Goal: Task Accomplishment & Management: Complete application form

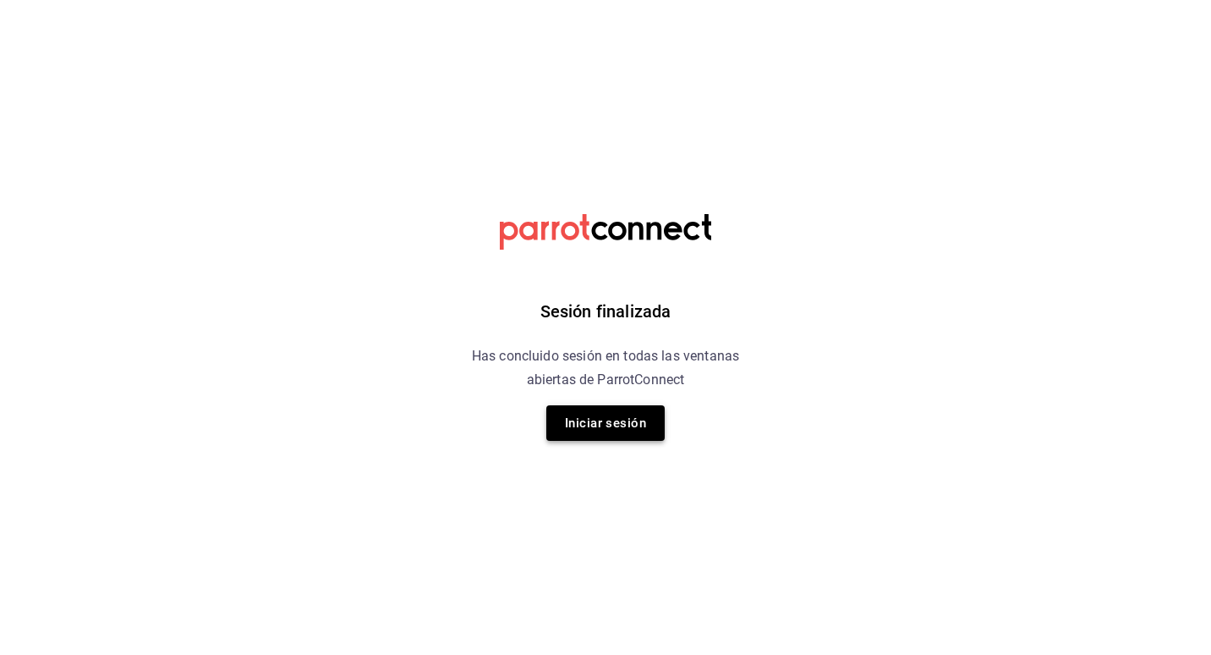
click at [611, 423] on button "Iniciar sesión" at bounding box center [605, 423] width 118 height 36
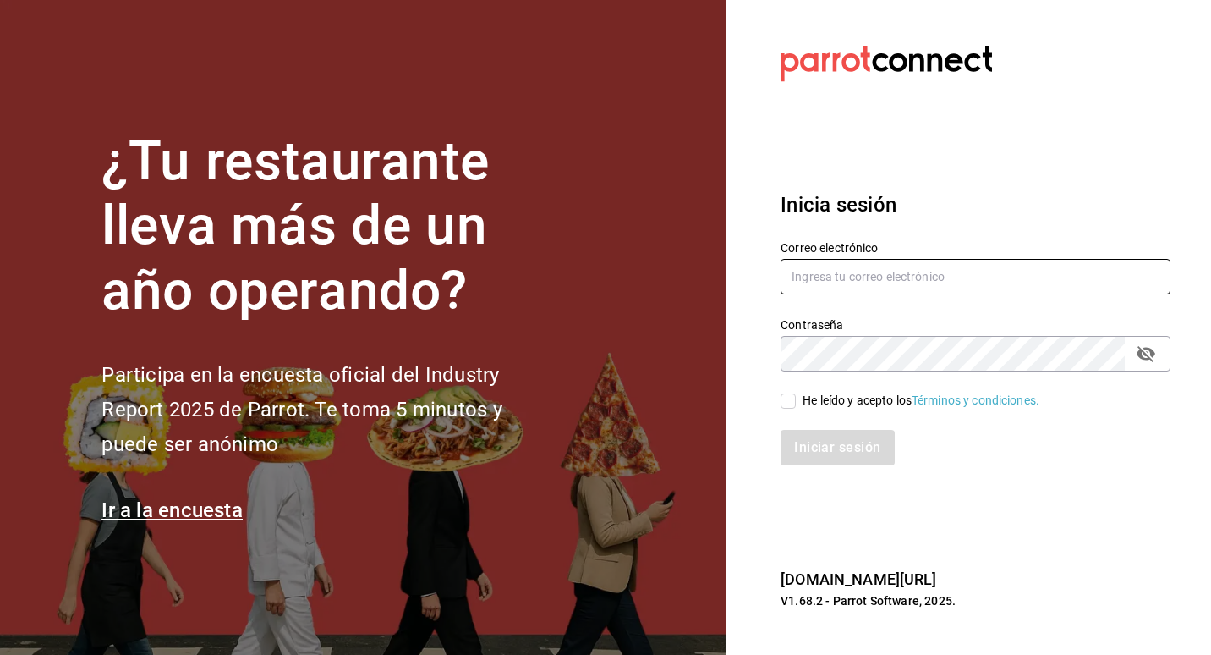
click at [854, 274] on input "text" at bounding box center [976, 277] width 390 height 36
type input "ADMINISTRADOR@CORREO.COM"
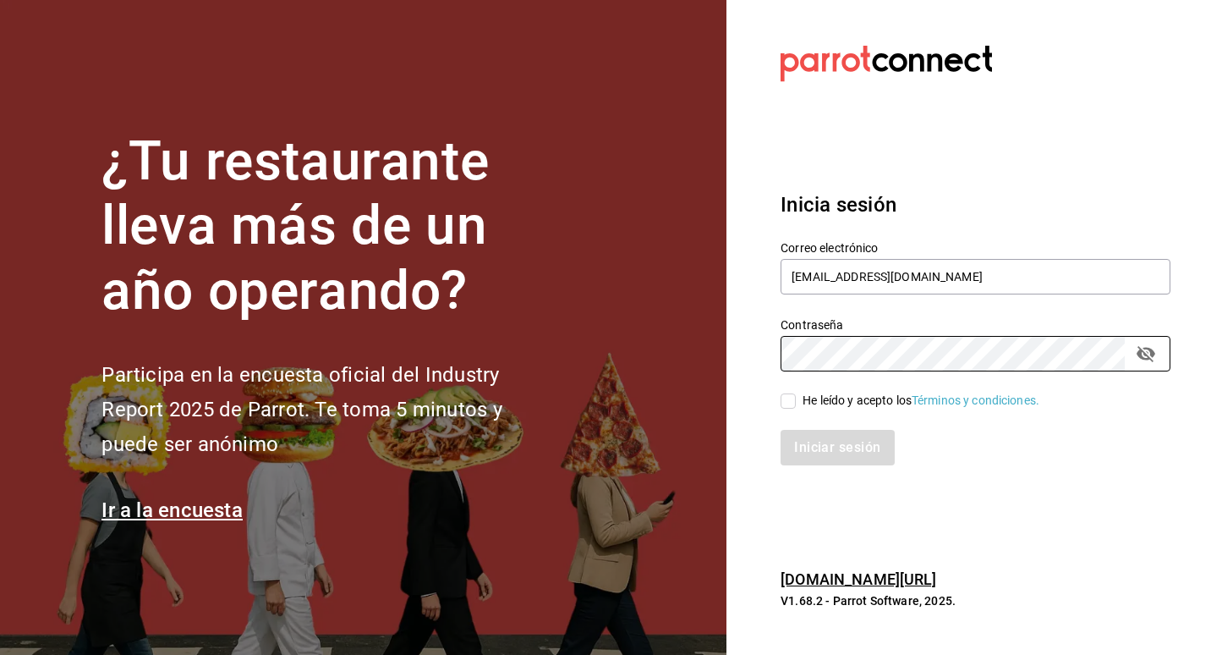
click at [858, 406] on div "He leído y acepto los Términos y condiciones." at bounding box center [921, 401] width 237 height 18
click at [796, 406] on input "He leído y acepto los Términos y condiciones." at bounding box center [788, 400] width 15 height 15
checkbox input "true"
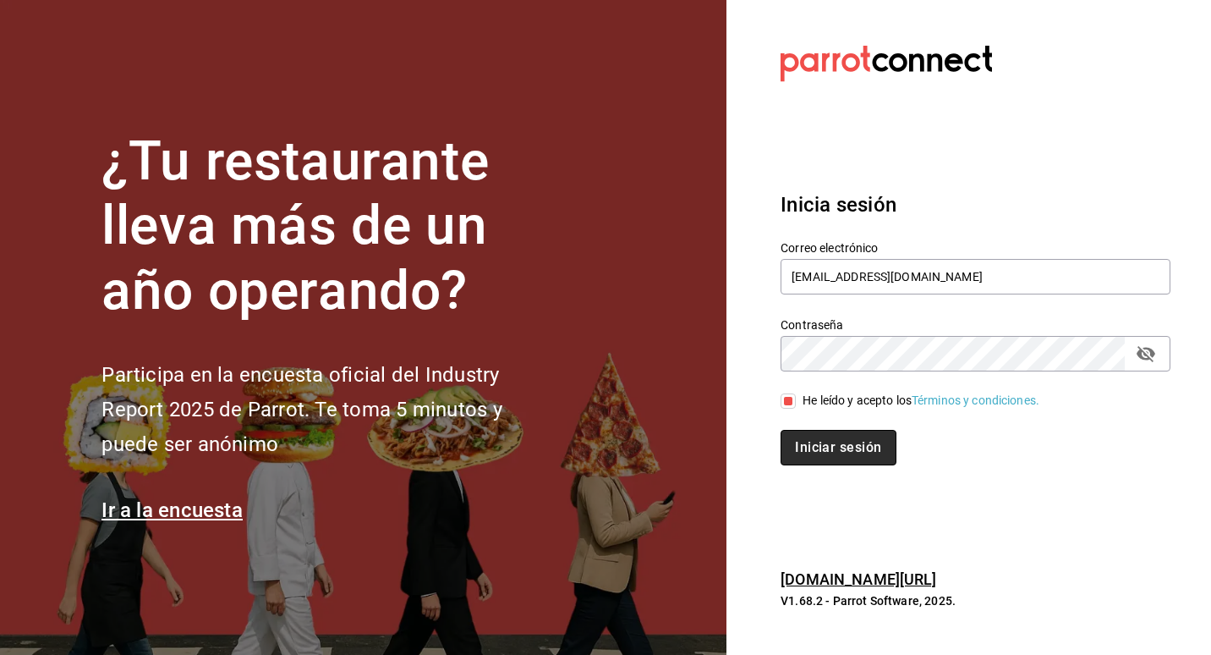
click at [848, 435] on button "Iniciar sesión" at bounding box center [838, 448] width 115 height 36
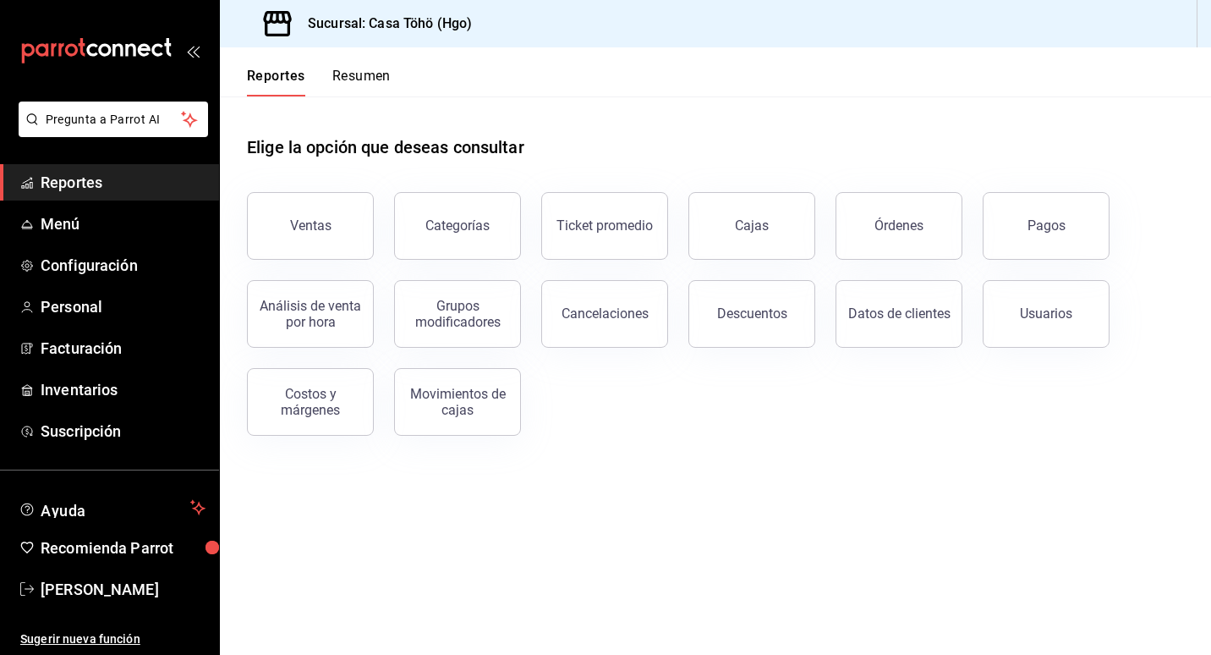
click at [106, 46] on icon "mailbox folders" at bounding box center [104, 49] width 13 height 13
click at [59, 173] on span "Reportes" at bounding box center [123, 182] width 165 height 23
click at [307, 233] on button "Ventas" at bounding box center [310, 226] width 127 height 68
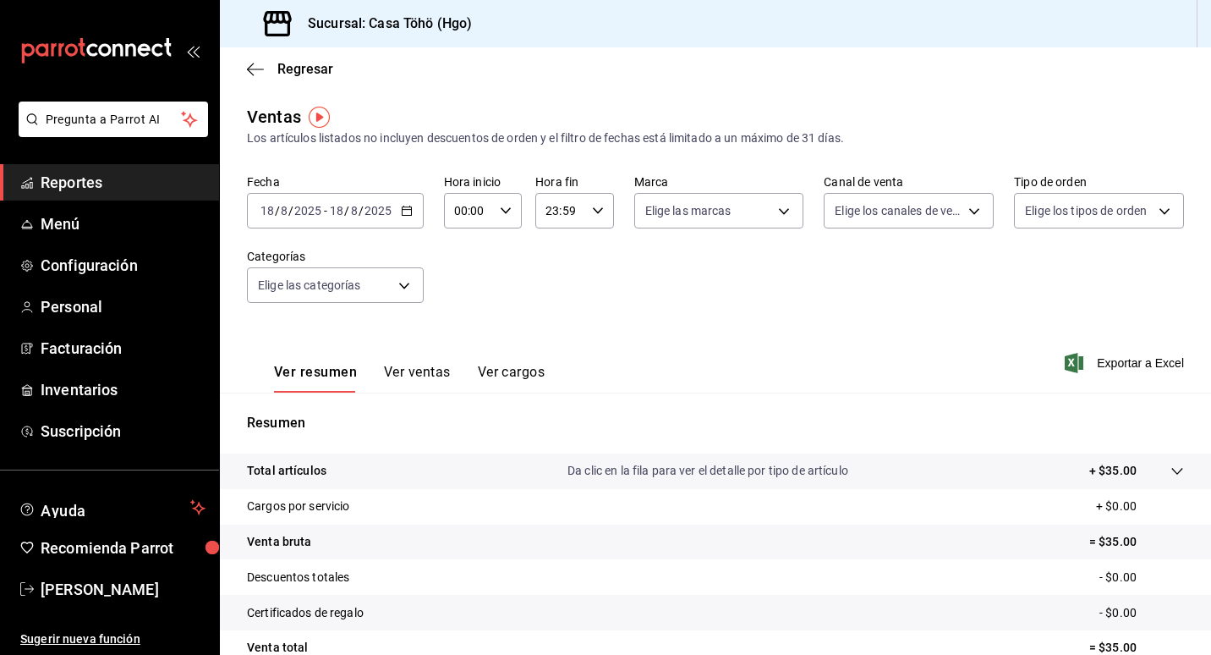
click at [408, 211] on icon "button" at bounding box center [407, 211] width 12 height 12
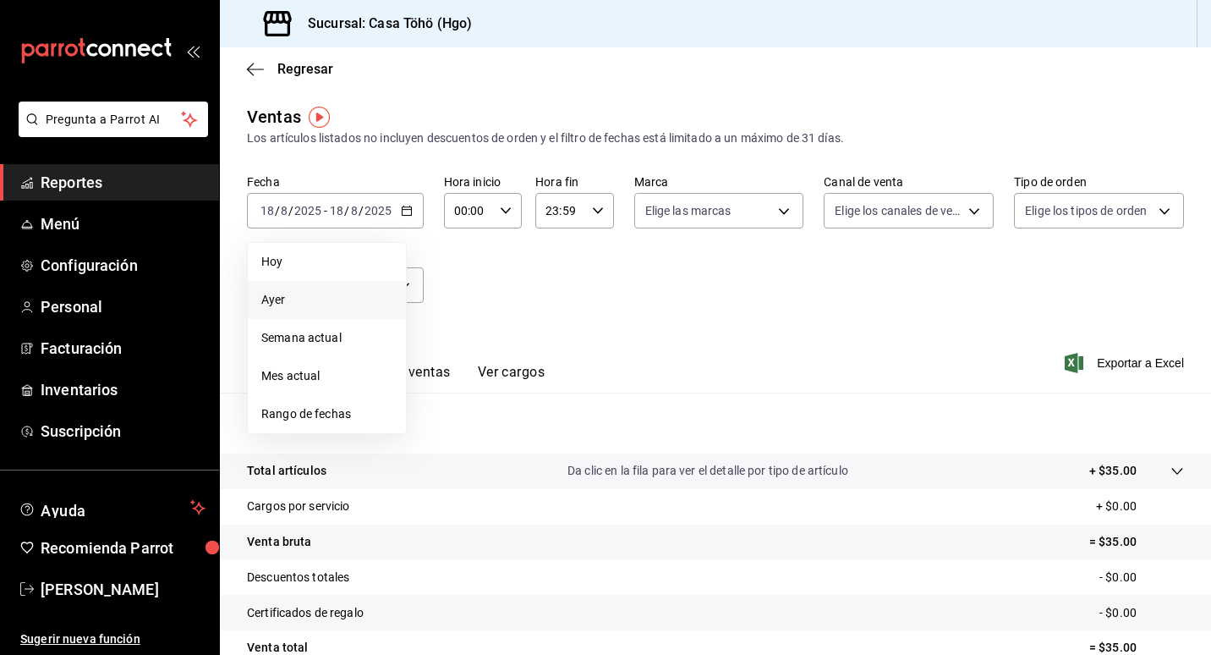
click at [281, 299] on span "Ayer" at bounding box center [326, 300] width 131 height 18
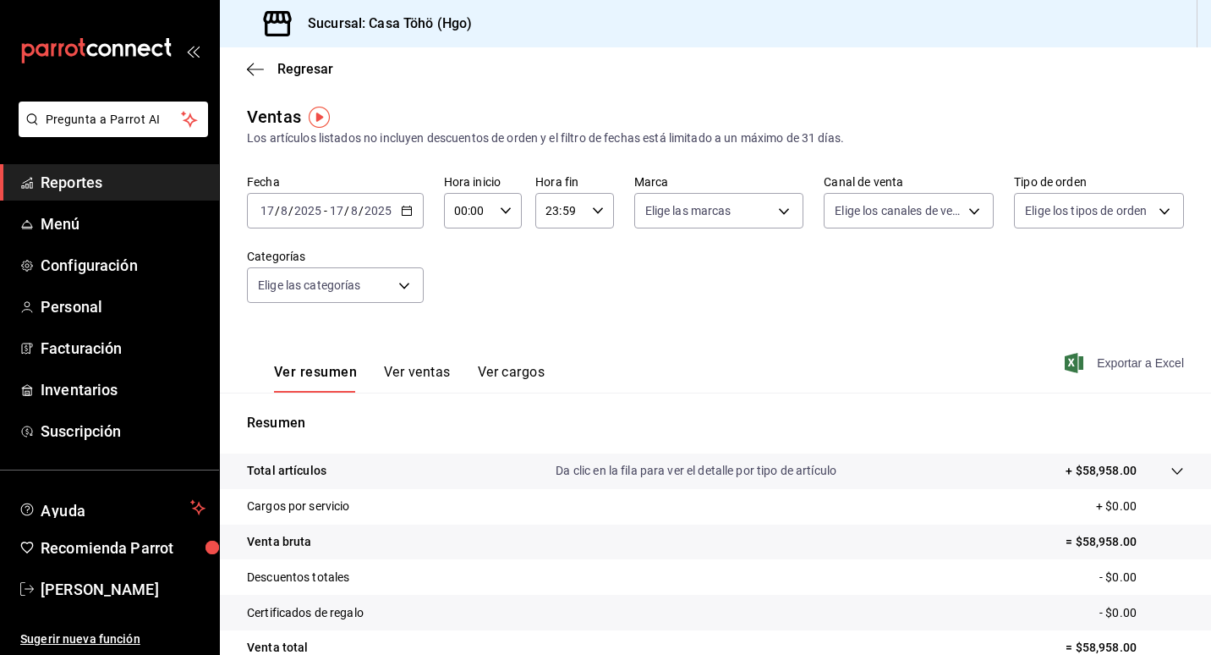
click at [1123, 366] on span "Exportar a Excel" at bounding box center [1126, 363] width 116 height 20
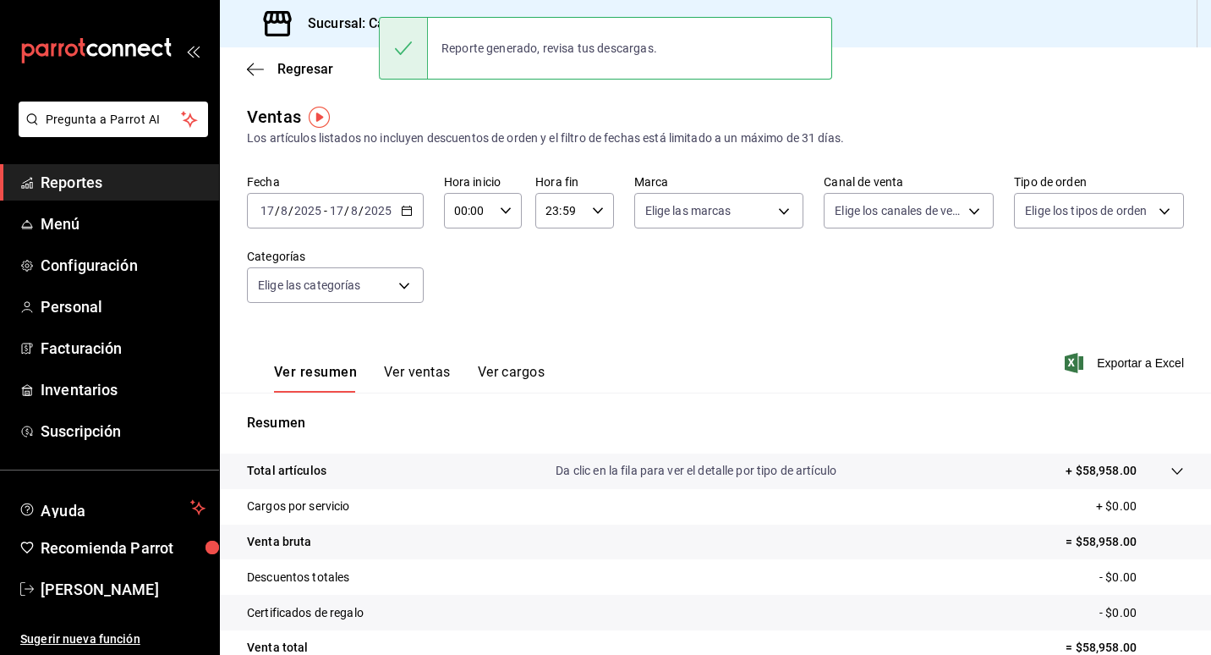
click at [457, 288] on div "Fecha [DATE] [DATE] - [DATE] [DATE] Hora inicio 00:00 Hora inicio Hora fin 23:5…" at bounding box center [715, 248] width 937 height 149
click at [410, 206] on icon "button" at bounding box center [407, 211] width 12 height 12
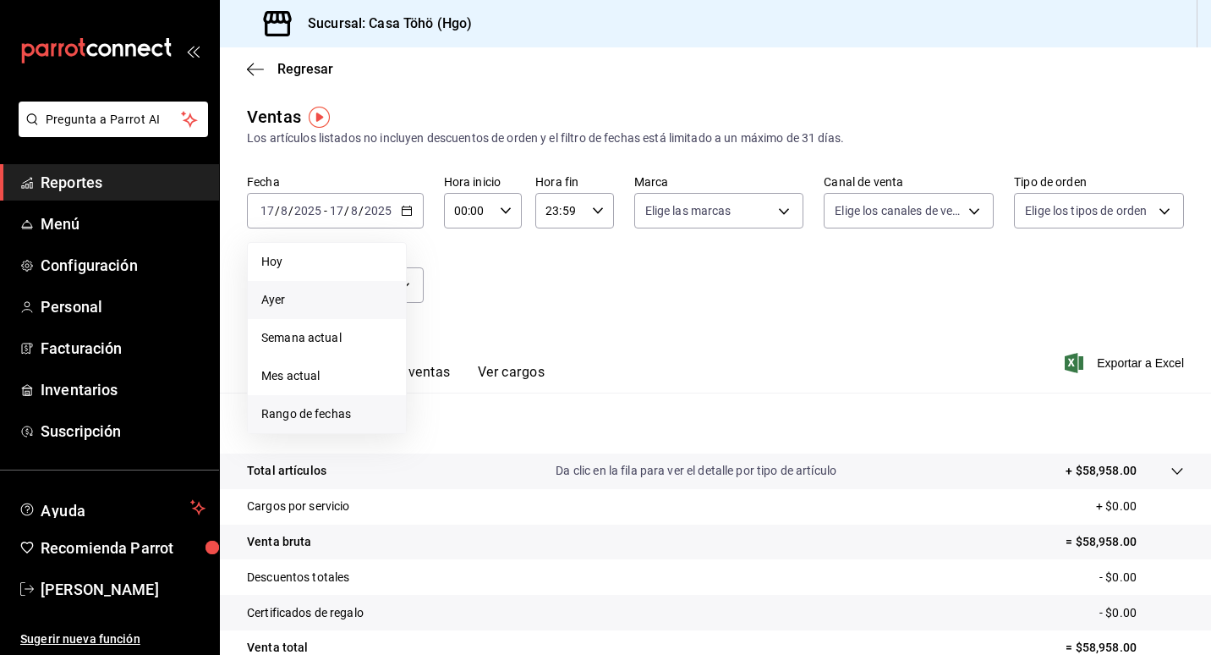
click at [319, 408] on span "Rango de fechas" at bounding box center [326, 414] width 131 height 18
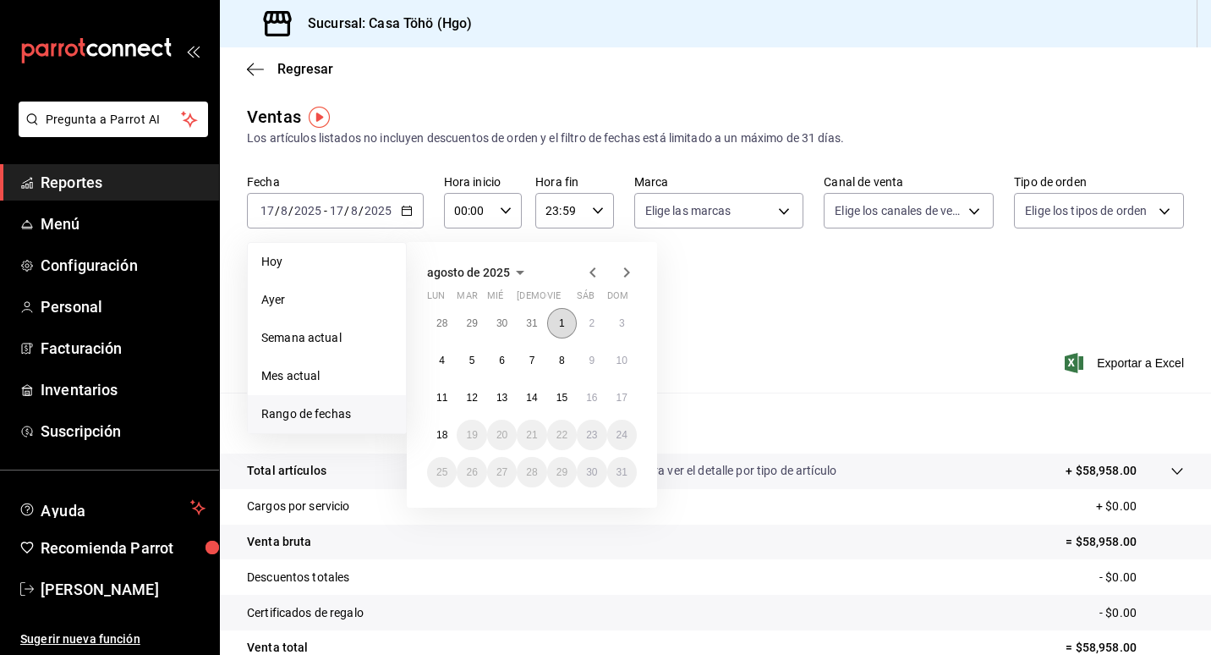
click at [556, 321] on button "1" at bounding box center [562, 323] width 30 height 30
click at [625, 397] on abbr "17" at bounding box center [621, 398] width 11 height 12
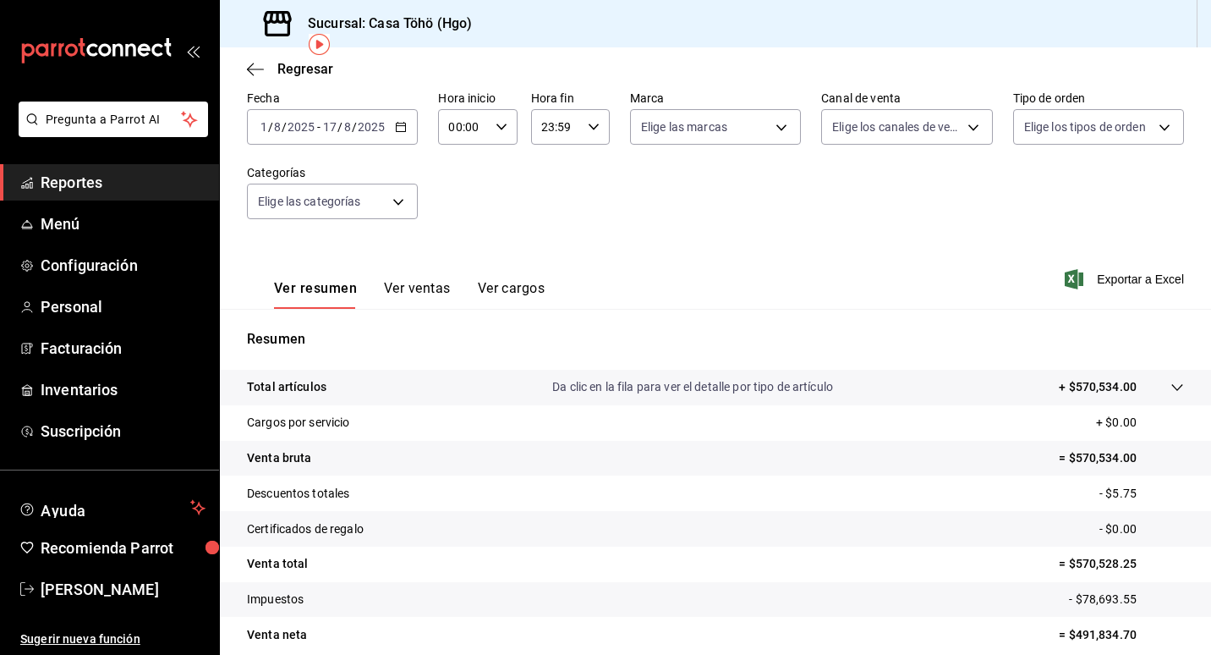
scroll to position [156, 0]
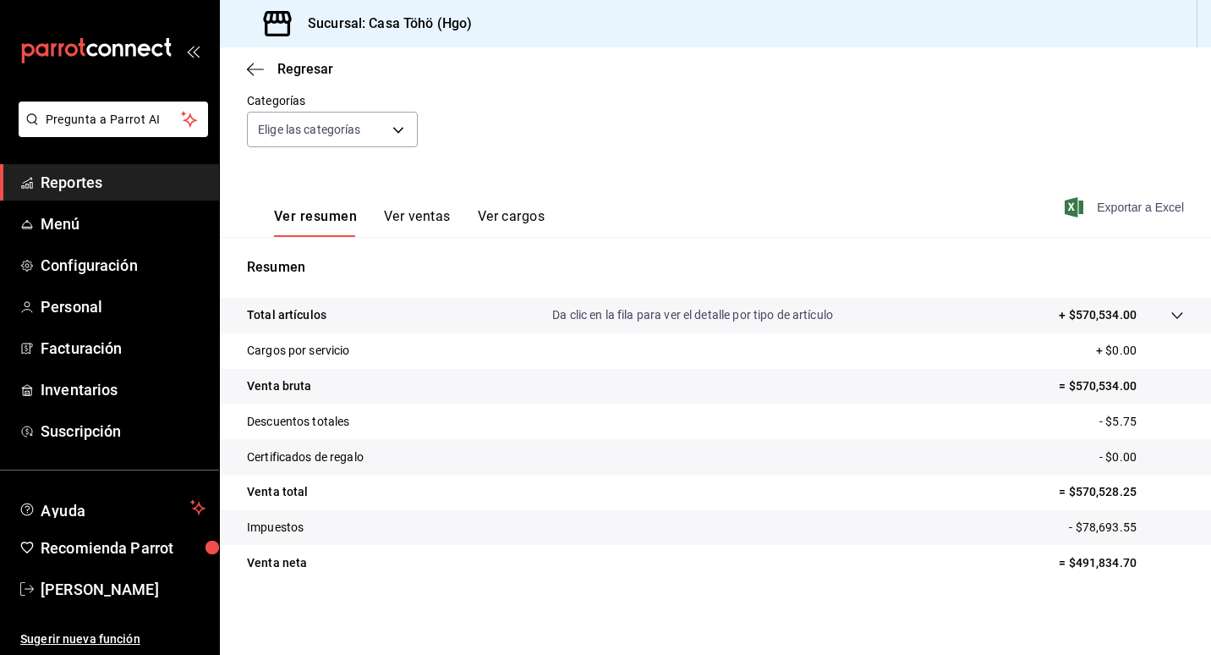
click at [1110, 205] on span "Exportar a Excel" at bounding box center [1126, 207] width 116 height 20
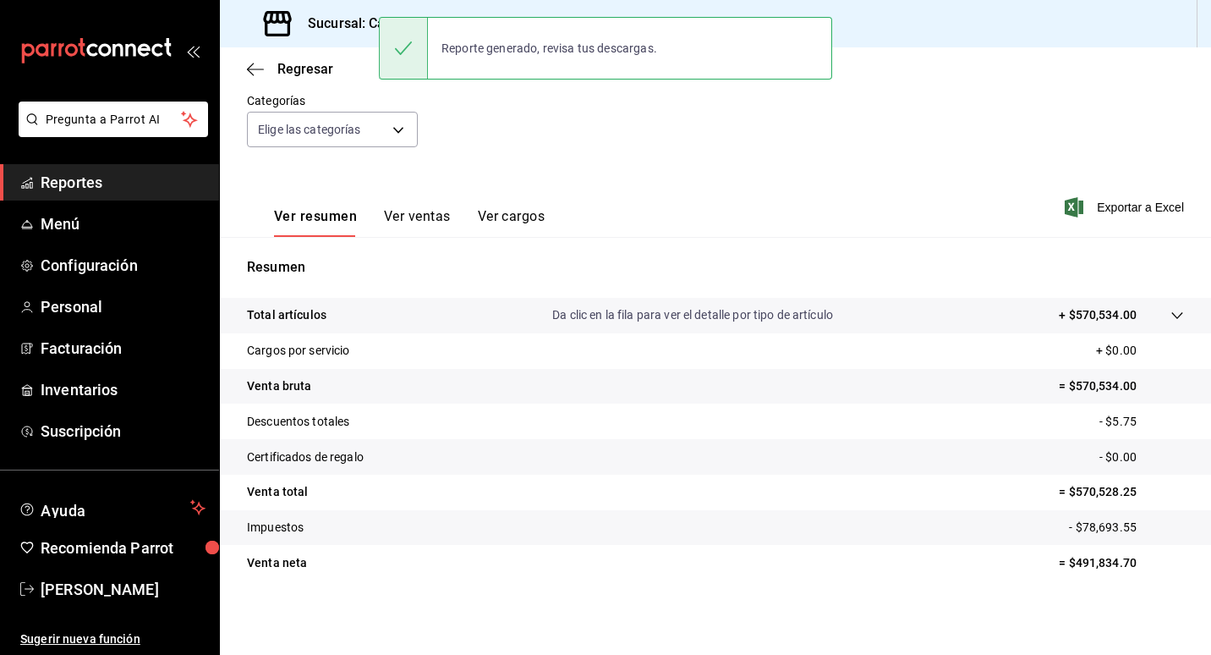
click at [510, 127] on div "Fecha [DATE] [DATE] - [DATE] [DATE] Hora inicio 00:00 Hora inicio Hora fin 23:5…" at bounding box center [715, 93] width 937 height 149
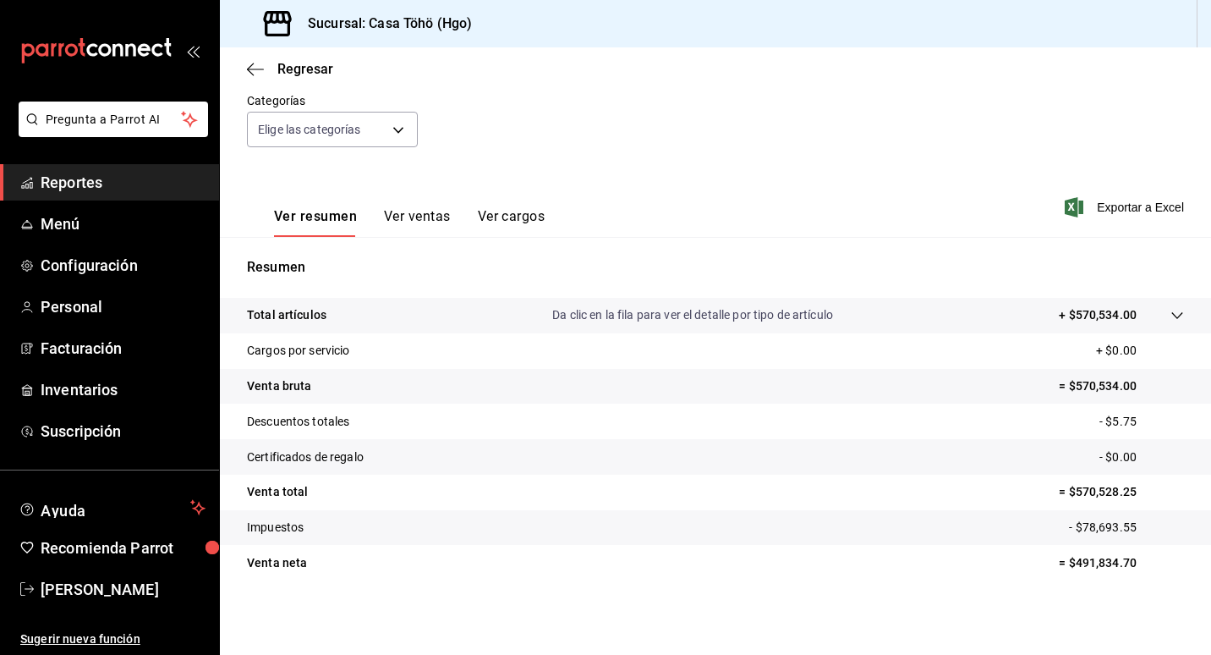
click at [70, 177] on span "Reportes" at bounding box center [123, 182] width 165 height 23
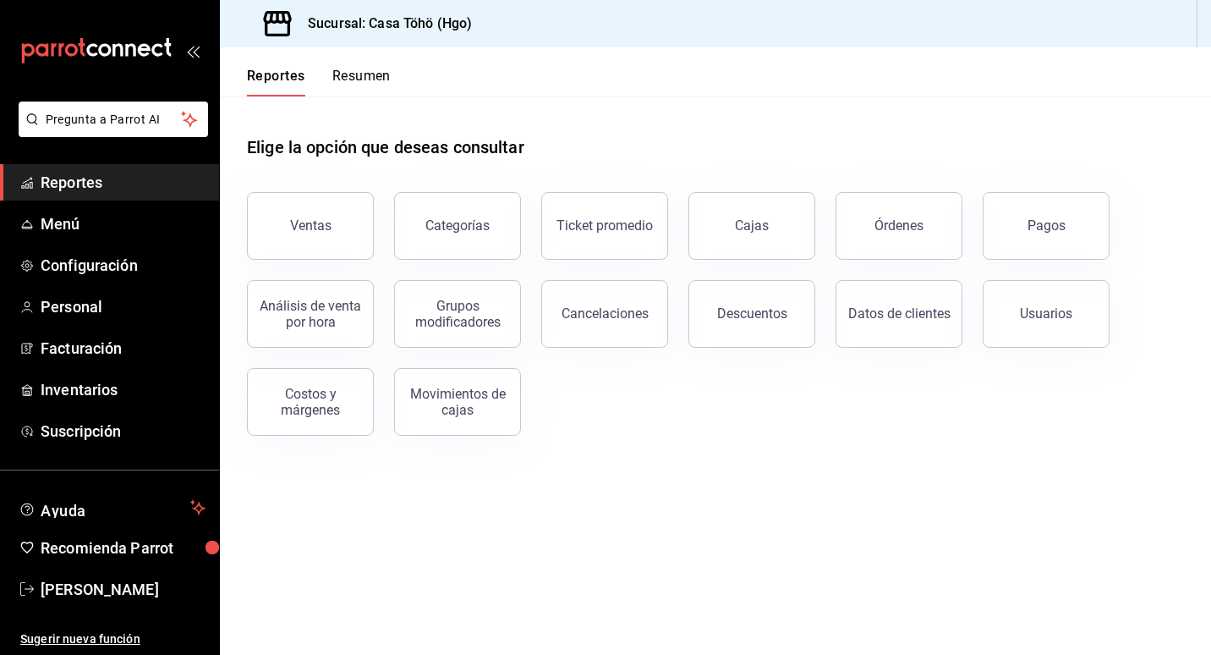
click at [96, 179] on span "Reportes" at bounding box center [123, 182] width 165 height 23
click at [1040, 224] on div "Pagos" at bounding box center [1046, 225] width 38 height 16
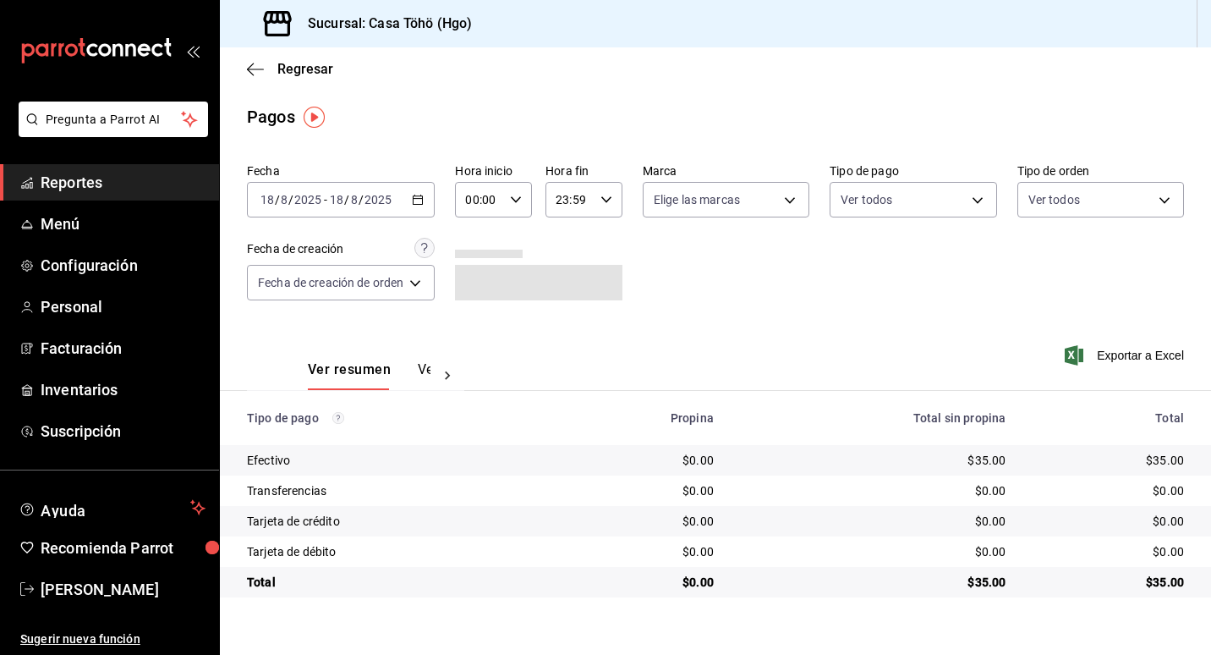
click at [415, 198] on \(Stroke\) "button" at bounding box center [418, 199] width 10 height 9
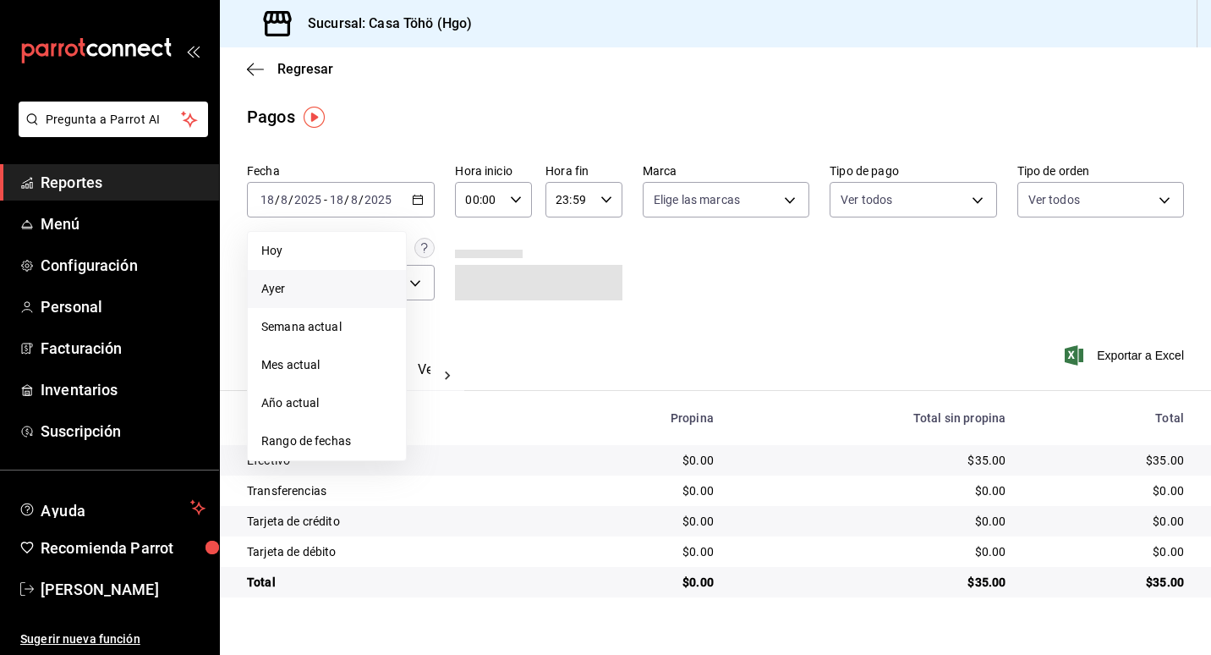
click at [289, 298] on li "Ayer" at bounding box center [327, 289] width 158 height 38
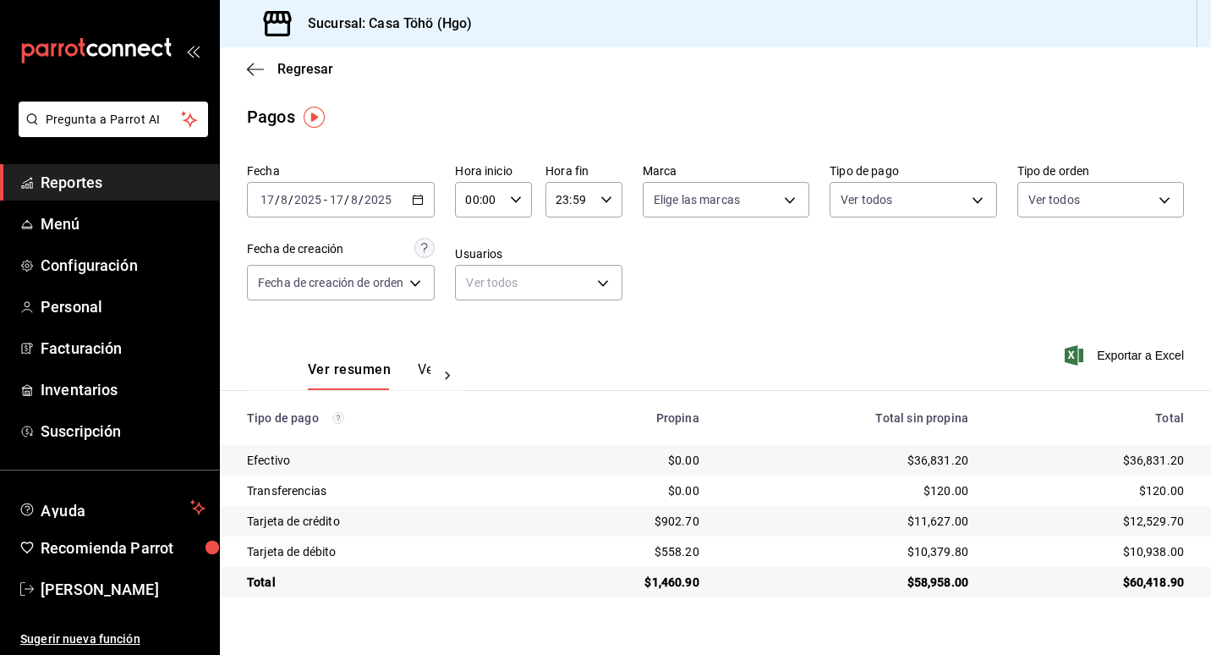
click at [951, 490] on div "$120.00" at bounding box center [847, 490] width 242 height 17
click at [423, 205] on \(Stroke\) "button" at bounding box center [418, 199] width 10 height 9
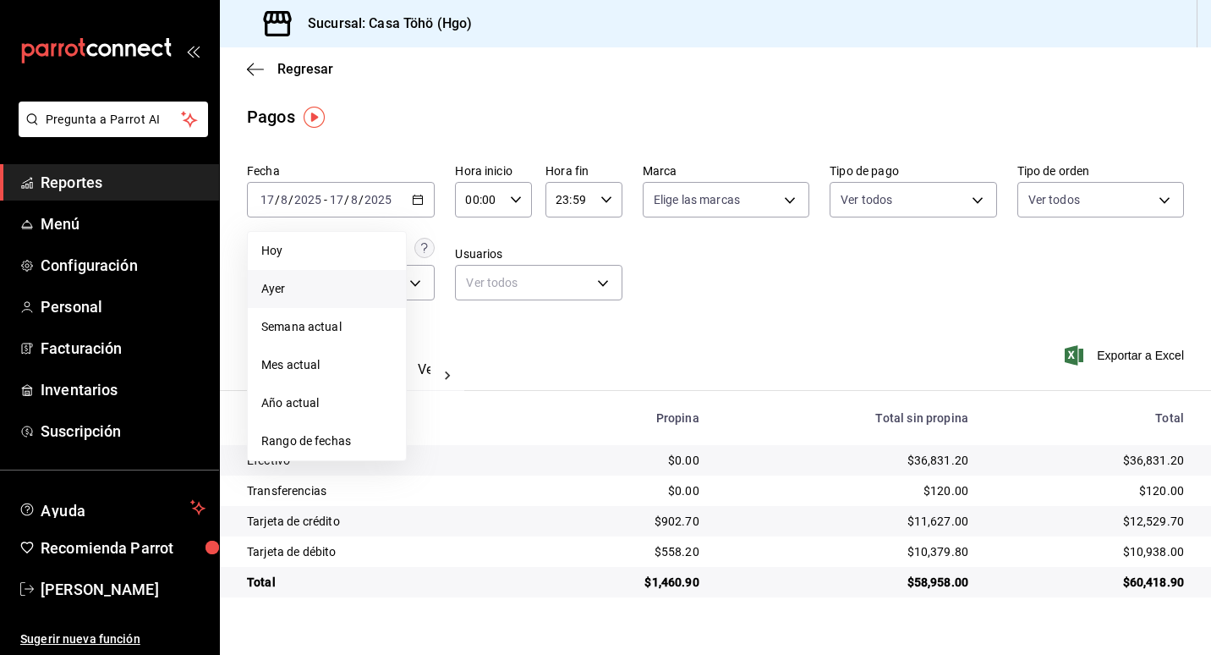
click at [317, 289] on span "Ayer" at bounding box center [326, 289] width 131 height 18
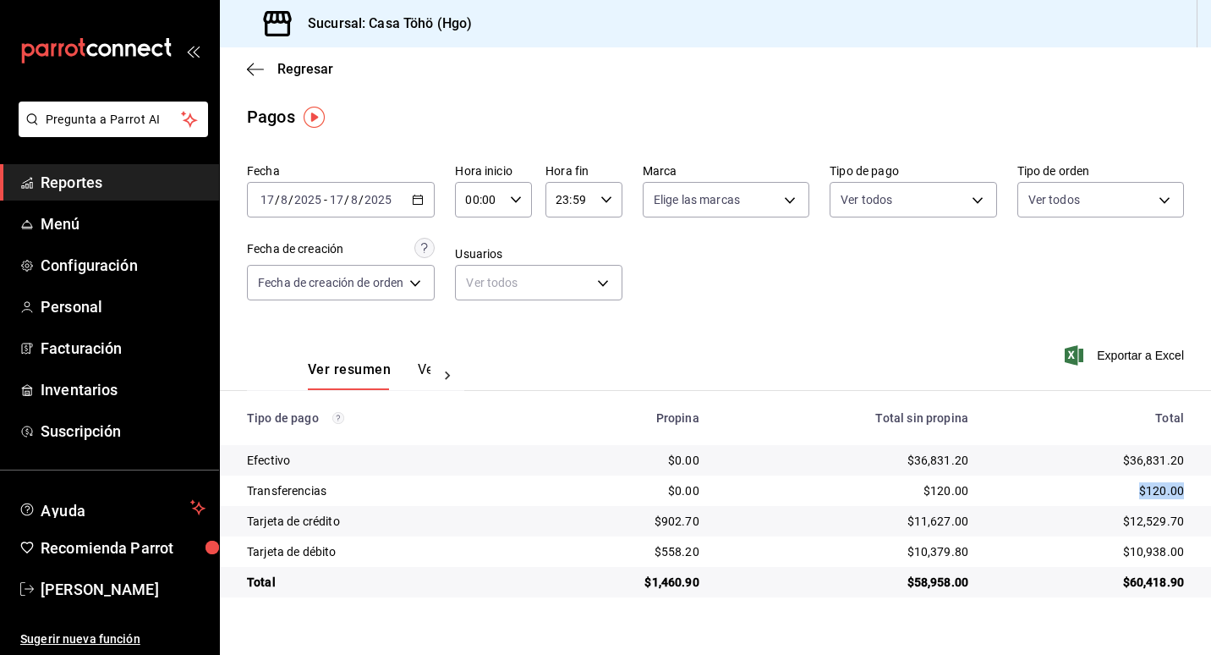
drag, startPoint x: 1181, startPoint y: 489, endPoint x: 1114, endPoint y: 486, distance: 67.7
click at [1114, 486] on div "$120.00" at bounding box center [1089, 490] width 189 height 17
click at [96, 349] on span "Facturación" at bounding box center [123, 348] width 165 height 23
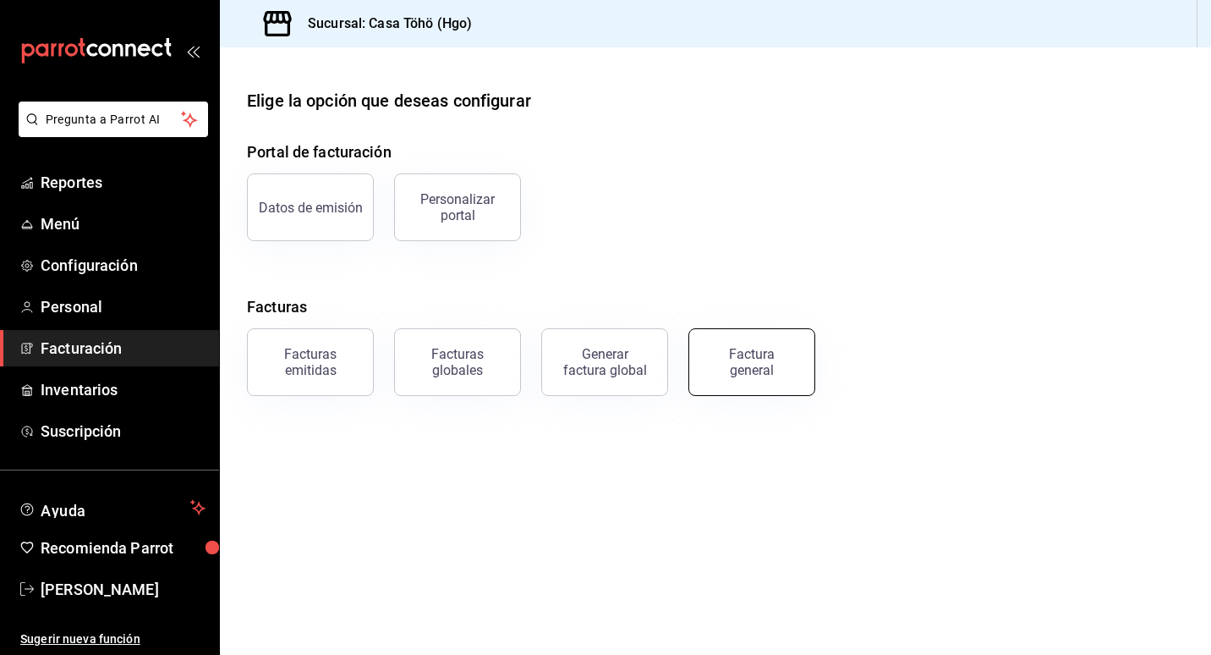
click at [726, 359] on div "Factura general" at bounding box center [752, 362] width 85 height 32
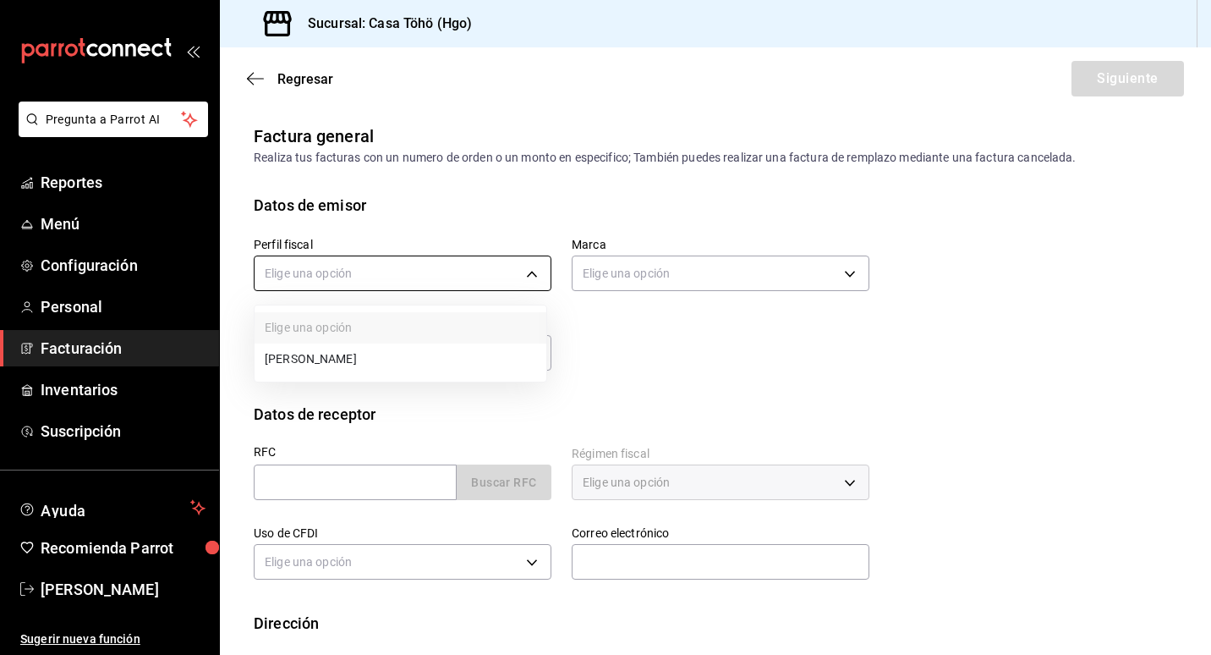
click at [503, 266] on body "Pregunta a Parrot AI Reportes Menú Configuración Personal Facturación Inventari…" at bounding box center [605, 327] width 1211 height 655
click at [426, 361] on li "[PERSON_NAME]" at bounding box center [401, 358] width 292 height 31
type input "3714fea9-f59b-4145-9474-cc315d4ea63f"
type input "3863094e-80de-4485-9a79-27000a153f73"
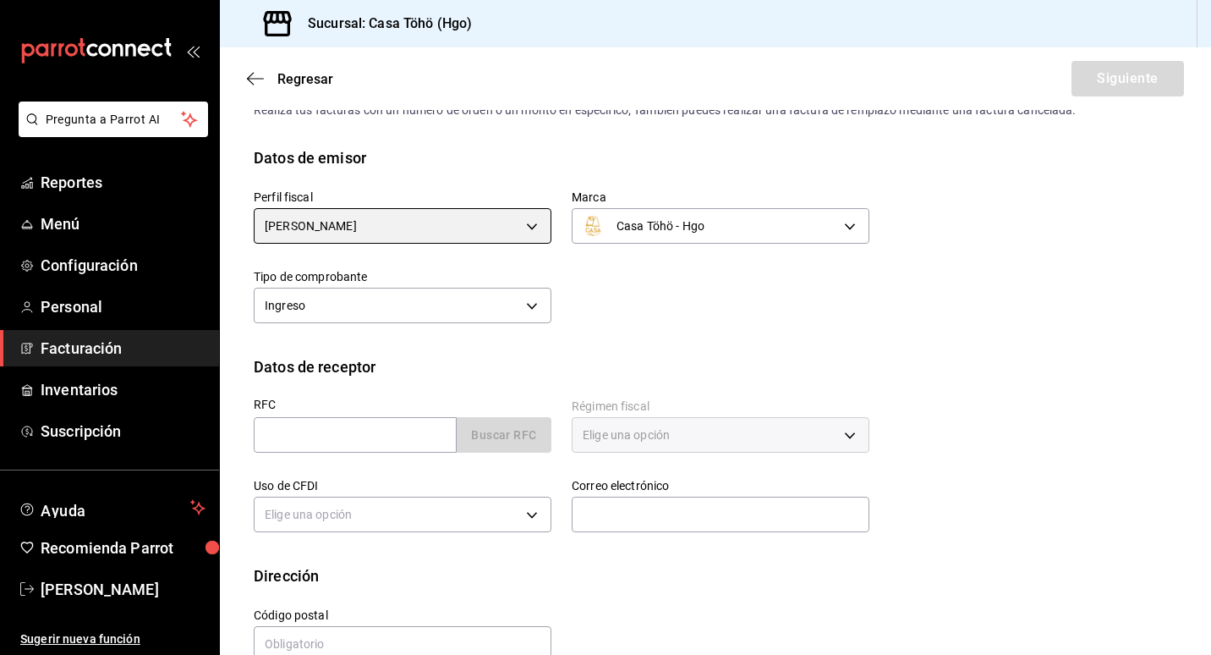
scroll to position [84, 0]
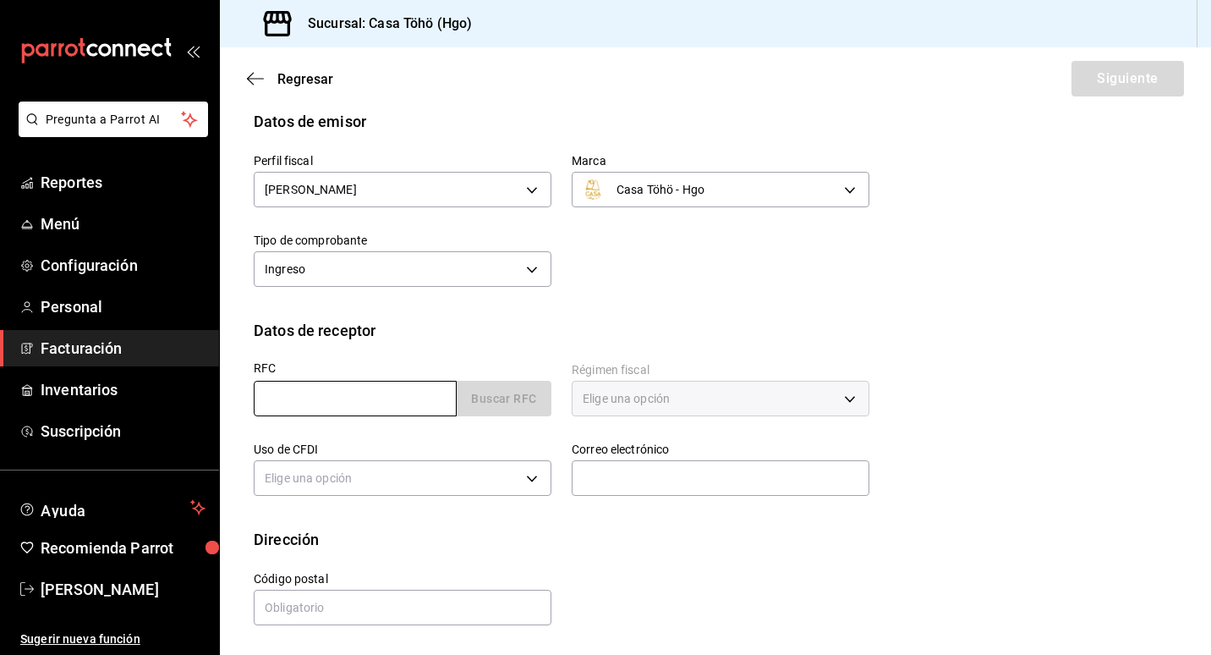
click at [432, 386] on input "text" at bounding box center [355, 399] width 203 height 36
type input "XAXX010101000"
type input "[EMAIL_ADDRESS][DOMAIN_NAME]"
type input "43670"
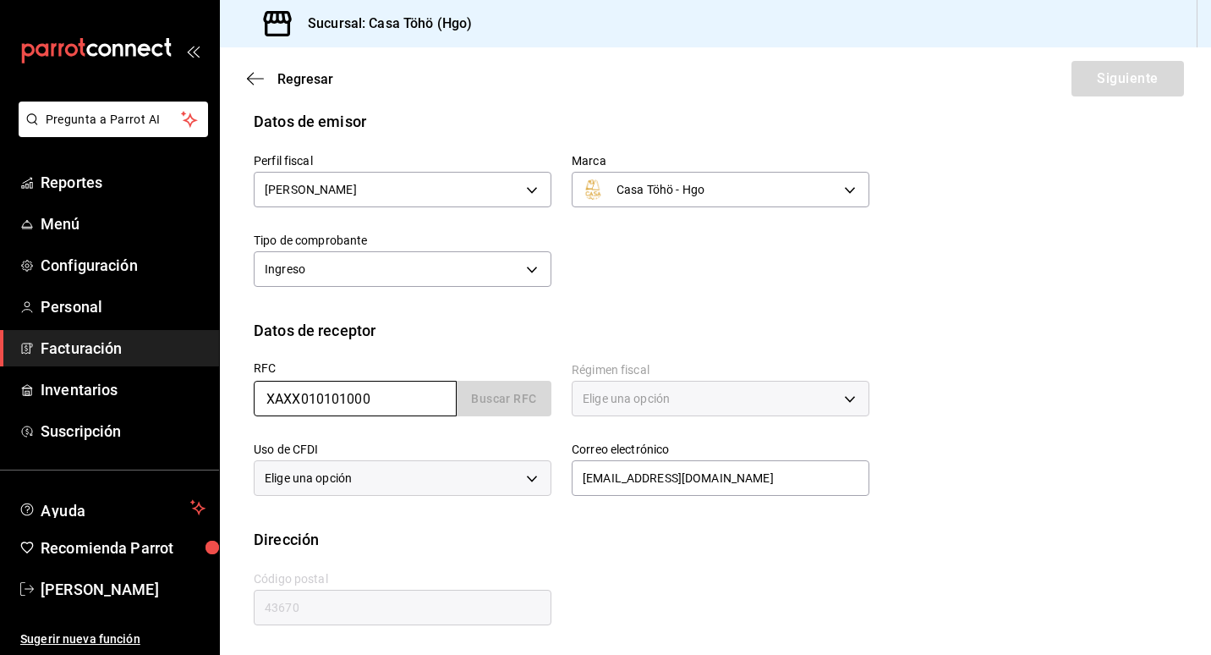
type input "616"
type input "S01"
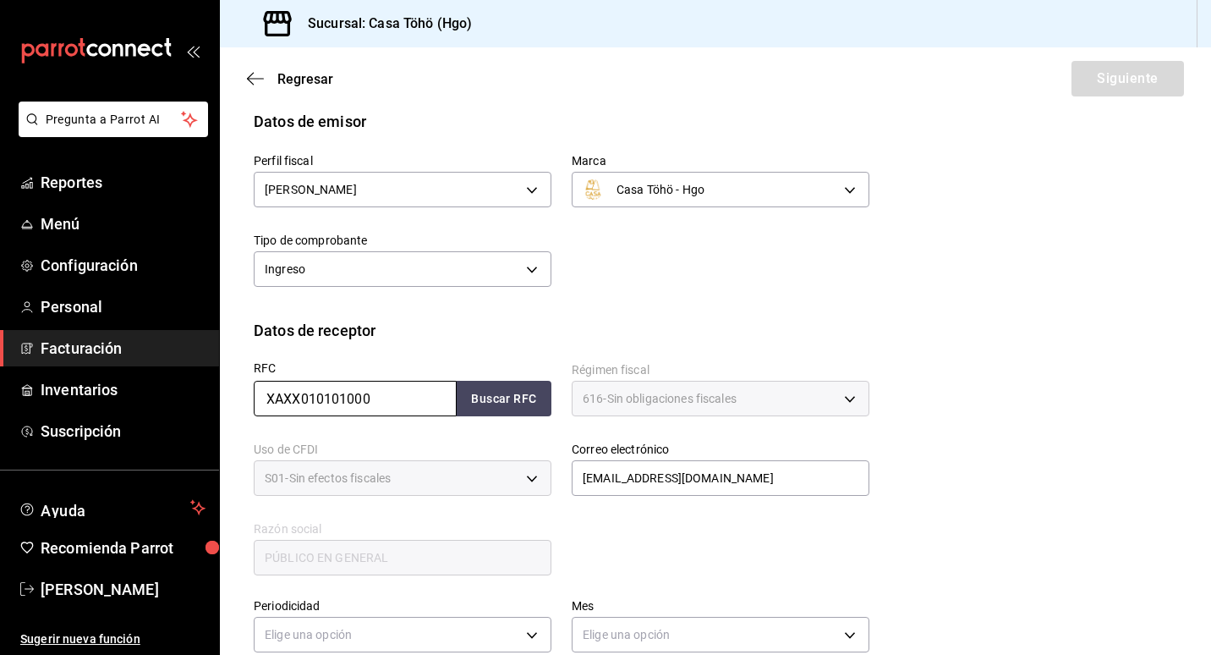
scroll to position [168, 0]
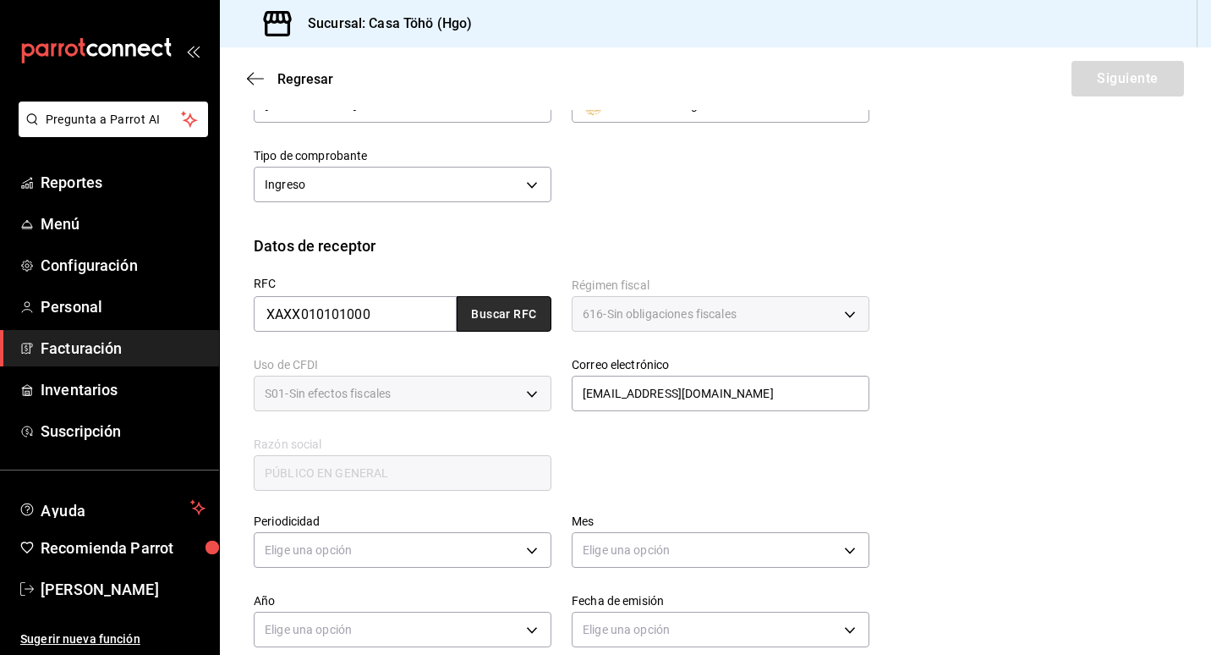
click at [520, 315] on button "Buscar RFC" at bounding box center [504, 314] width 95 height 36
type input "[EMAIL_ADDRESS][DOMAIN_NAME]"
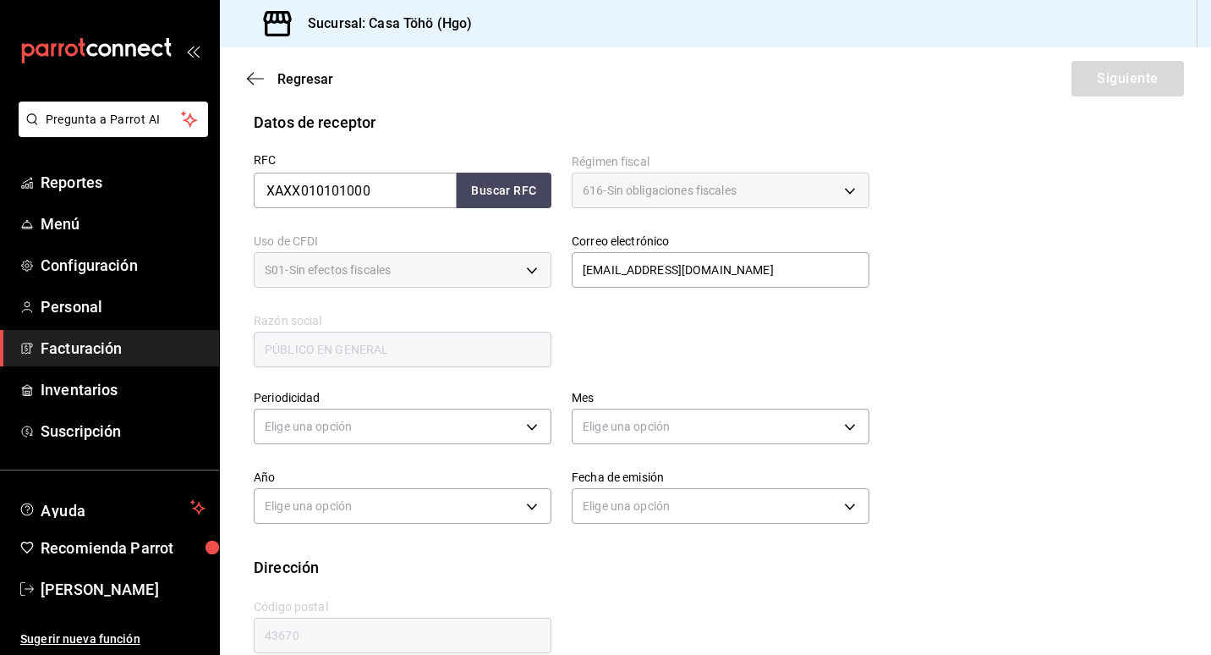
scroll to position [320, 0]
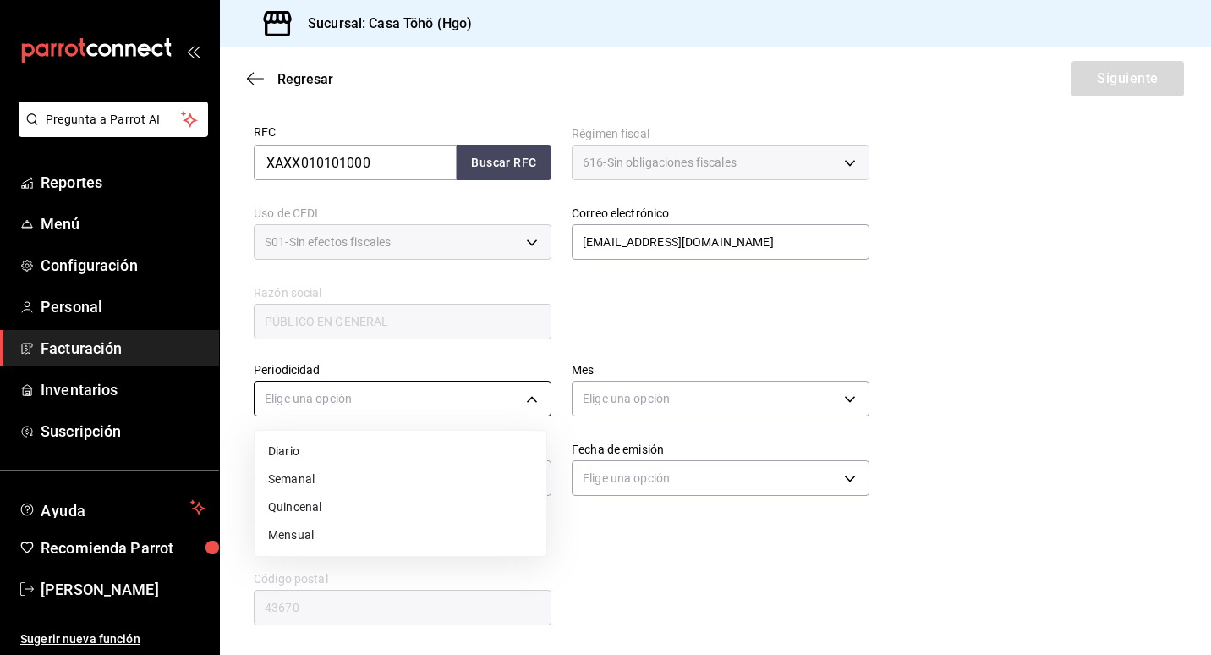
click at [459, 403] on body "Pregunta a Parrot AI Reportes Menú Configuración Personal Facturación Inventari…" at bounding box center [605, 327] width 1211 height 655
click at [384, 440] on li "Diario" at bounding box center [401, 451] width 292 height 28
type input "DAILY"
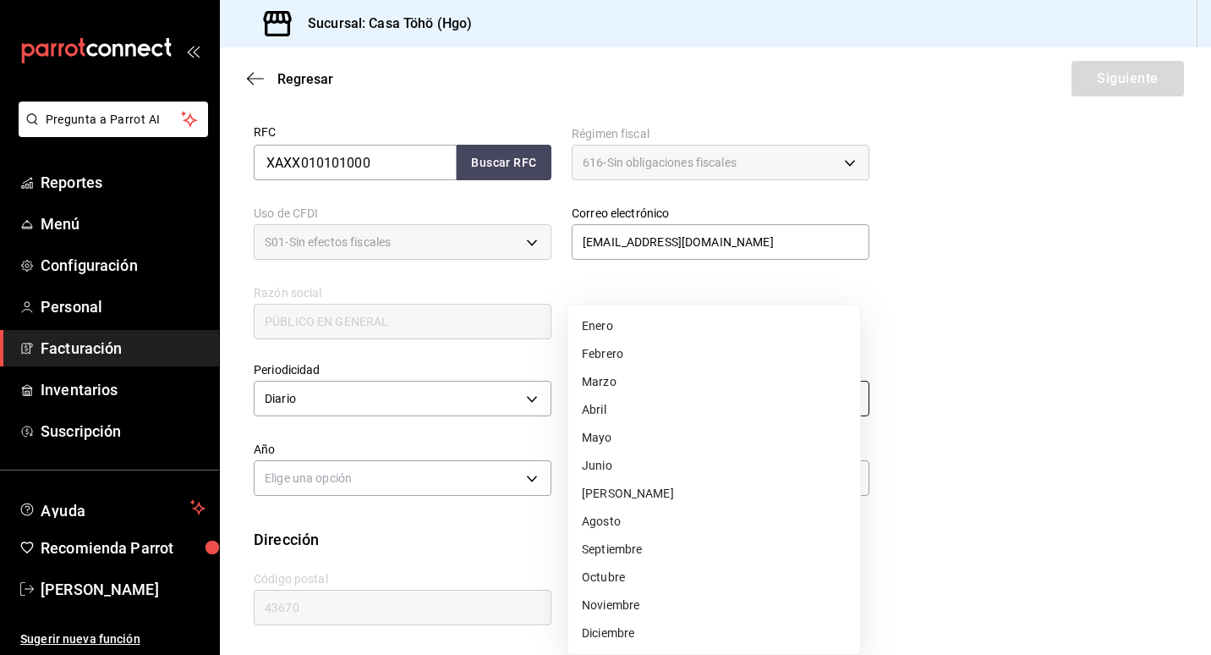
click at [649, 386] on body "Pregunta a Parrot AI Reportes Menú Configuración Personal Facturación Inventari…" at bounding box center [605, 327] width 1211 height 655
click at [656, 531] on li "Agosto" at bounding box center [714, 521] width 292 height 28
type input "8"
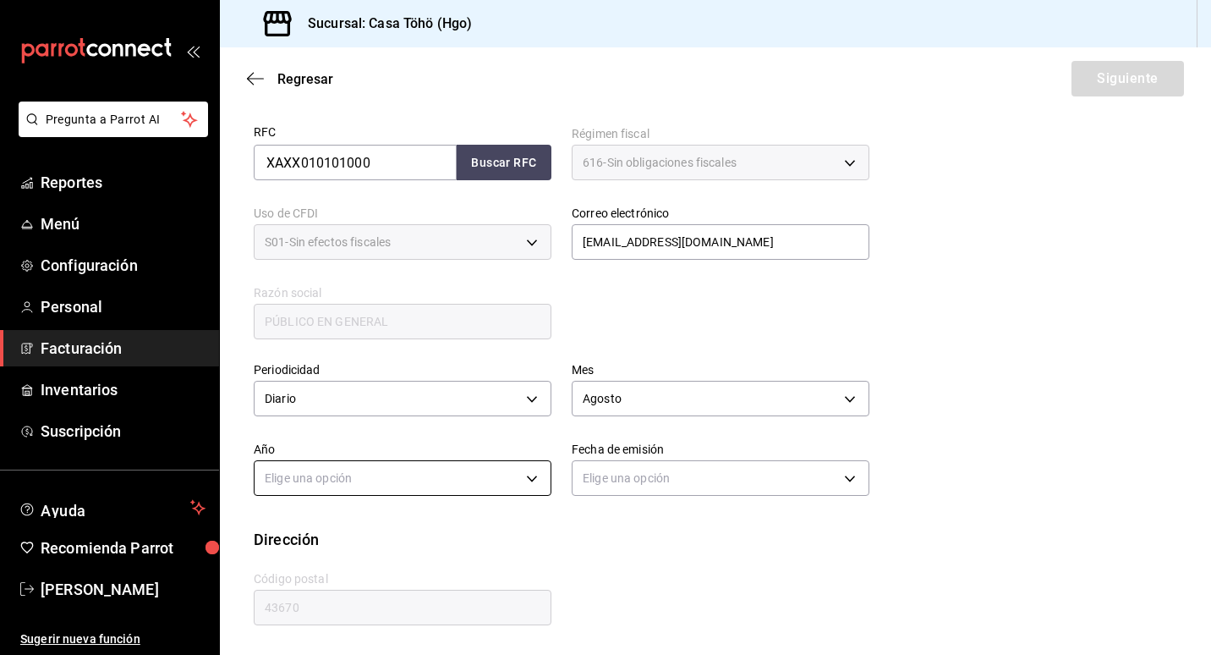
click at [533, 465] on body "Pregunta a Parrot AI Reportes Menú Configuración Personal Facturación Inventari…" at bounding box center [605, 327] width 1211 height 655
click at [452, 524] on li "2025" at bounding box center [401, 531] width 292 height 28
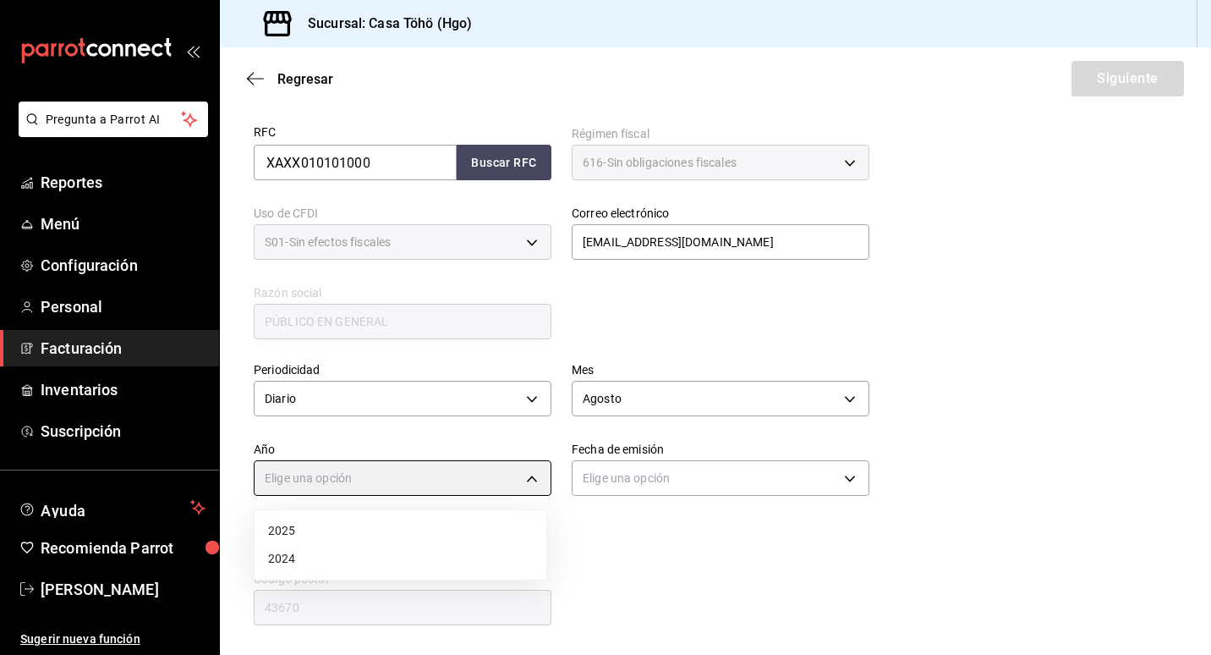
type input "2025"
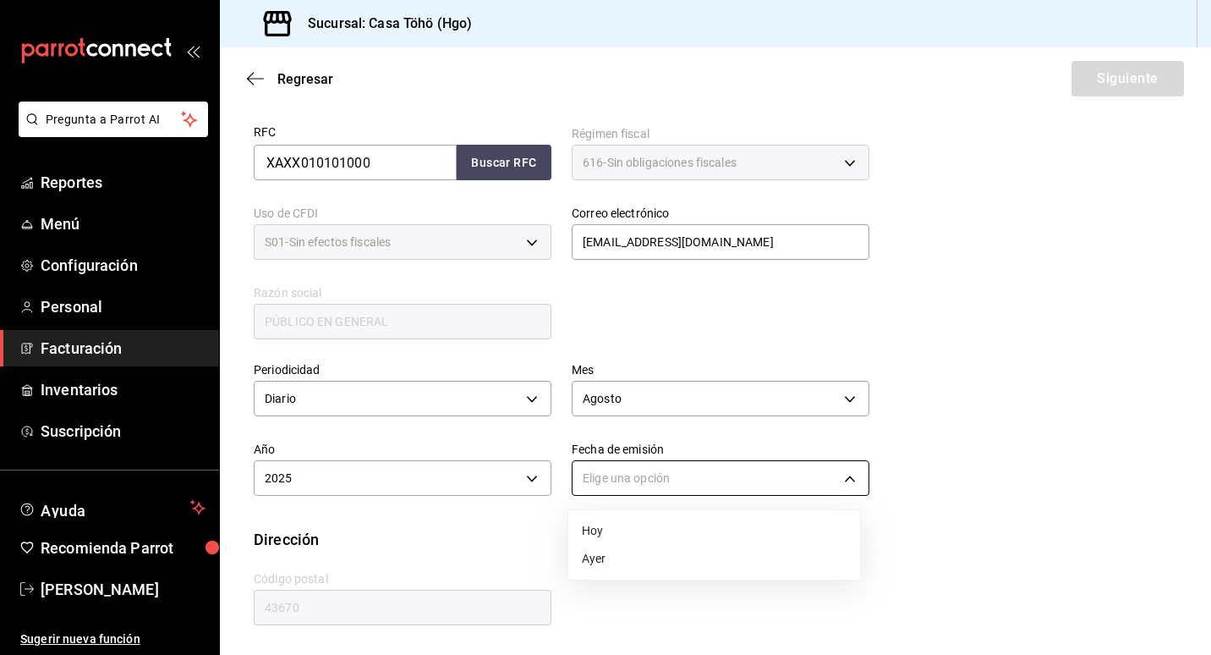
click at [642, 485] on body "Pregunta a Parrot AI Reportes Menú Configuración Personal Facturación Inventari…" at bounding box center [605, 327] width 1211 height 655
click at [599, 565] on li "Ayer" at bounding box center [714, 559] width 292 height 28
type input "[DATE]"
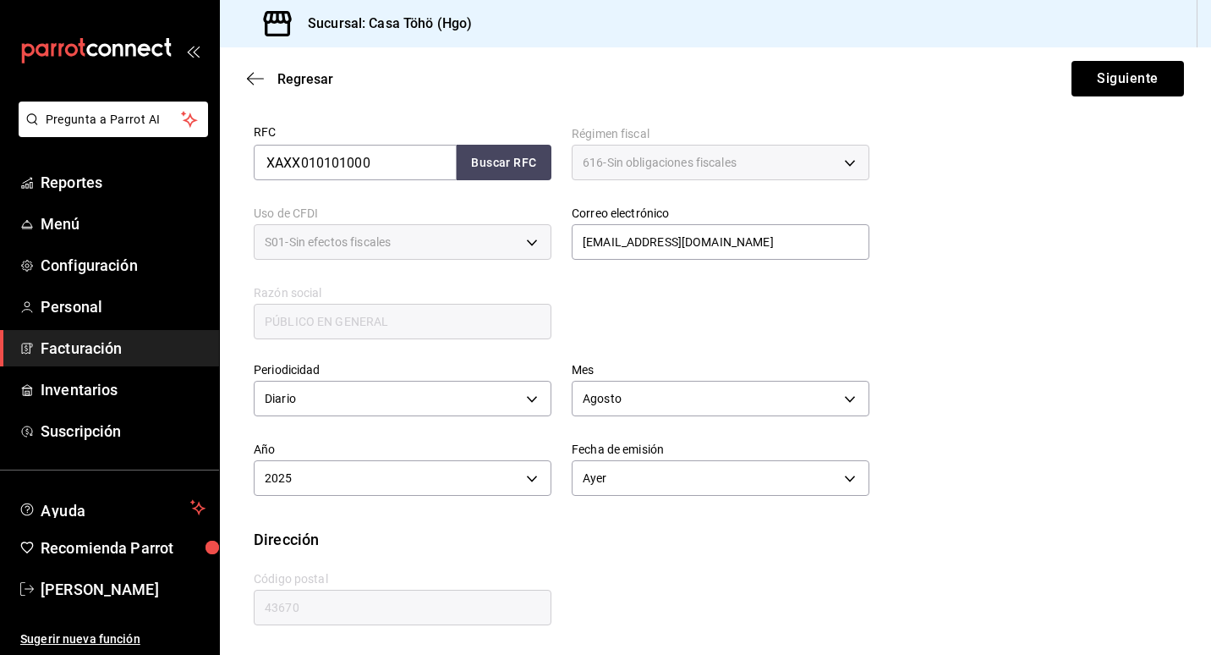
click at [624, 567] on div "Calle # exterior # interior Código postal 43670 Estado ​ Municipio ​ [GEOGRAPHI…" at bounding box center [551, 589] width 636 height 77
click at [1127, 82] on button "Siguiente" at bounding box center [1127, 79] width 112 height 36
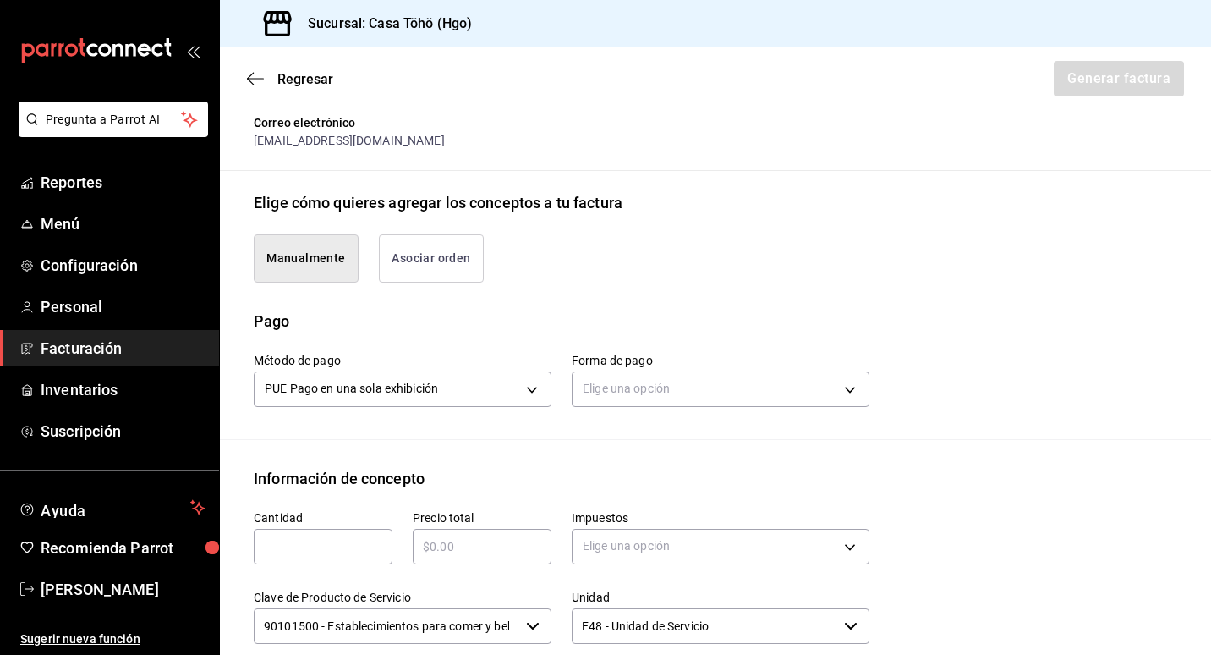
scroll to position [404, 0]
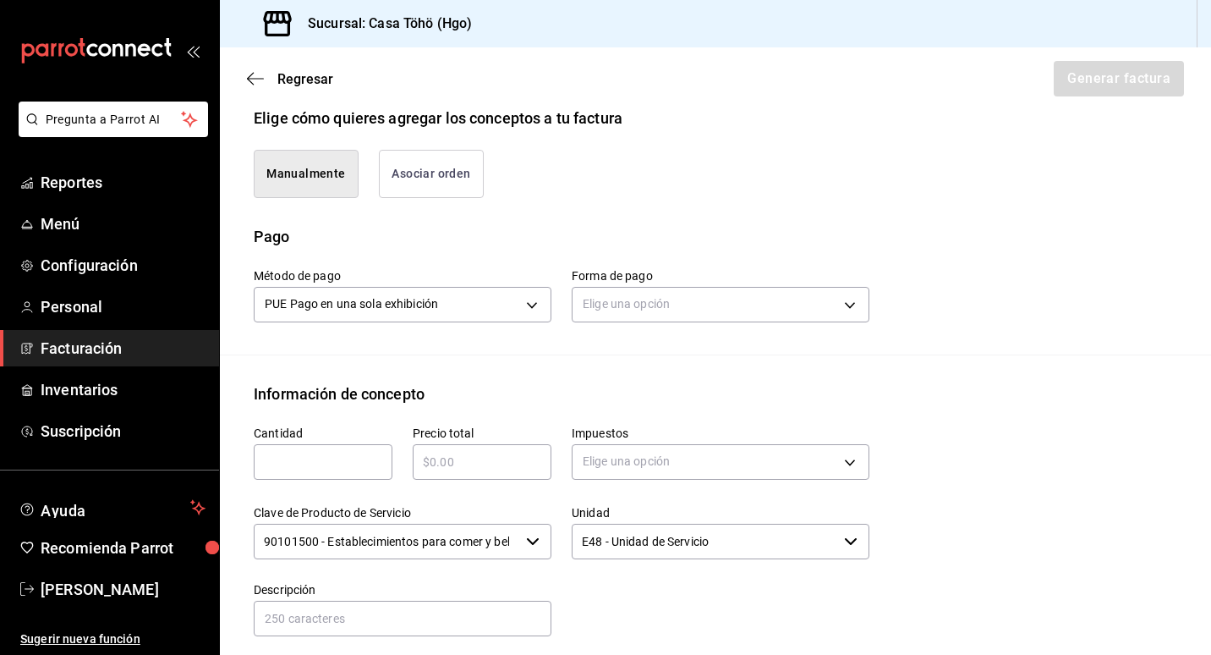
click at [466, 178] on button "Asociar orden" at bounding box center [431, 174] width 105 height 48
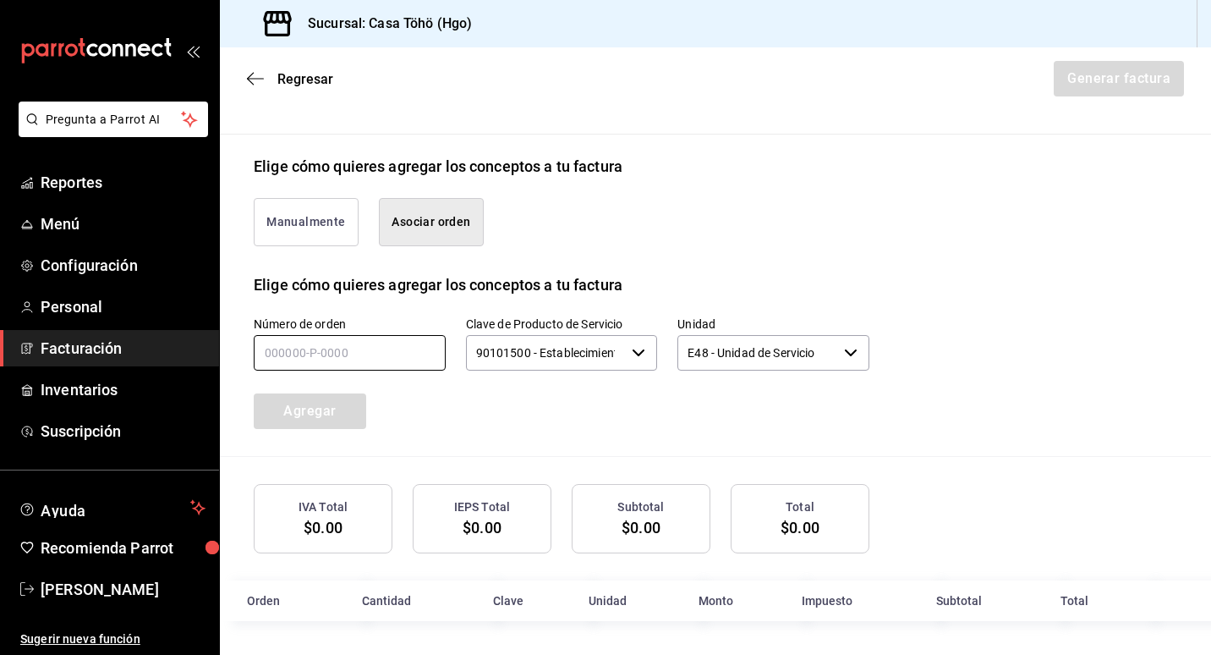
click at [383, 355] on input "text" at bounding box center [350, 353] width 192 height 36
click at [336, 337] on input "text" at bounding box center [350, 353] width 192 height 36
click at [292, 351] on input "text" at bounding box center [350, 353] width 192 height 36
click at [263, 357] on input "text" at bounding box center [350, 353] width 192 height 36
click at [262, 349] on input "text" at bounding box center [350, 353] width 192 height 36
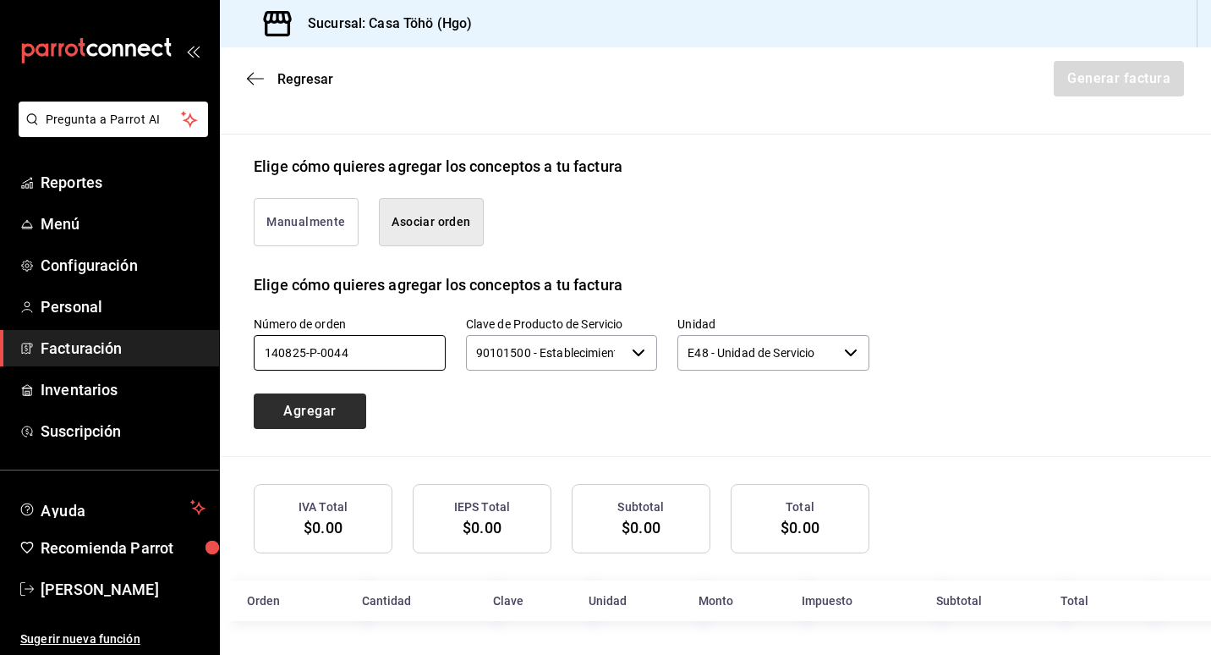
type input "140825-P-0044"
click at [310, 419] on button "Agregar" at bounding box center [310, 411] width 112 height 36
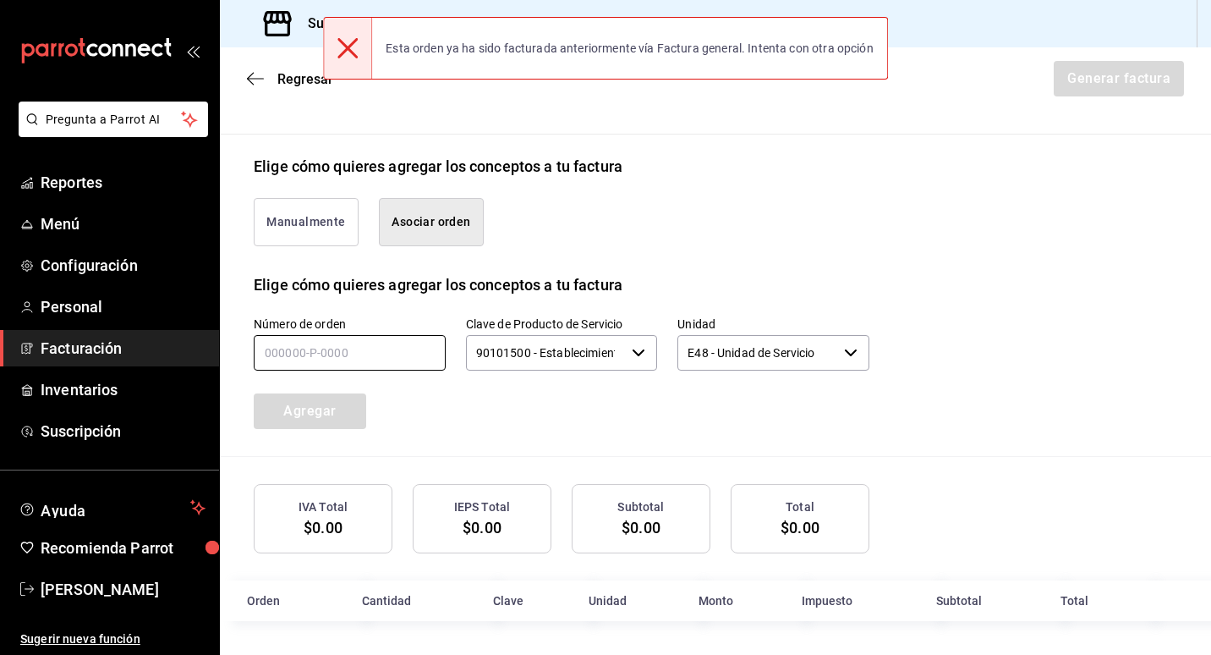
click at [394, 348] on input "text" at bounding box center [350, 353] width 192 height 36
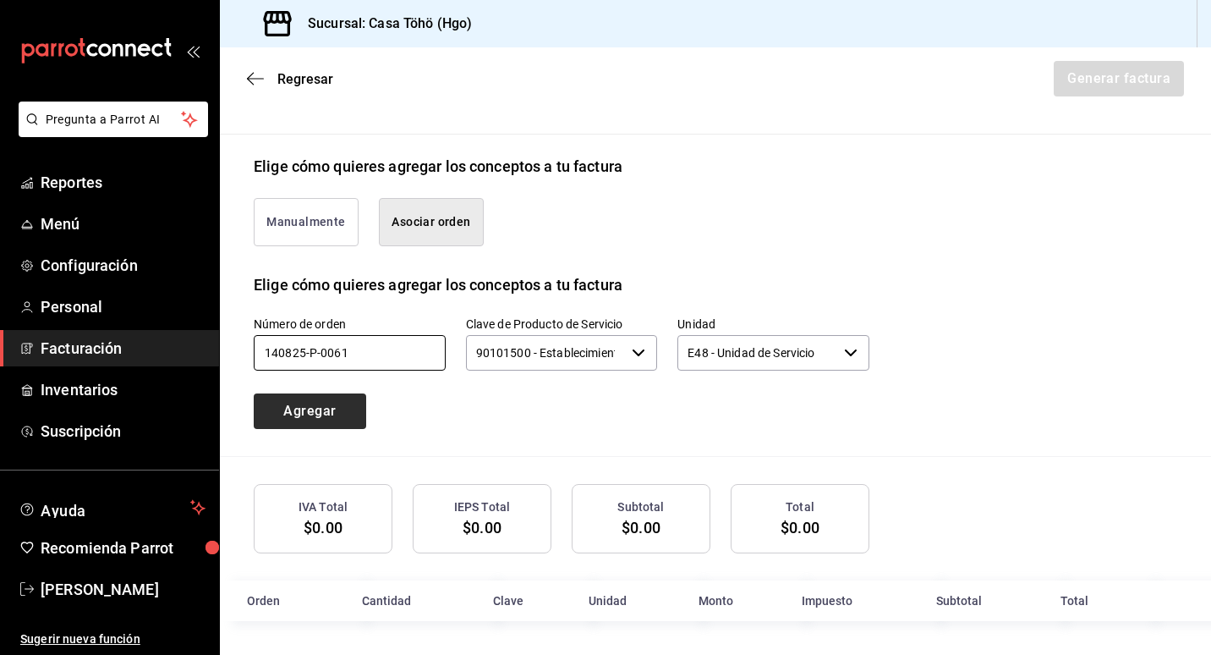
type input "140825-P-0061"
click at [282, 417] on button "Agregar" at bounding box center [310, 411] width 112 height 36
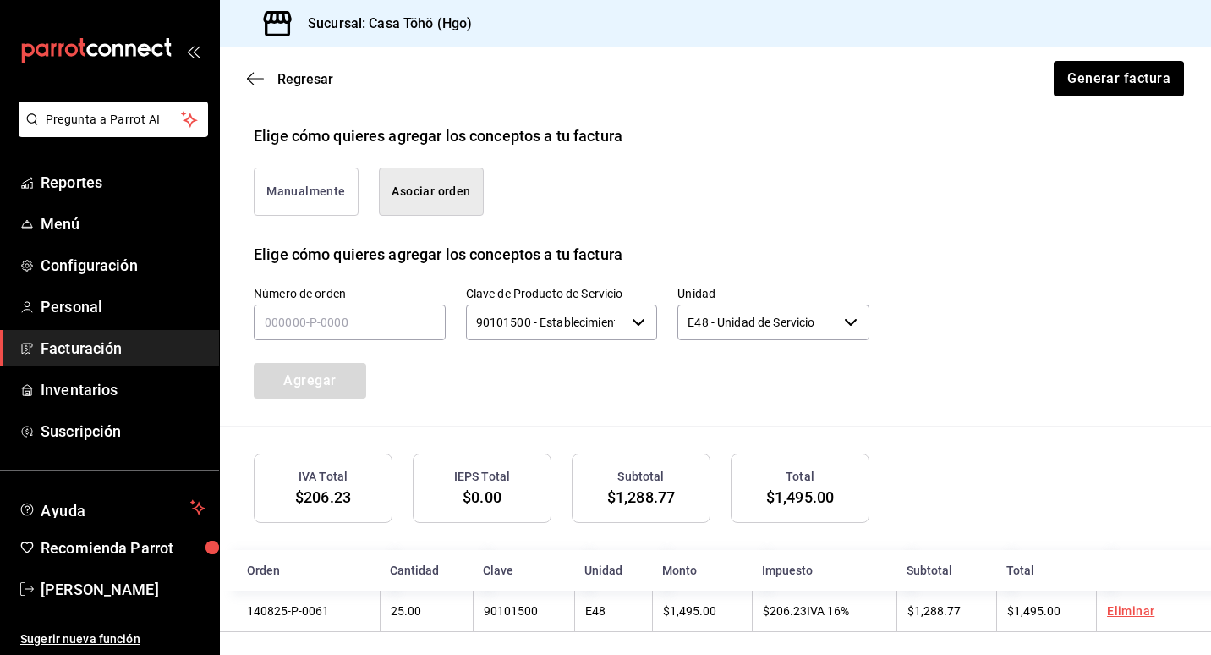
scroll to position [399, 0]
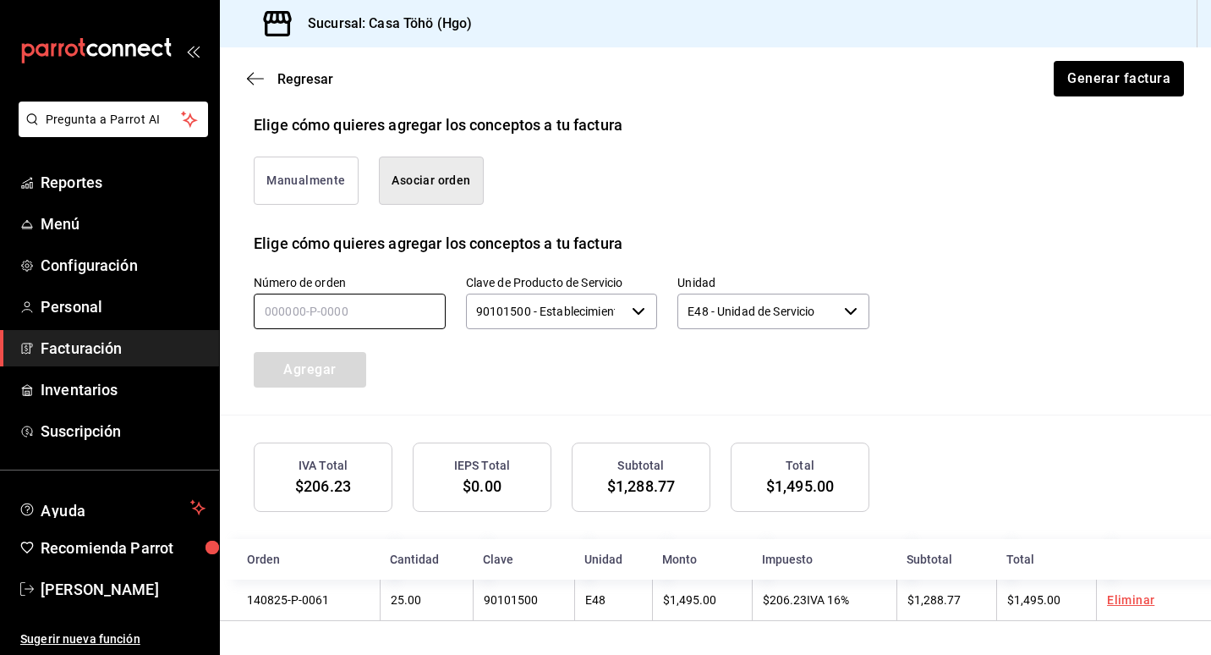
click at [280, 307] on input "text" at bounding box center [350, 311] width 192 height 36
type input "140825-P-0039"
click at [267, 361] on button "Agregar" at bounding box center [310, 370] width 112 height 36
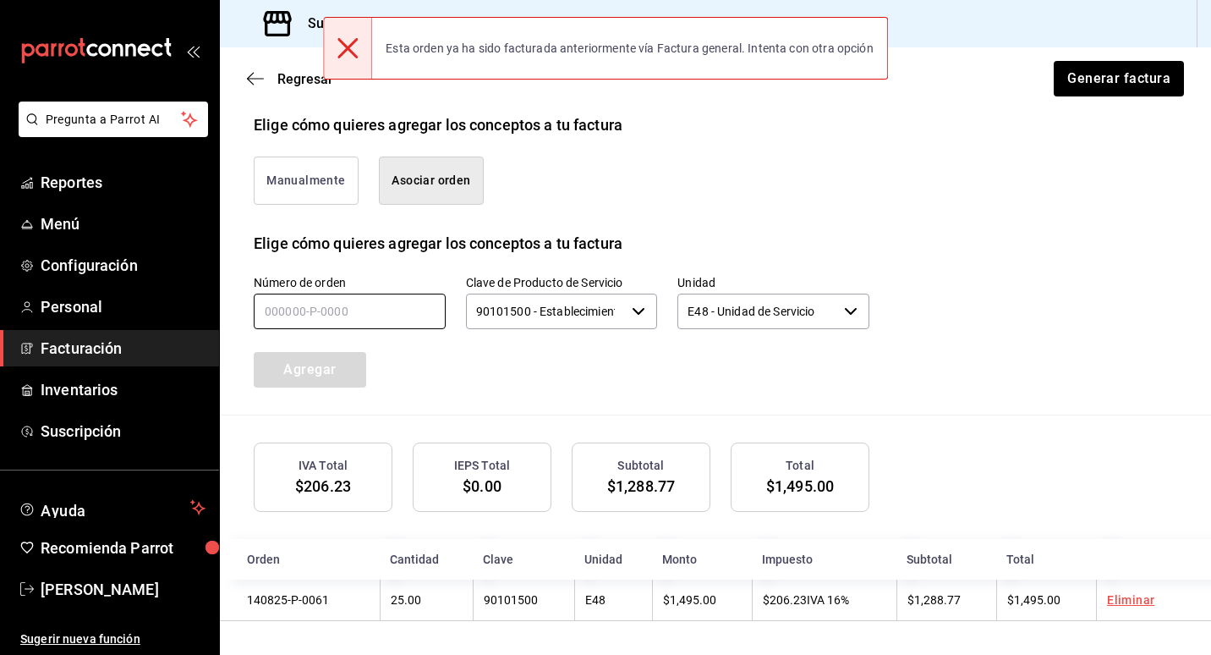
click at [271, 311] on input "text" at bounding box center [350, 311] width 192 height 36
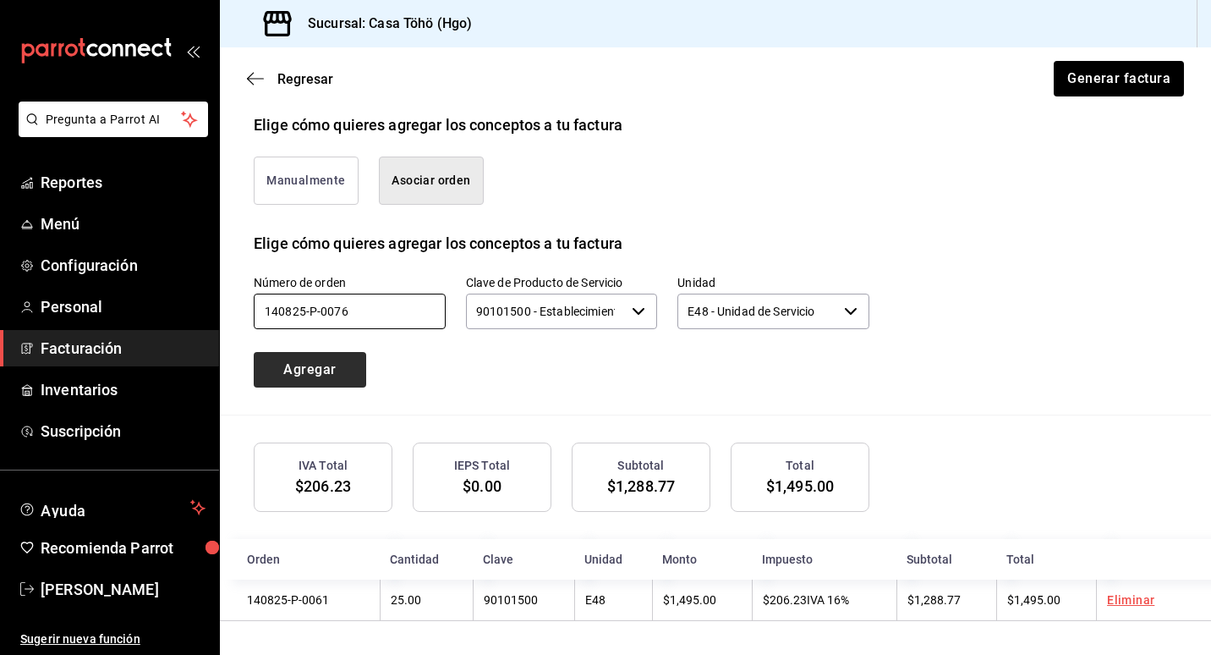
type input "140825-P-0076"
click at [310, 355] on button "Agregar" at bounding box center [310, 370] width 112 height 36
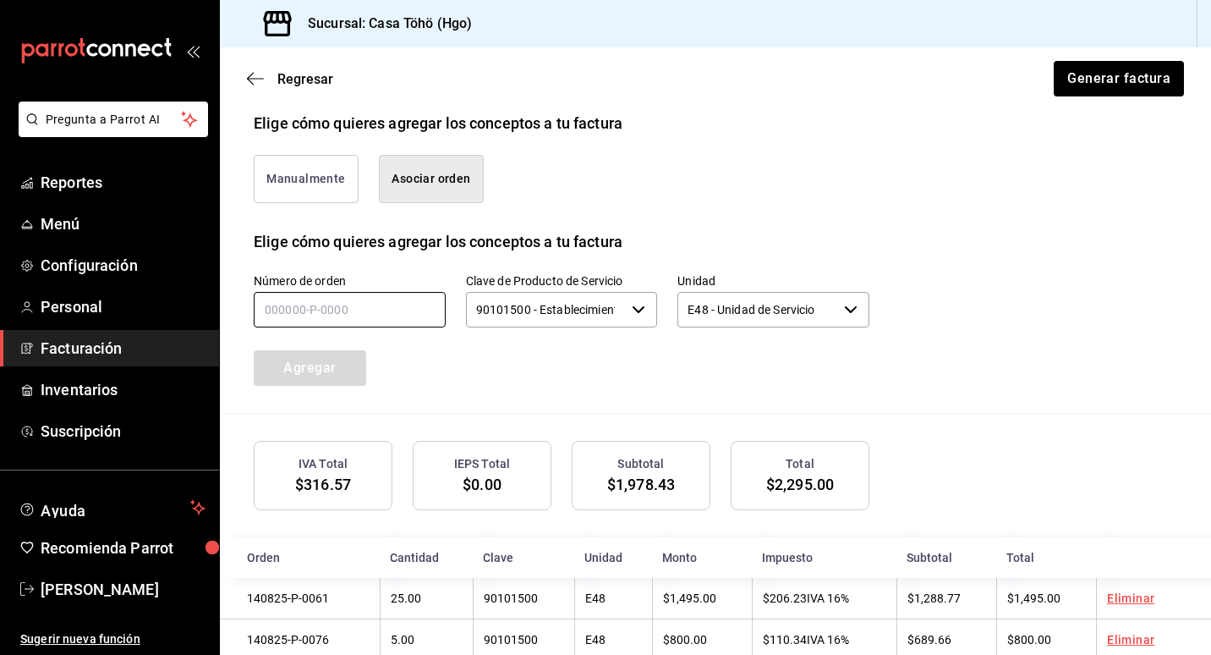
click at [290, 320] on input "text" at bounding box center [350, 310] width 192 height 36
type input "140825-P-0066"
drag, startPoint x: 335, startPoint y: 347, endPoint x: 345, endPoint y: 376, distance: 31.3
click at [337, 350] on div "Agregar" at bounding box center [312, 358] width 159 height 56
click at [345, 376] on button "Agregar" at bounding box center [310, 368] width 112 height 36
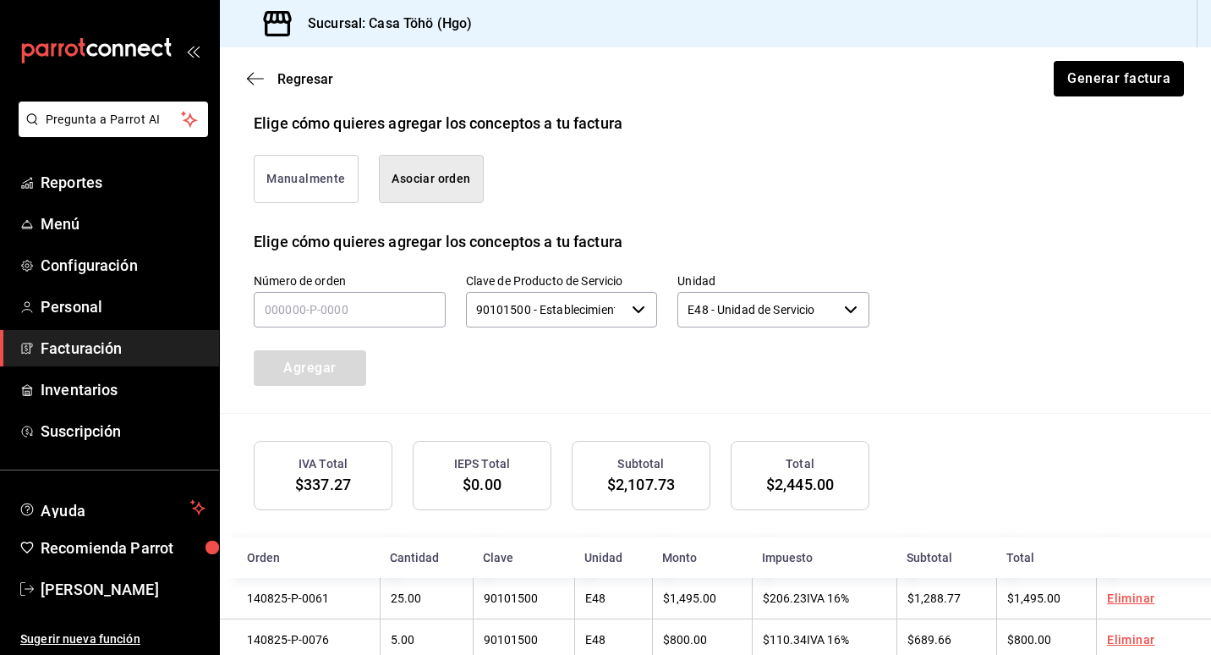
scroll to position [484, 0]
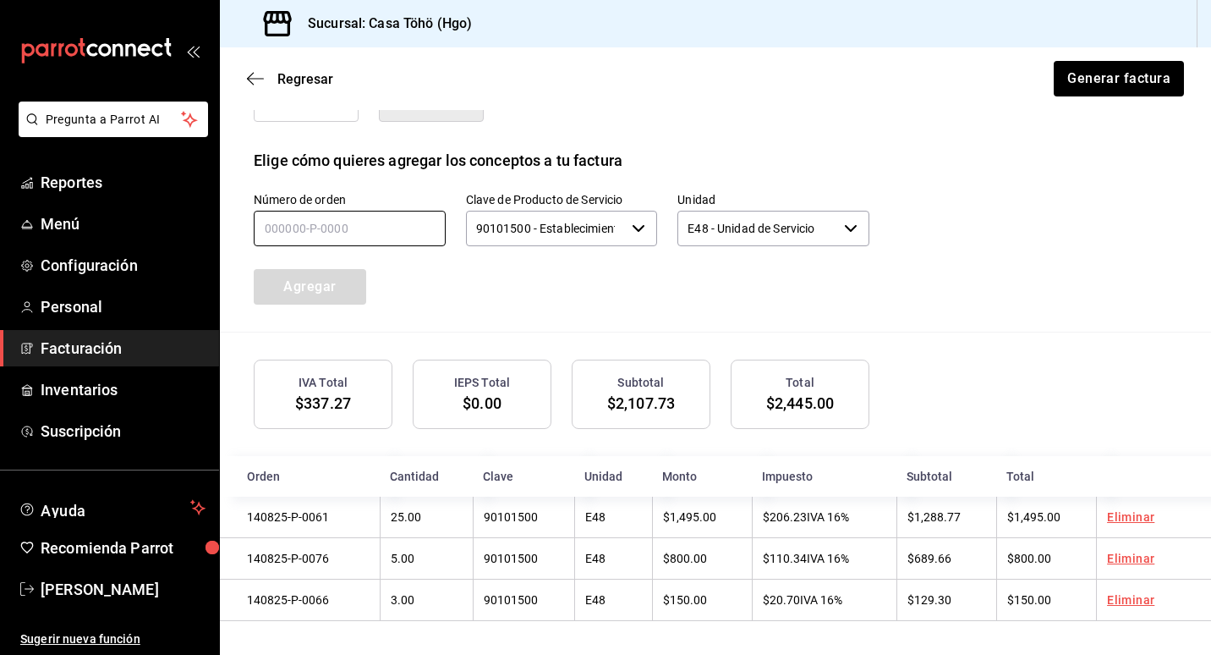
click at [332, 224] on input "text" at bounding box center [350, 229] width 192 height 36
type input "140825-P-0053"
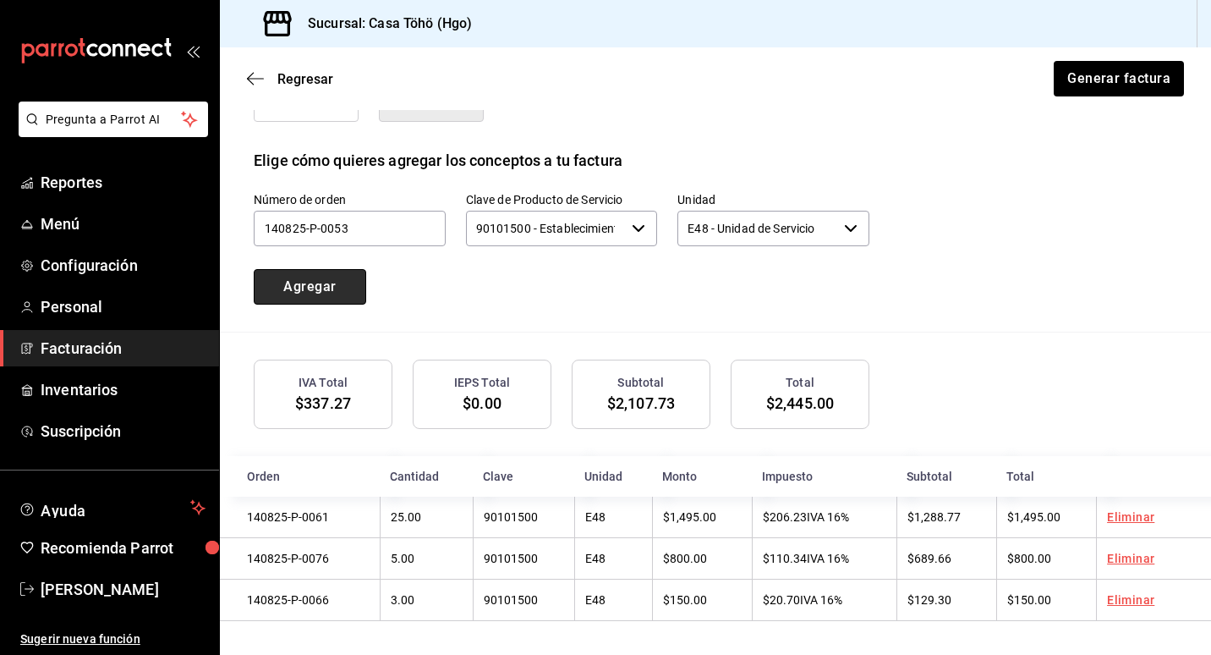
click at [298, 279] on button "Agregar" at bounding box center [310, 287] width 112 height 36
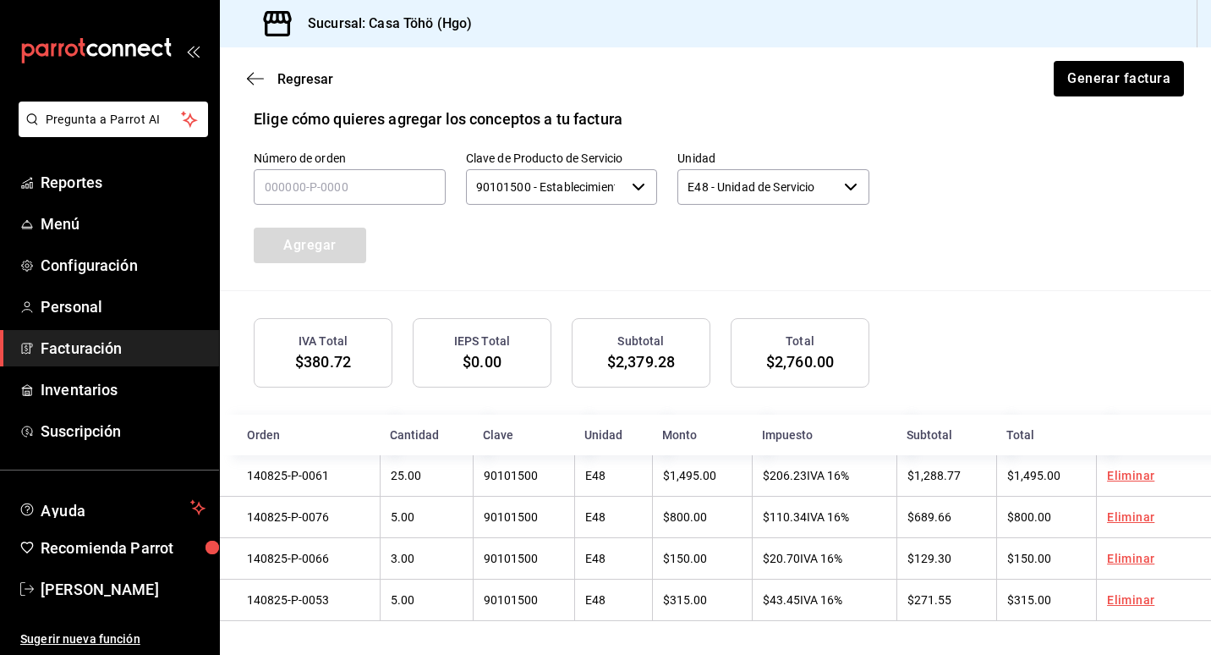
scroll to position [526, 0]
click at [302, 246] on div "Agregar" at bounding box center [312, 235] width 159 height 56
click at [334, 184] on input "text" at bounding box center [350, 187] width 192 height 36
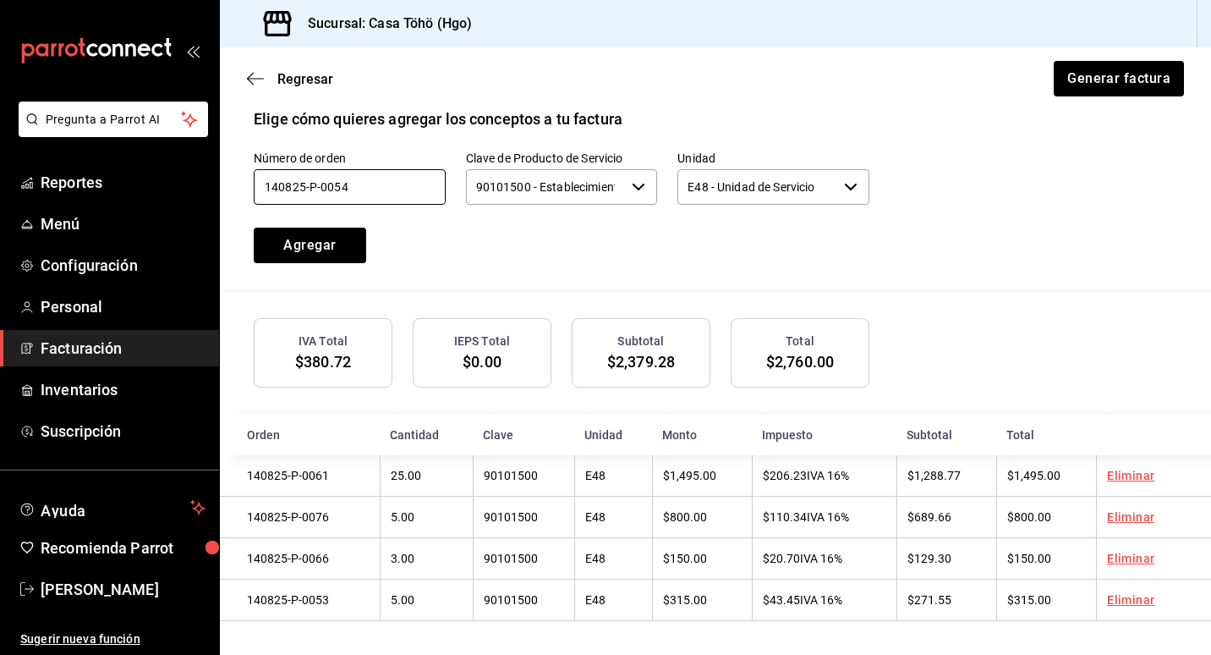
type input "140825-P-0054"
click at [340, 236] on button "Agregar" at bounding box center [310, 245] width 112 height 36
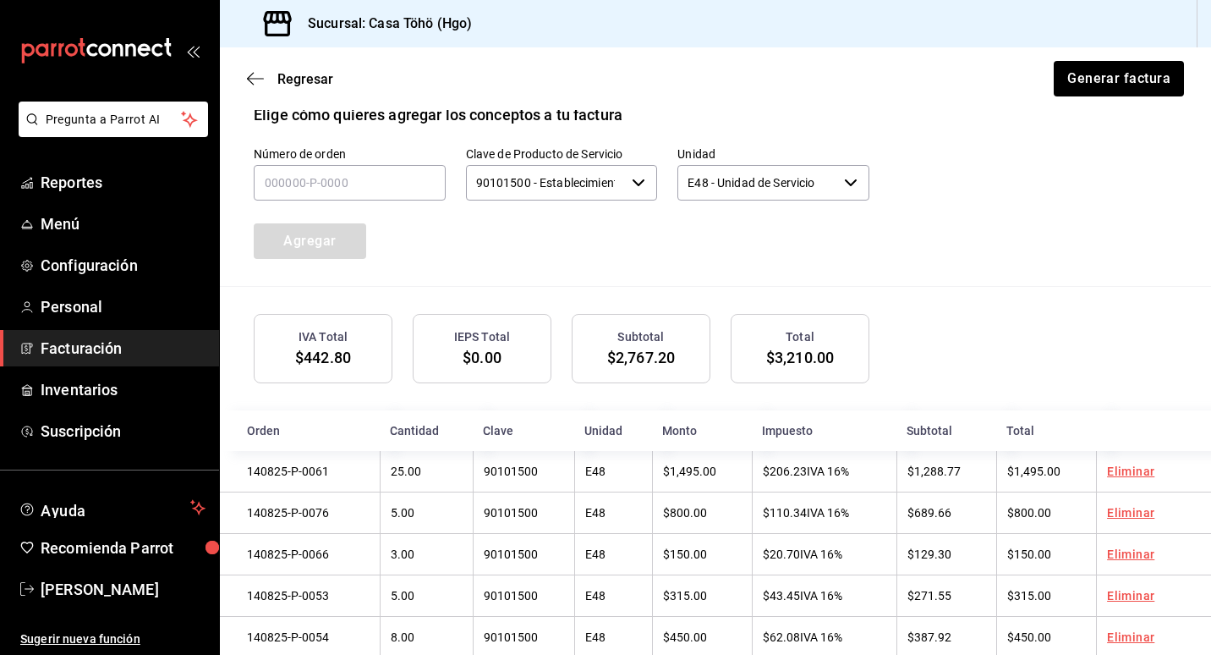
scroll to position [568, 0]
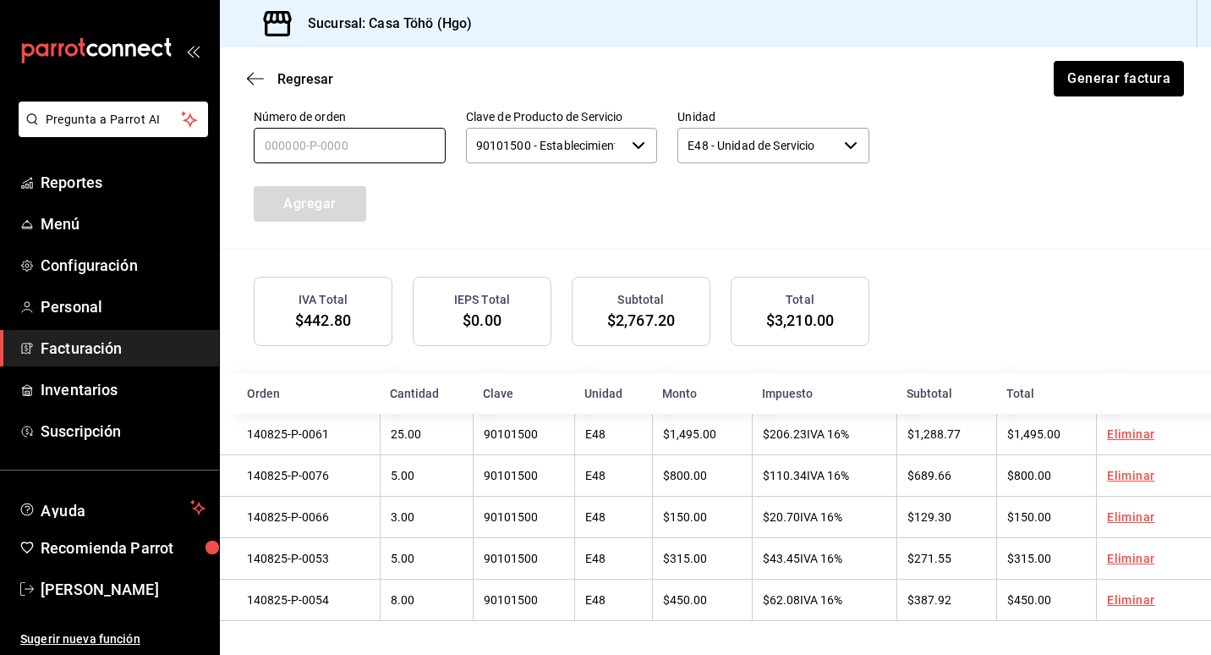
click at [296, 139] on input "text" at bounding box center [350, 146] width 192 height 36
type input "140825-P-0048"
click at [282, 201] on button "Agregar" at bounding box center [310, 204] width 112 height 36
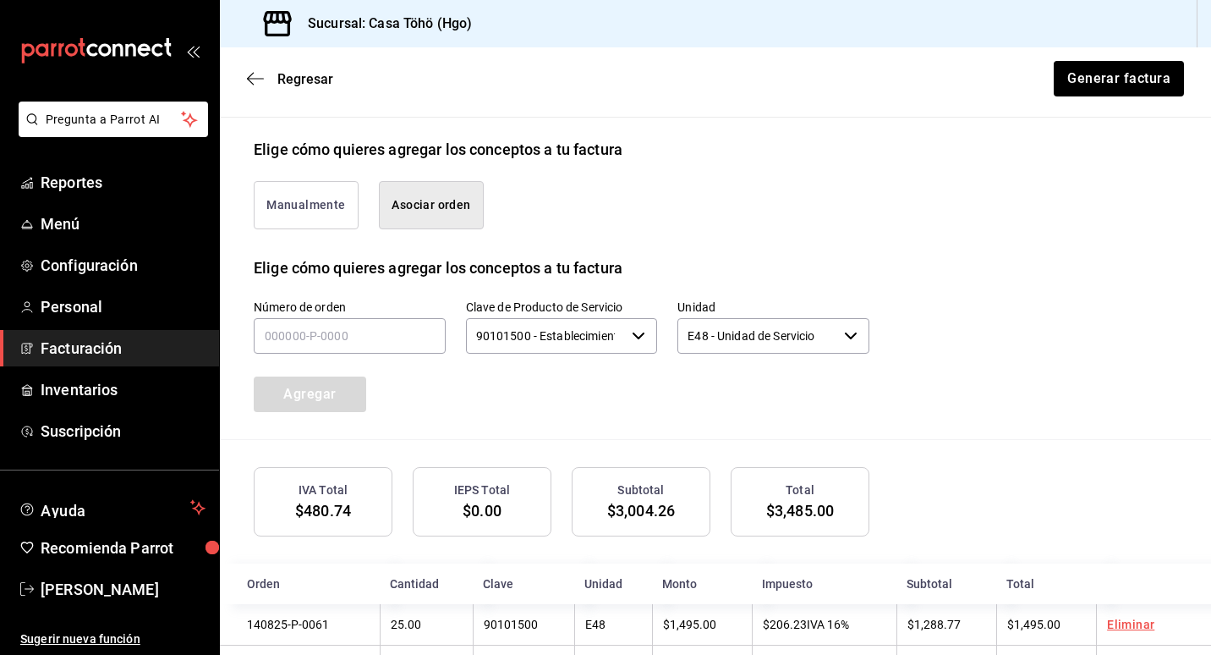
scroll to position [357, 0]
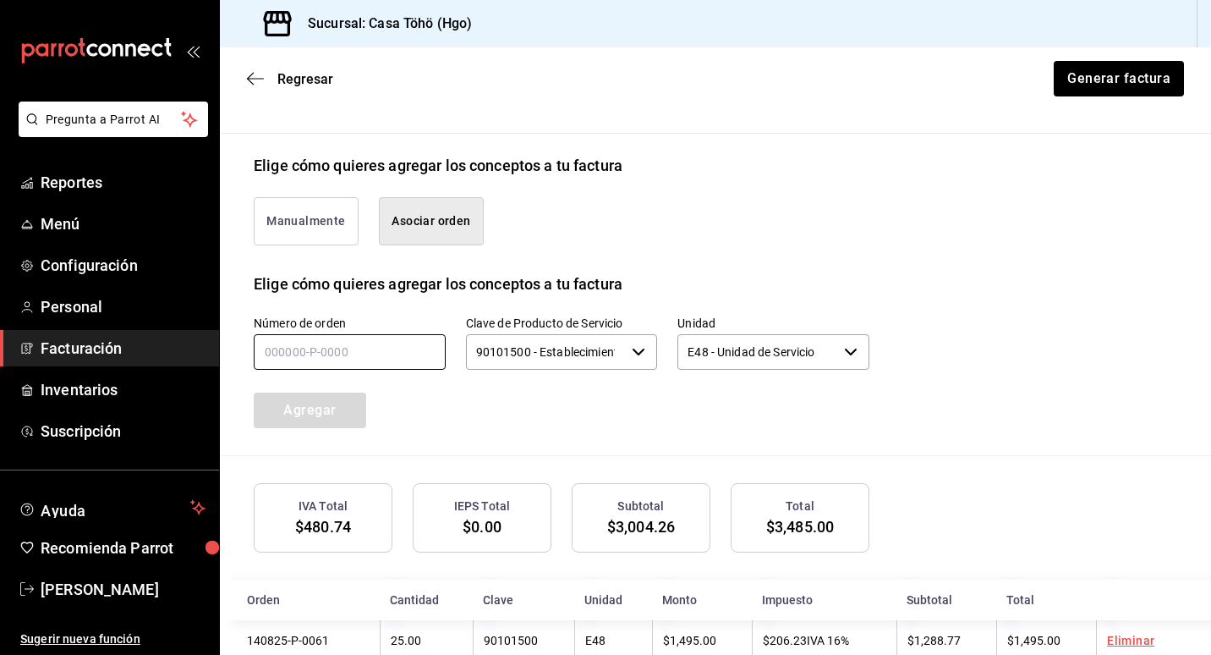
click at [313, 357] on input "text" at bounding box center [350, 352] width 192 height 36
type input "140825-P-0055"
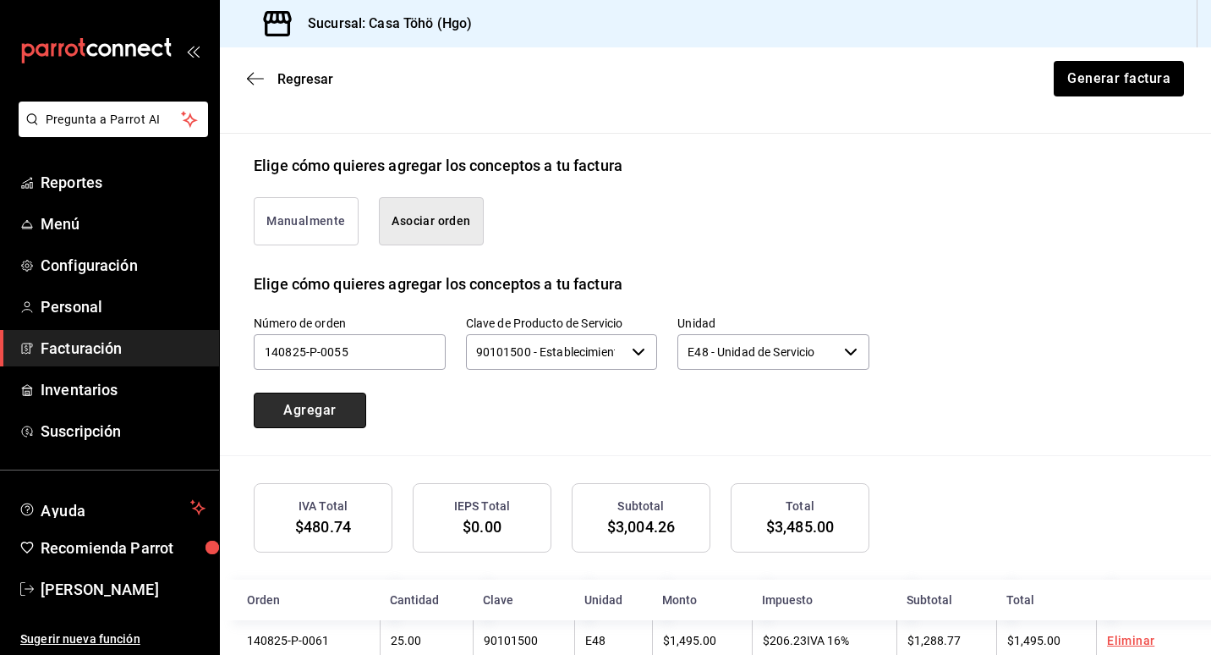
click at [304, 415] on button "Agregar" at bounding box center [310, 410] width 112 height 36
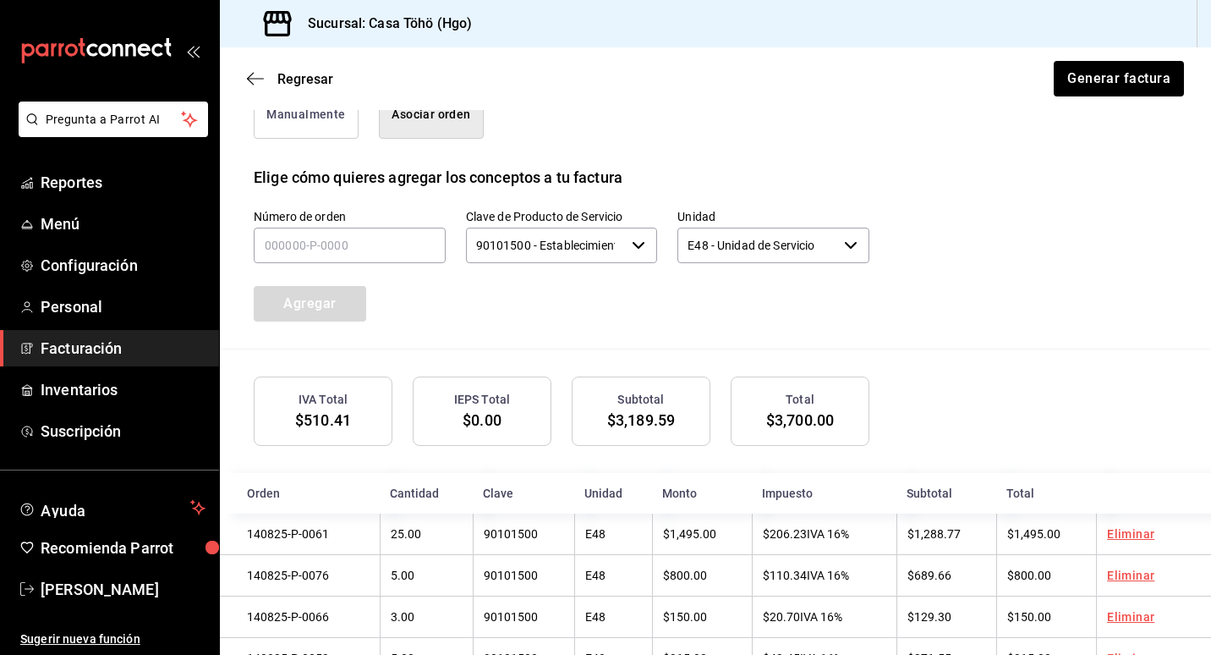
scroll to position [484, 0]
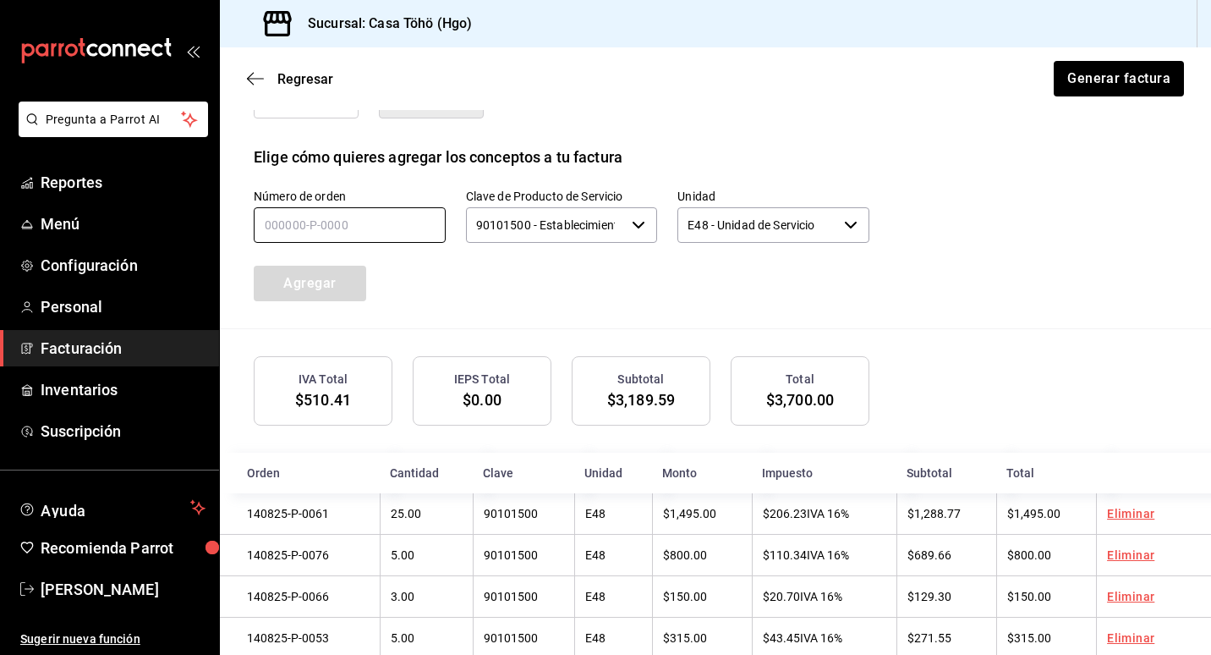
click at [298, 228] on input "text" at bounding box center [350, 225] width 192 height 36
type input "140825-P-0035"
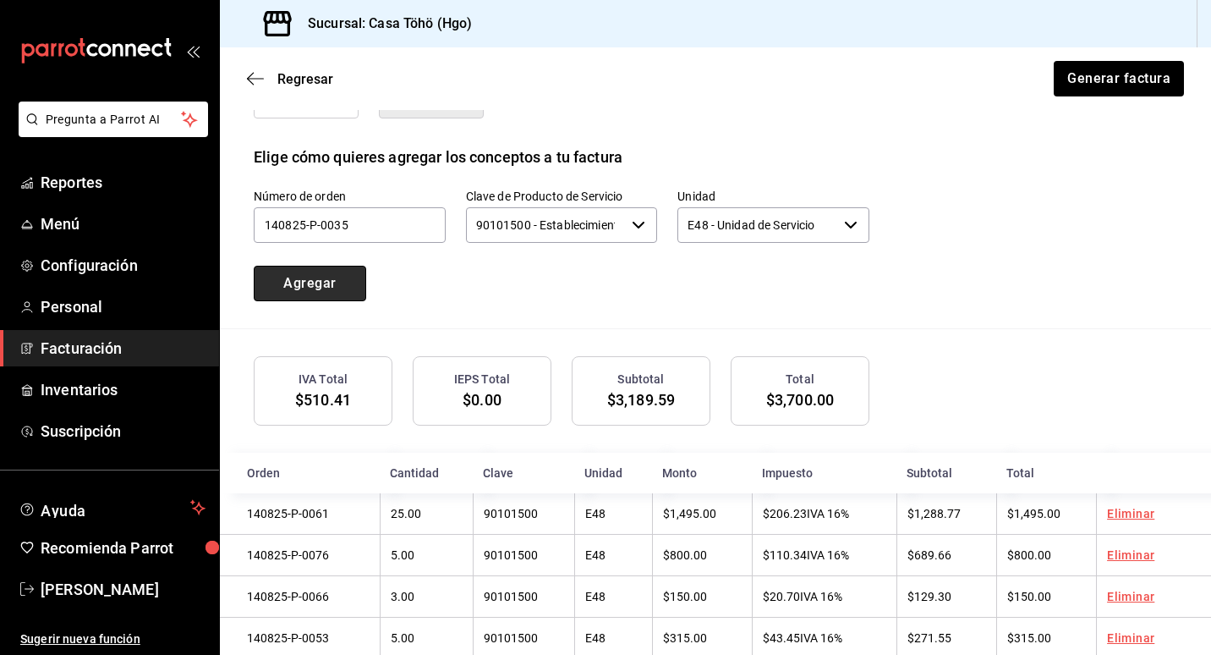
click at [310, 275] on button "Agregar" at bounding box center [310, 284] width 112 height 36
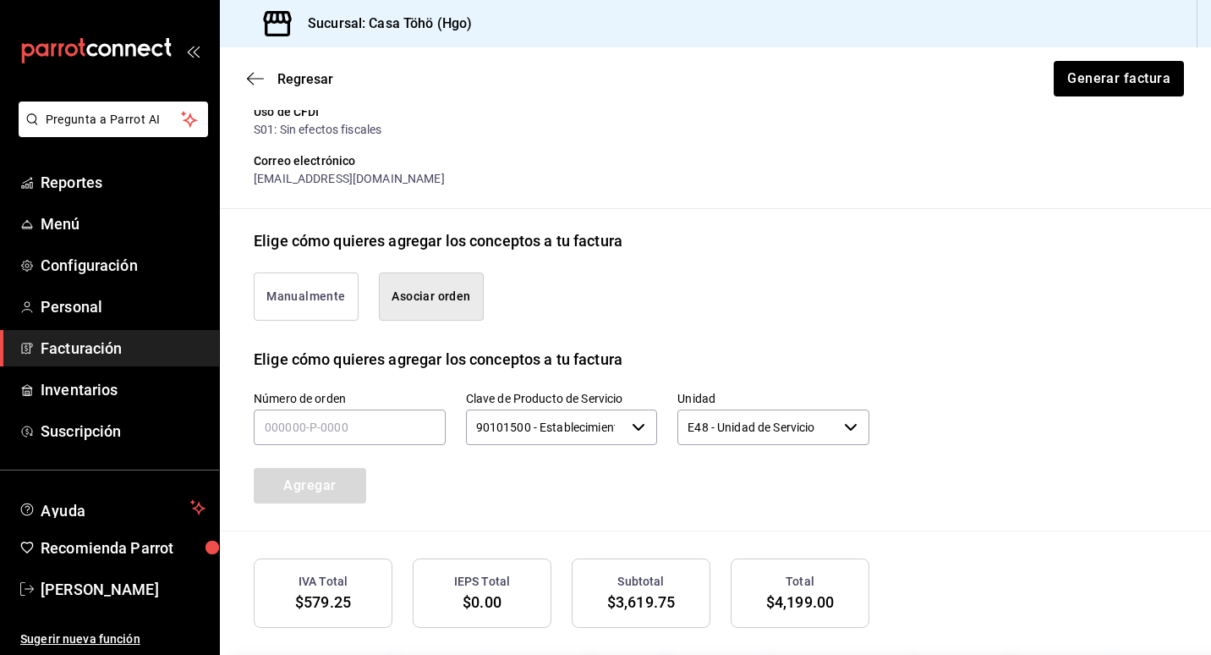
scroll to position [272, 0]
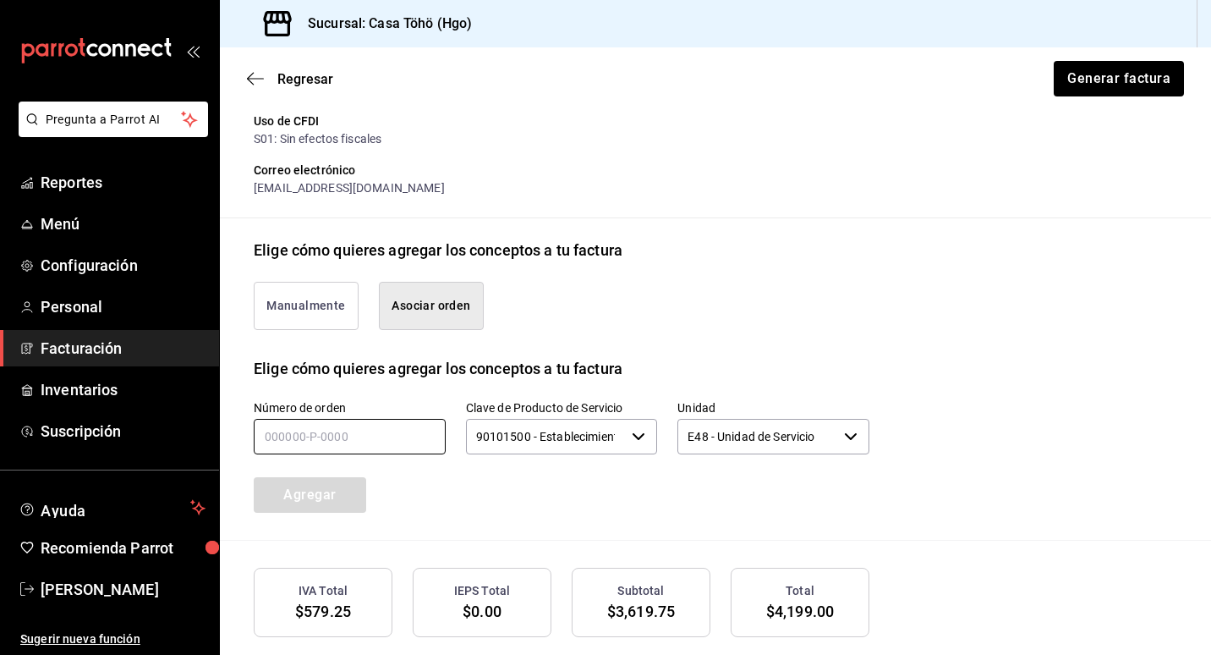
click at [277, 445] on input "text" at bounding box center [350, 437] width 192 height 36
type input "140825-P-0024"
click at [323, 485] on button "Agregar" at bounding box center [310, 495] width 112 height 36
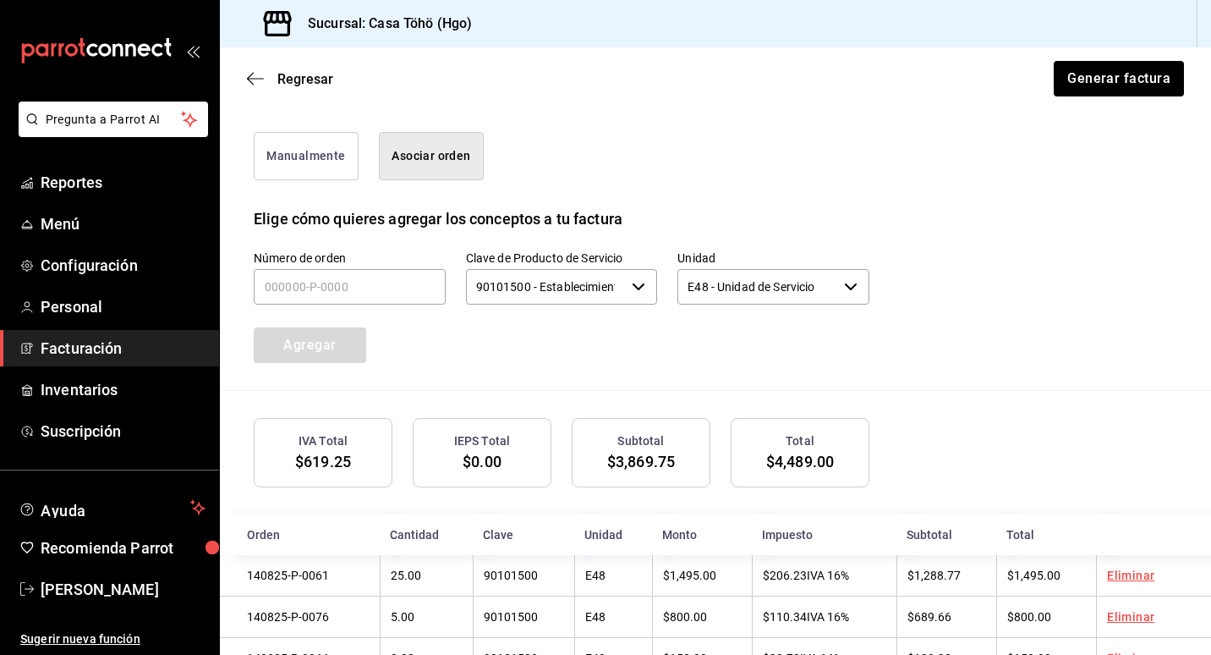
scroll to position [230, 0]
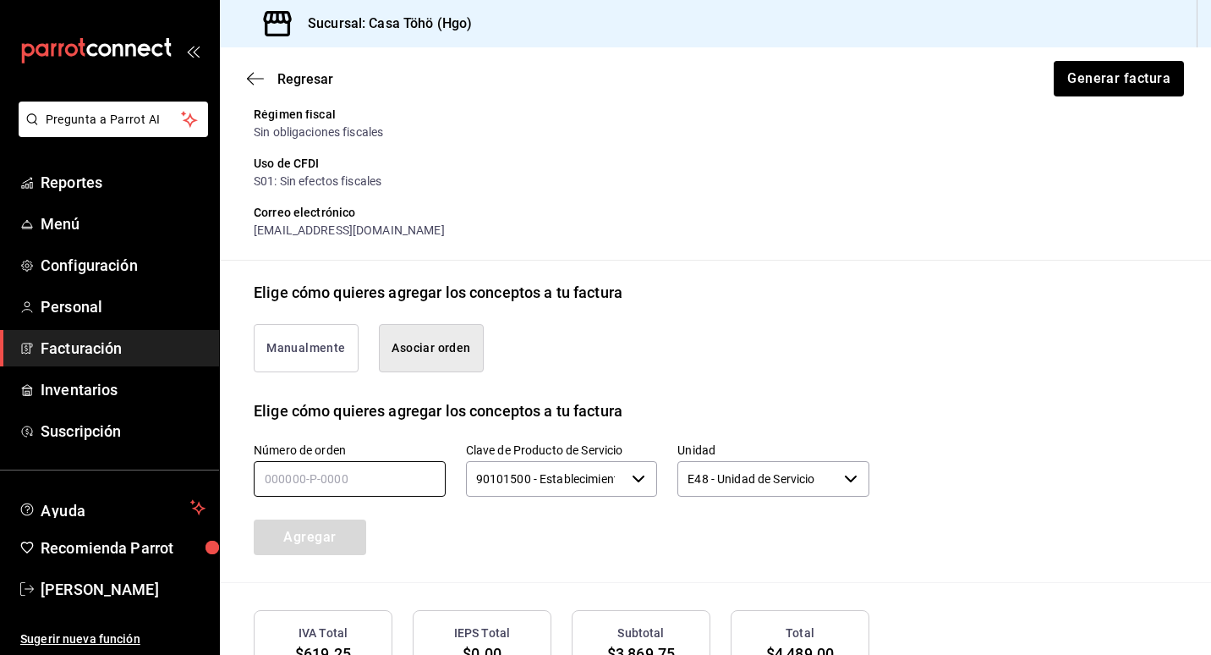
click at [337, 485] on input "text" at bounding box center [350, 479] width 192 height 36
type input "140825-P-0003"
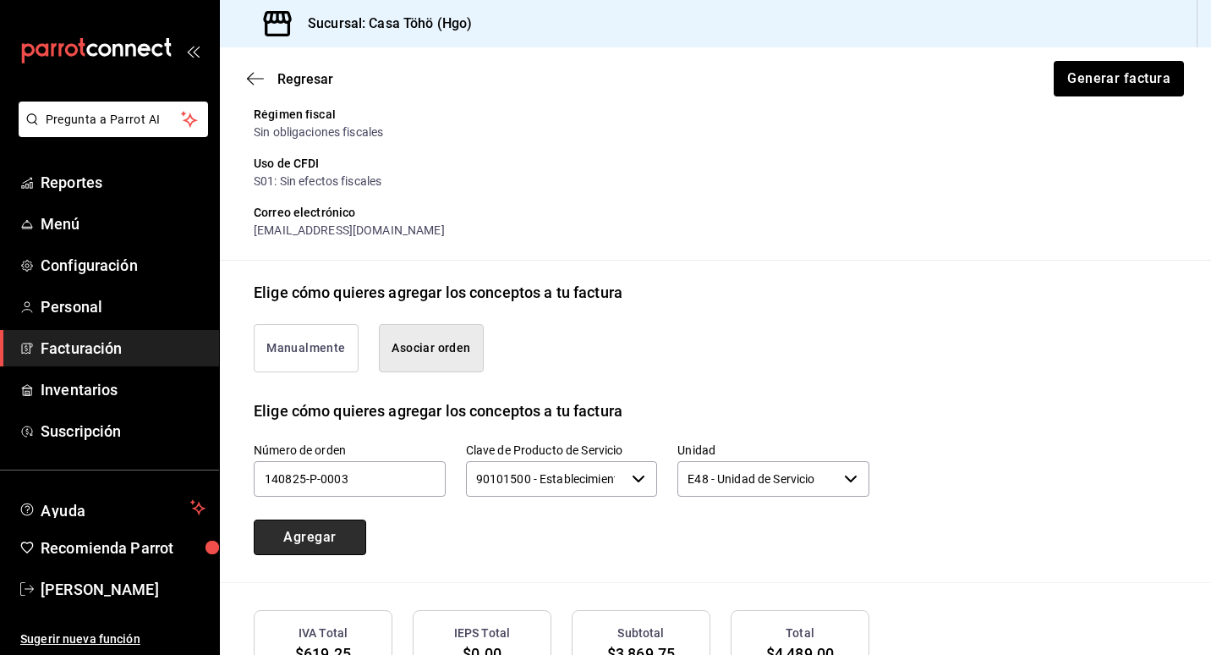
click at [338, 523] on button "Agregar" at bounding box center [310, 537] width 112 height 36
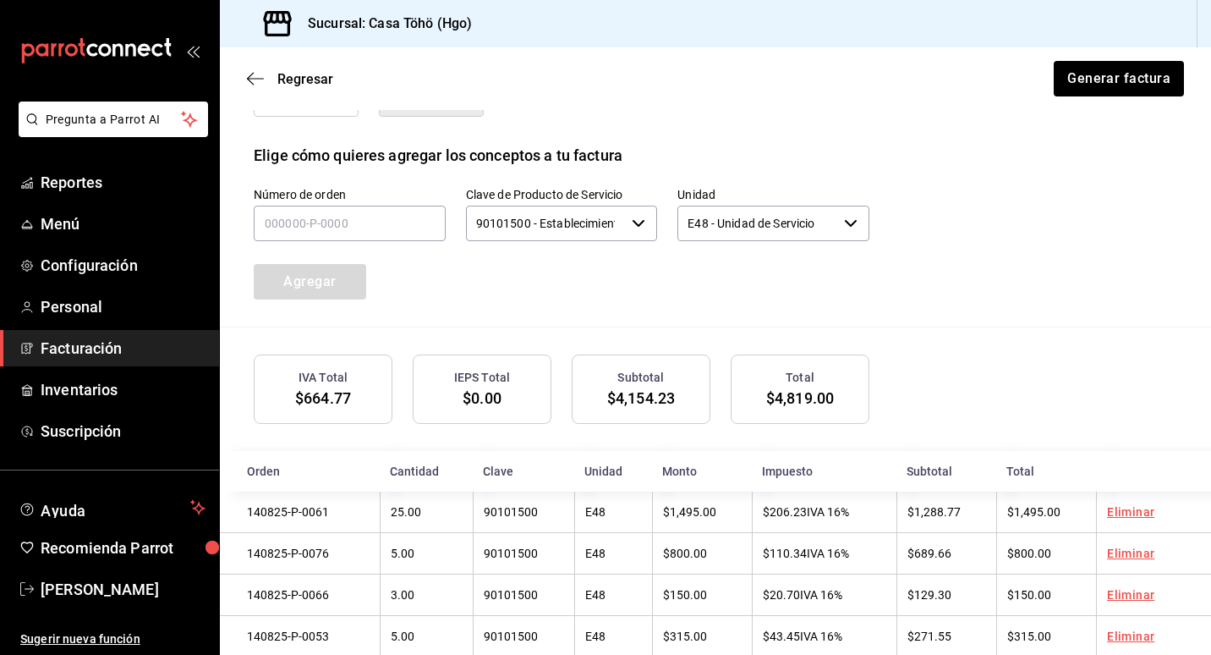
scroll to position [441, 0]
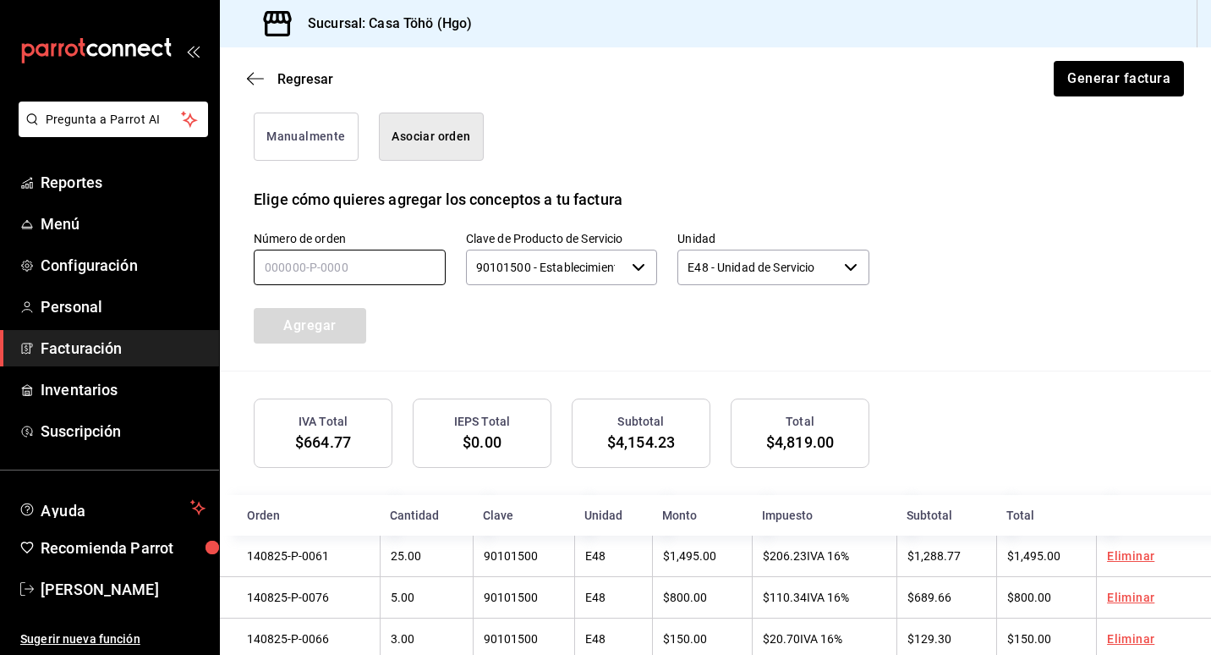
click at [284, 263] on input "text" at bounding box center [350, 267] width 192 height 36
type input "140825-P-0012"
click at [337, 336] on button "Agregar" at bounding box center [310, 326] width 112 height 36
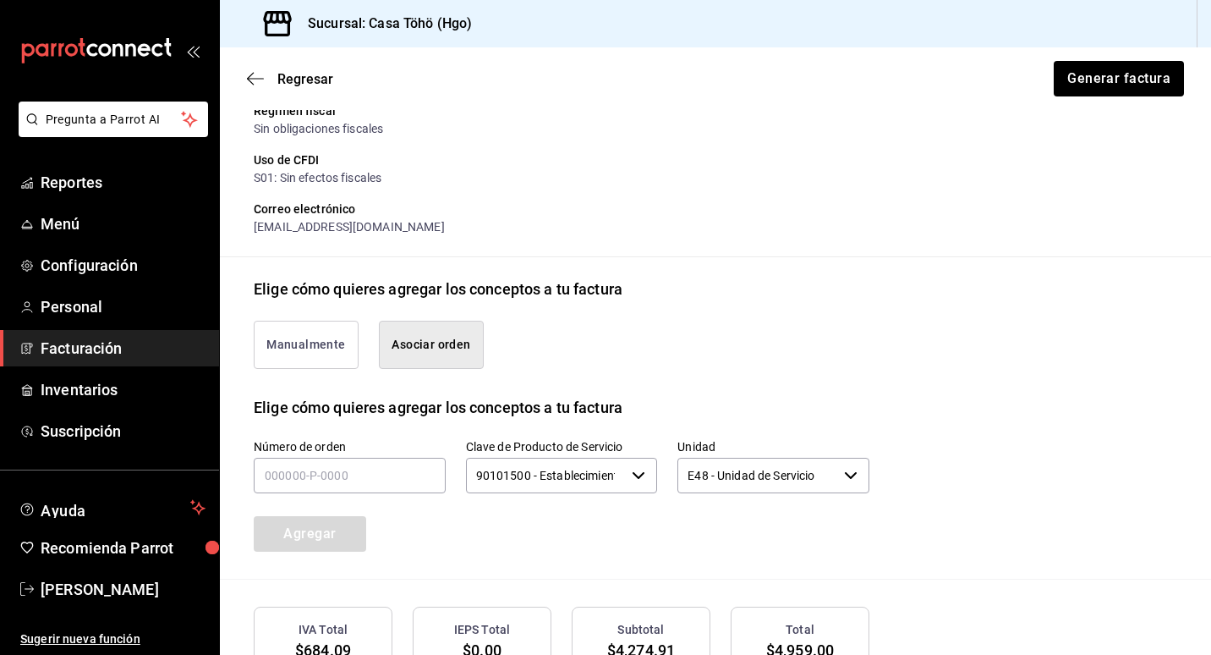
scroll to position [230, 0]
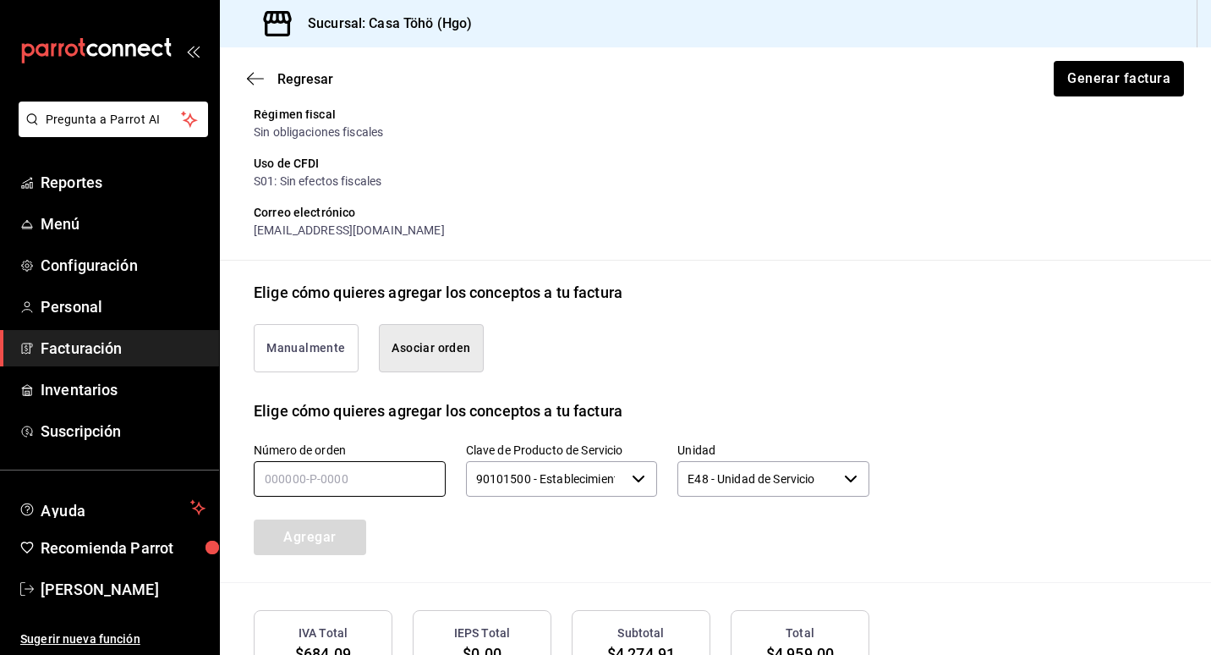
click at [282, 468] on input "text" at bounding box center [350, 479] width 192 height 36
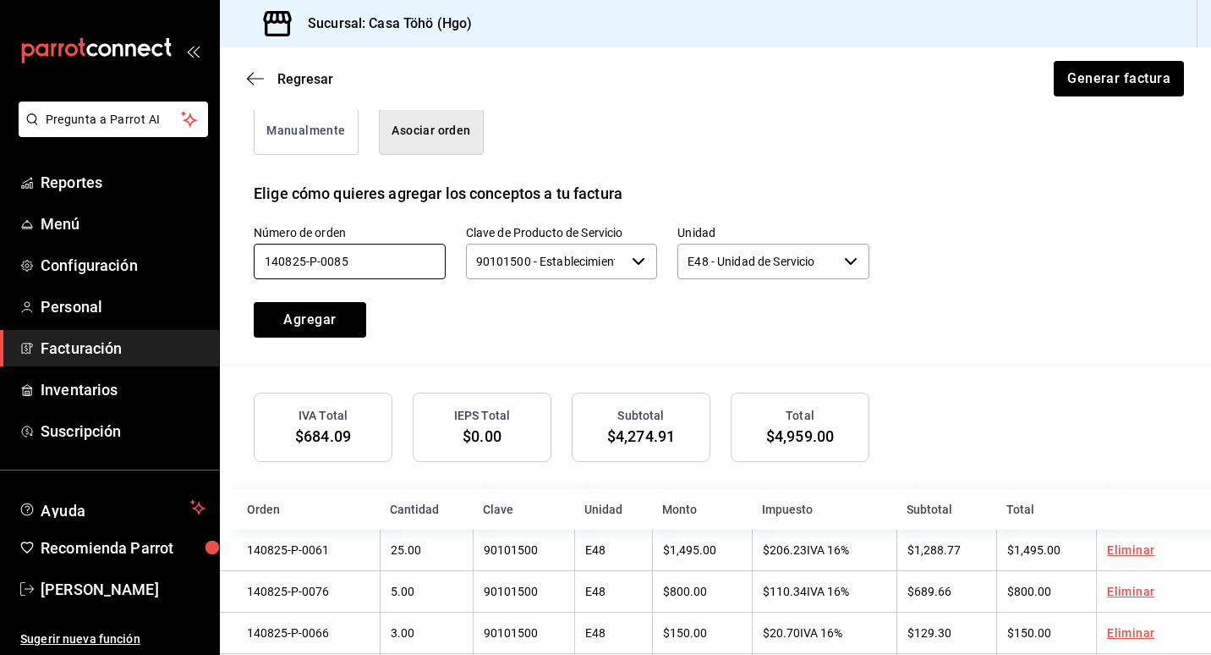
scroll to position [484, 0]
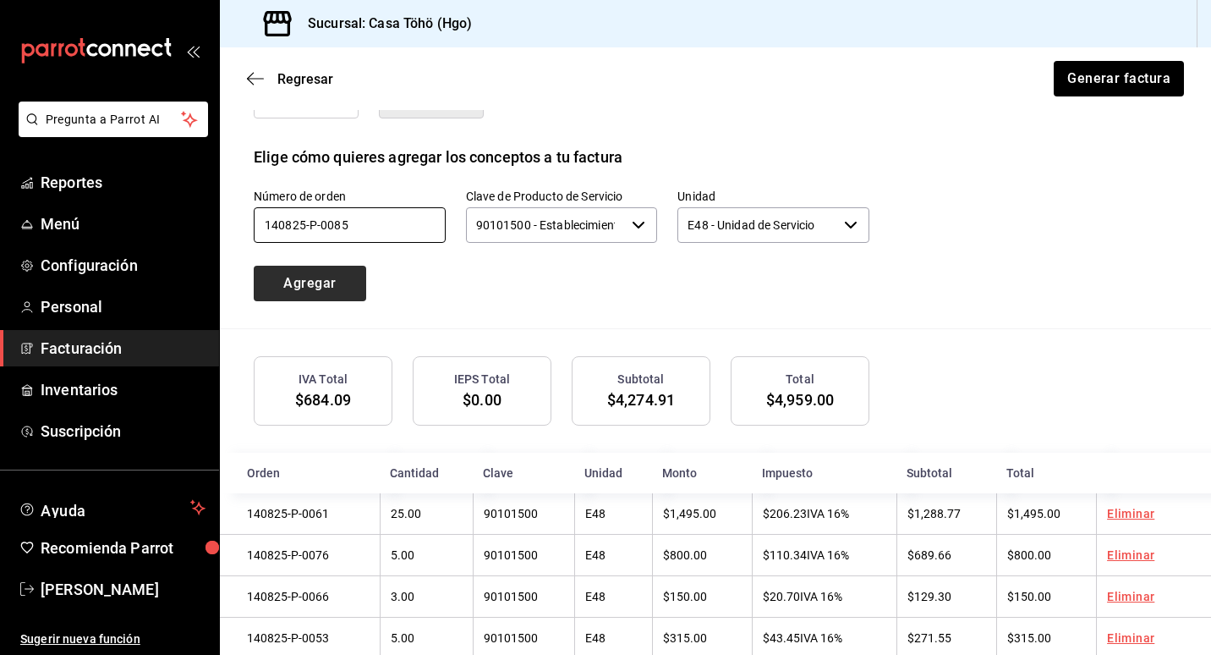
type input "140825-P-0085"
click at [315, 267] on button "Agregar" at bounding box center [310, 284] width 112 height 36
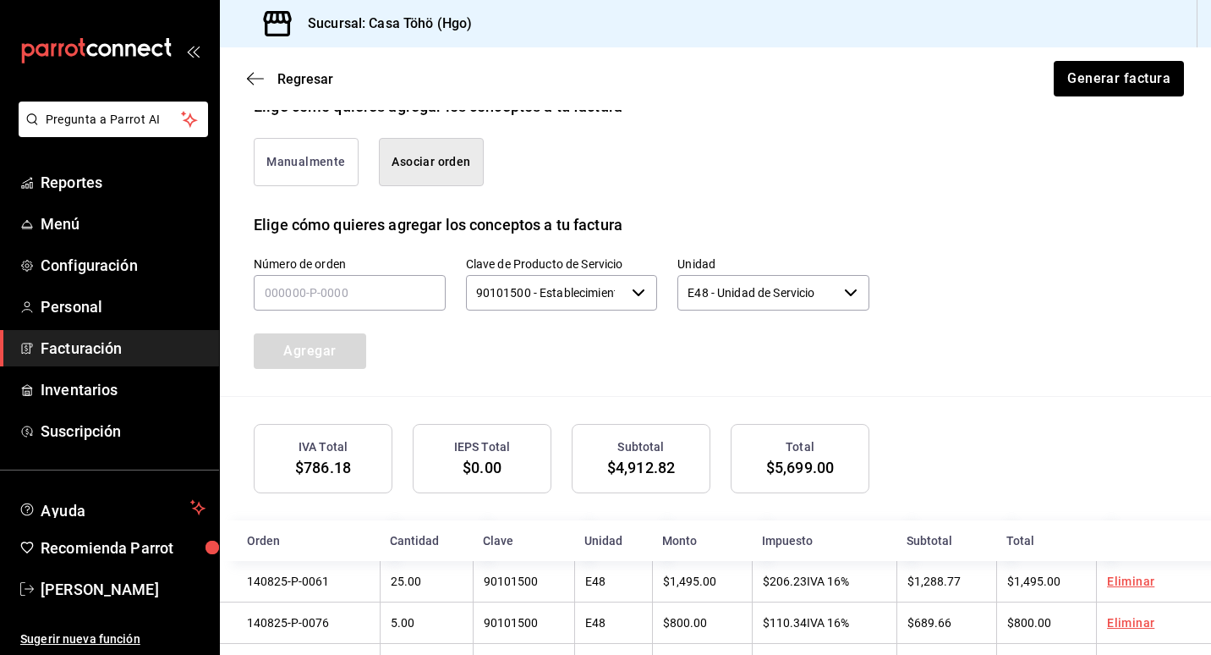
scroll to position [357, 0]
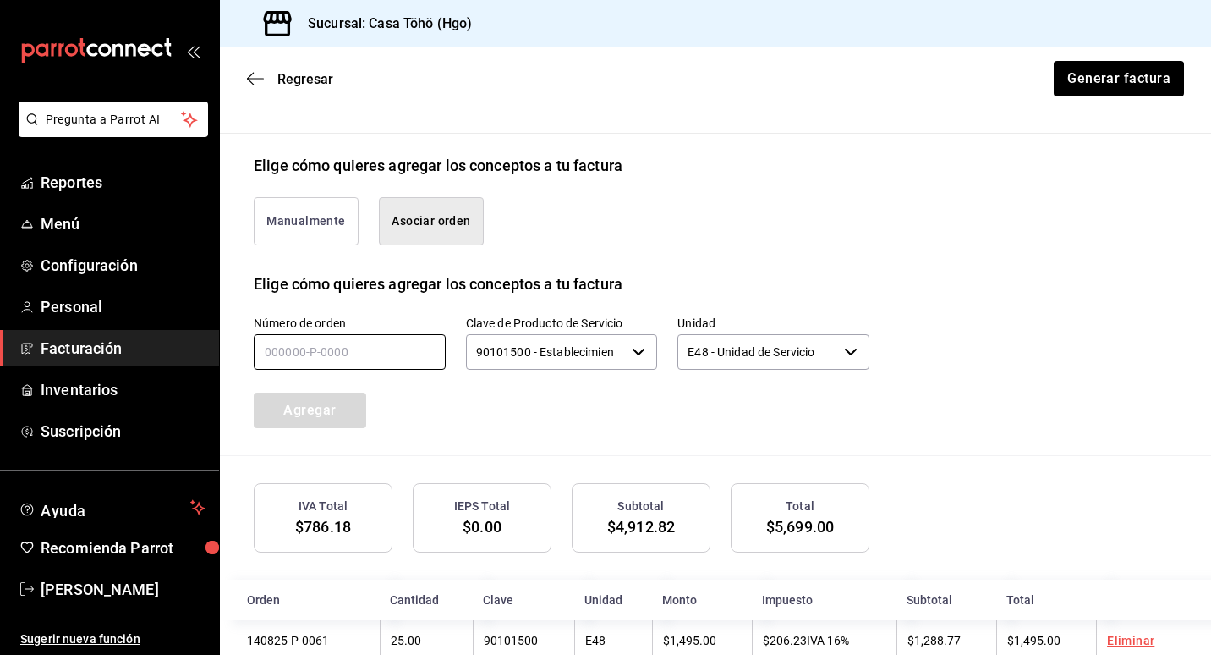
click at [308, 364] on input "text" at bounding box center [350, 352] width 192 height 36
type input "140825-P-0015"
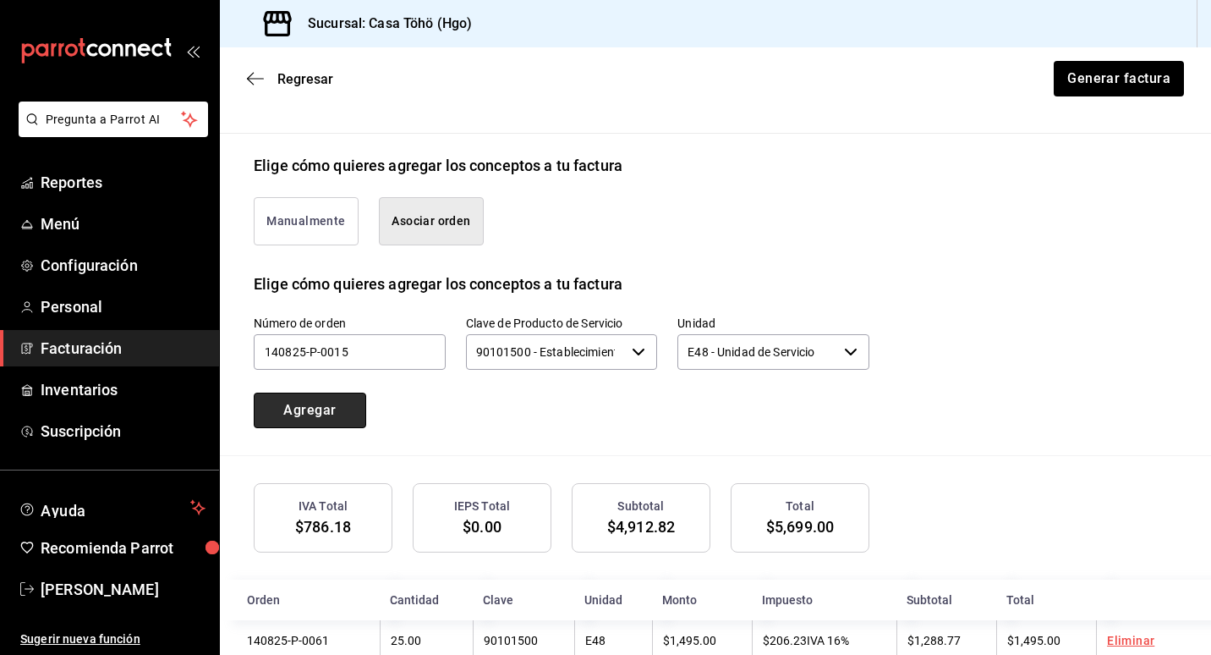
click at [306, 411] on button "Agregar" at bounding box center [310, 410] width 112 height 36
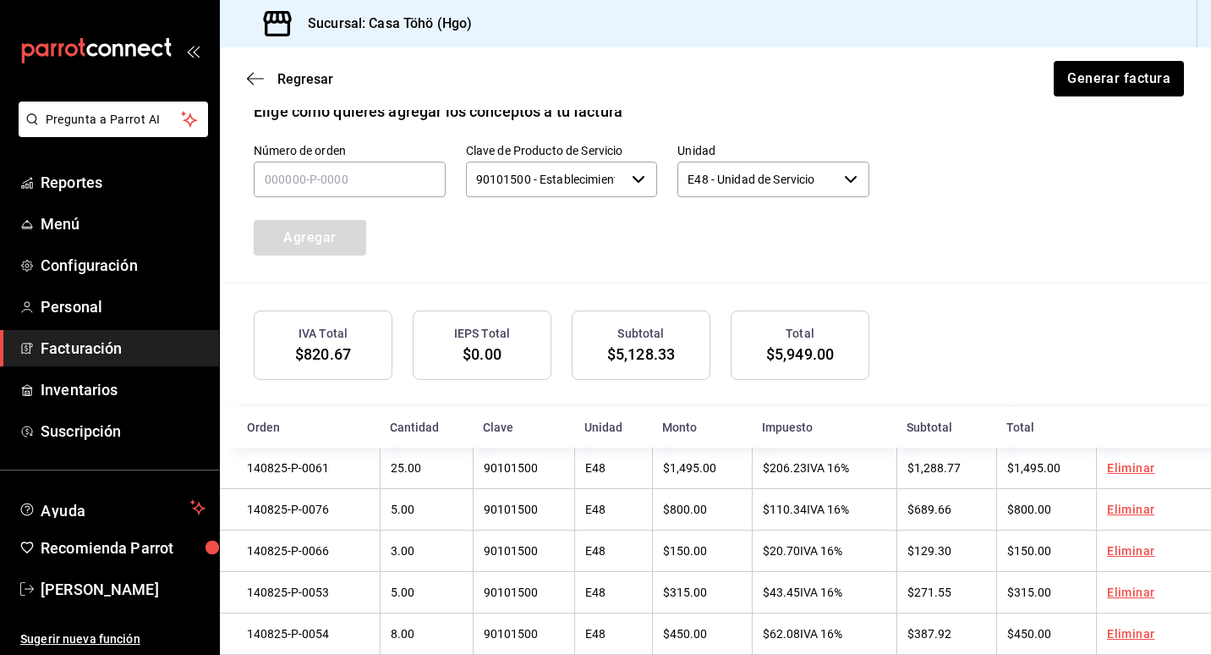
scroll to position [484, 0]
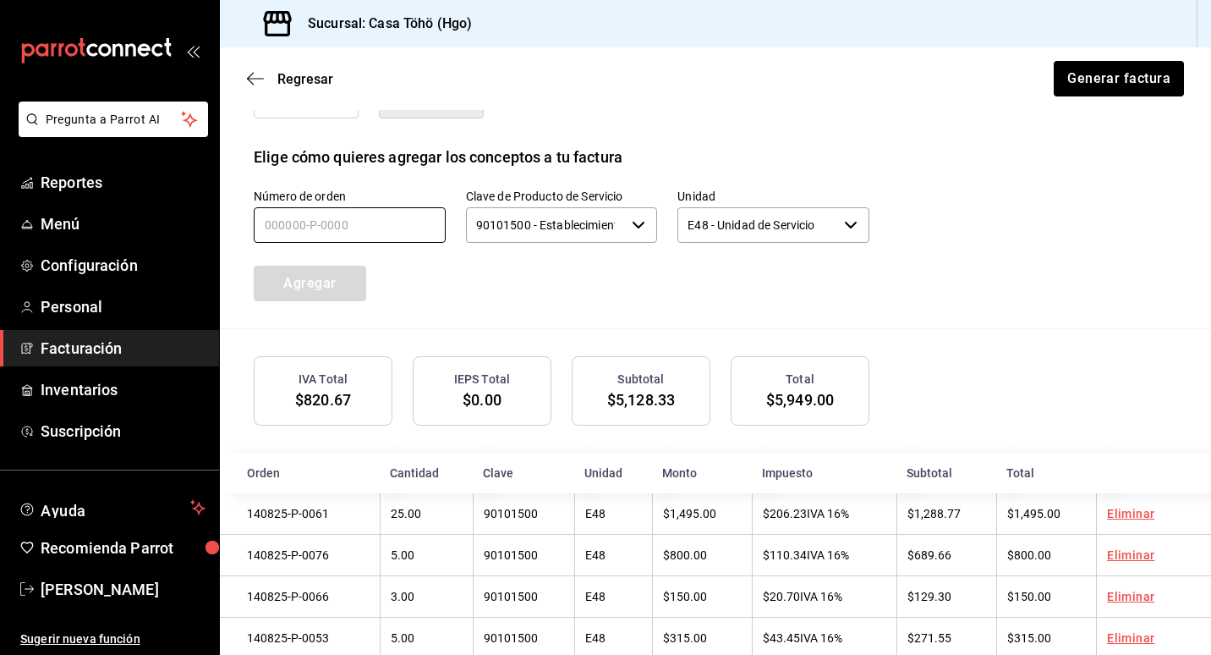
click at [296, 238] on input "text" at bounding box center [350, 225] width 192 height 36
type input "140825-P-0032"
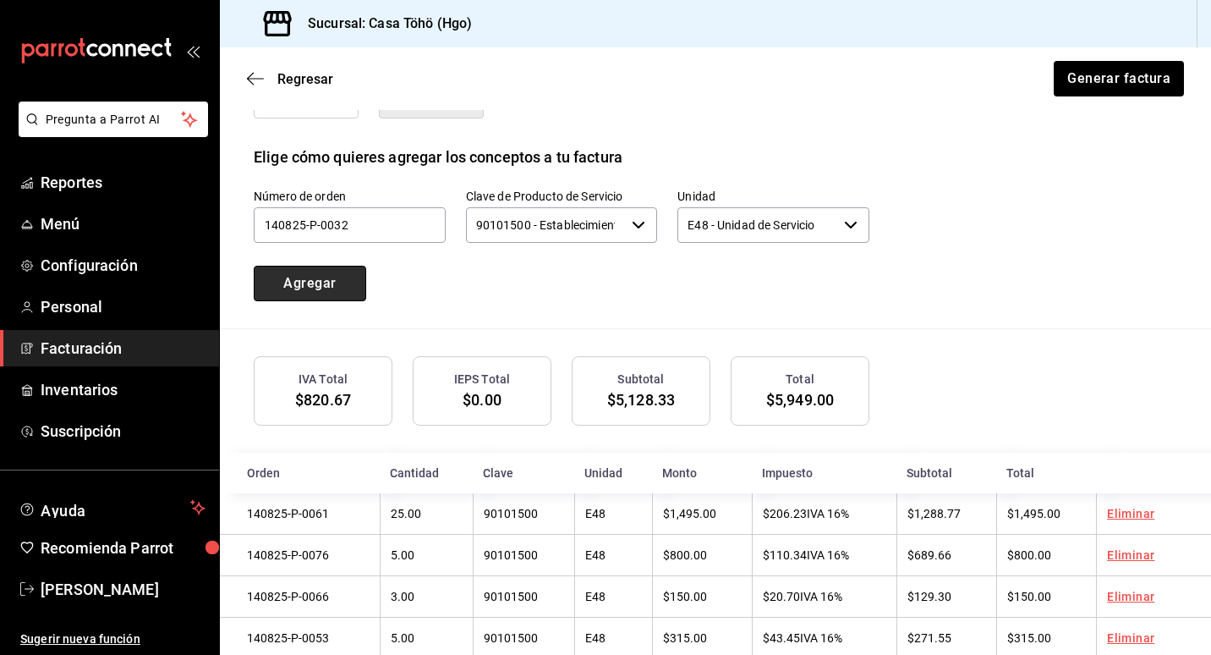
click at [315, 280] on button "Agregar" at bounding box center [310, 284] width 112 height 36
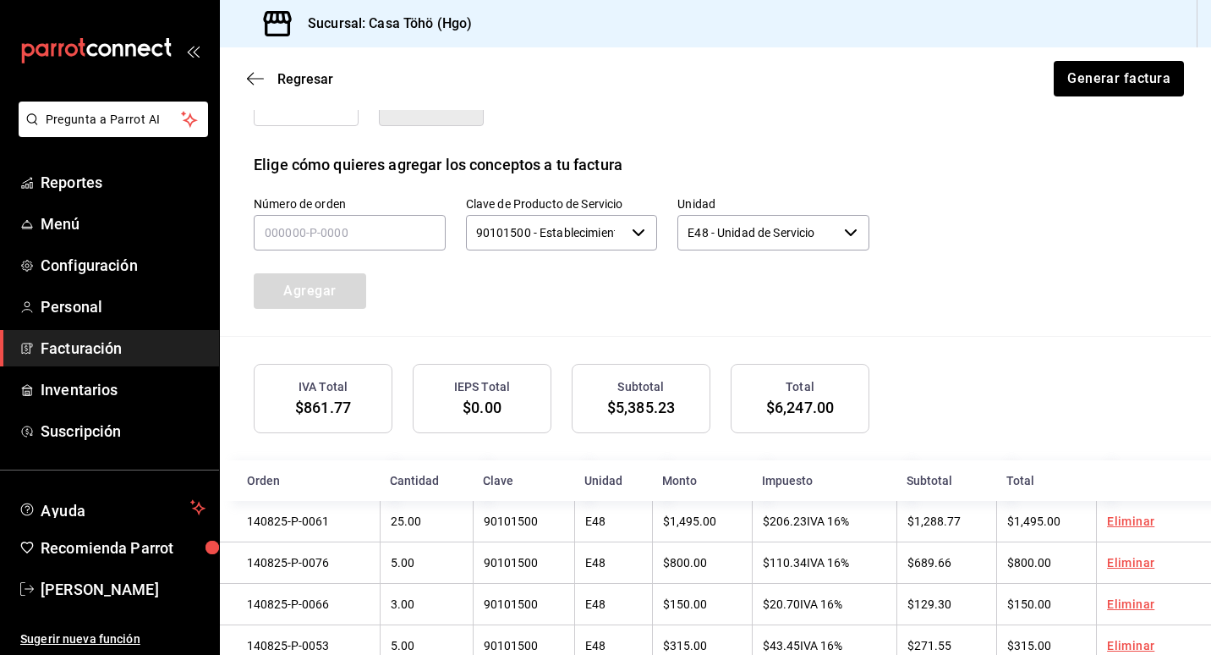
scroll to position [441, 0]
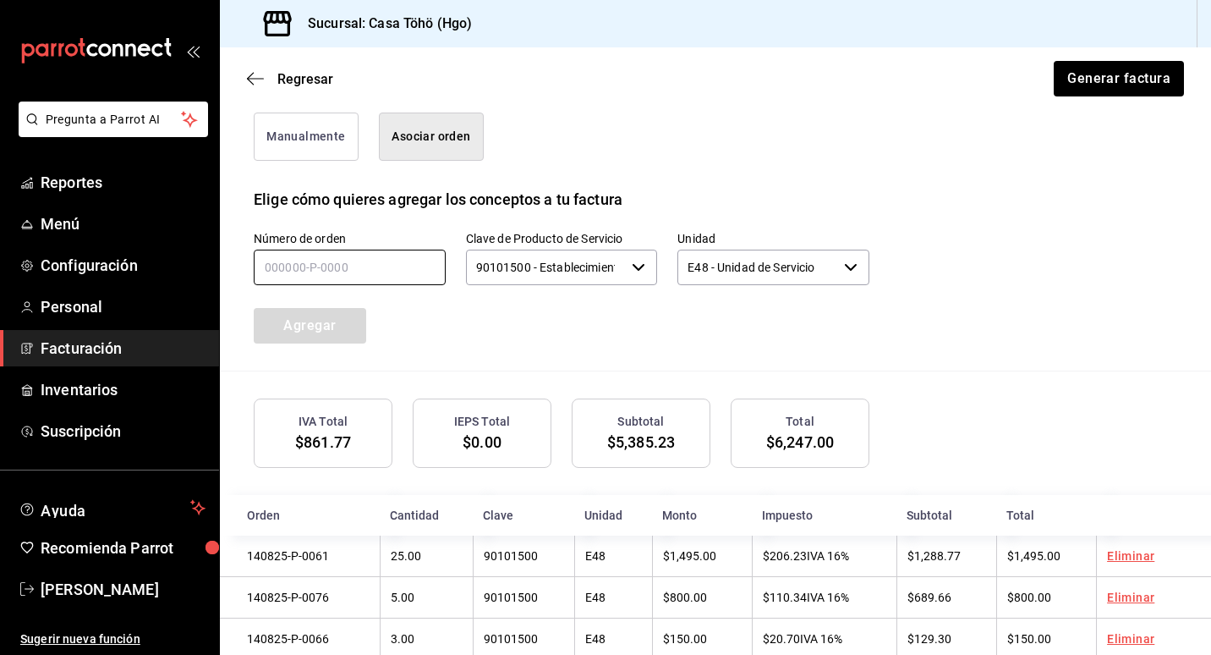
drag, startPoint x: 308, startPoint y: 257, endPoint x: 326, endPoint y: 263, distance: 18.7
click at [308, 257] on input "text" at bounding box center [350, 267] width 192 height 36
type input "140825-P-0010"
click at [347, 322] on button "Agregar" at bounding box center [310, 326] width 112 height 36
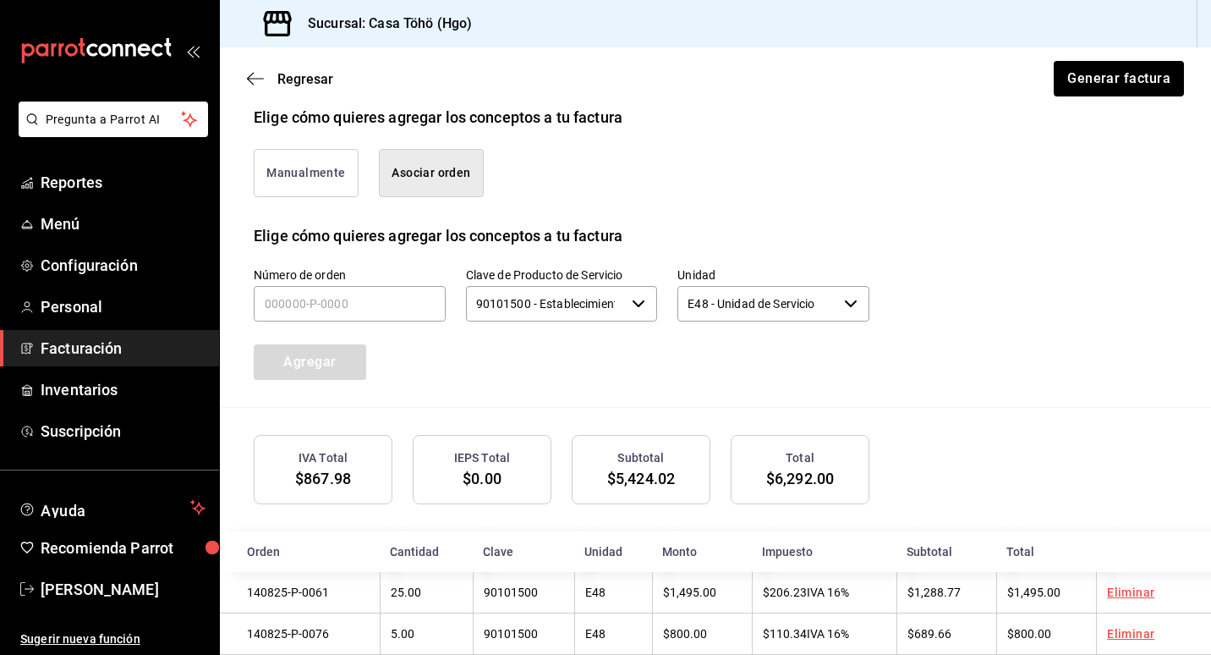
scroll to position [315, 0]
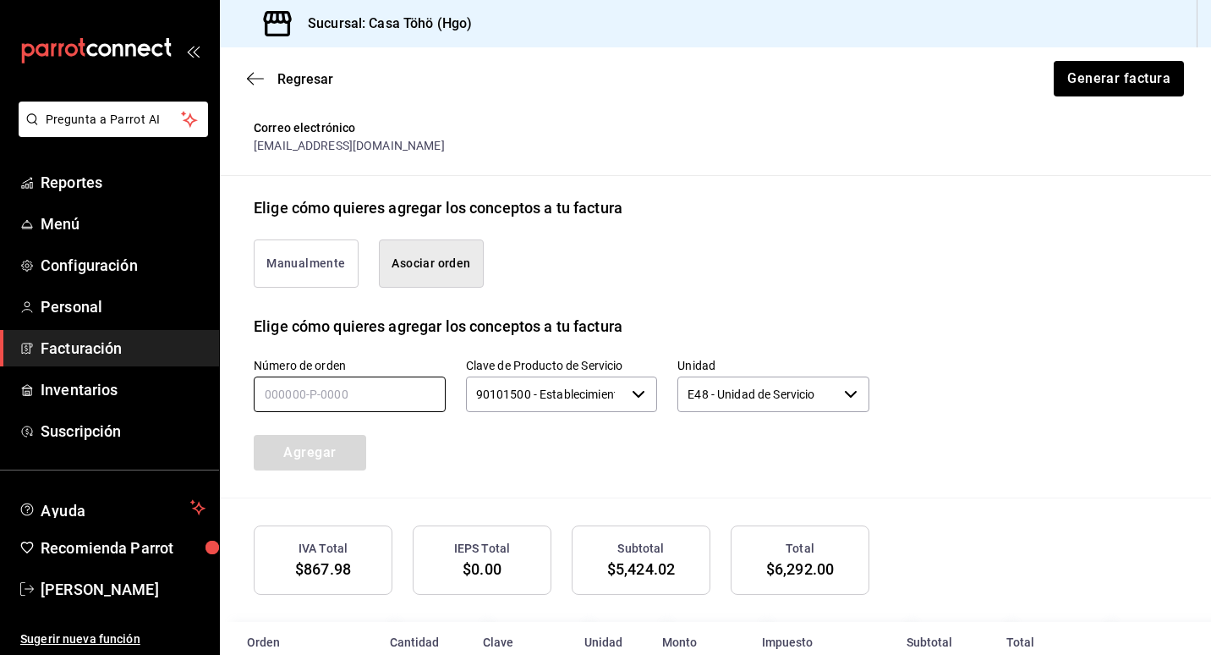
click at [294, 393] on input "text" at bounding box center [350, 394] width 192 height 36
type input "140825-P-0038"
click at [342, 441] on button "Agregar" at bounding box center [310, 453] width 112 height 36
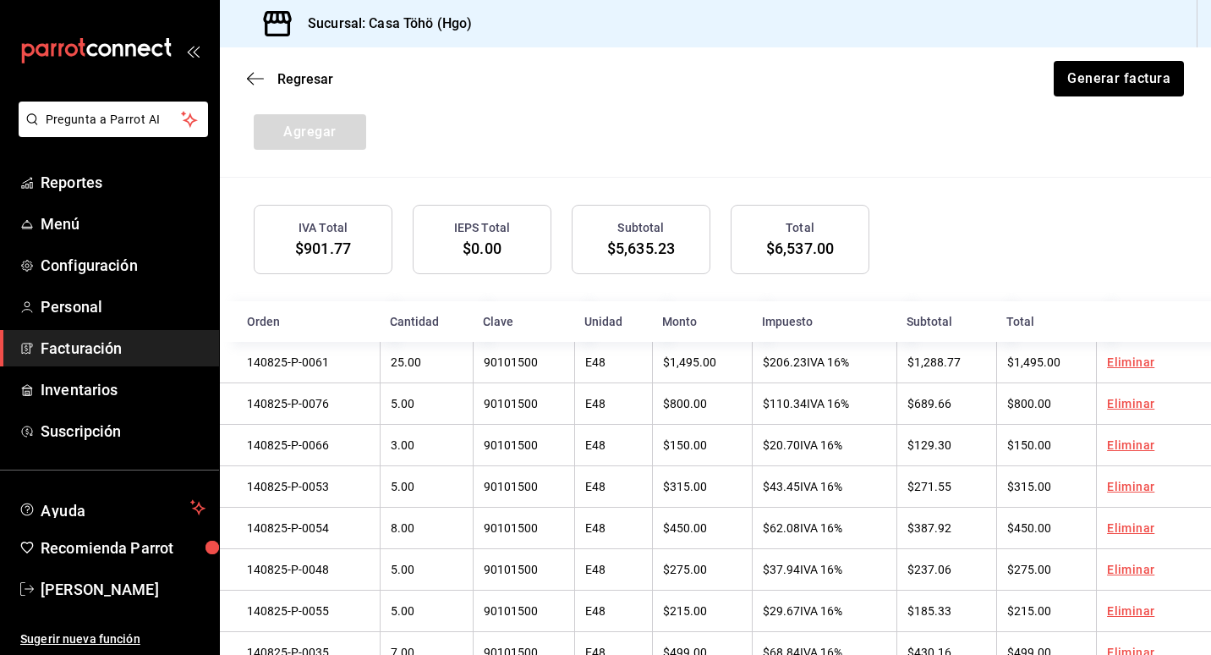
scroll to position [526, 0]
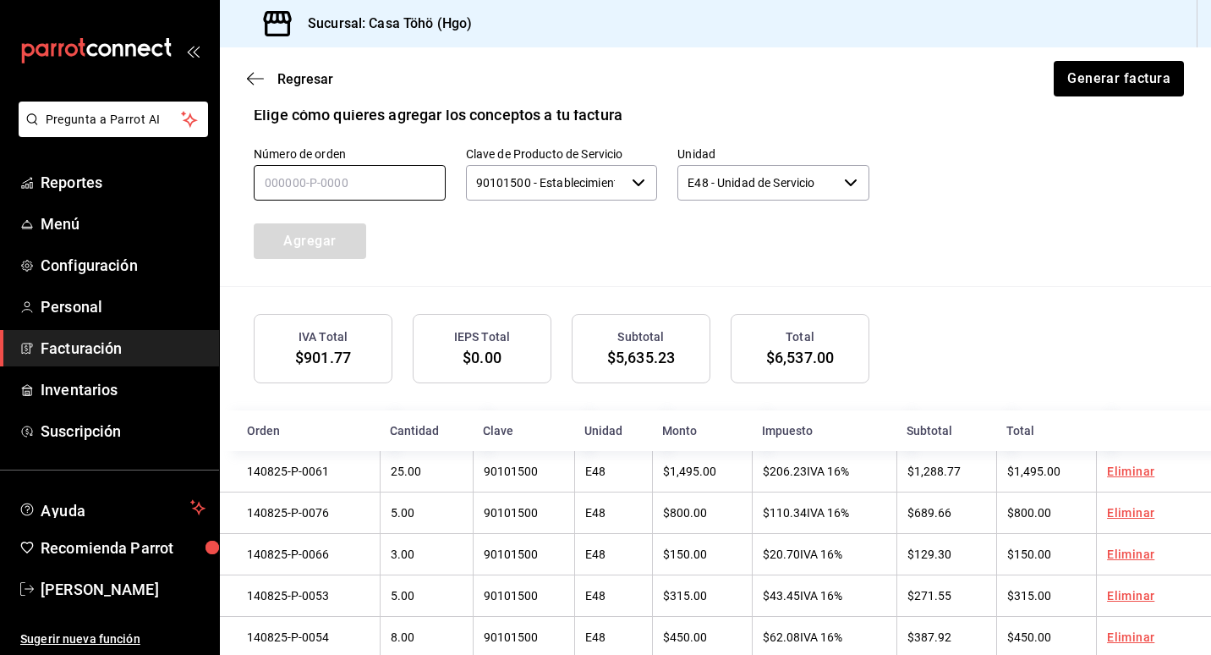
click at [304, 184] on input "text" at bounding box center [350, 183] width 192 height 36
type input "140250-P-0039"
click at [331, 227] on button "Agregar" at bounding box center [310, 241] width 112 height 36
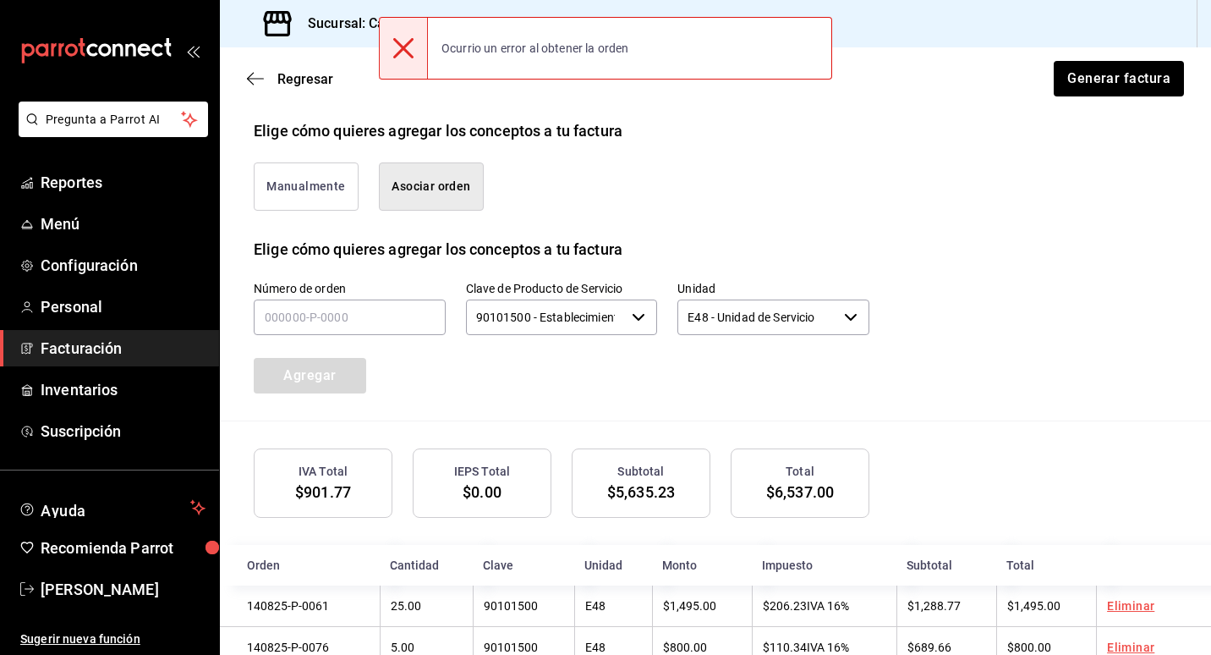
scroll to position [357, 0]
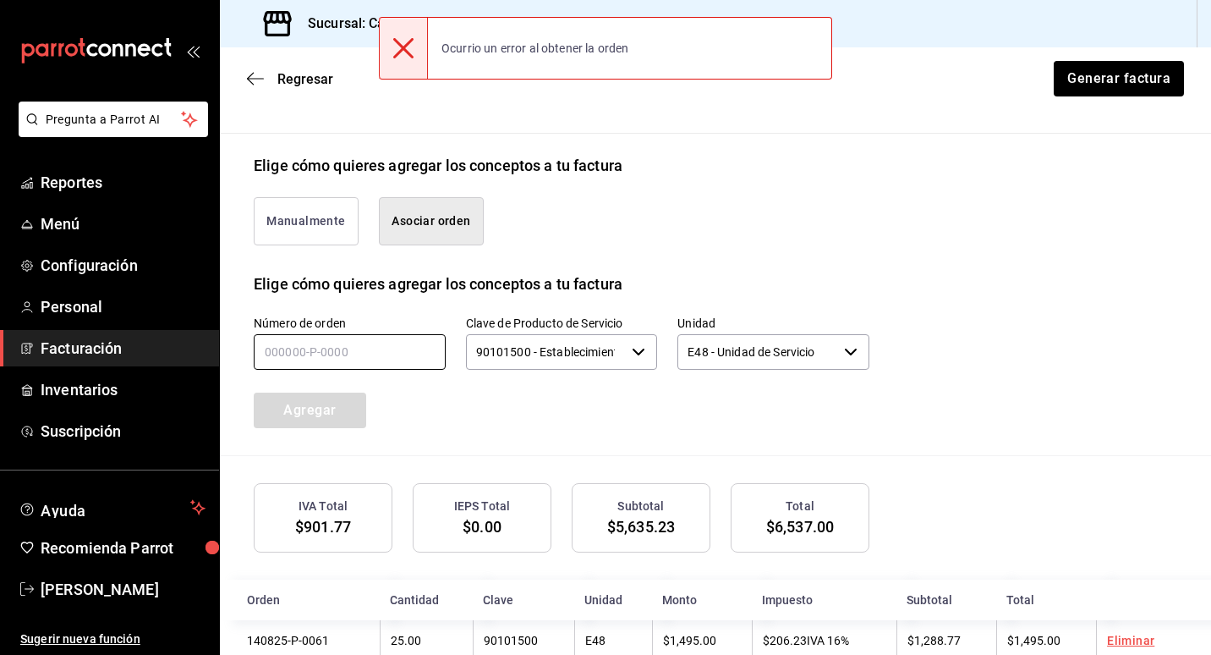
click at [266, 337] on input "text" at bounding box center [350, 352] width 192 height 36
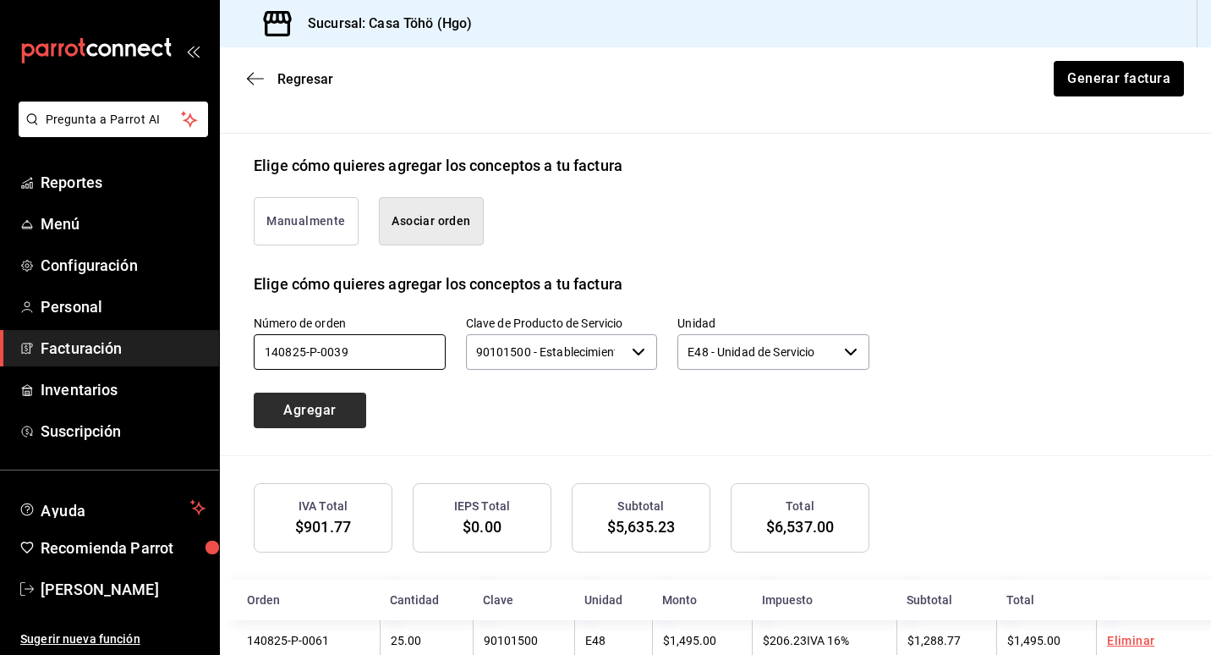
type input "140825-P-0039"
click at [332, 399] on button "Agregar" at bounding box center [310, 410] width 112 height 36
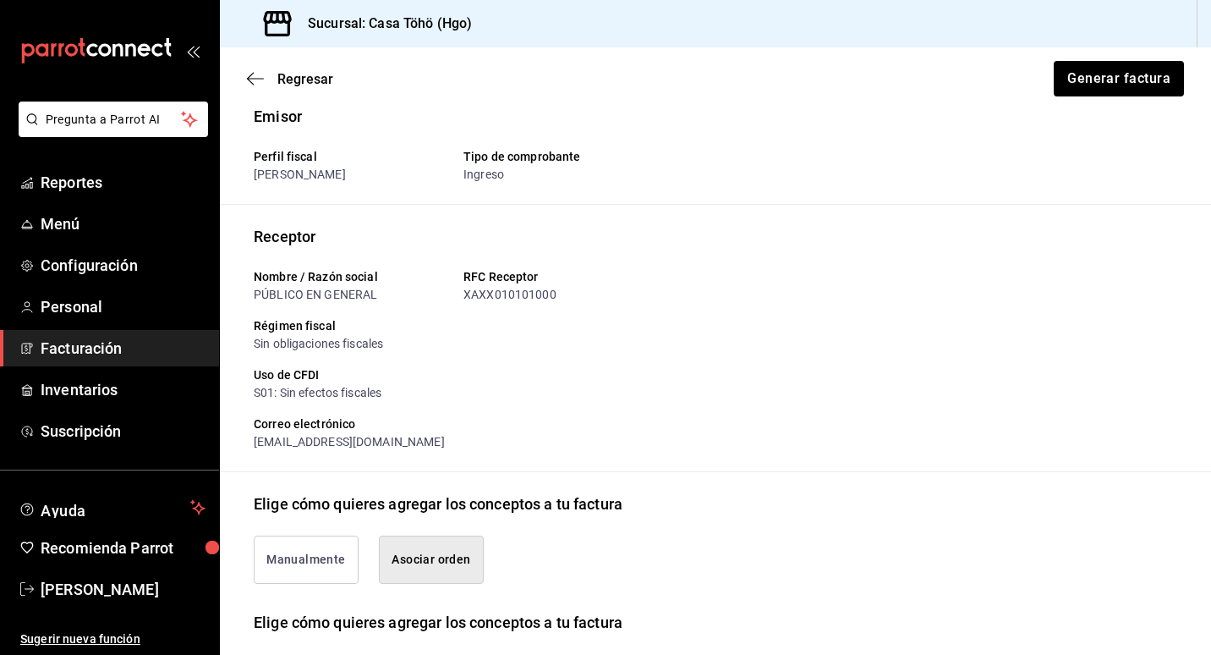
scroll to position [0, 0]
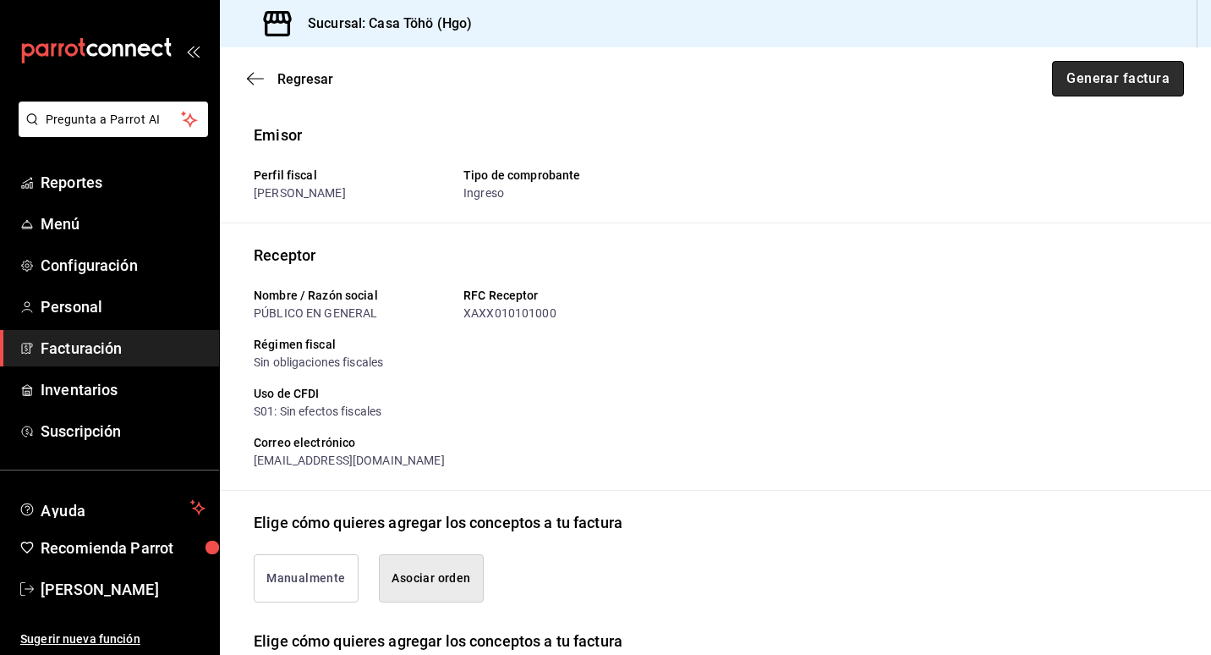
click at [1099, 79] on button "Generar factura" at bounding box center [1118, 79] width 132 height 36
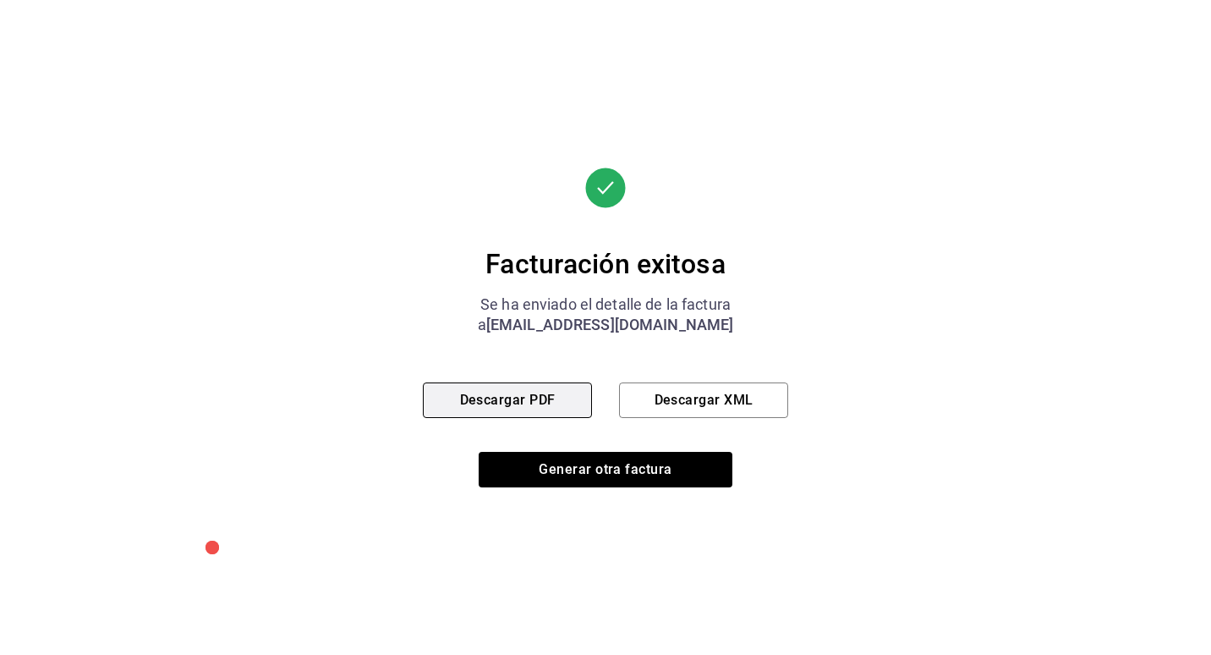
click at [534, 397] on button "Descargar PDF" at bounding box center [507, 400] width 169 height 36
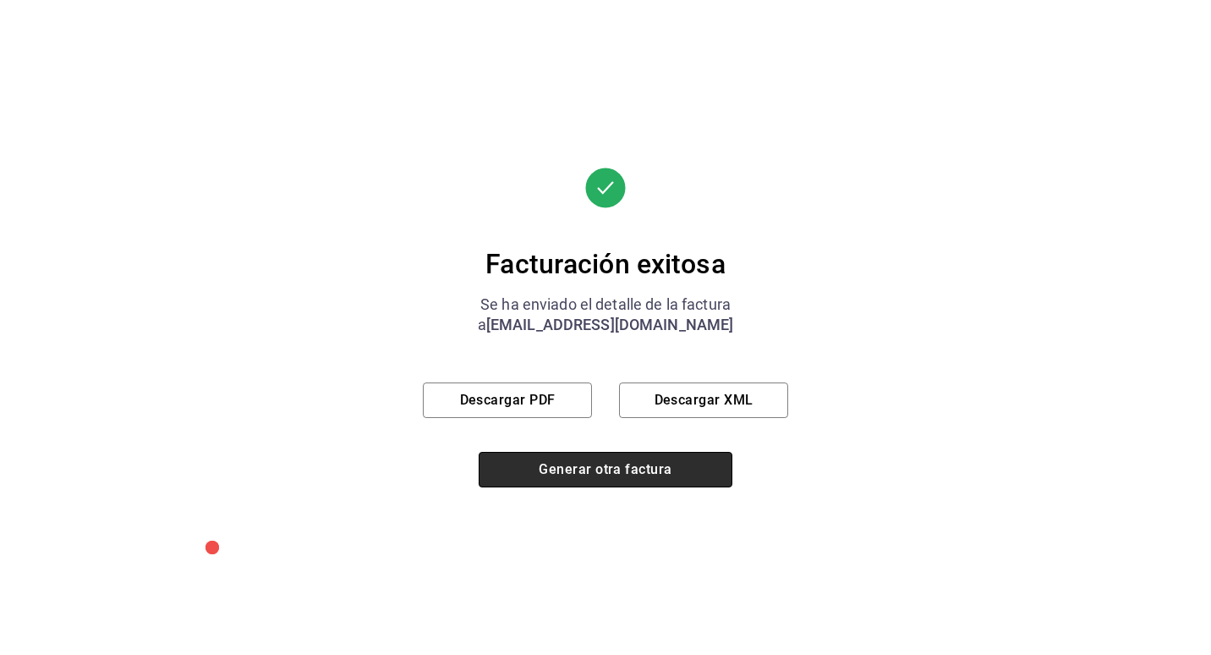
click at [617, 475] on button "Generar otra factura" at bounding box center [606, 470] width 254 height 36
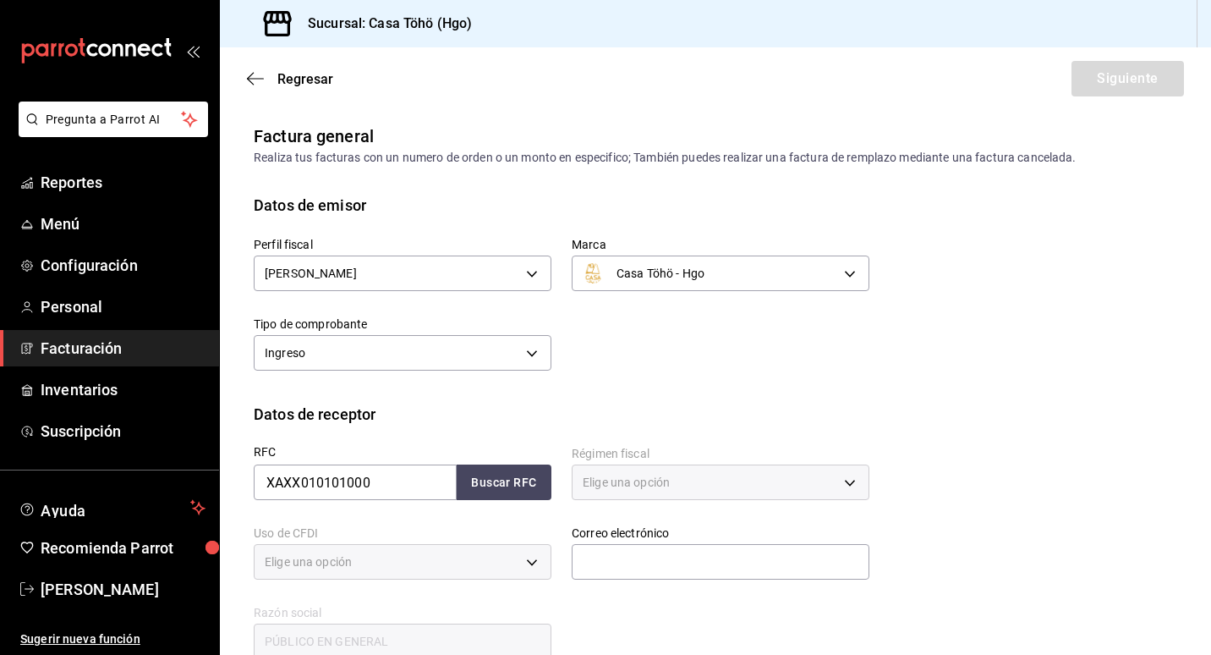
type input "616"
type input "S01"
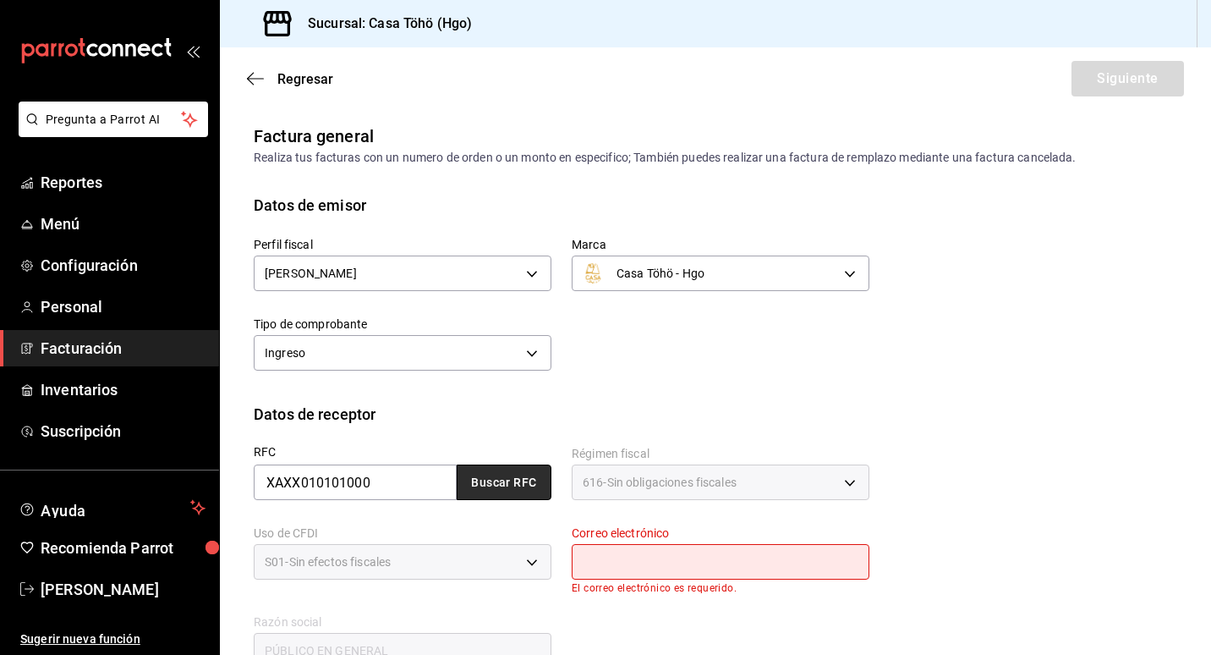
click at [499, 491] on button "Buscar RFC" at bounding box center [504, 482] width 95 height 36
type input "[EMAIL_ADDRESS][DOMAIN_NAME]"
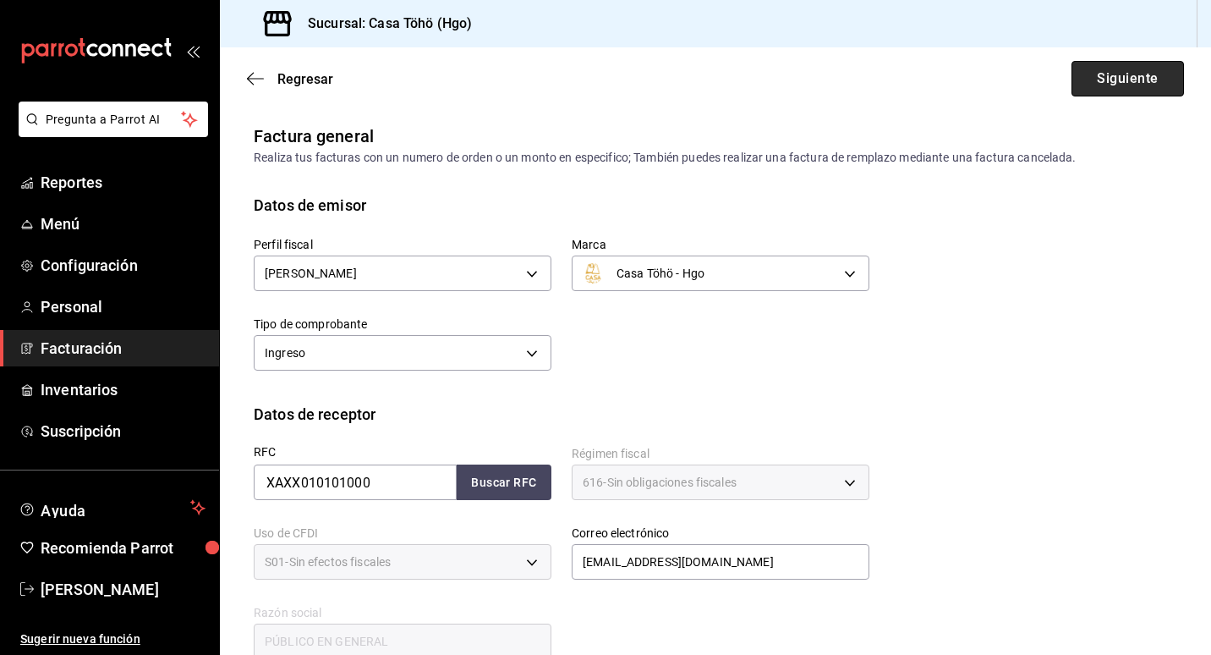
click at [1095, 88] on button "Siguiente" at bounding box center [1127, 79] width 112 height 36
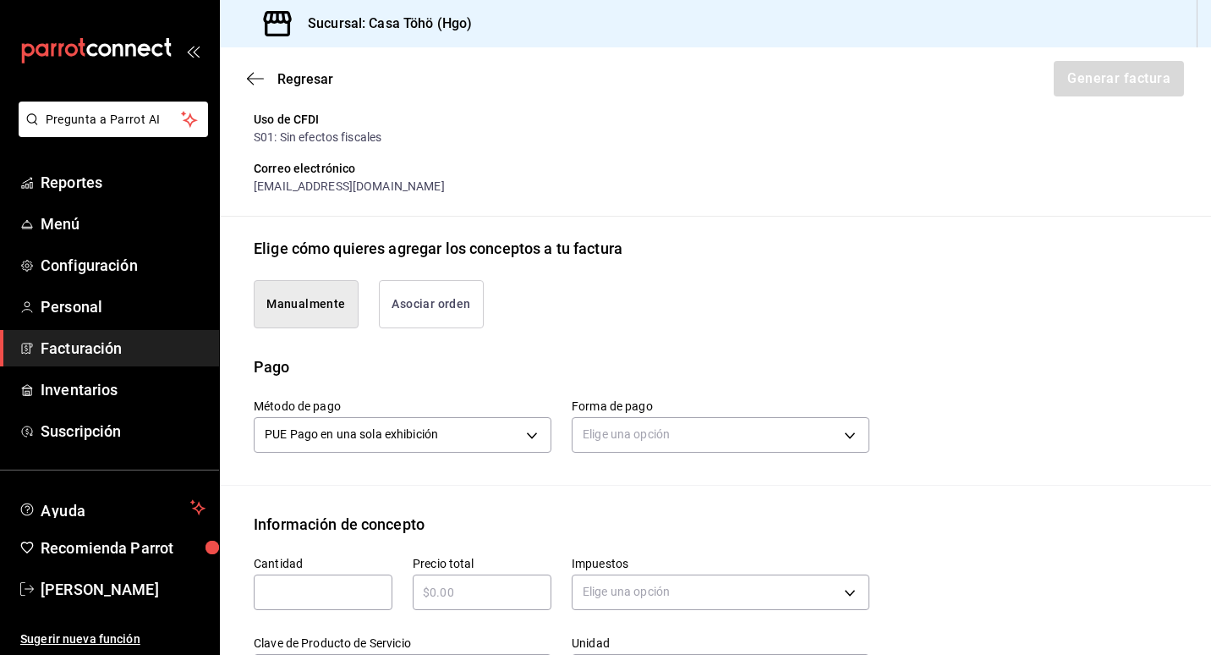
scroll to position [423, 0]
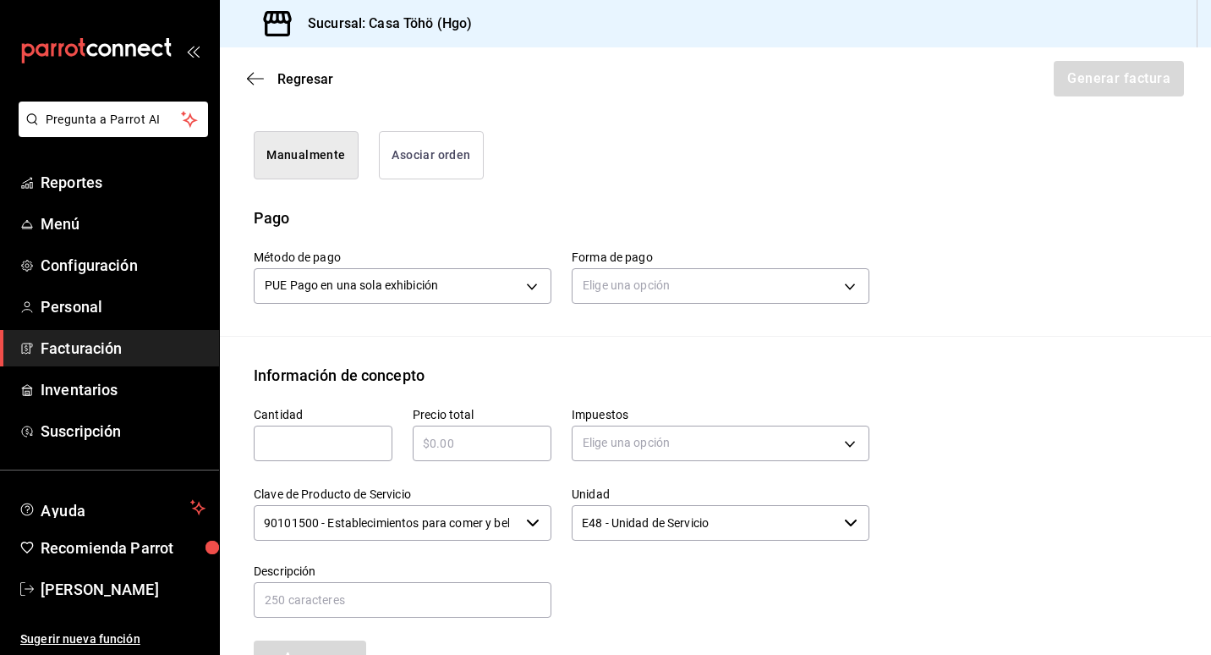
click at [301, 162] on button "Manualmente" at bounding box center [306, 155] width 105 height 48
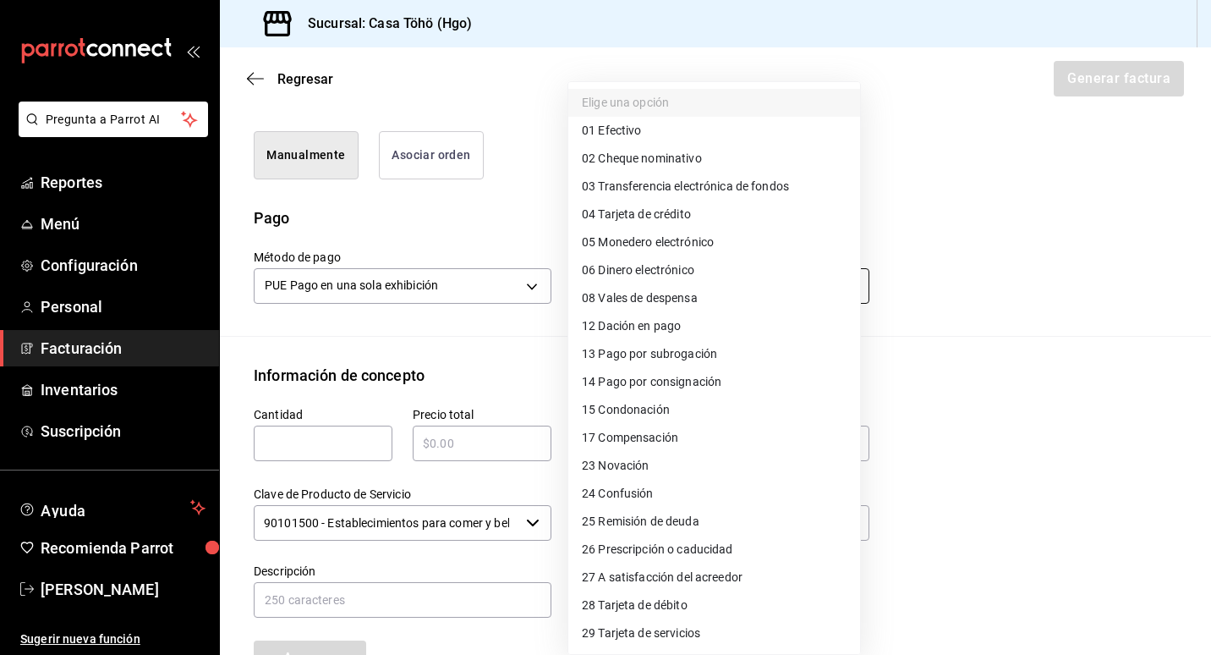
click at [660, 285] on body "Pregunta a Parrot AI Reportes Menú Configuración Personal Facturación Inventari…" at bounding box center [605, 327] width 1211 height 655
click at [671, 608] on span "28 Tarjeta de débito" at bounding box center [635, 605] width 106 height 18
type input "28"
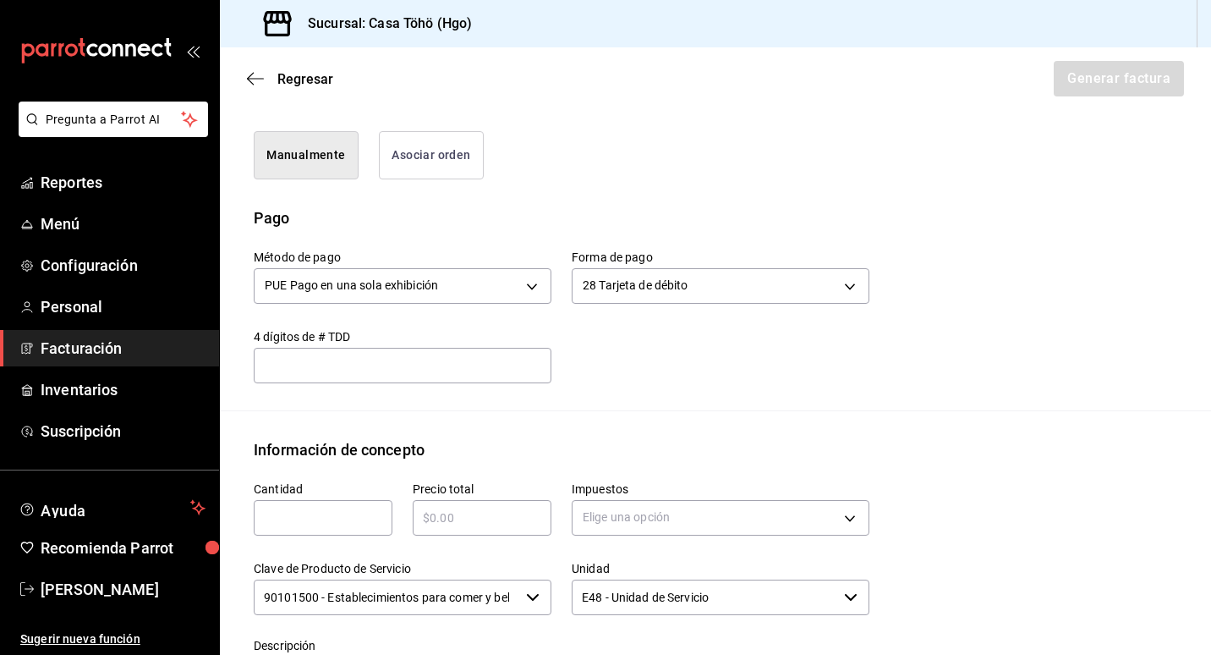
click at [313, 512] on input "text" at bounding box center [323, 517] width 139 height 20
type input "1"
click at [464, 516] on input "text" at bounding box center [482, 517] width 139 height 20
click at [472, 514] on input "text" at bounding box center [482, 517] width 139 height 20
type input "$324.70"
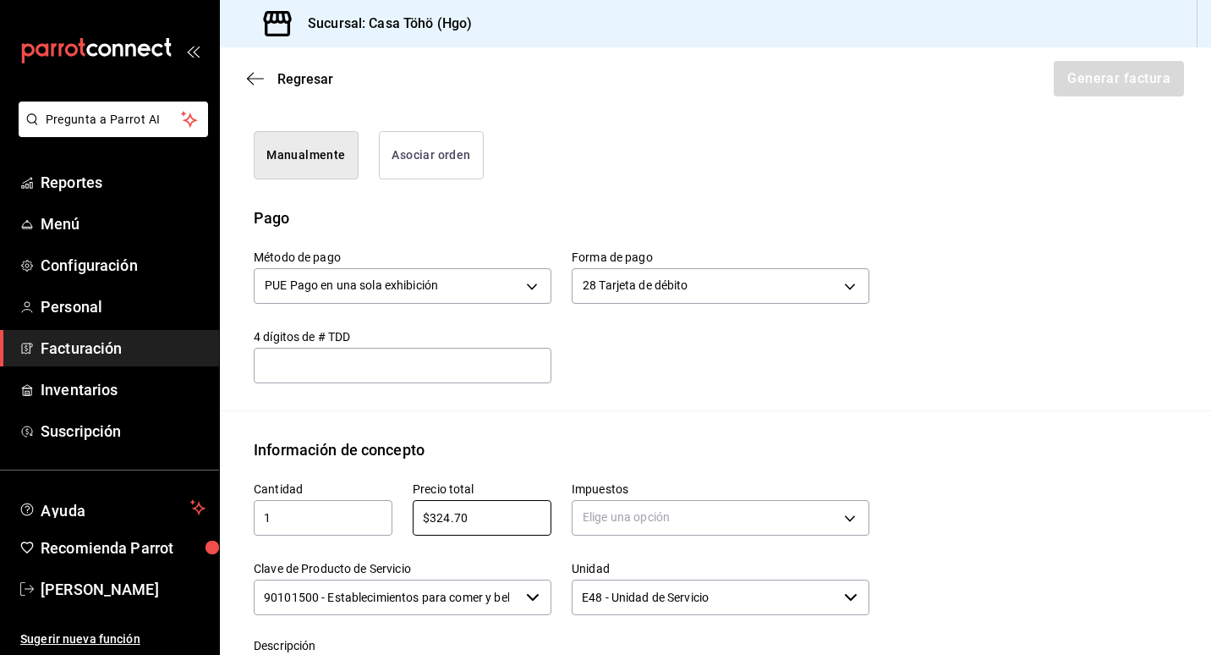
click at [517, 452] on div "Información de concepto" at bounding box center [715, 449] width 923 height 23
click at [677, 521] on body "Pregunta a Parrot AI Reportes Menú Configuración Personal Facturación Inventari…" at bounding box center [605, 327] width 1211 height 655
click at [645, 599] on li "IVA 16%" at bounding box center [714, 605] width 292 height 28
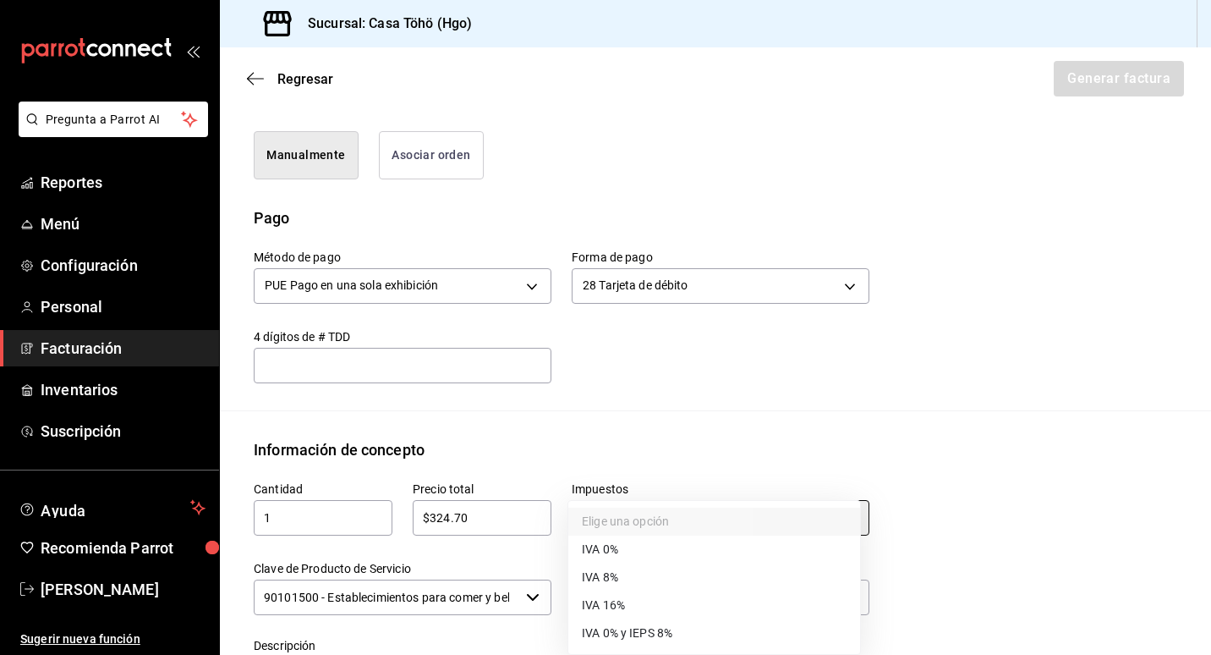
type input "IVA_16"
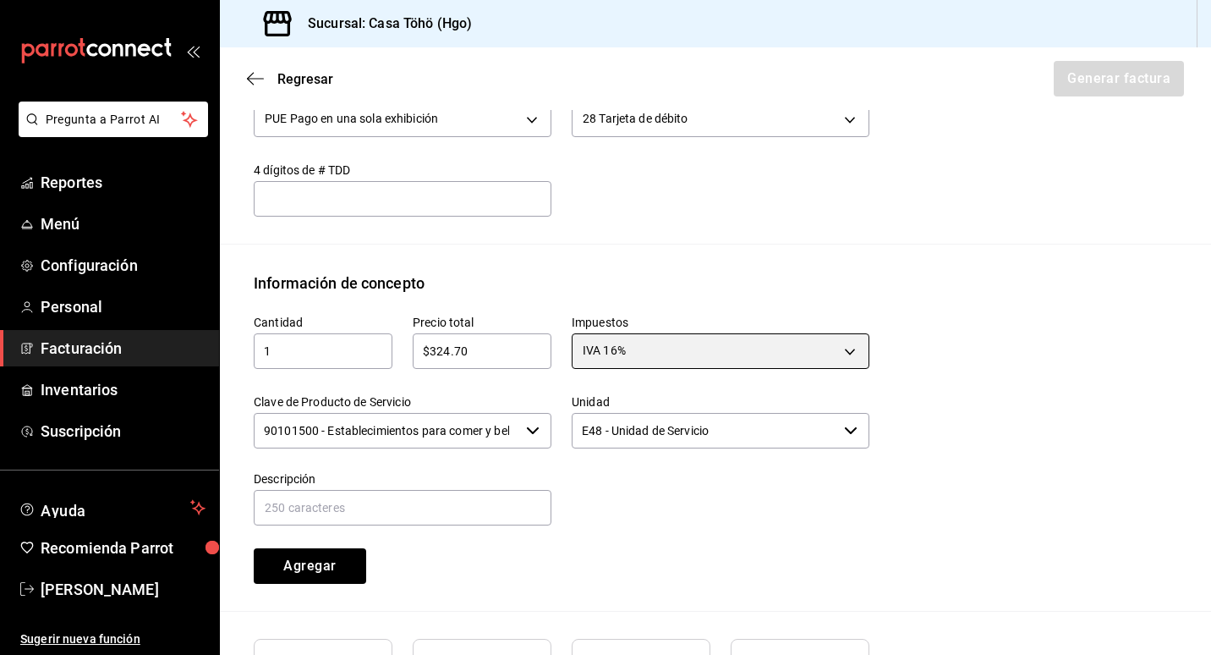
scroll to position [592, 0]
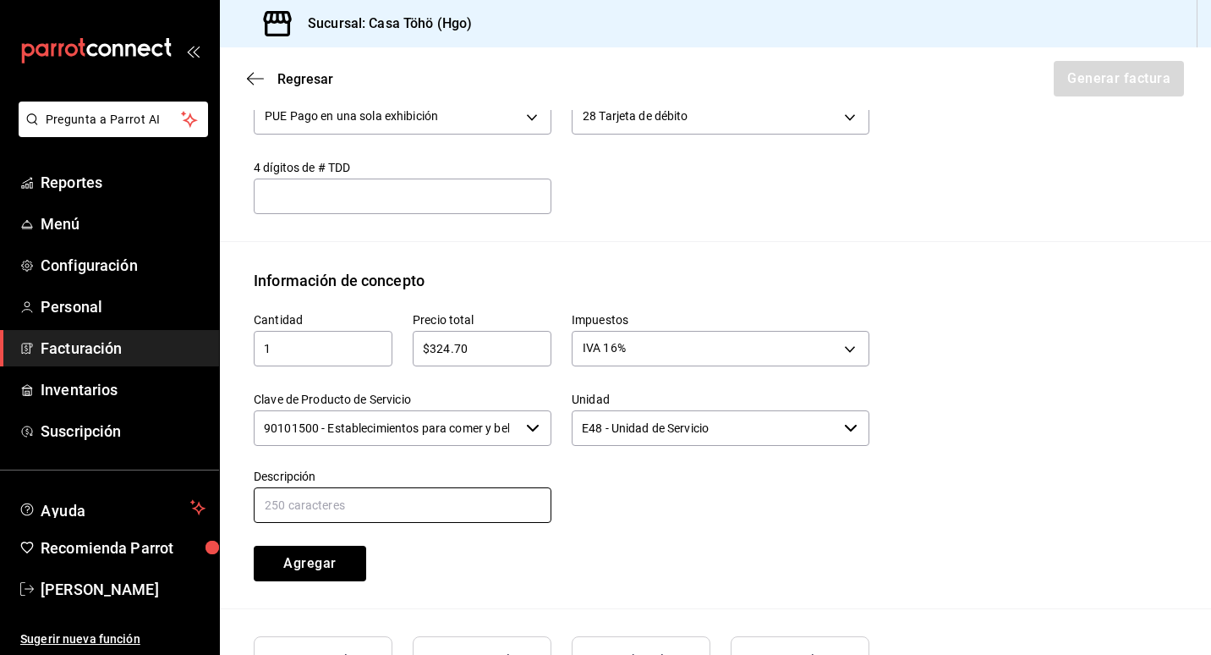
click at [337, 503] on input "text" at bounding box center [403, 505] width 298 height 36
click at [512, 505] on input "VENTA AL PUBLICO EN GENERAL DEL DIA [DATE] TARJETA DEBITO" at bounding box center [403, 505] width 298 height 36
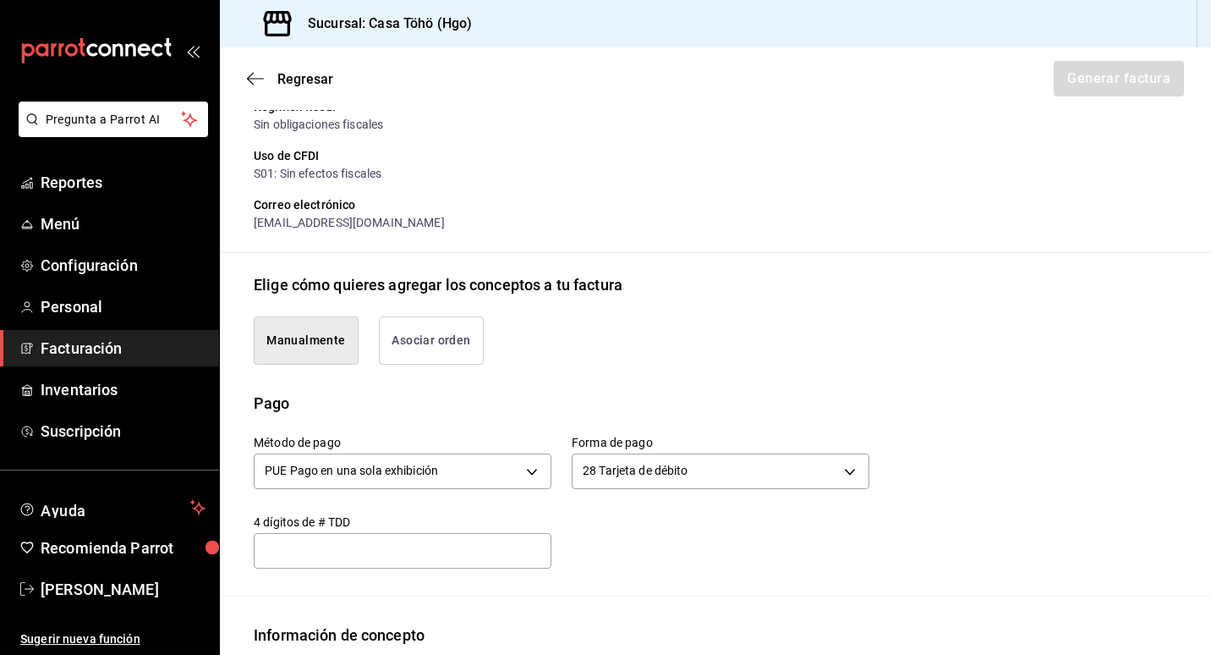
scroll to position [745, 0]
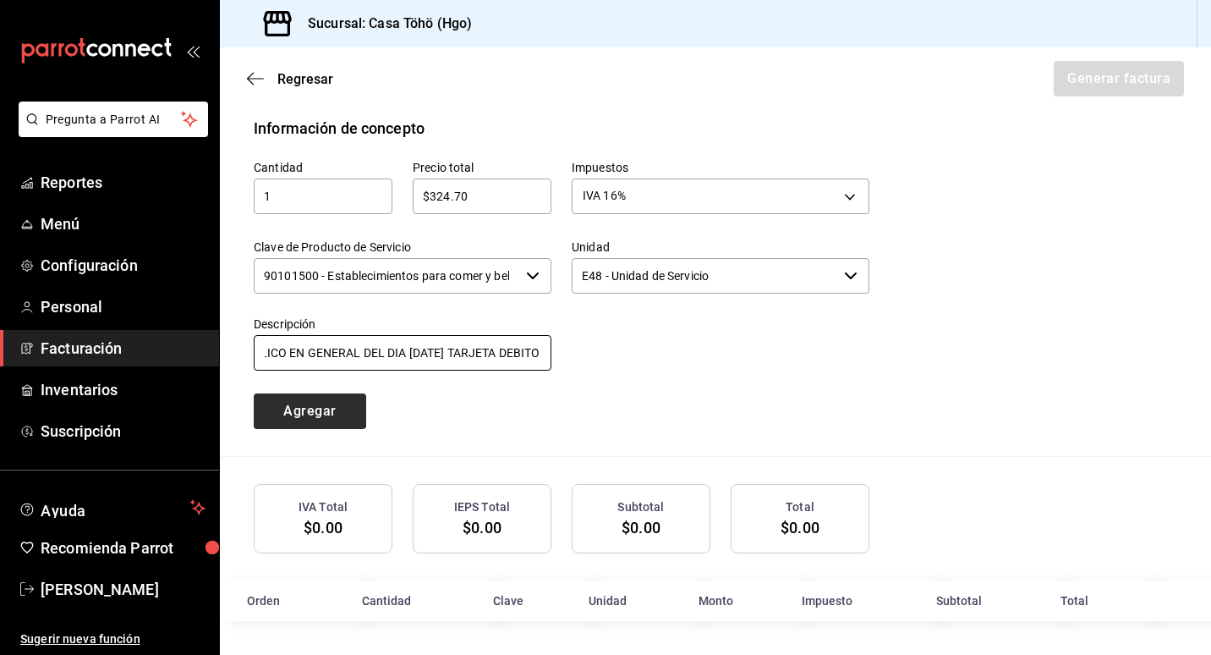
type input "VENTA AL PUBLICO EN GENERAL DEL DIA [DATE] TARJETA DEBITO"
click at [278, 393] on button "Agregar" at bounding box center [310, 411] width 112 height 36
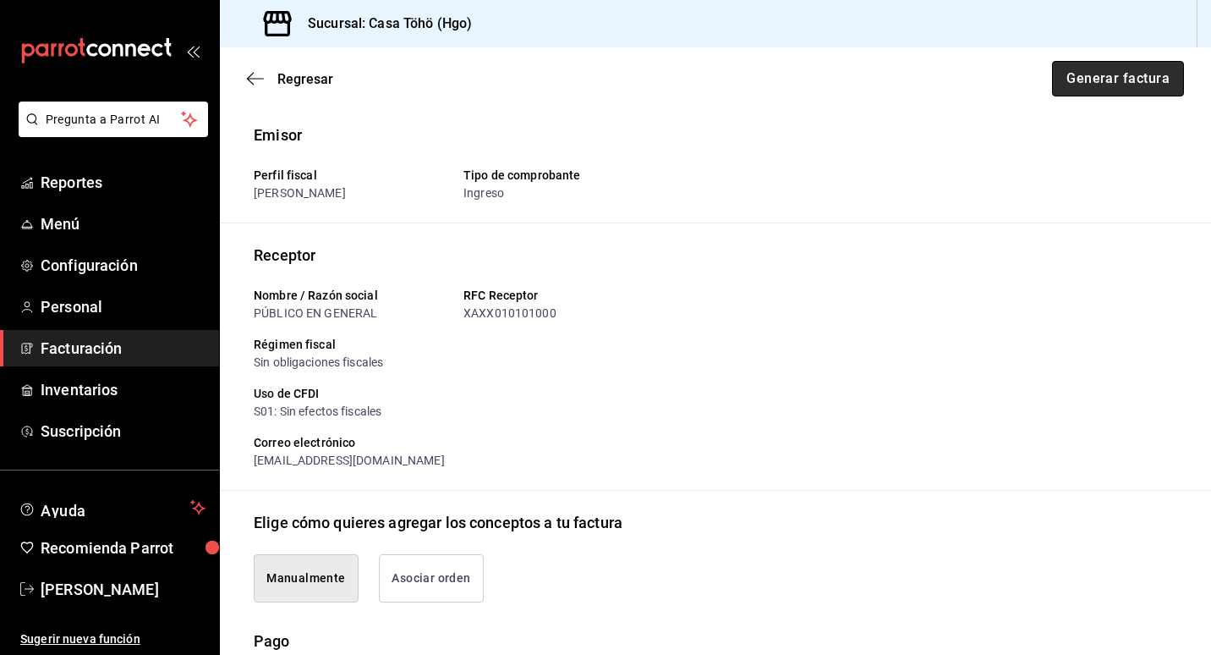
click at [1107, 72] on button "Generar factura" at bounding box center [1118, 79] width 132 height 36
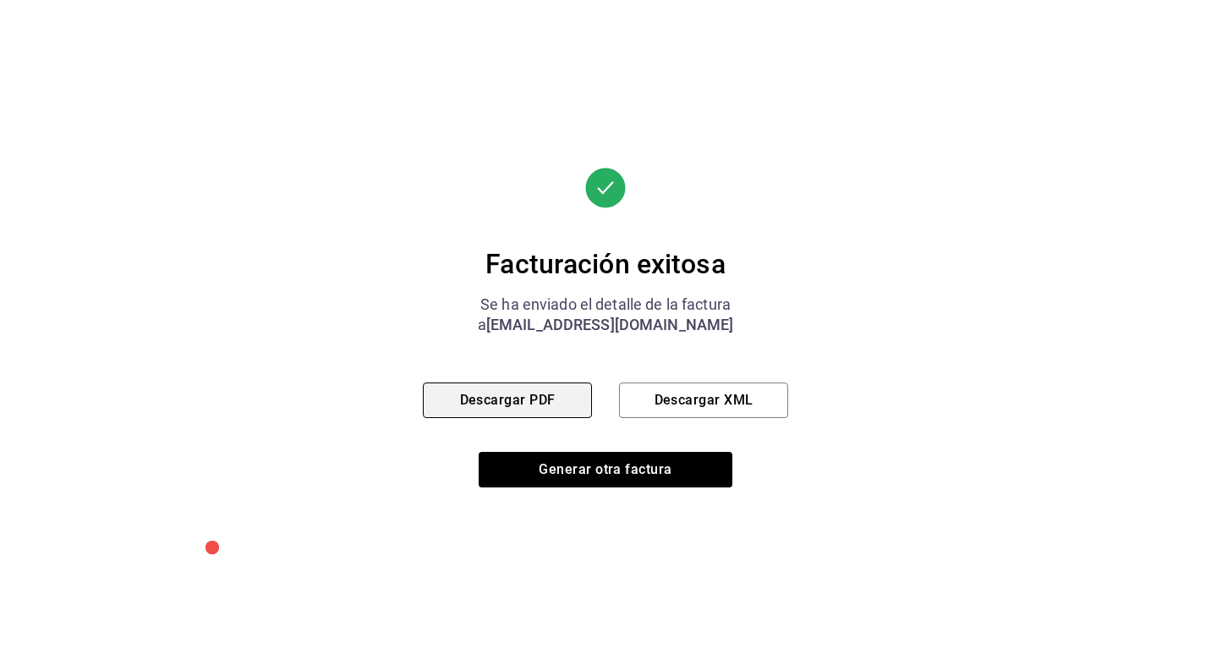
click at [534, 388] on button "Descargar PDF" at bounding box center [507, 400] width 169 height 36
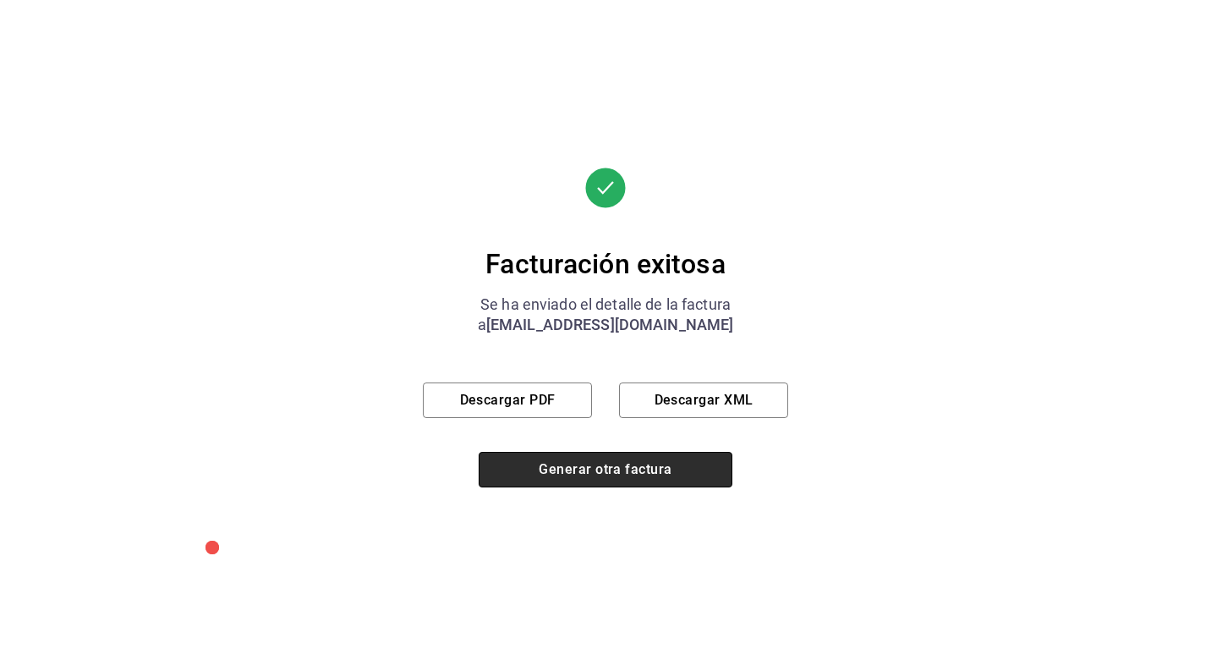
click at [601, 461] on button "Generar otra factura" at bounding box center [606, 470] width 254 height 36
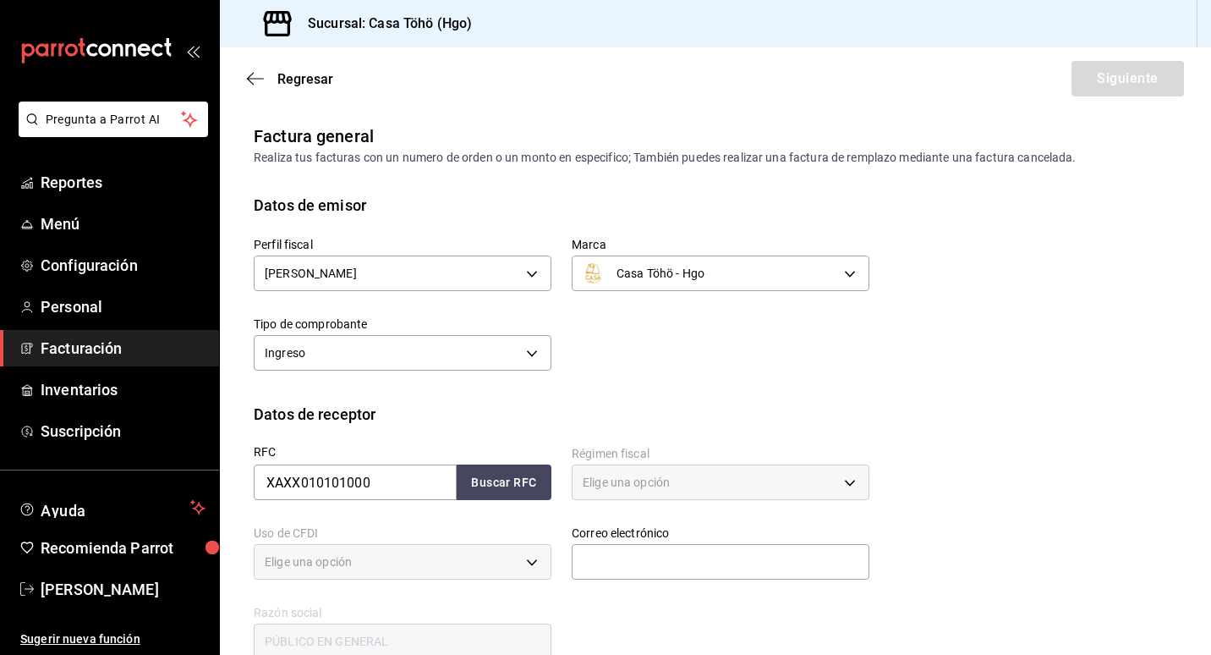
type input "616"
type input "S01"
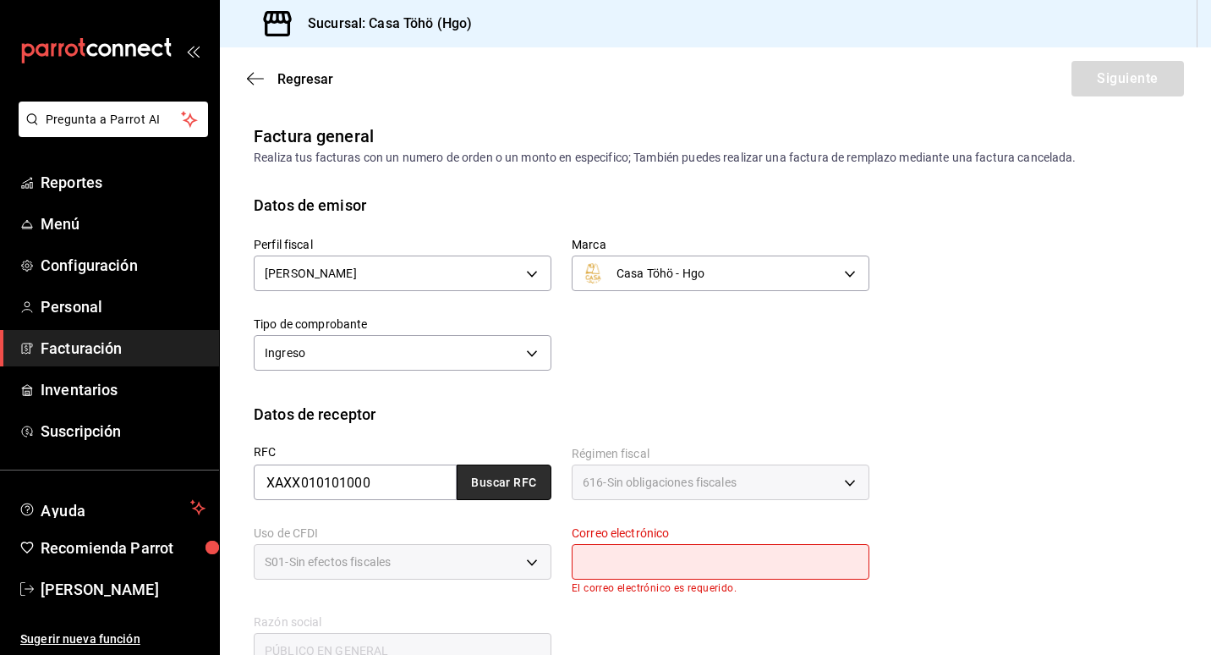
click at [526, 480] on button "Buscar RFC" at bounding box center [504, 482] width 95 height 36
type input "[EMAIL_ADDRESS][DOMAIN_NAME]"
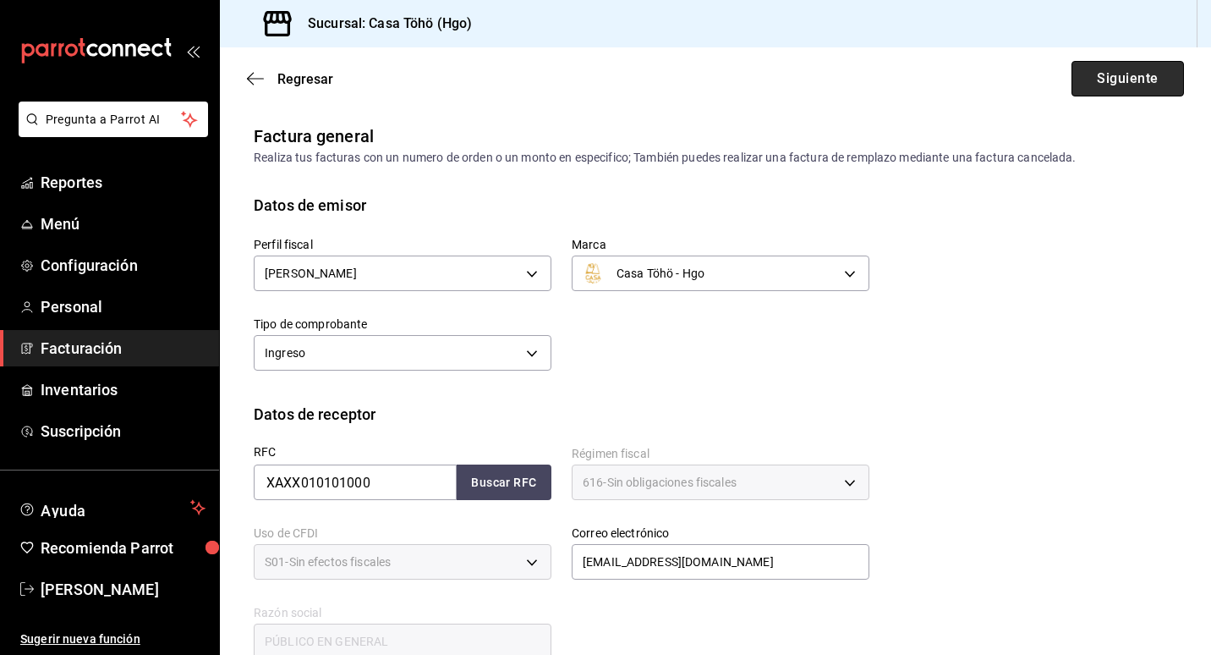
click at [1099, 81] on button "Siguiente" at bounding box center [1127, 79] width 112 height 36
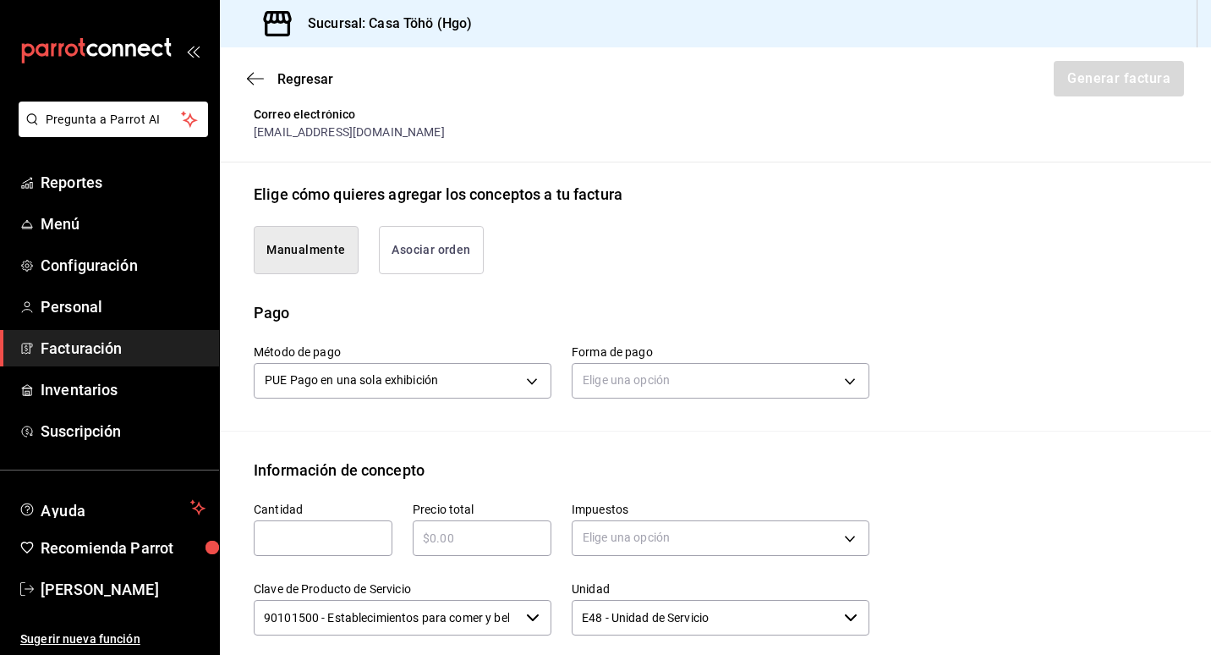
scroll to position [338, 0]
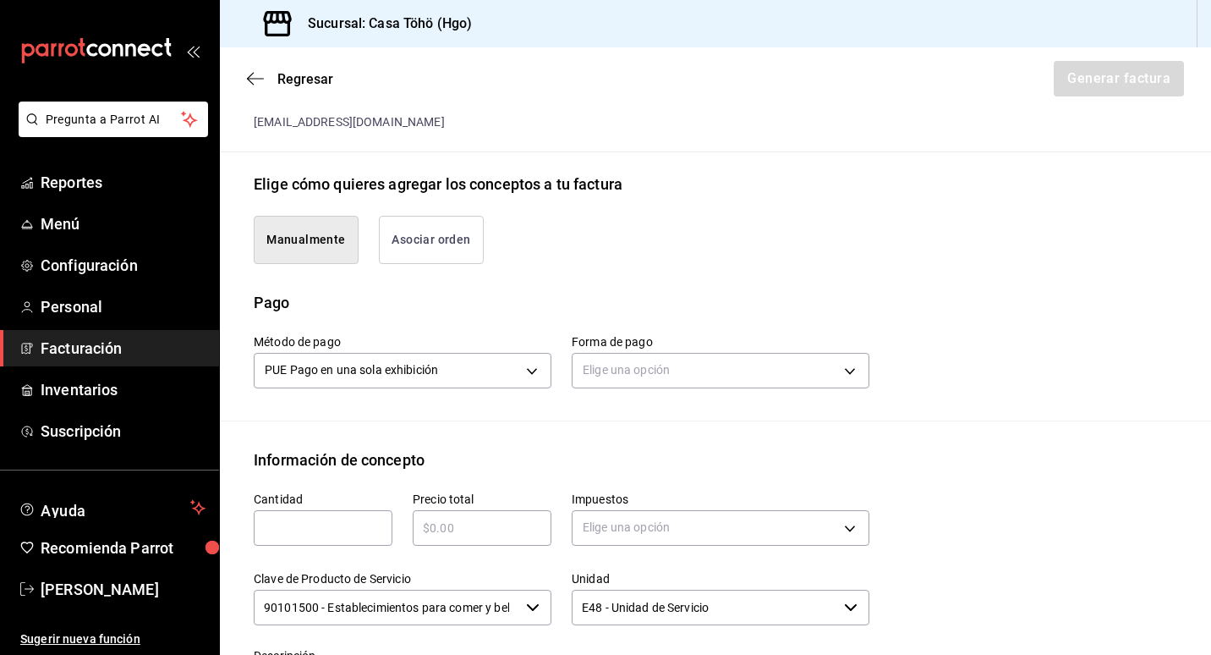
click at [423, 235] on button "Asociar orden" at bounding box center [431, 240] width 105 height 48
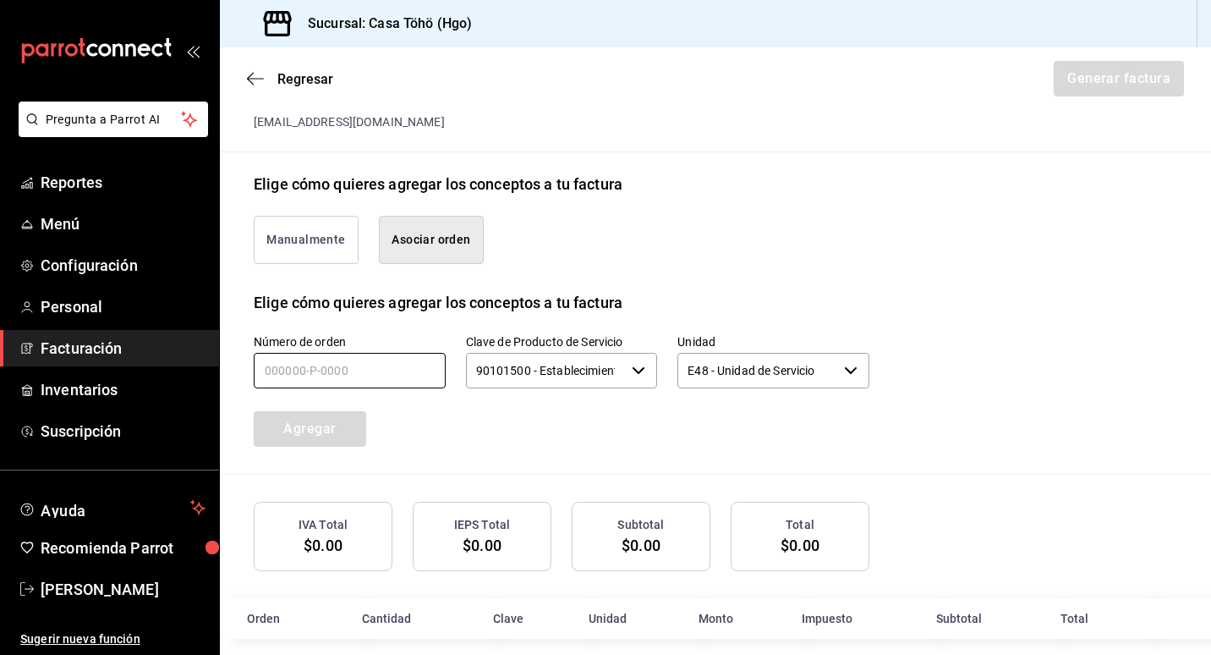
click at [288, 374] on input "text" at bounding box center [350, 371] width 192 height 36
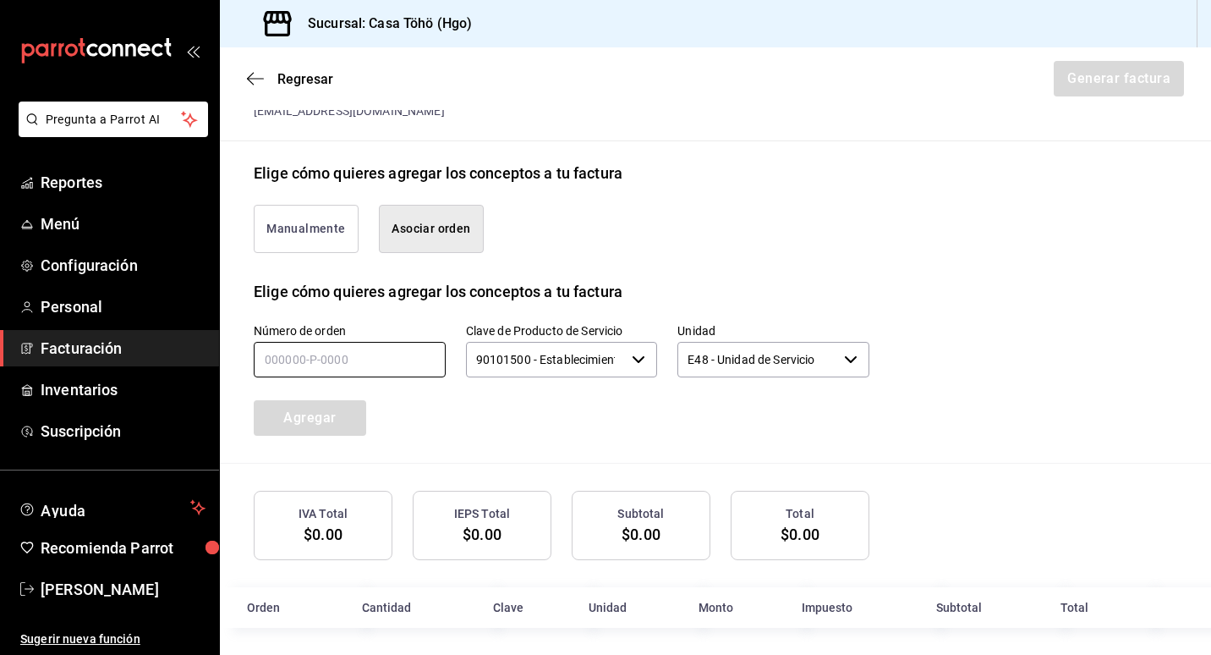
scroll to position [357, 0]
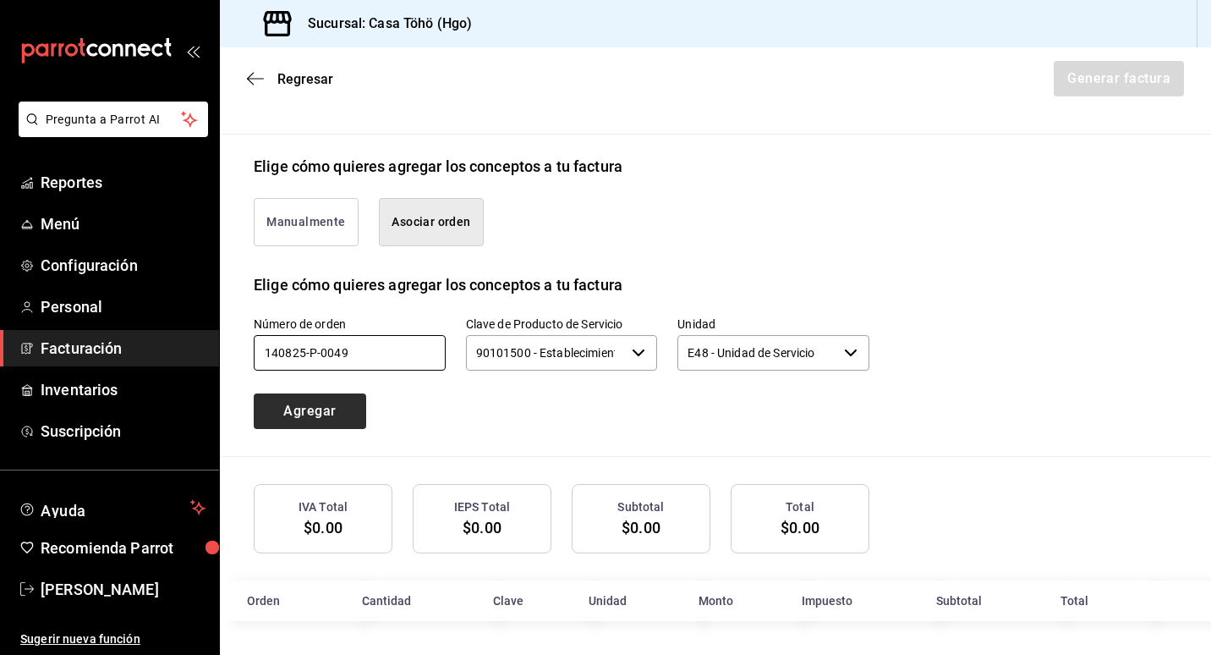
type input "140825-P-0049"
click at [330, 403] on button "Agregar" at bounding box center [310, 411] width 112 height 36
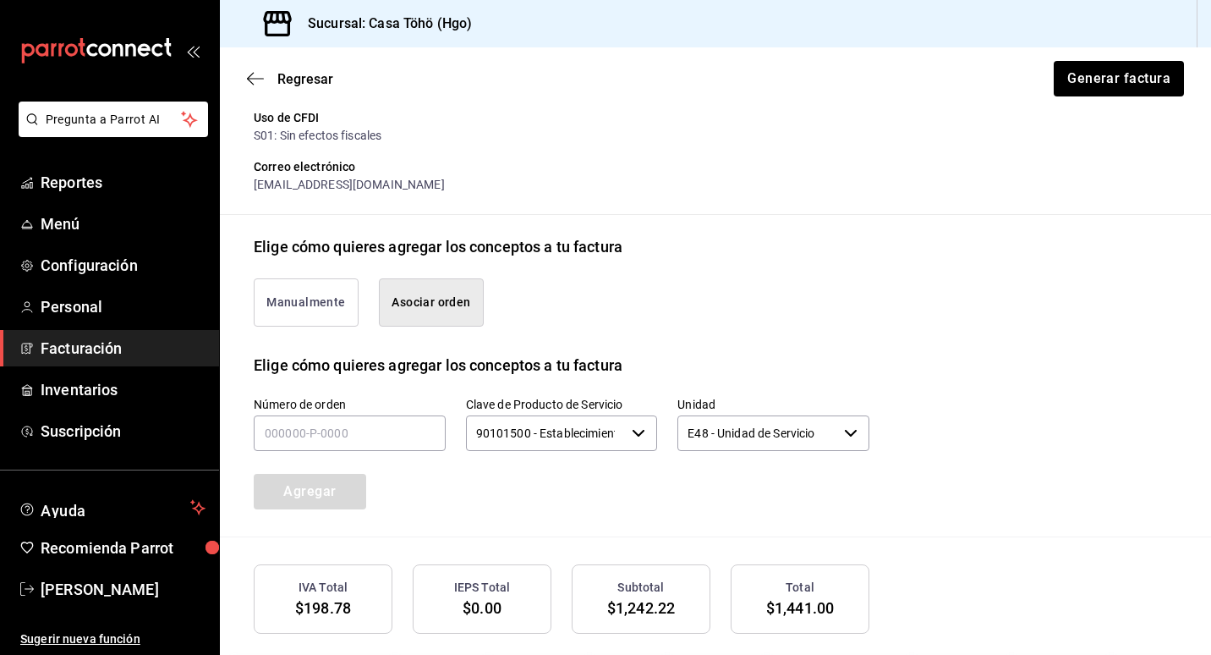
scroll to position [230, 0]
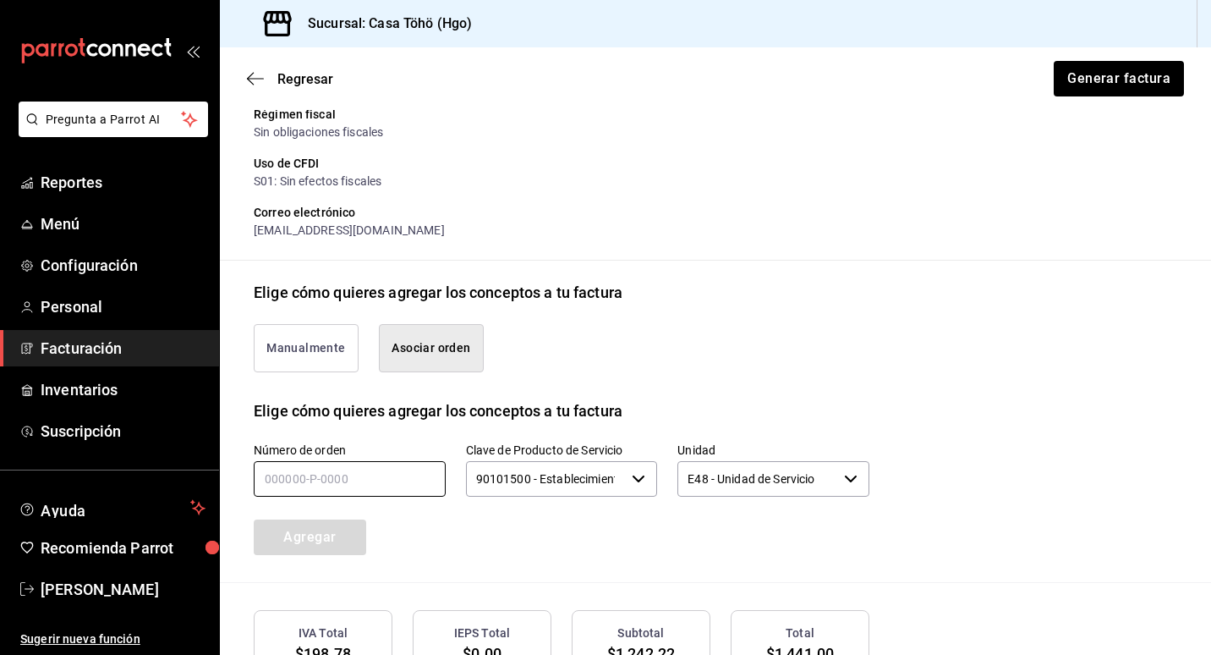
click at [375, 480] on input "text" at bounding box center [350, 479] width 192 height 36
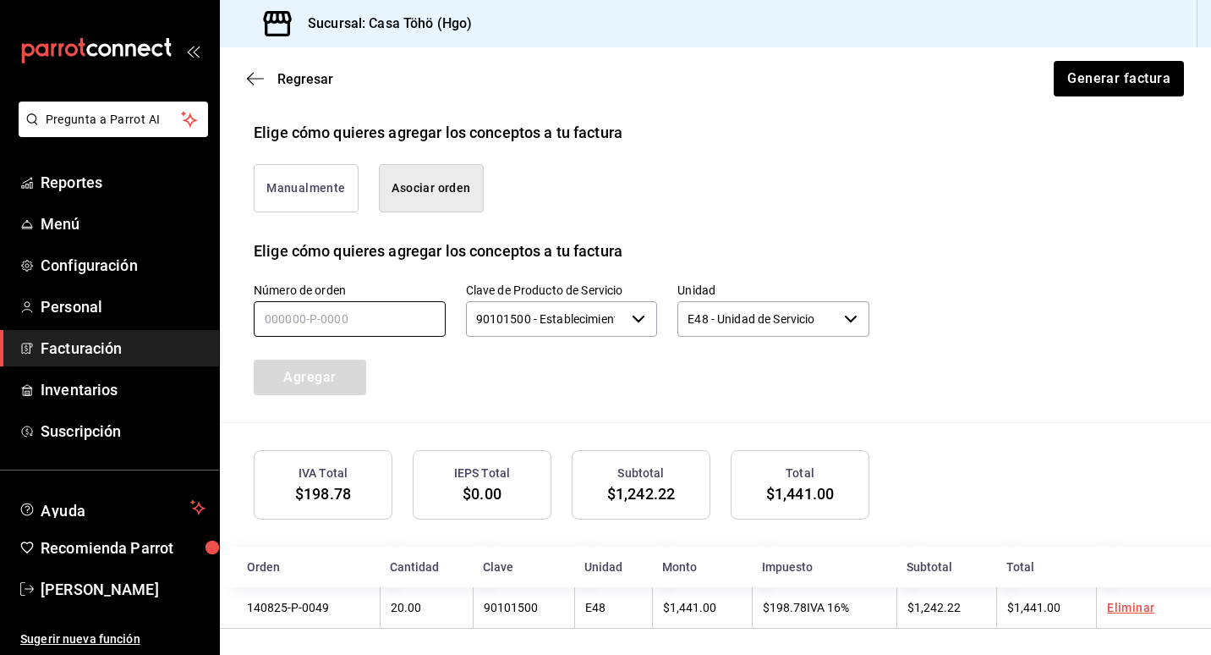
scroll to position [399, 0]
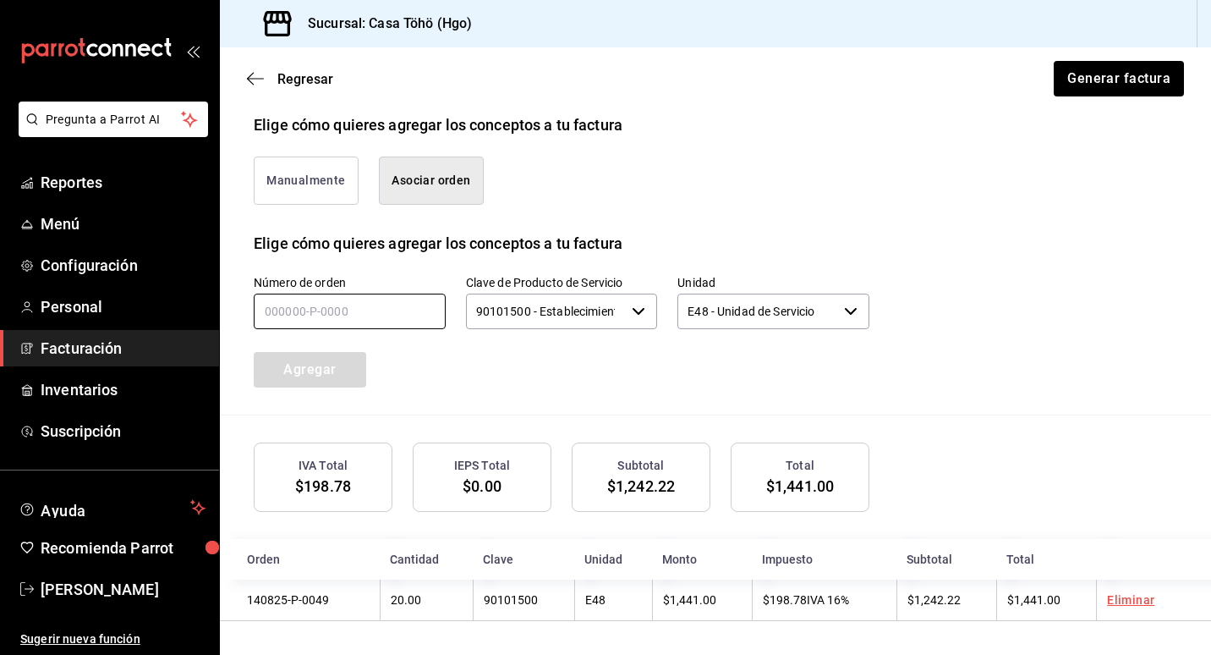
click at [263, 313] on input "text" at bounding box center [350, 311] width 192 height 36
type input "140825-P-0065"
click at [293, 375] on button "Agregar" at bounding box center [310, 370] width 112 height 36
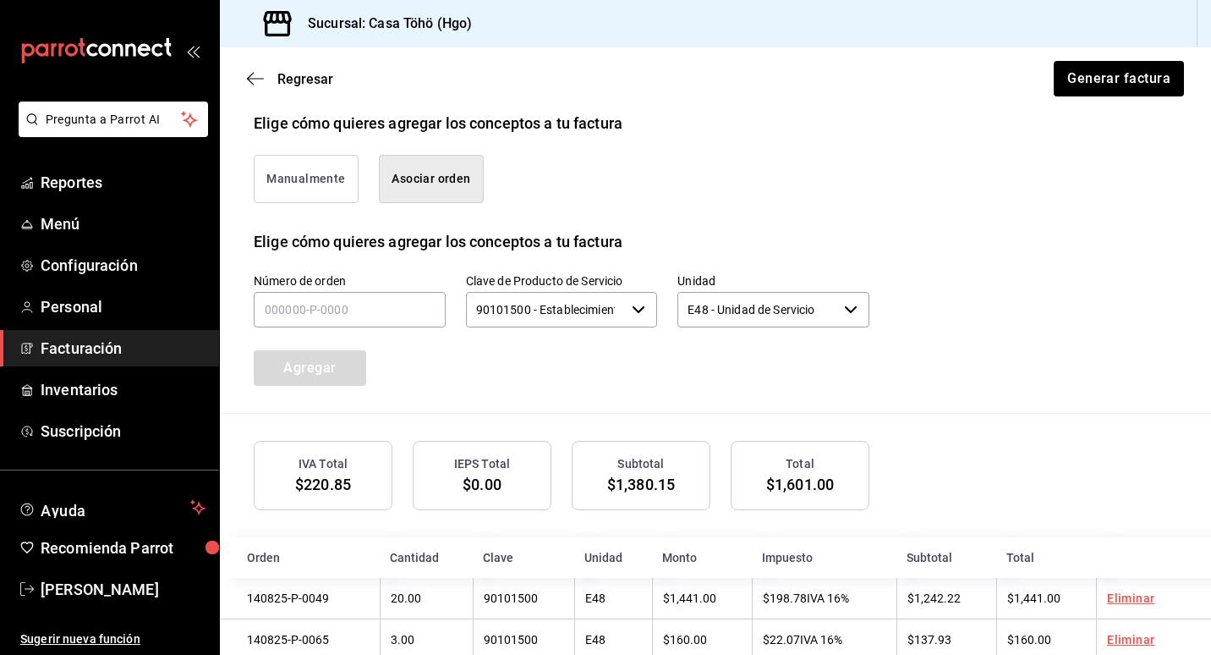
scroll to position [441, 0]
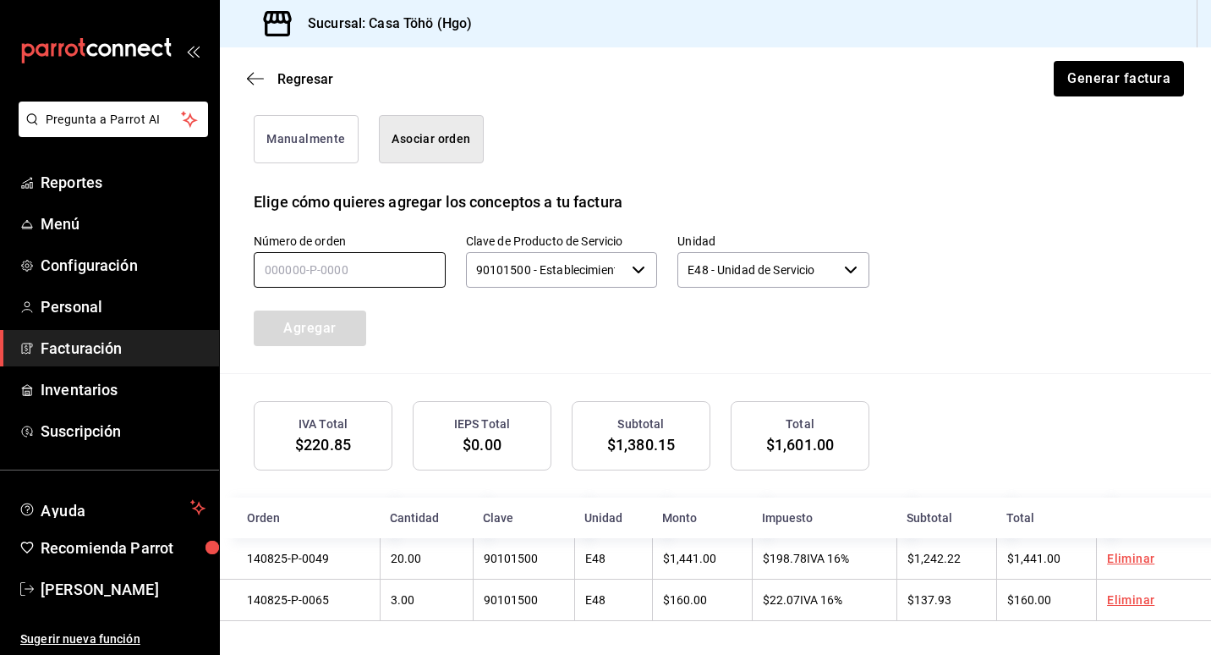
click at [333, 263] on input "text" at bounding box center [350, 270] width 192 height 36
type input "1_____-_-____"
type input "140825-P-0042"
click at [335, 325] on button "Agregar" at bounding box center [310, 328] width 112 height 36
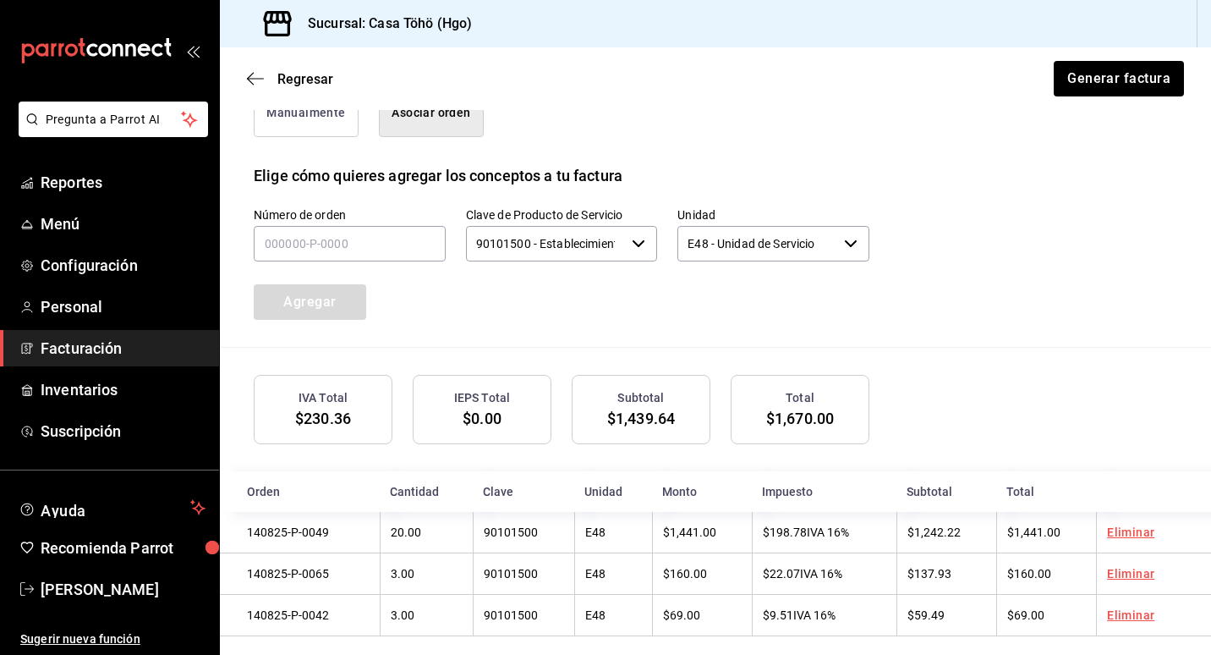
scroll to position [484, 0]
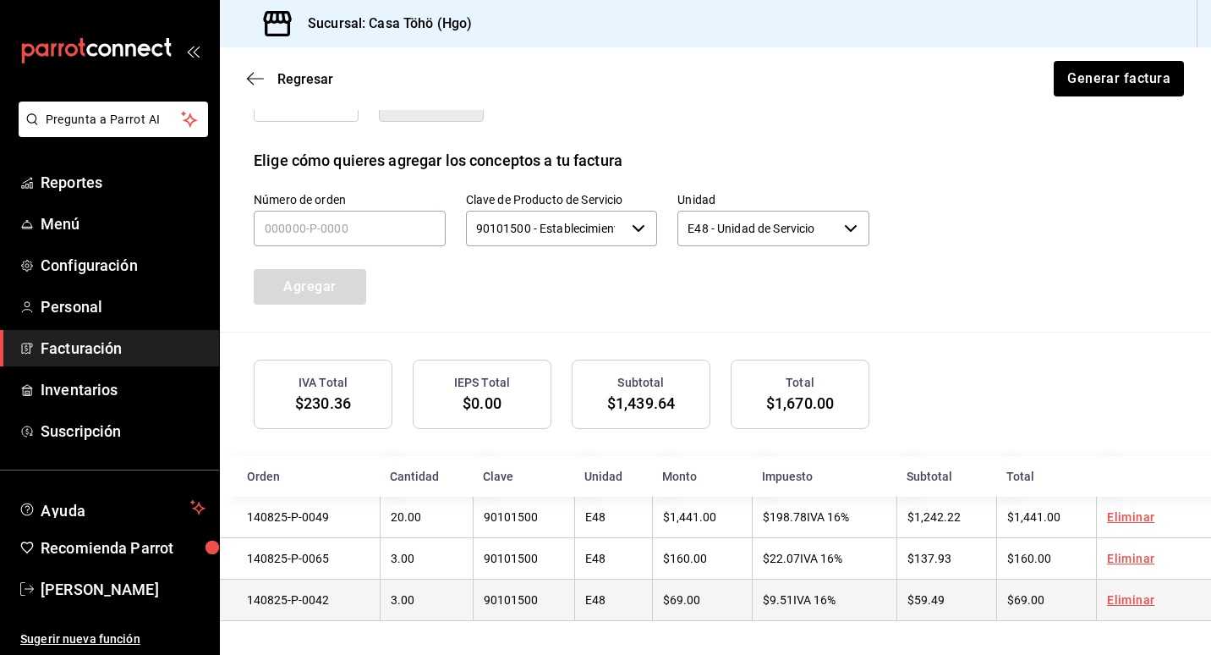
click at [1115, 602] on link "Eliminar" at bounding box center [1130, 600] width 47 height 14
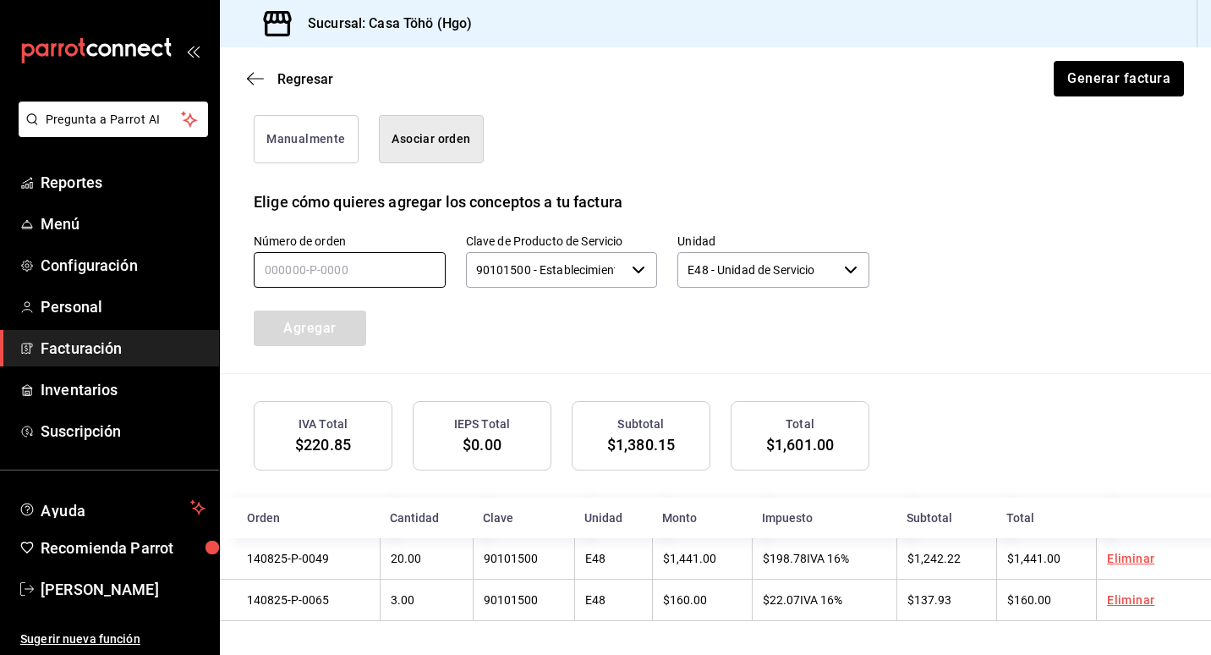
click at [334, 275] on input "text" at bounding box center [350, 270] width 192 height 36
type input "140825-P-0075"
click at [331, 317] on button "Agregar" at bounding box center [310, 328] width 112 height 36
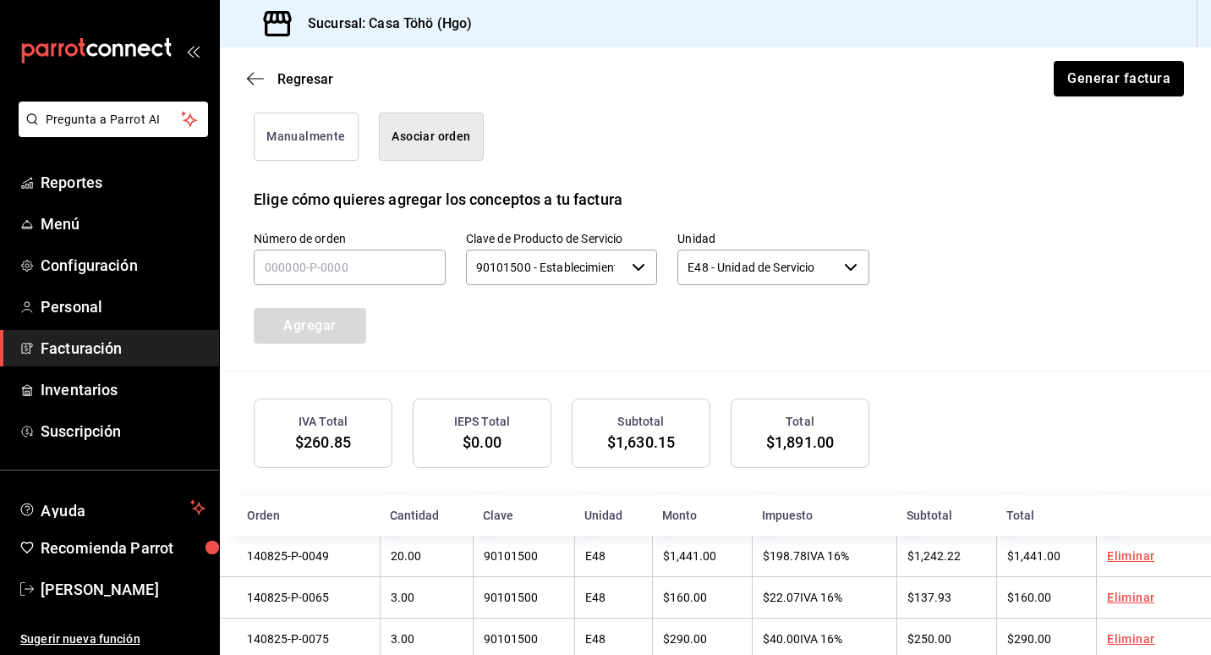
scroll to position [484, 0]
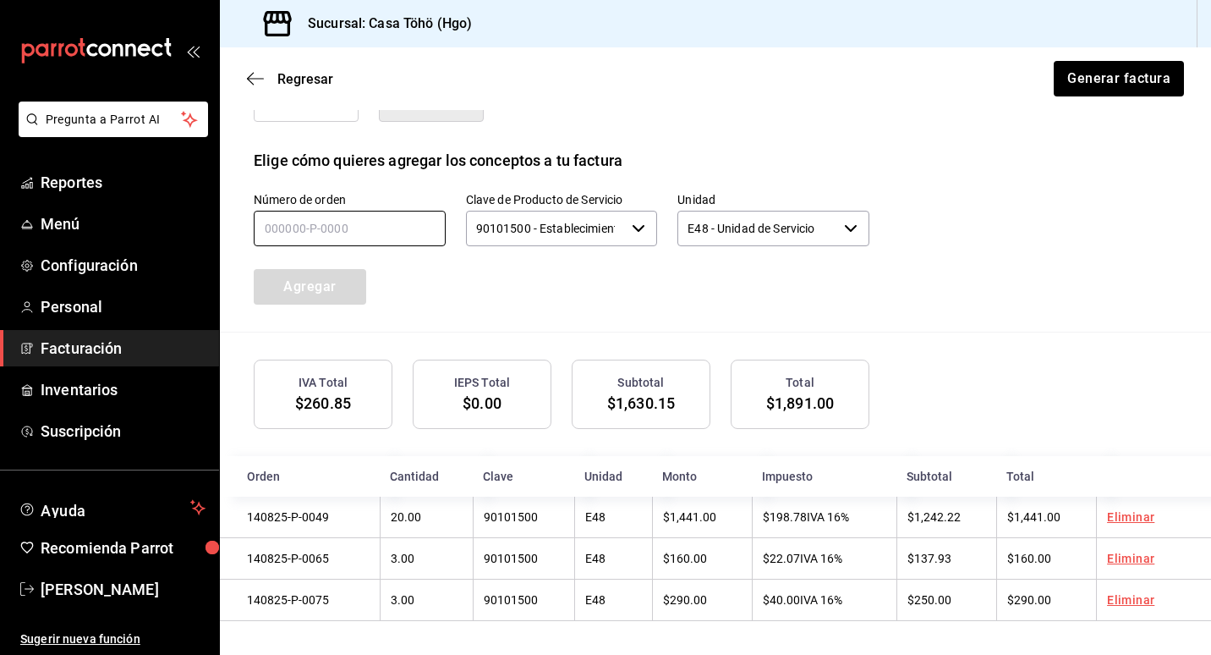
click at [341, 214] on input "text" at bounding box center [350, 229] width 192 height 36
type input "140825-P-0060"
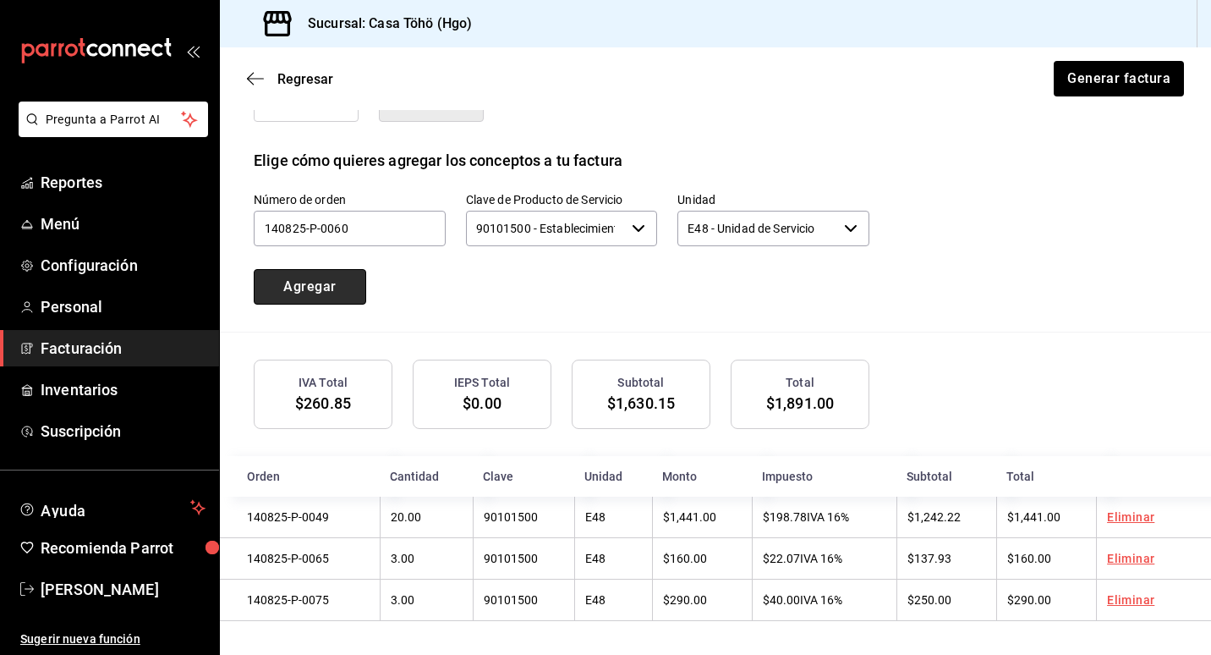
click at [298, 279] on button "Agregar" at bounding box center [310, 287] width 112 height 36
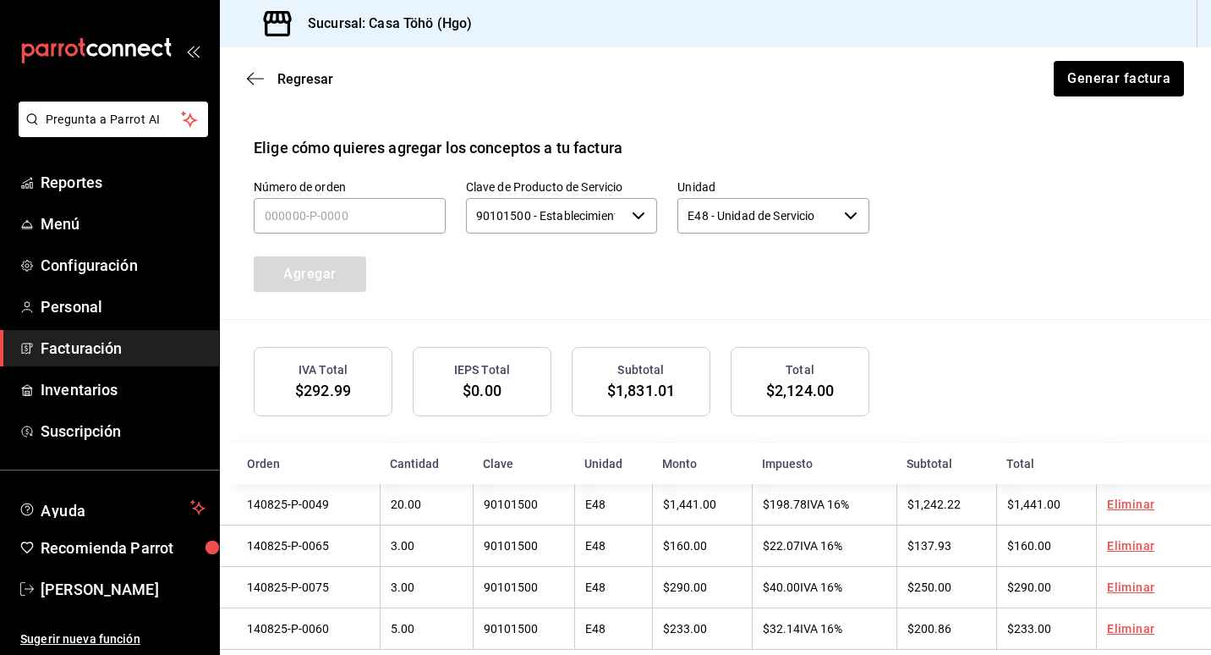
scroll to position [526, 0]
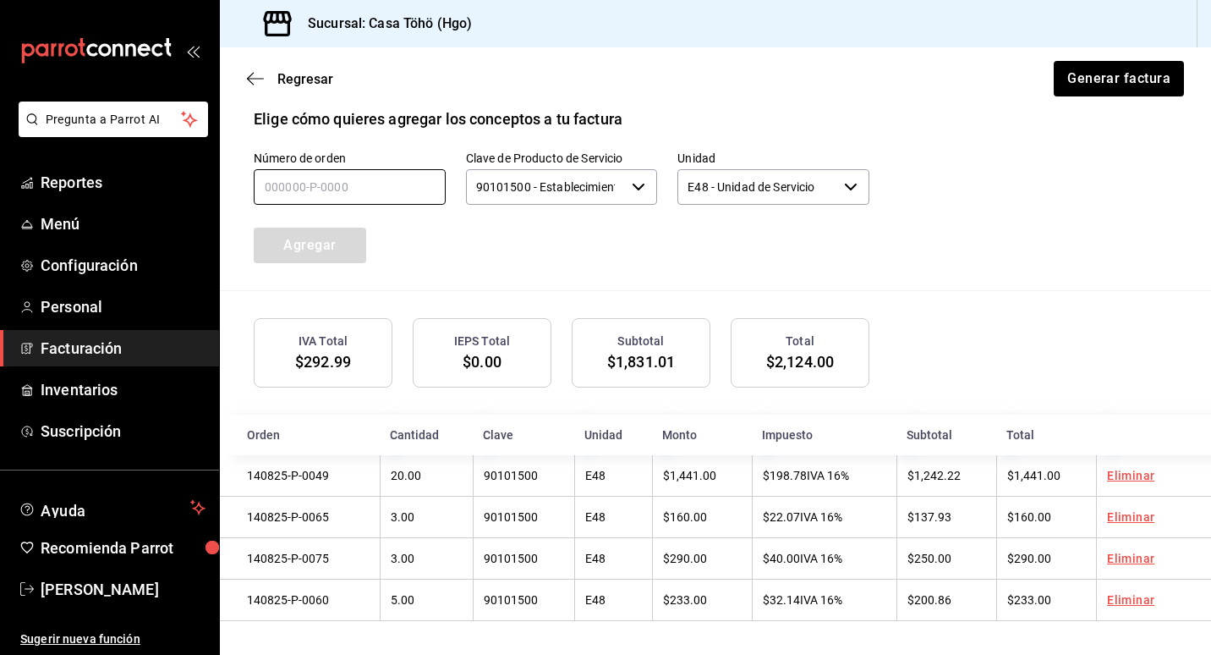
click at [382, 197] on input "text" at bounding box center [350, 187] width 192 height 36
type input "140825-P-0073"
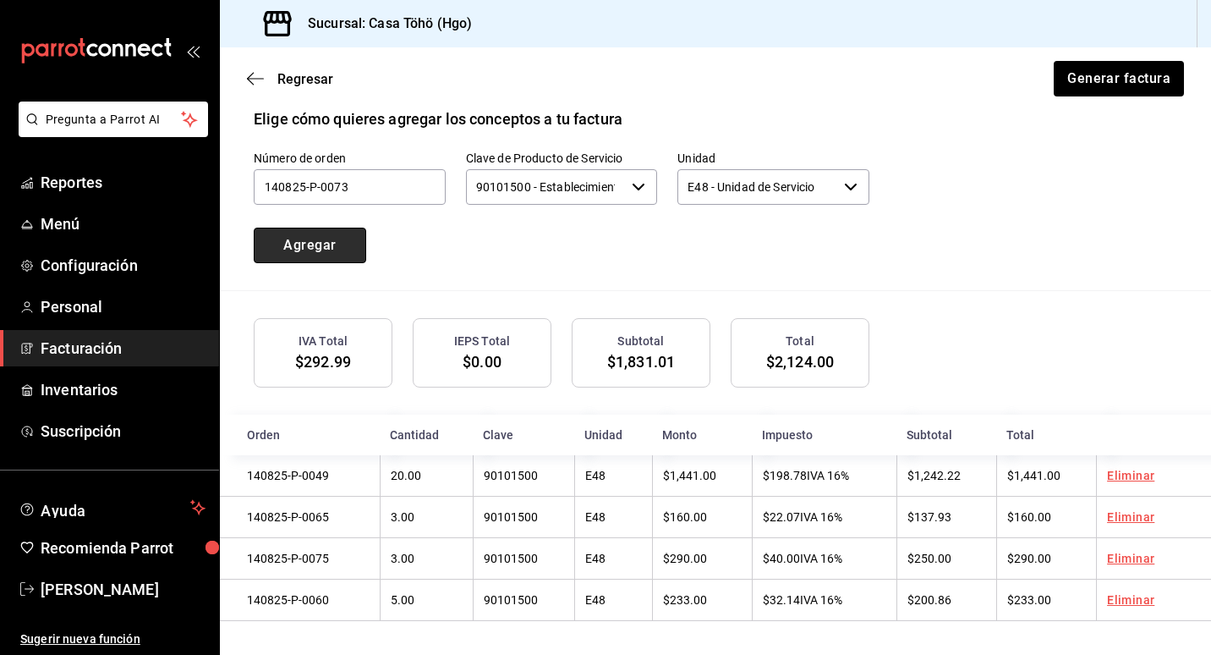
click at [314, 250] on button "Agregar" at bounding box center [310, 245] width 112 height 36
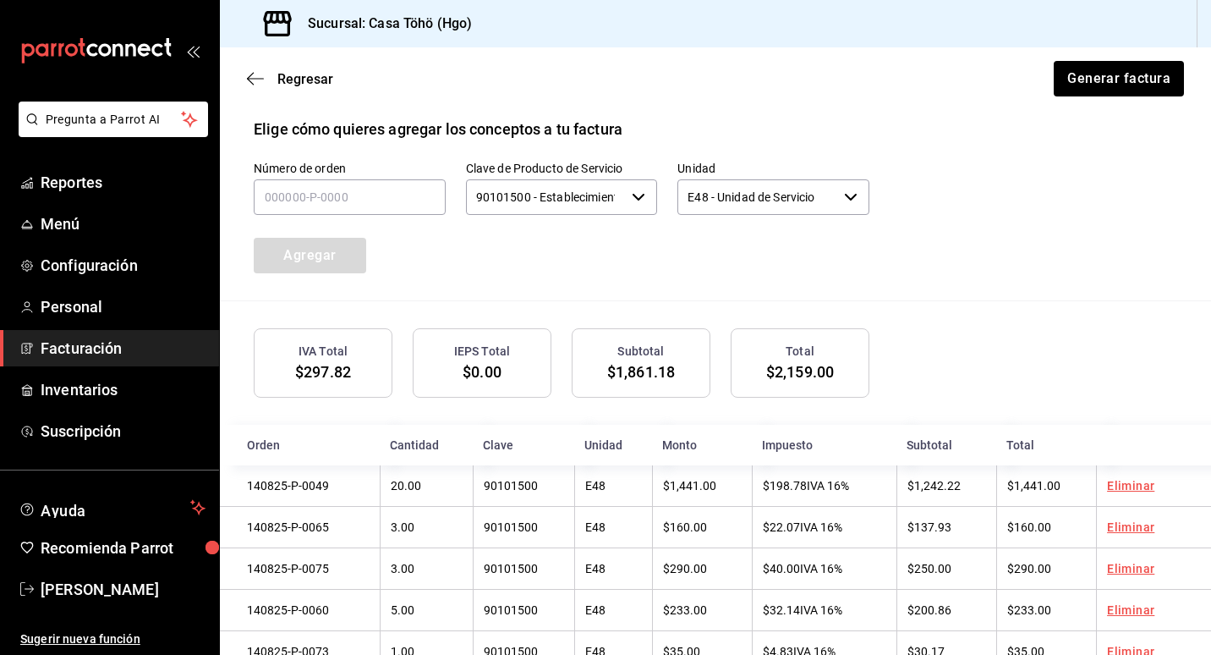
scroll to position [399, 0]
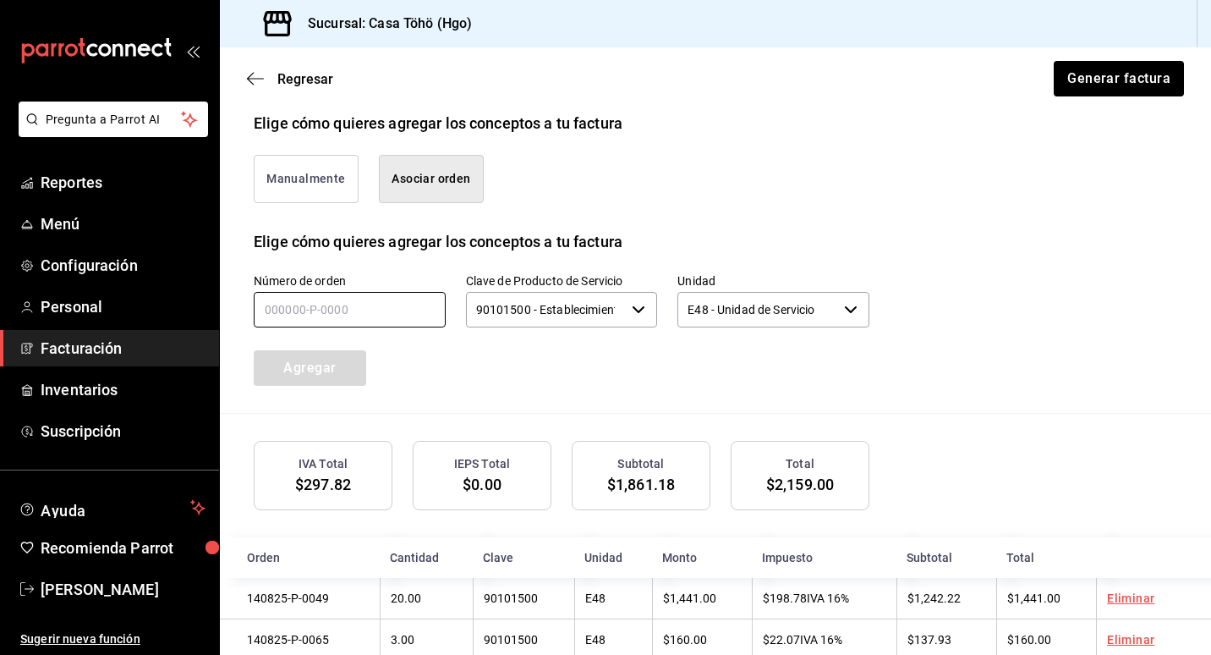
click at [403, 318] on input "text" at bounding box center [350, 310] width 192 height 36
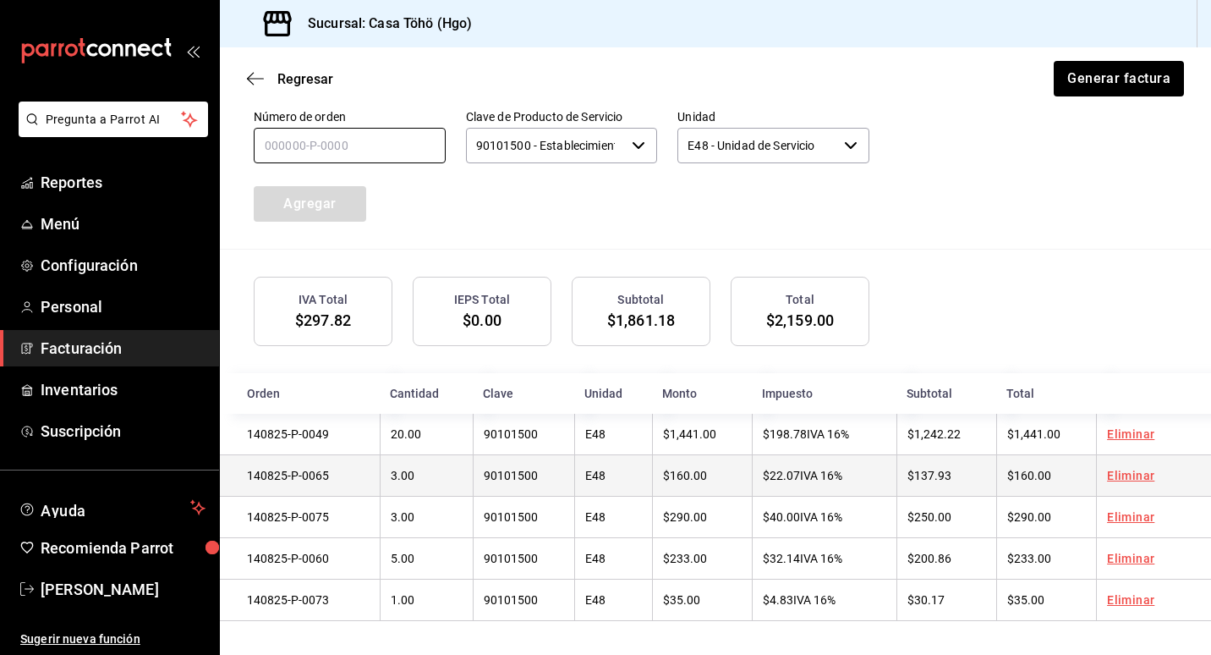
scroll to position [568, 0]
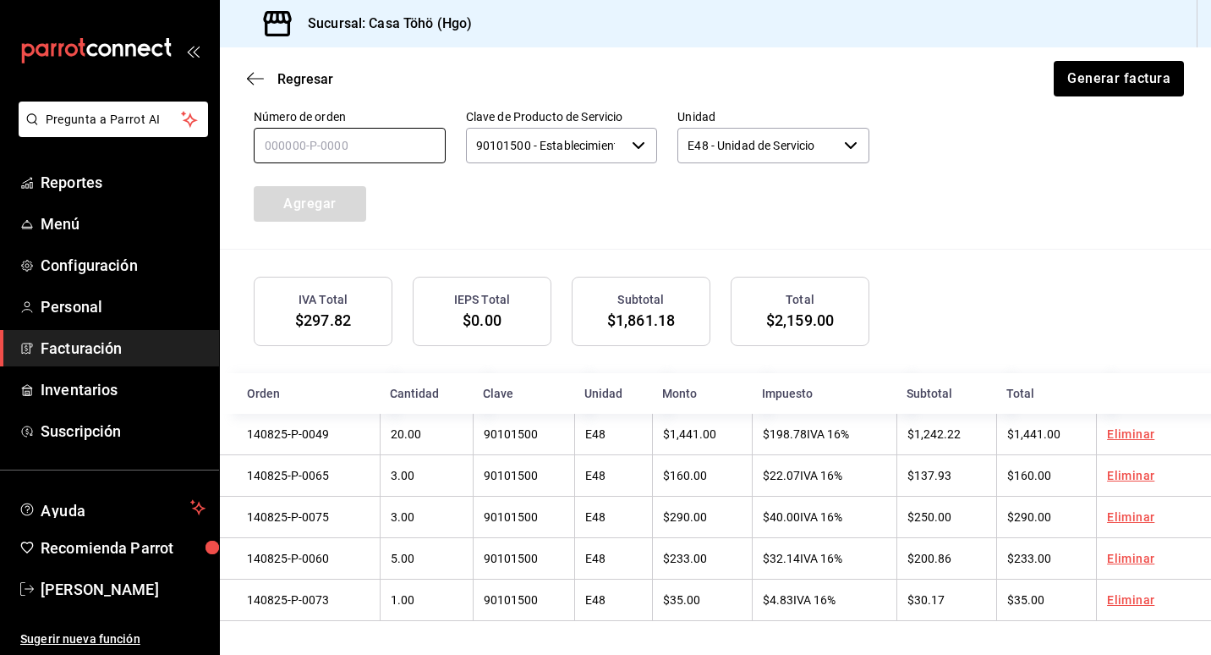
click at [310, 137] on input "text" at bounding box center [350, 146] width 192 height 36
type input "140825-P-0040"
click at [286, 211] on button "Agregar" at bounding box center [310, 204] width 112 height 36
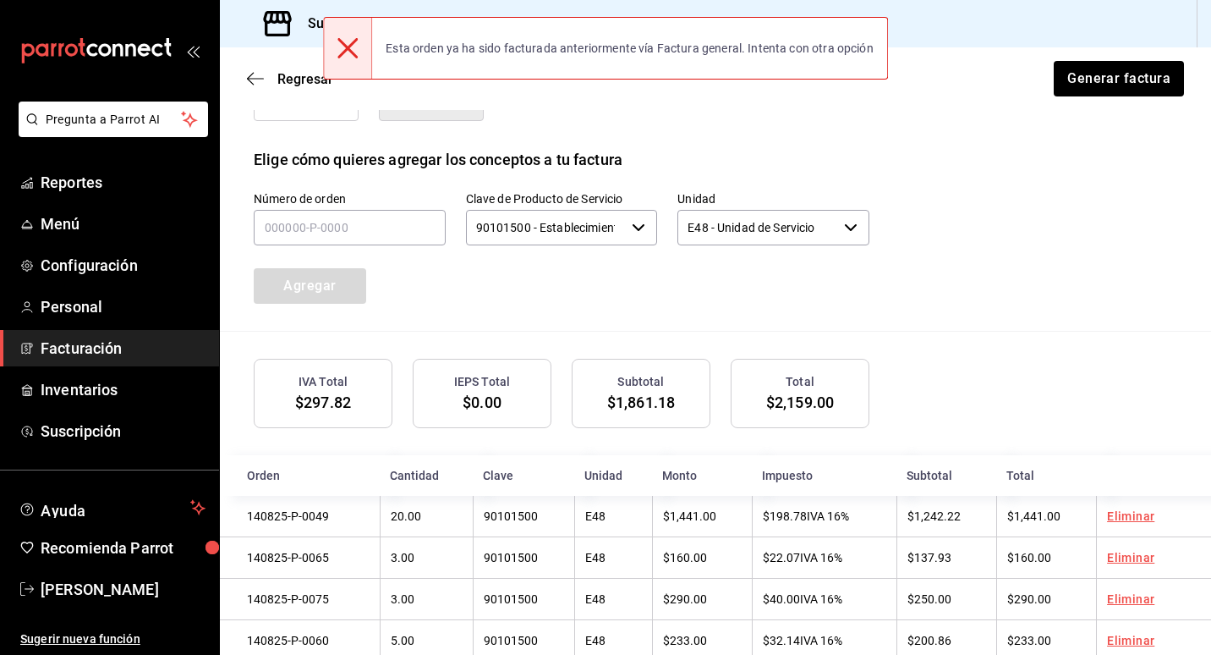
scroll to position [399, 0]
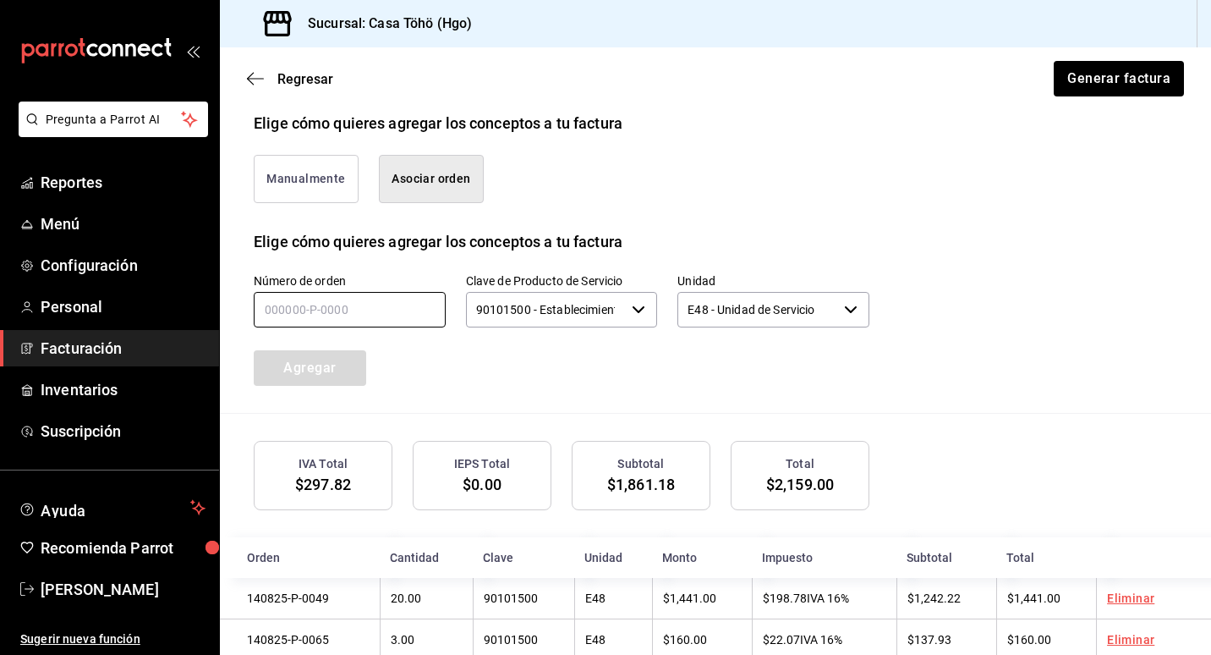
click at [333, 294] on input "text" at bounding box center [350, 310] width 192 height 36
type input "140825-P-0008"
click at [279, 376] on button "Agregar" at bounding box center [310, 368] width 112 height 36
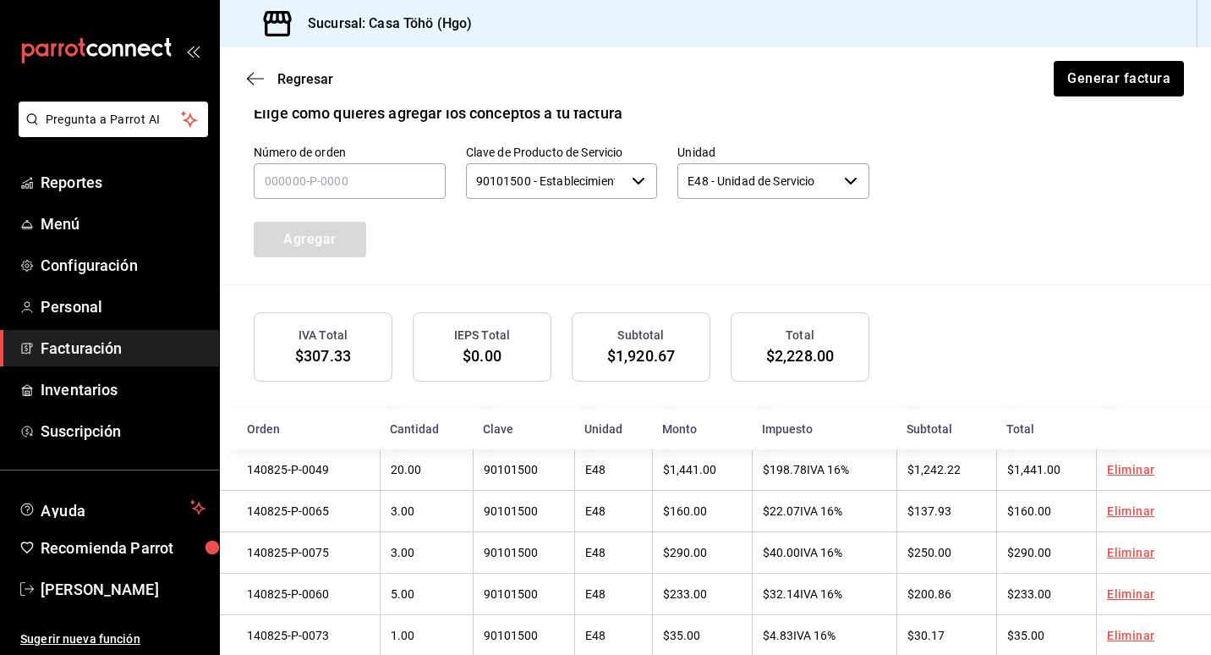
scroll to position [357, 0]
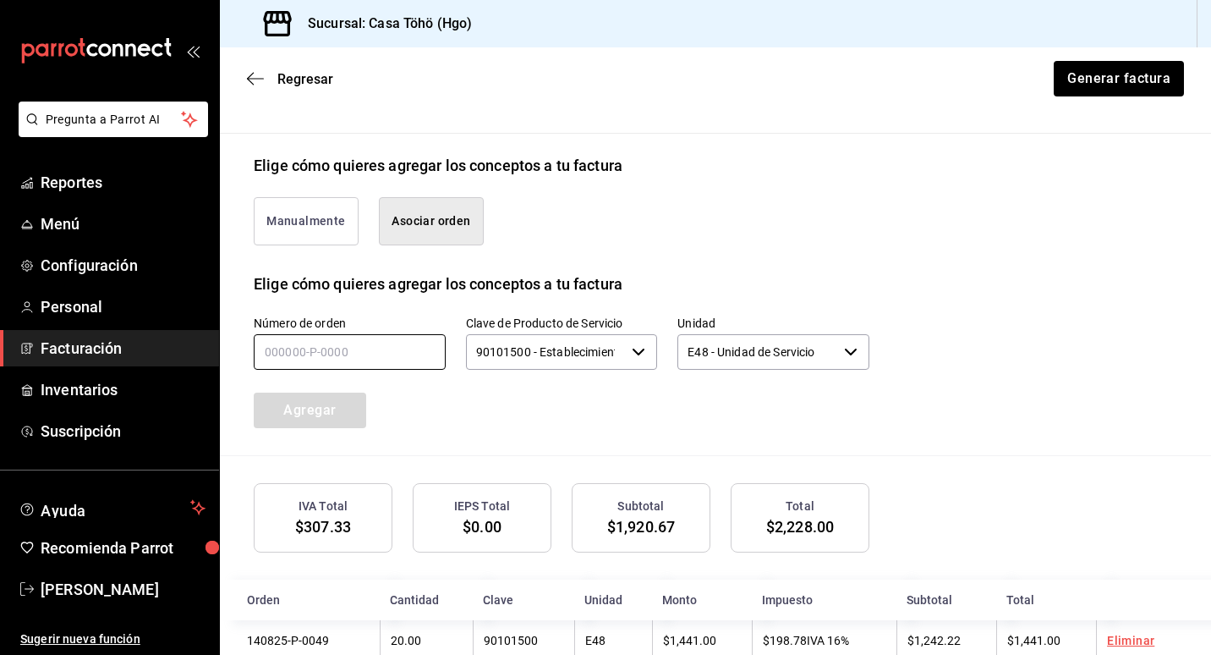
drag, startPoint x: 371, startPoint y: 342, endPoint x: 402, endPoint y: 353, distance: 32.4
click at [371, 342] on input "text" at bounding box center [350, 352] width 192 height 36
type input "140825-P-0080"
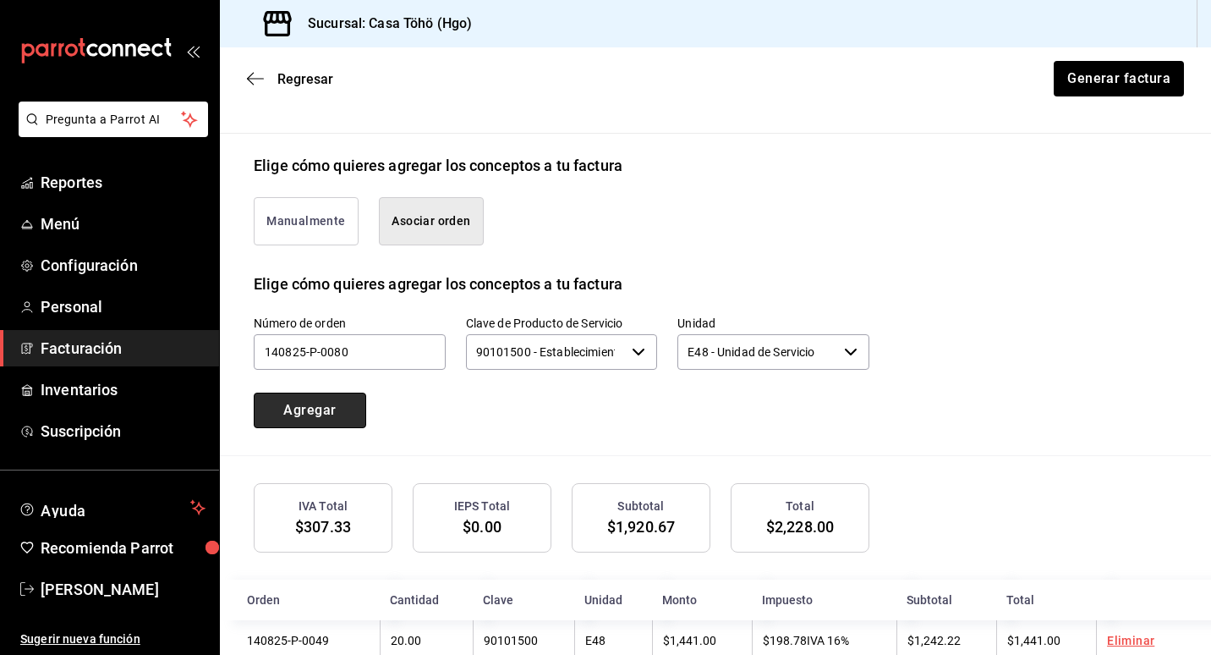
click at [332, 398] on button "Agregar" at bounding box center [310, 410] width 112 height 36
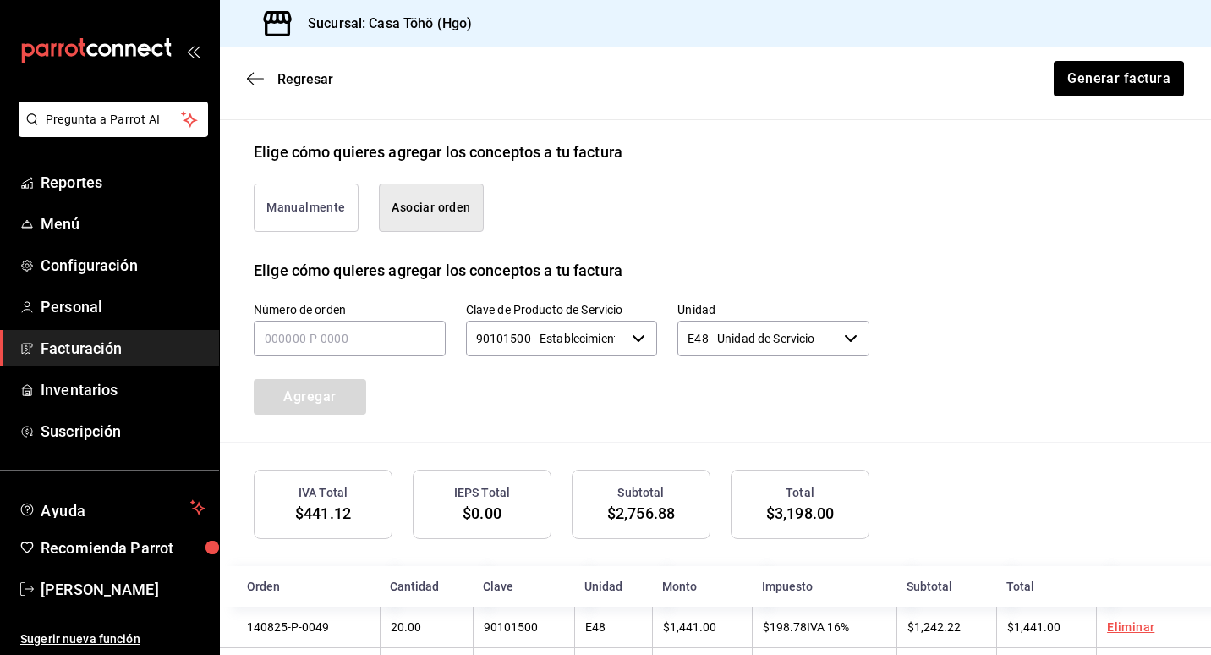
scroll to position [315, 0]
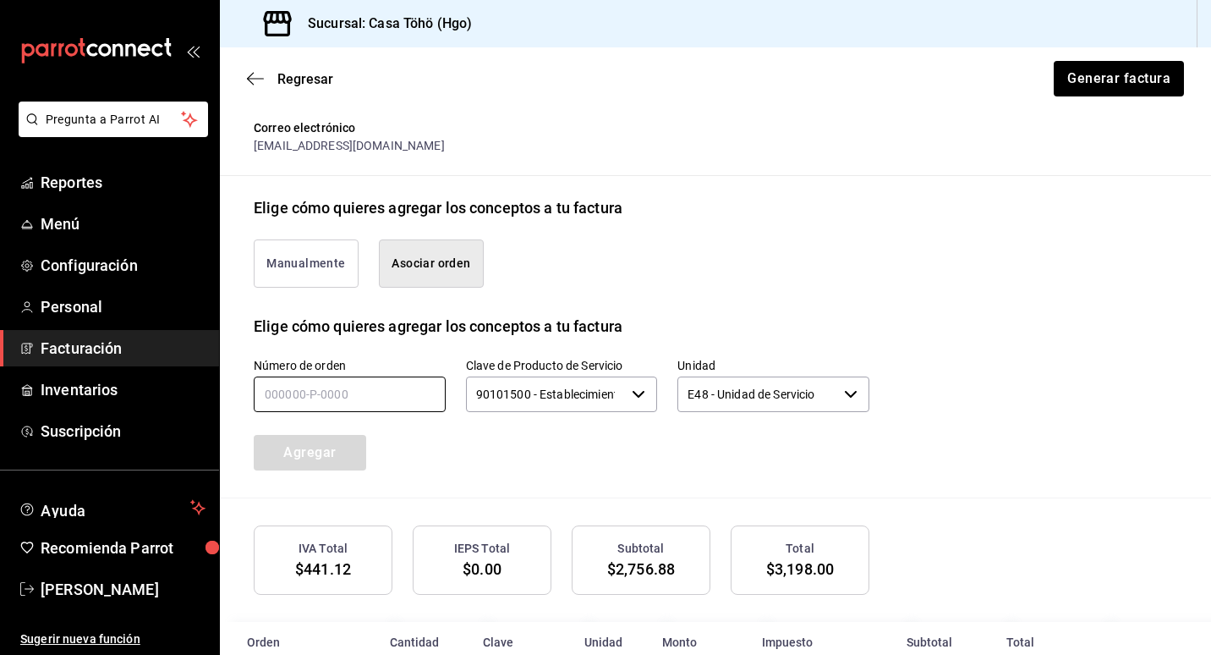
click at [319, 396] on input "text" at bounding box center [350, 394] width 192 height 36
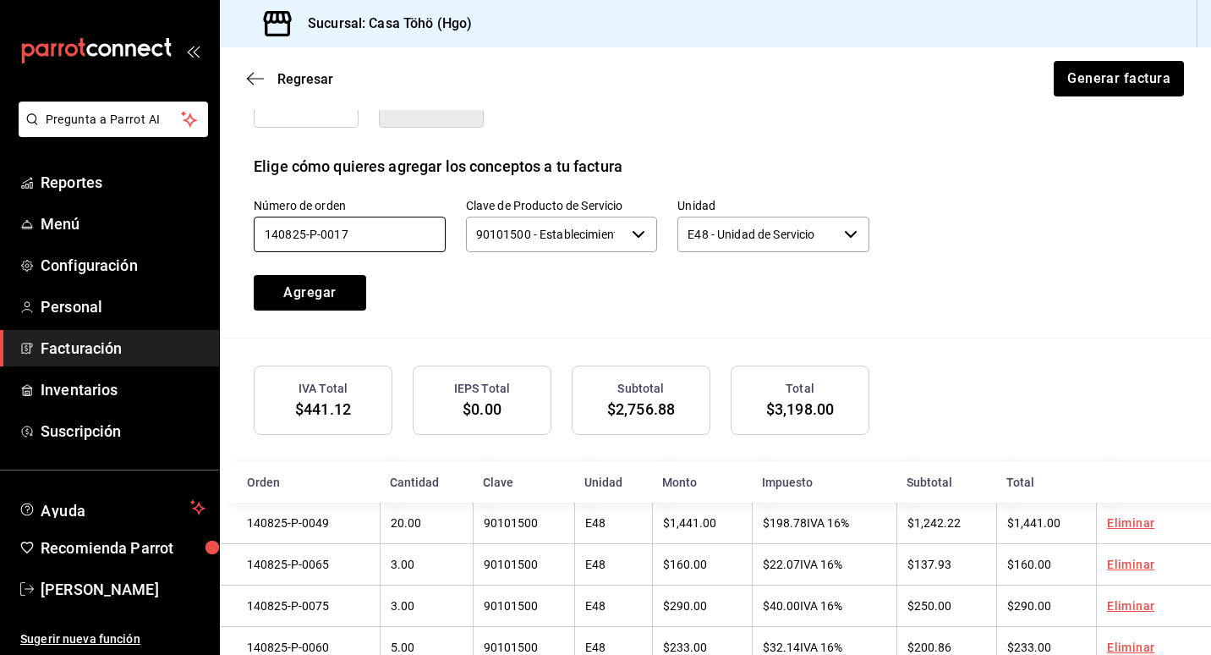
scroll to position [484, 0]
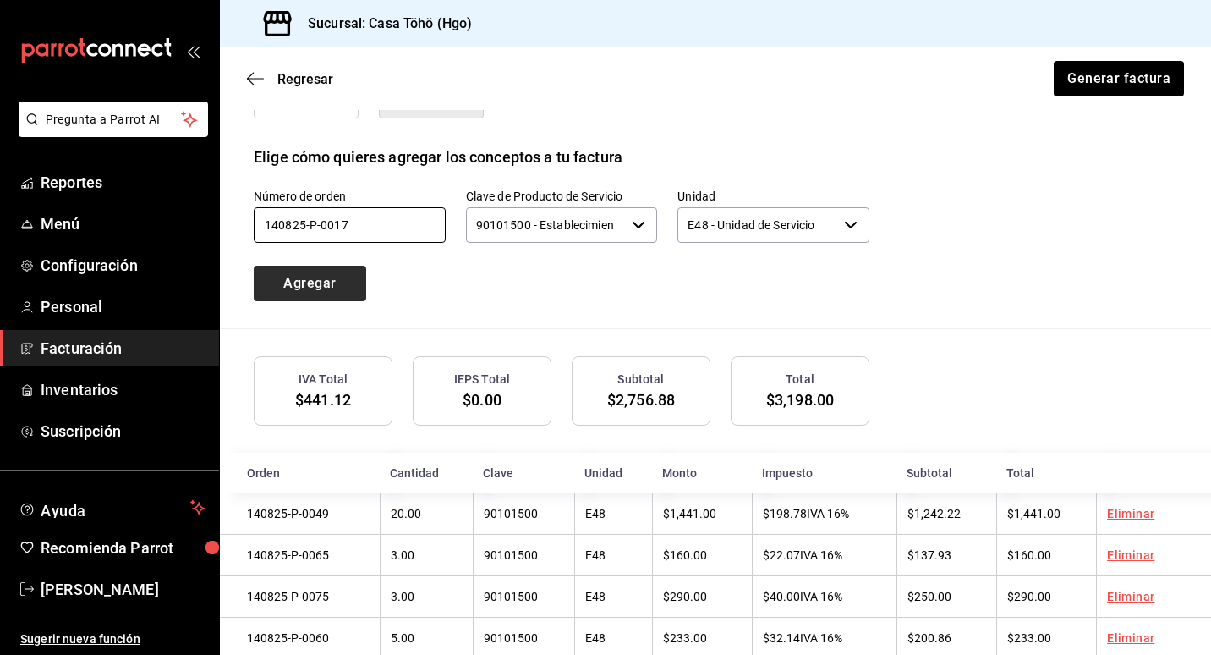
type input "140825-P-0017"
click at [333, 280] on button "Agregar" at bounding box center [310, 284] width 112 height 36
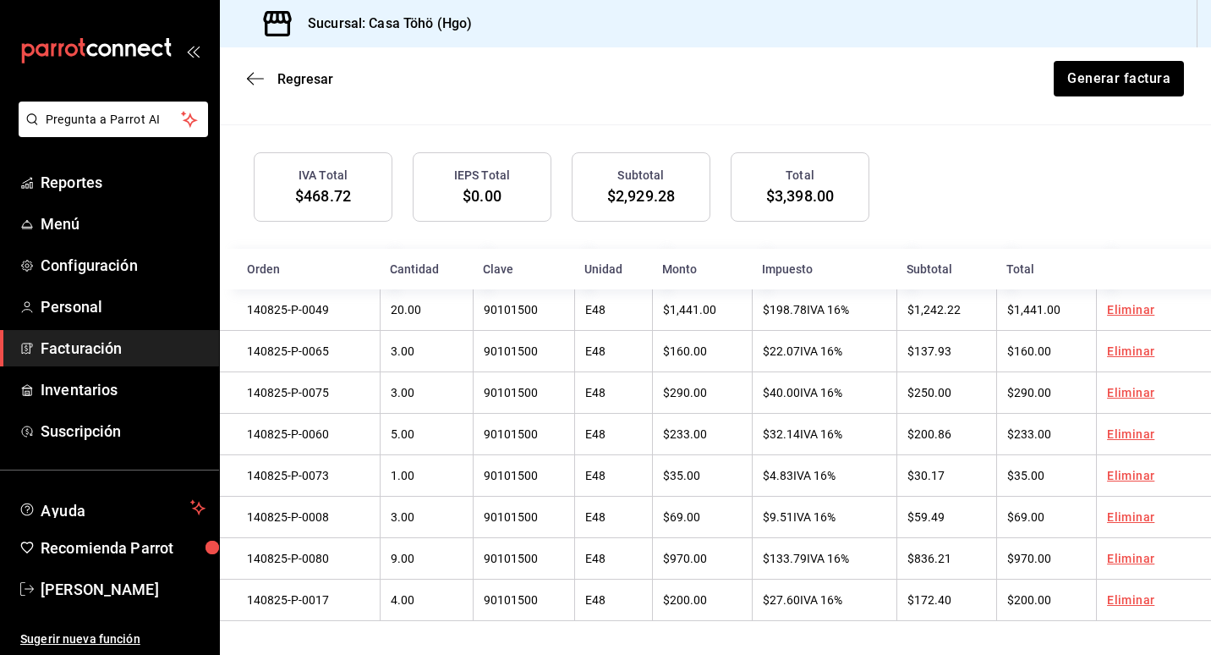
scroll to position [441, 0]
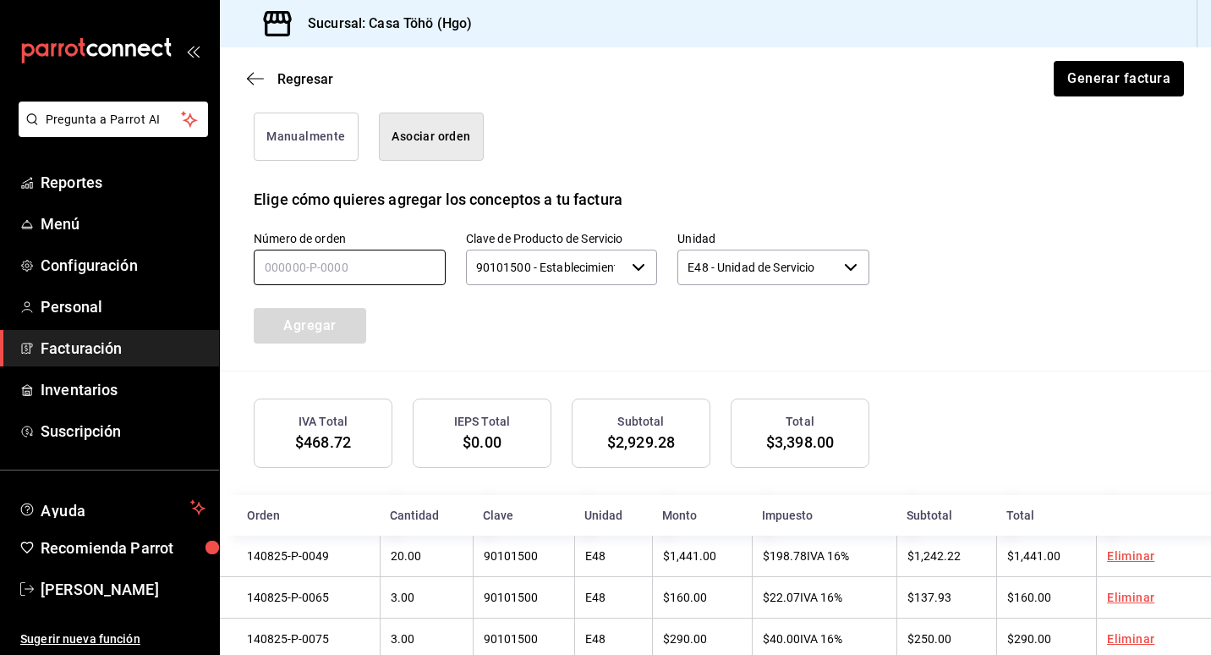
click at [337, 262] on input "text" at bounding box center [350, 267] width 192 height 36
type input "140825-P-0011"
click at [336, 320] on button "Agregar" at bounding box center [310, 326] width 112 height 36
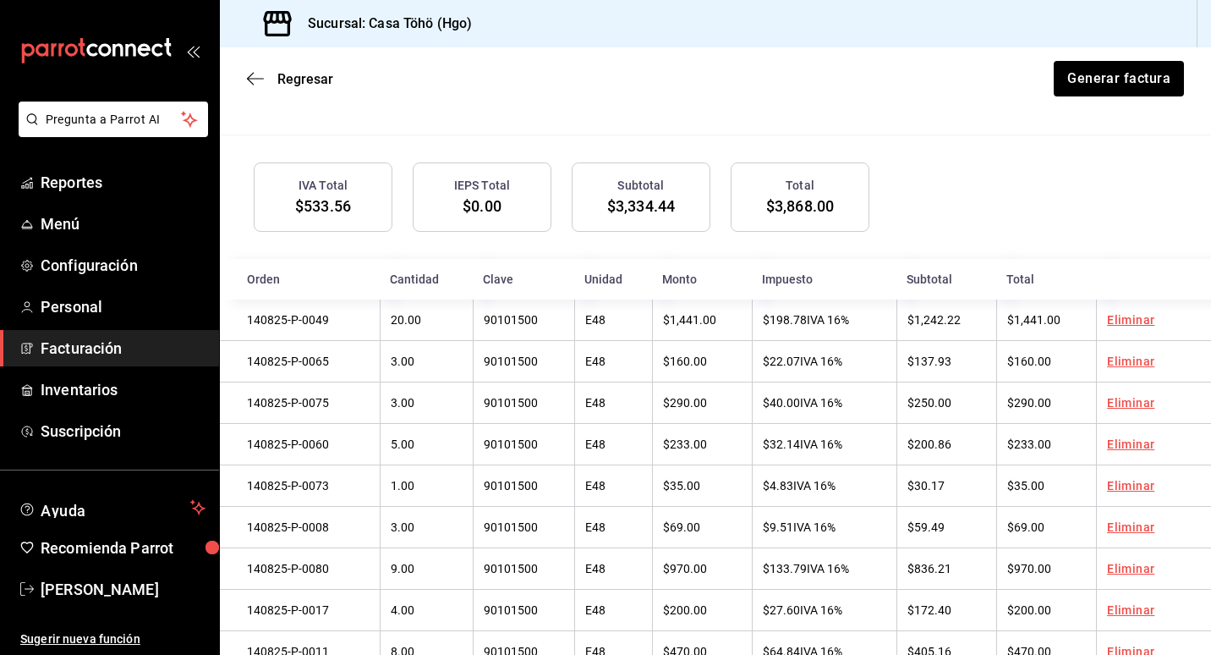
scroll to position [484, 0]
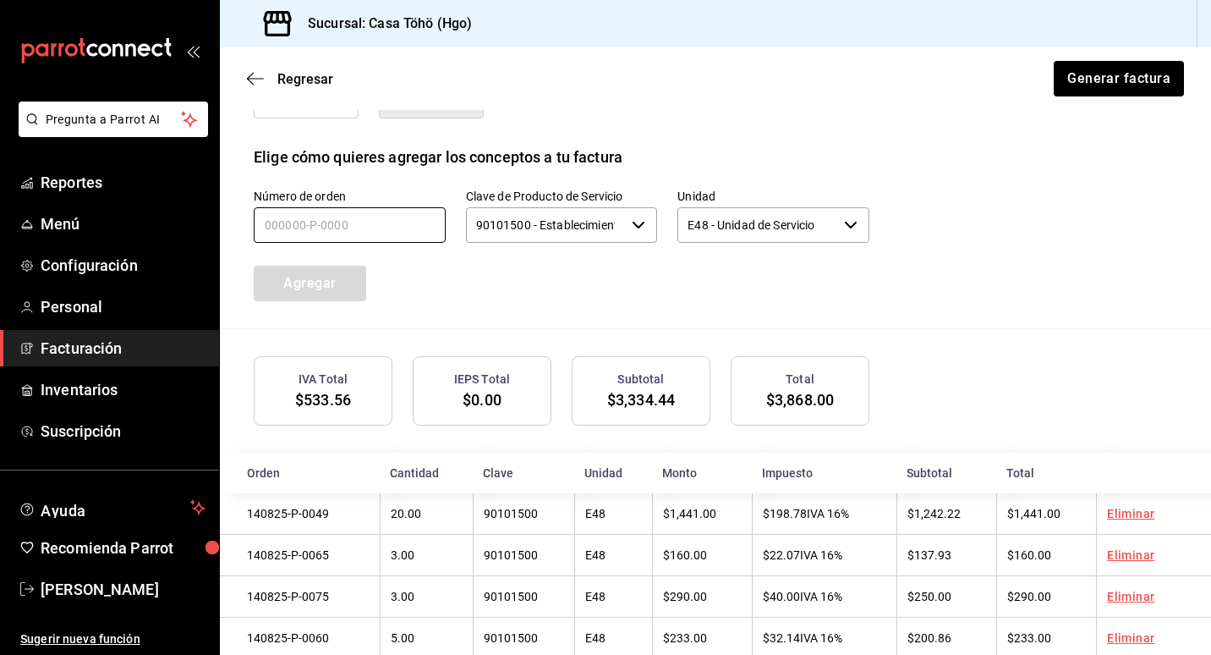
click at [344, 238] on input "text" at bounding box center [350, 225] width 192 height 36
type input "140825-P-0009"
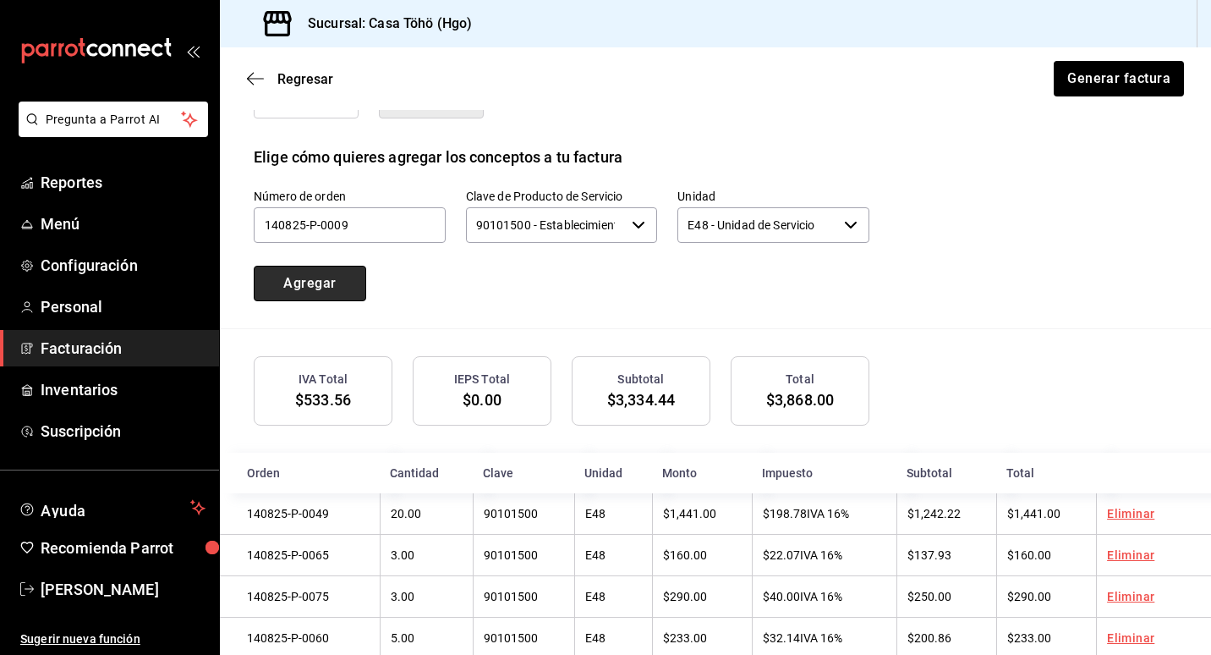
click at [342, 282] on button "Agregar" at bounding box center [310, 284] width 112 height 36
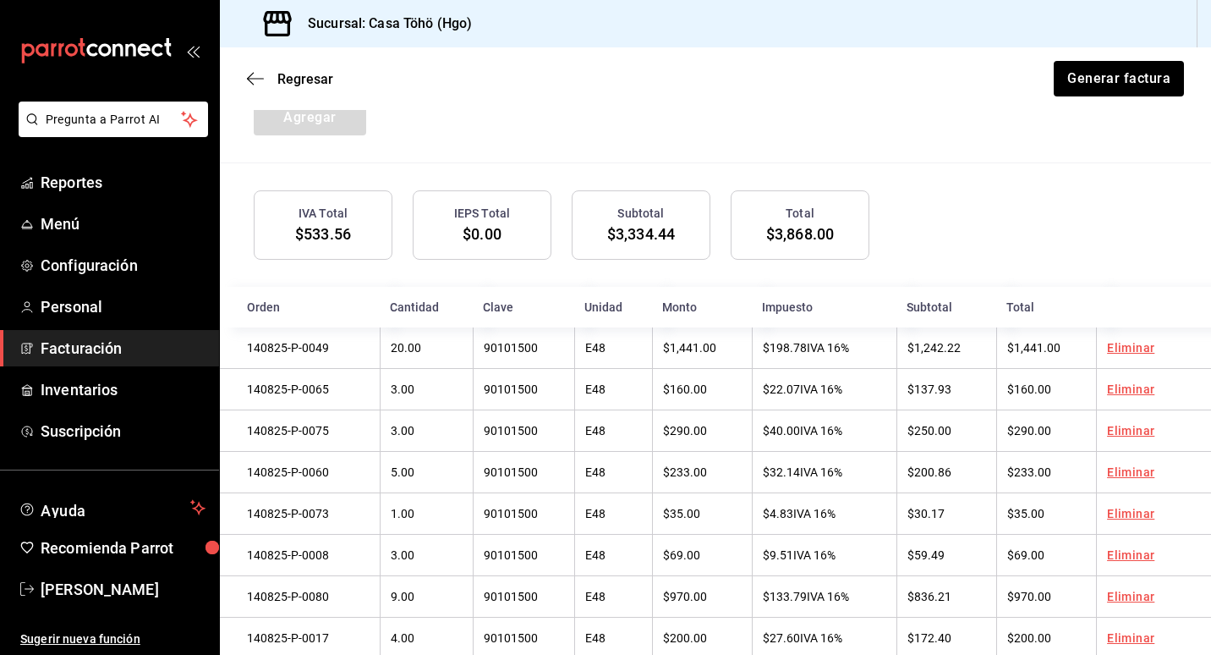
scroll to position [399, 0]
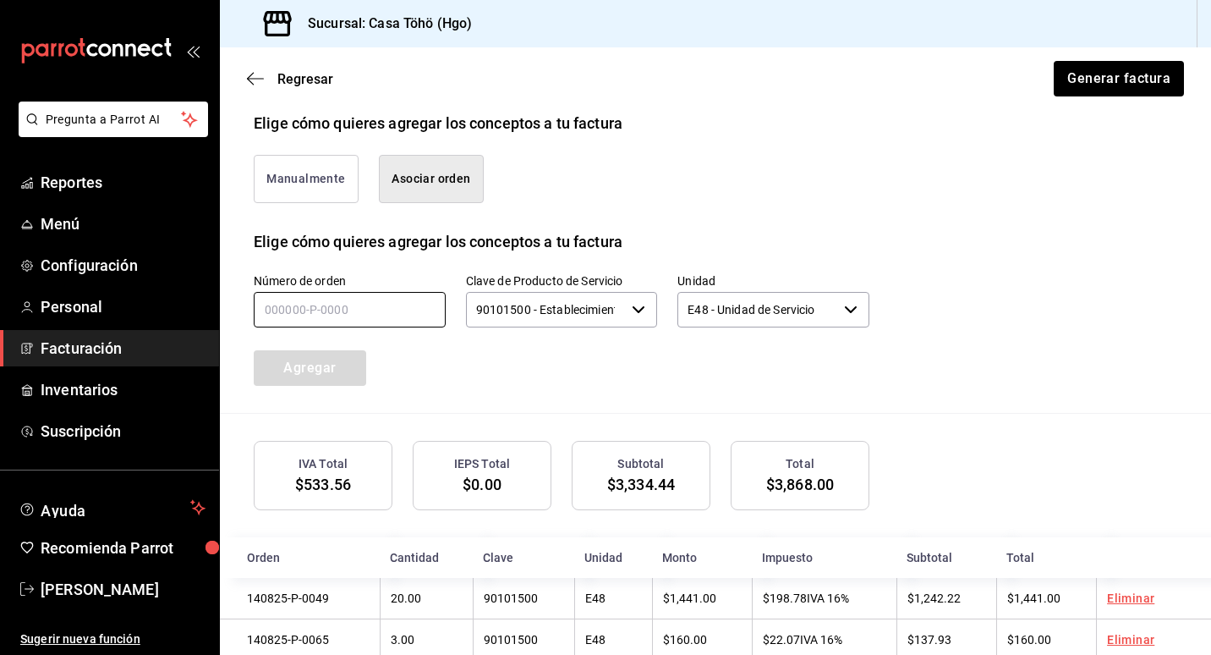
drag, startPoint x: 313, startPoint y: 306, endPoint x: 348, endPoint y: 321, distance: 38.3
click at [313, 306] on input "text" at bounding box center [350, 310] width 192 height 36
type input "140825-P-0009"
click at [304, 374] on button "Agregar" at bounding box center [310, 368] width 112 height 36
drag, startPoint x: 341, startPoint y: 309, endPoint x: 362, endPoint y: 321, distance: 24.2
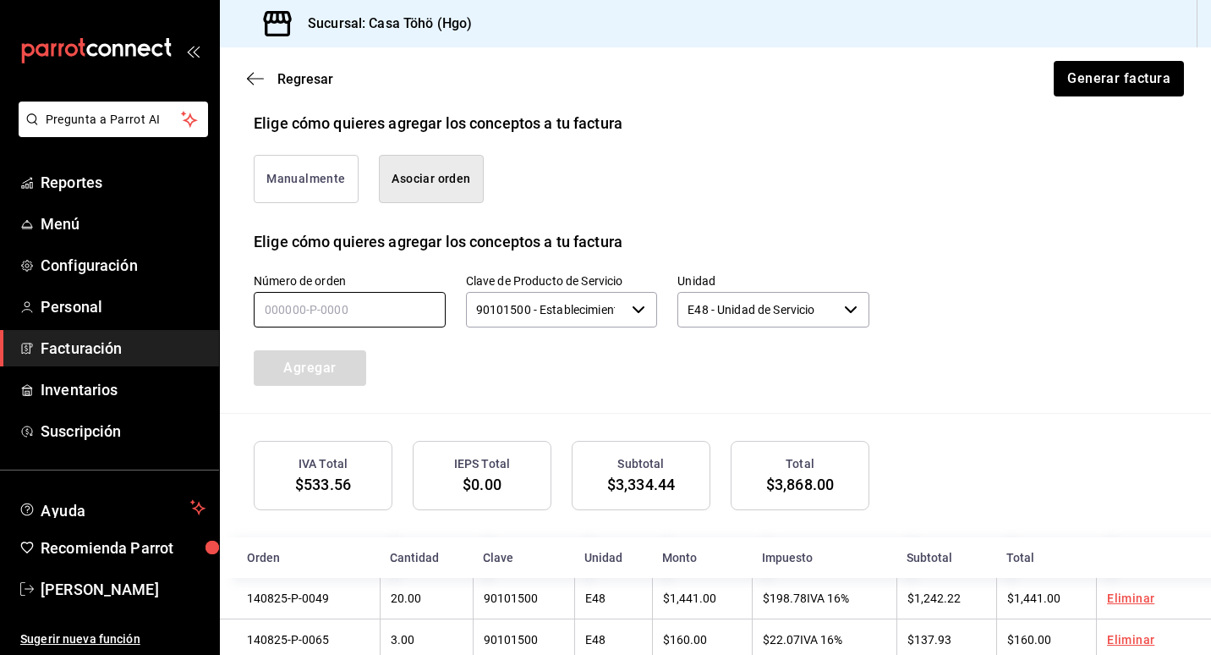
click at [341, 309] on input "text" at bounding box center [350, 310] width 192 height 36
type input "140825-P-0042"
click at [332, 369] on button "Agregar" at bounding box center [310, 368] width 112 height 36
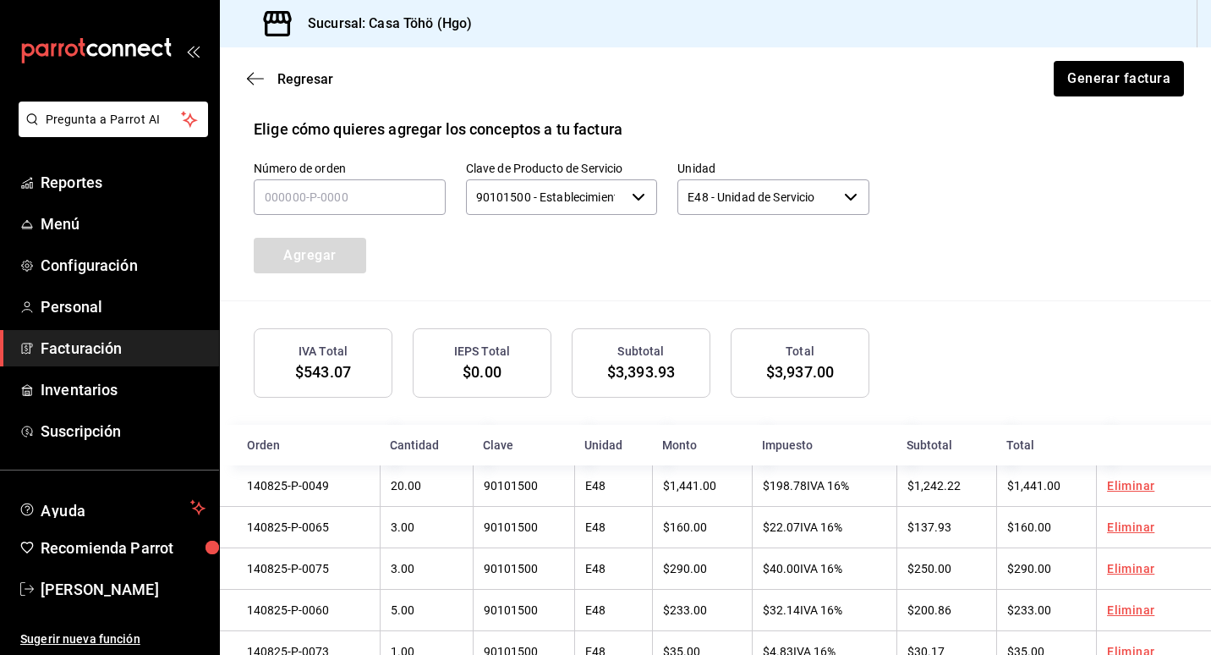
scroll to position [441, 0]
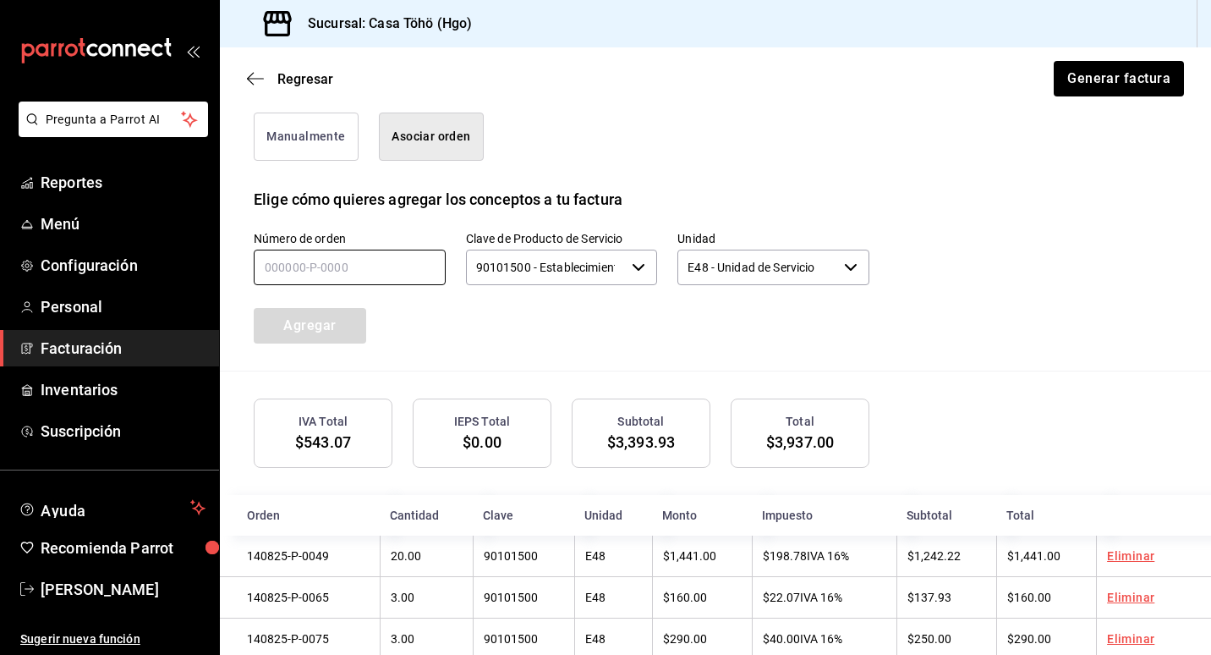
click at [307, 273] on input "text" at bounding box center [350, 267] width 192 height 36
type input "140825-P-0040"
click at [340, 332] on button "Agregar" at bounding box center [310, 326] width 112 height 36
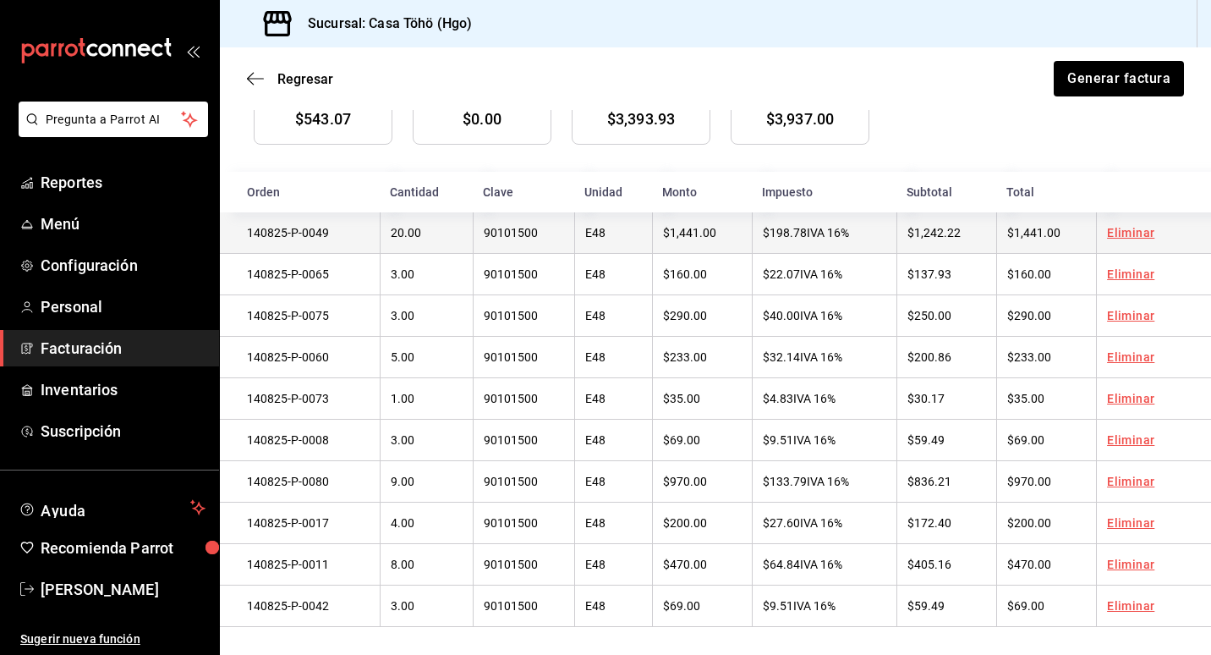
scroll to position [780, 0]
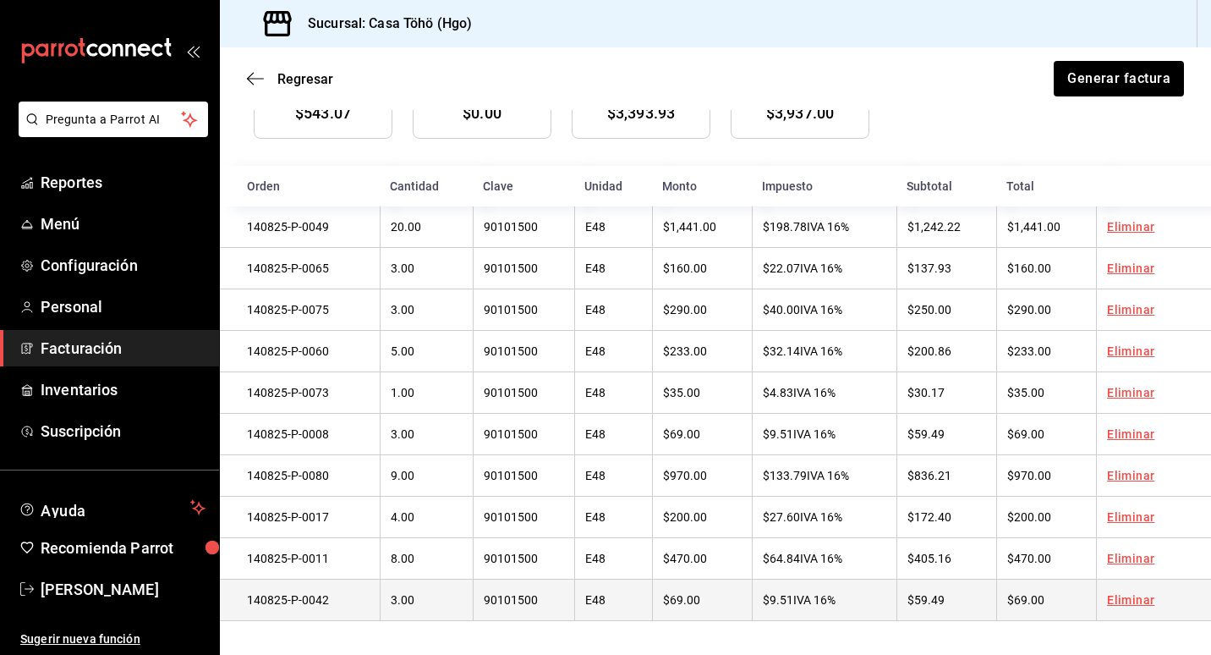
click at [1107, 603] on link "Eliminar" at bounding box center [1130, 600] width 47 height 14
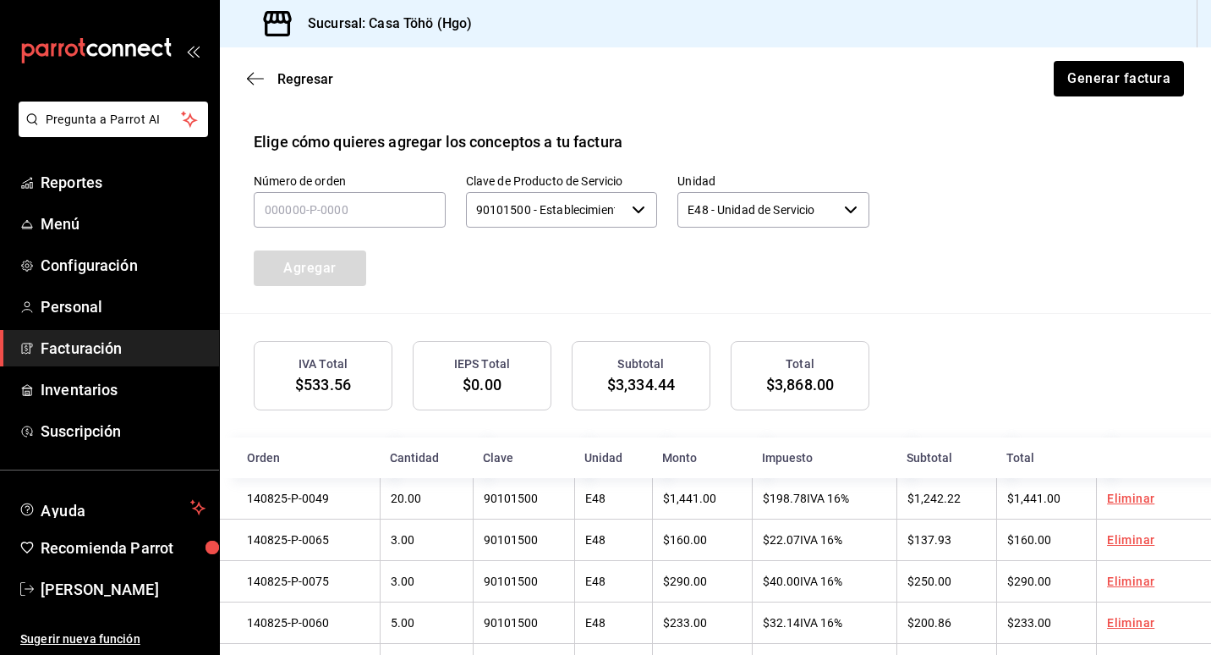
scroll to position [230, 0]
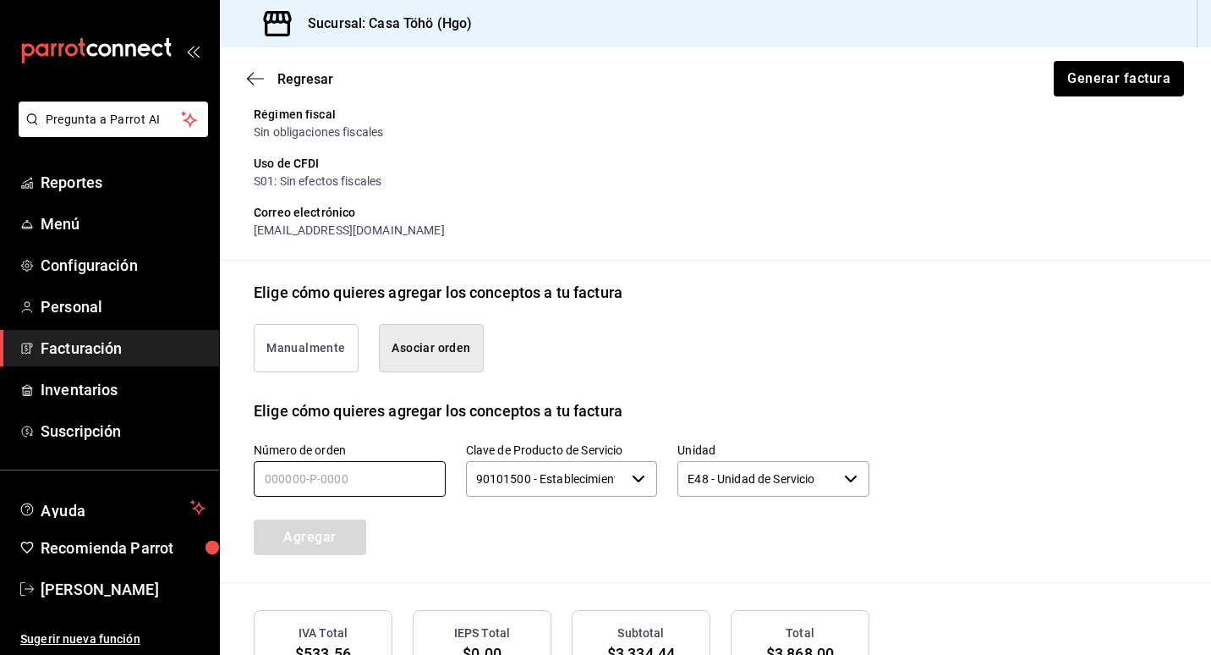
click at [309, 488] on input "text" at bounding box center [350, 479] width 192 height 36
type input "140825-P-0042"
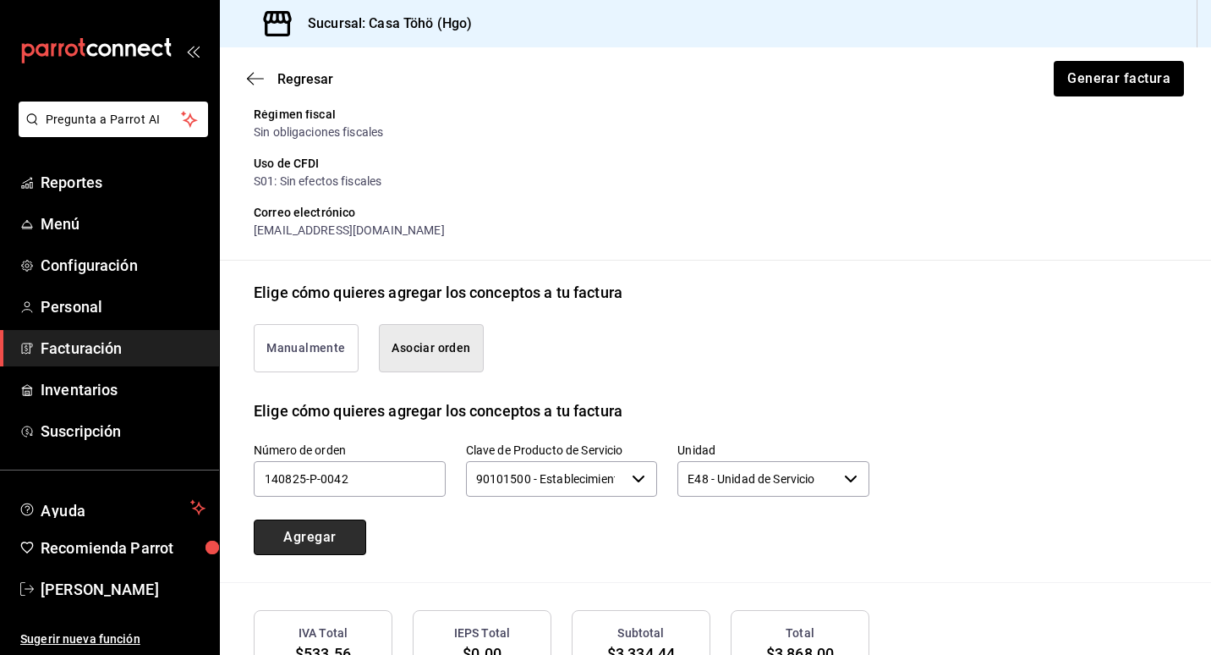
click at [346, 534] on button "Agregar" at bounding box center [310, 537] width 112 height 36
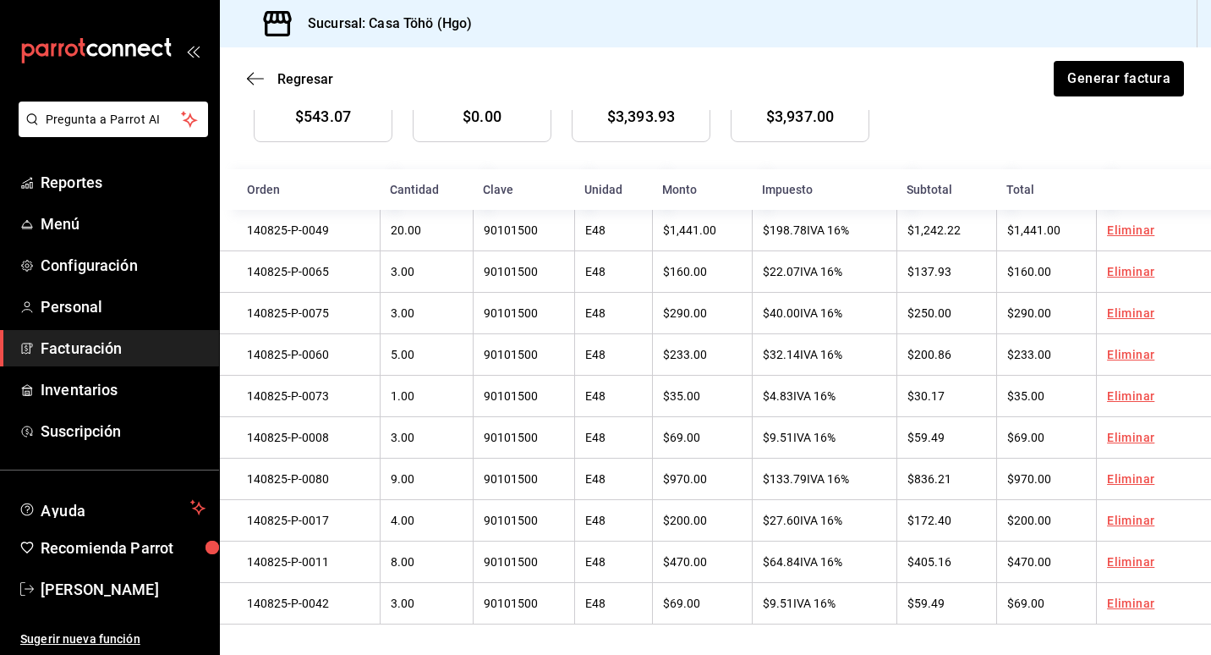
scroll to position [780, 0]
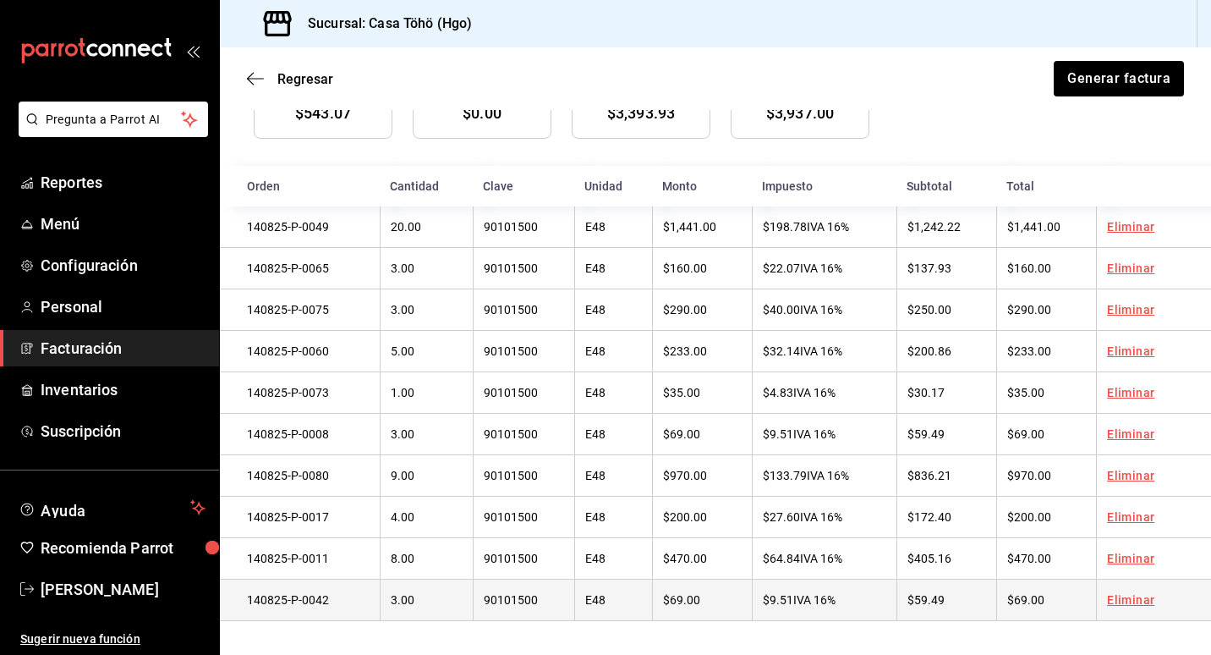
click at [1132, 600] on link "Eliminar" at bounding box center [1130, 600] width 47 height 14
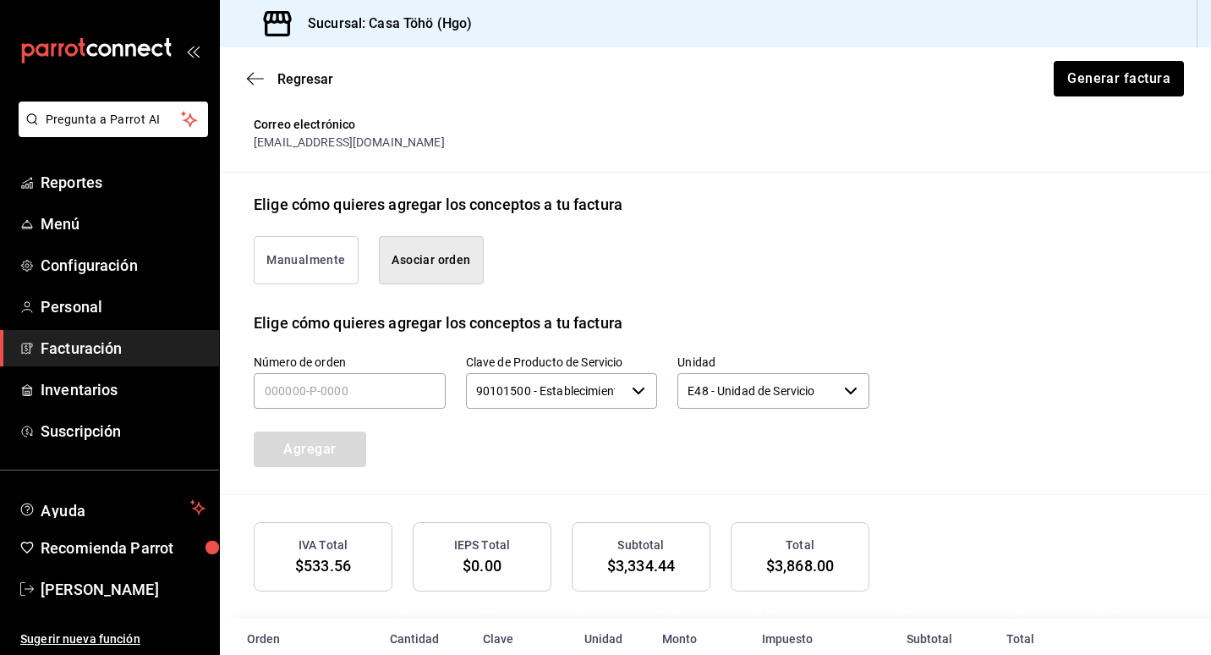
scroll to position [315, 0]
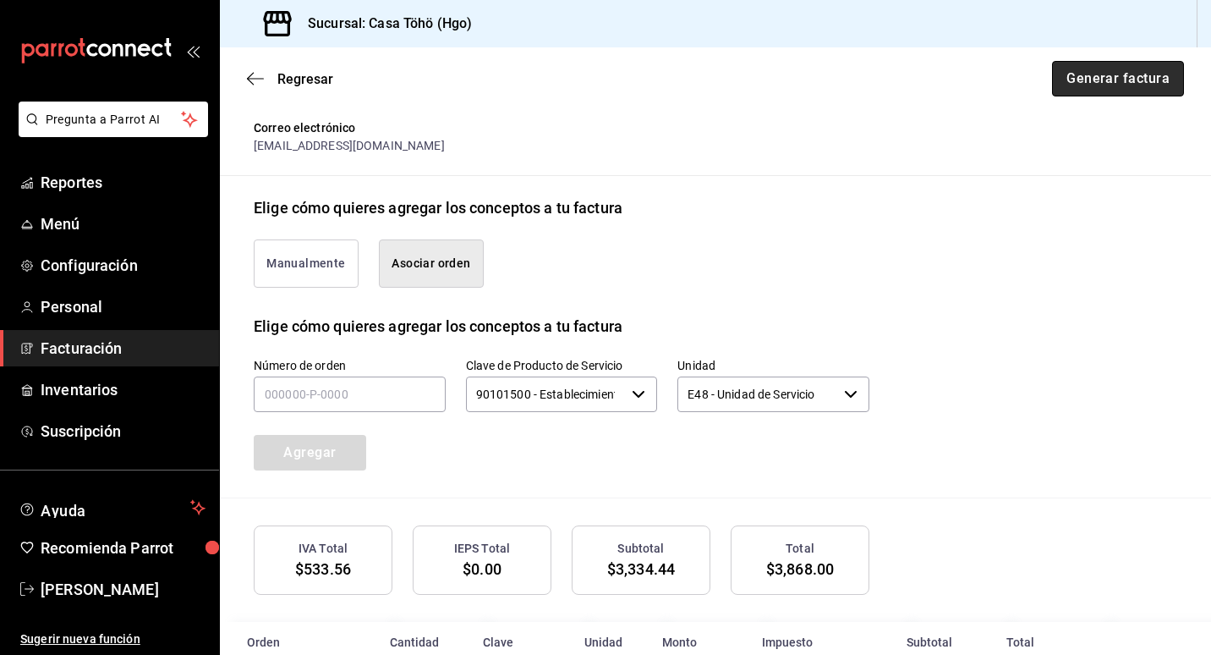
click at [1076, 76] on button "Generar factura" at bounding box center [1118, 79] width 132 height 36
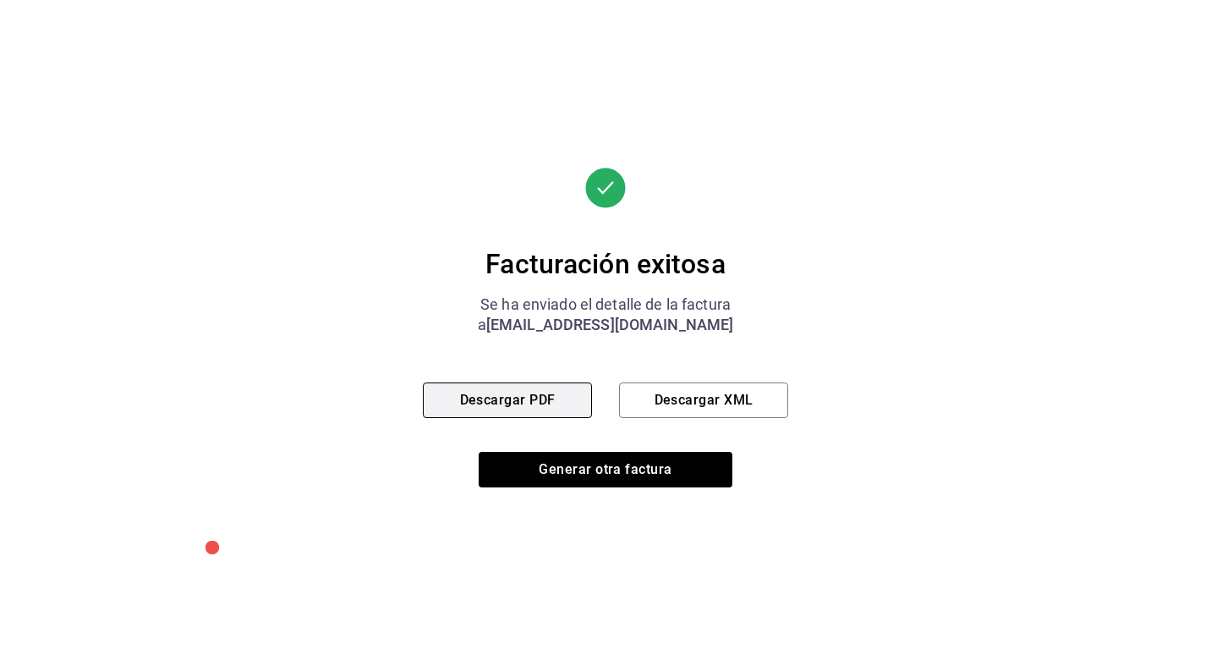
click at [512, 403] on button "Descargar PDF" at bounding box center [507, 400] width 169 height 36
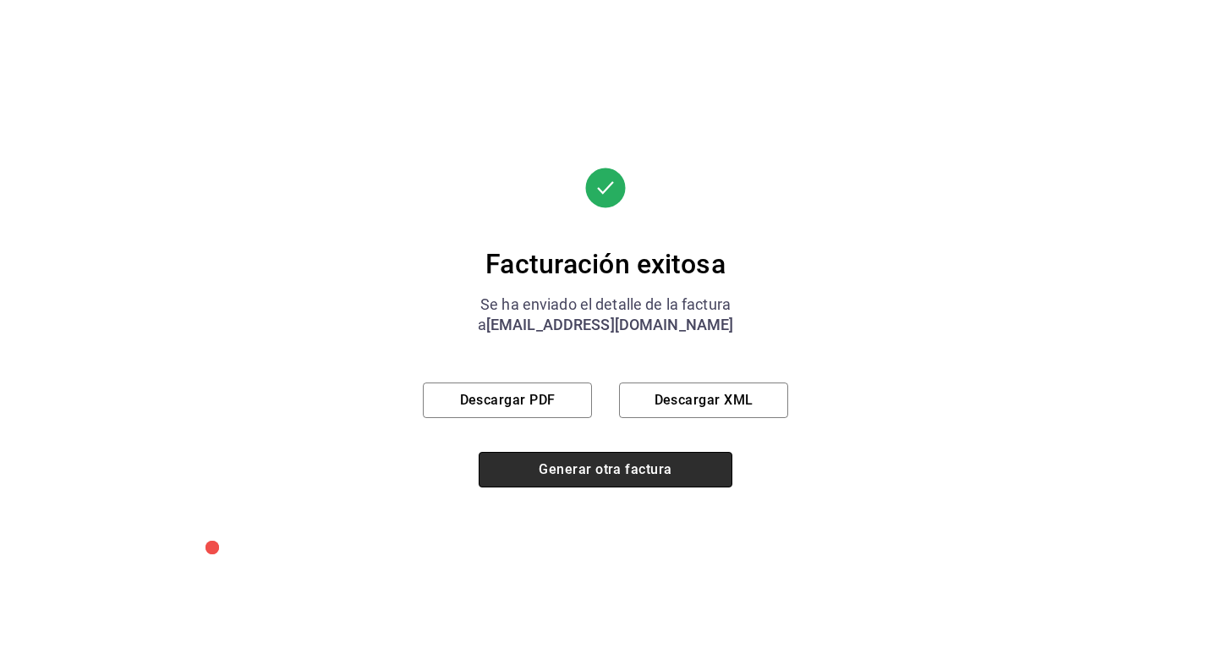
click at [593, 468] on button "Generar otra factura" at bounding box center [606, 470] width 254 height 36
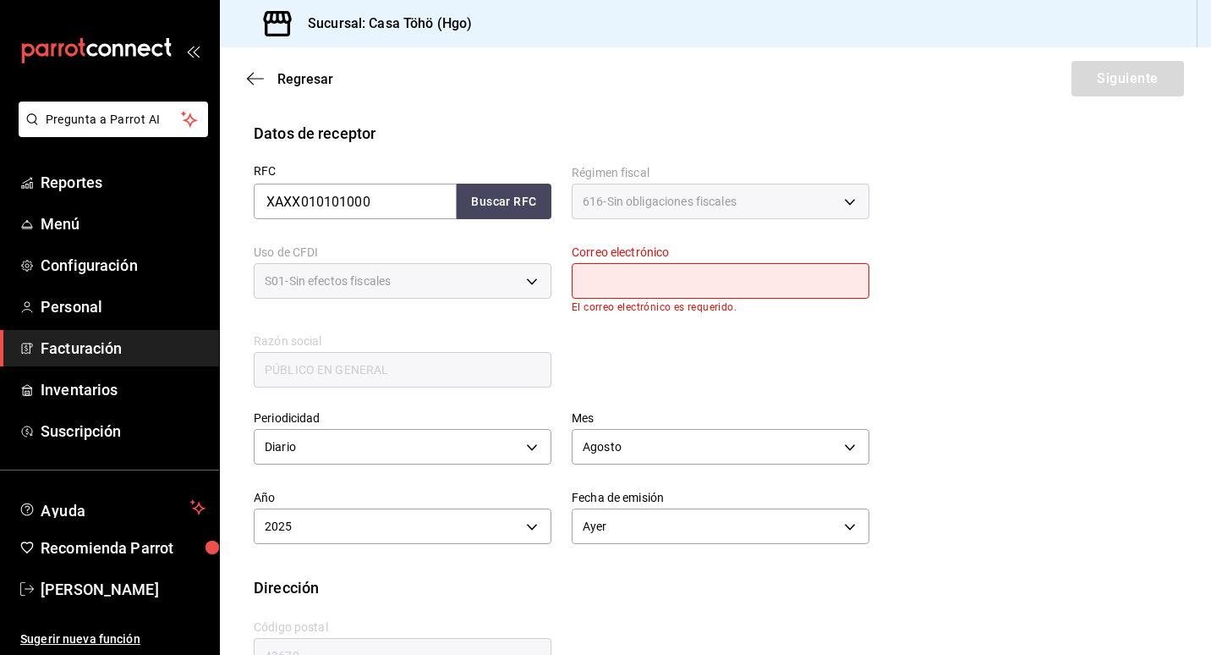
scroll to position [329, 0]
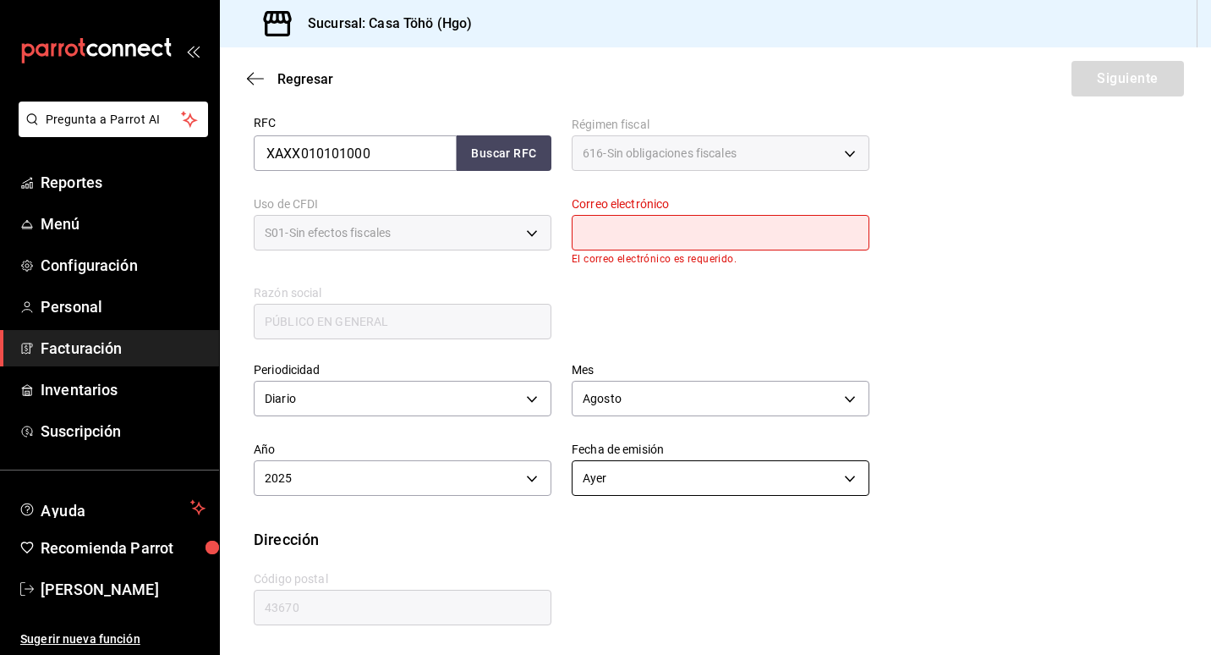
click at [611, 475] on body "Pregunta a Parrot AI Reportes Menú Configuración Personal Facturación Inventari…" at bounding box center [605, 327] width 1211 height 655
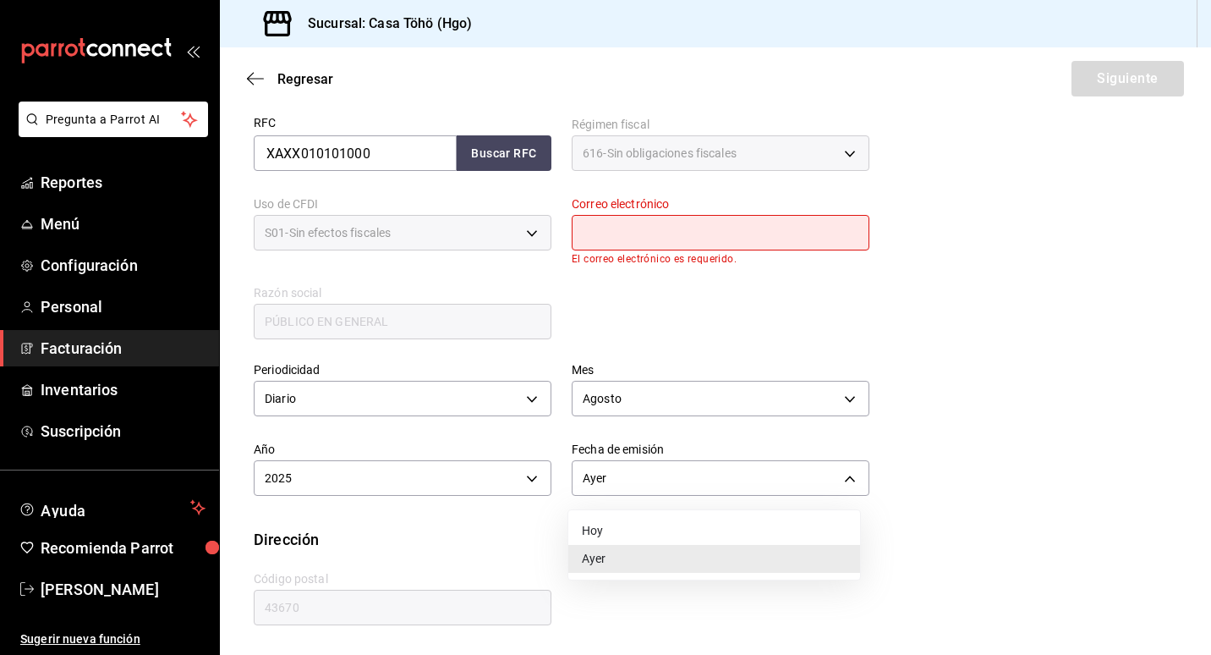
click at [596, 559] on li "Ayer" at bounding box center [714, 559] width 292 height 28
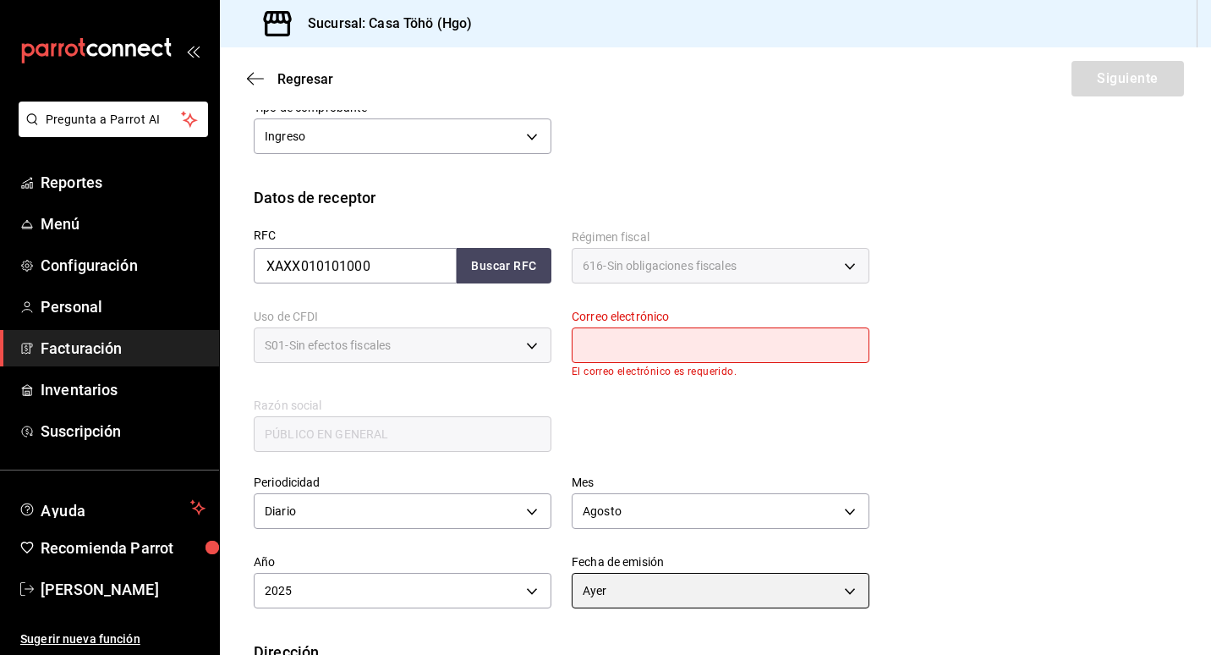
scroll to position [244, 0]
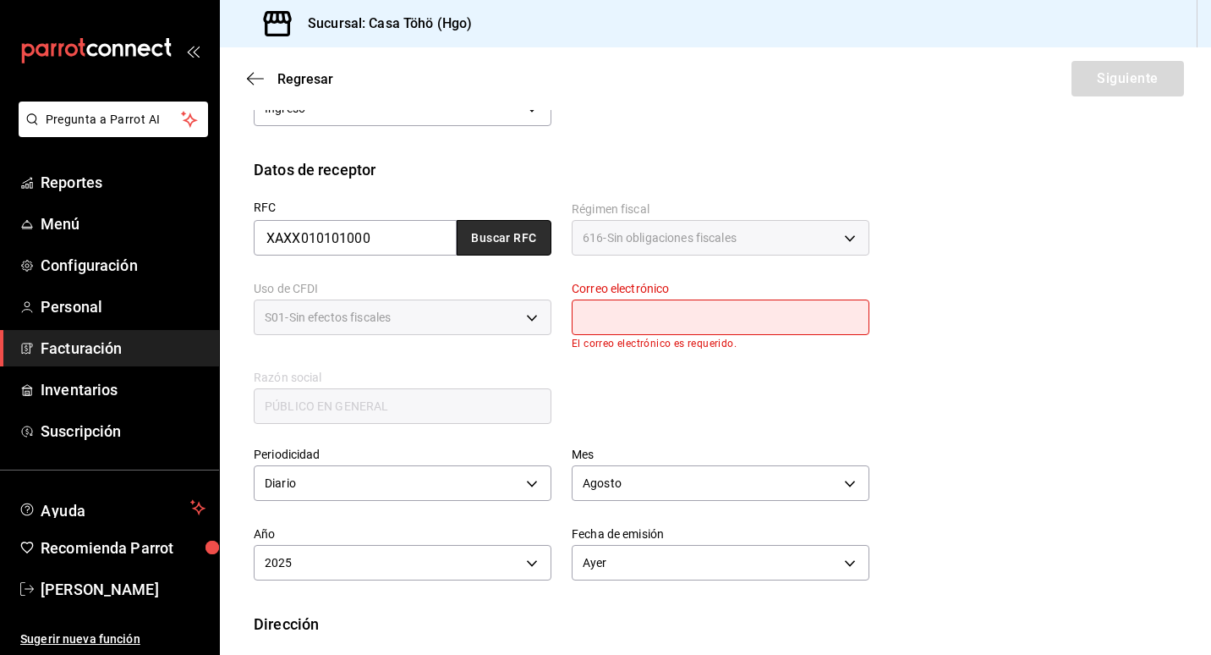
click at [481, 236] on button "Buscar RFC" at bounding box center [504, 238] width 95 height 36
type input "[EMAIL_ADDRESS][DOMAIN_NAME]"
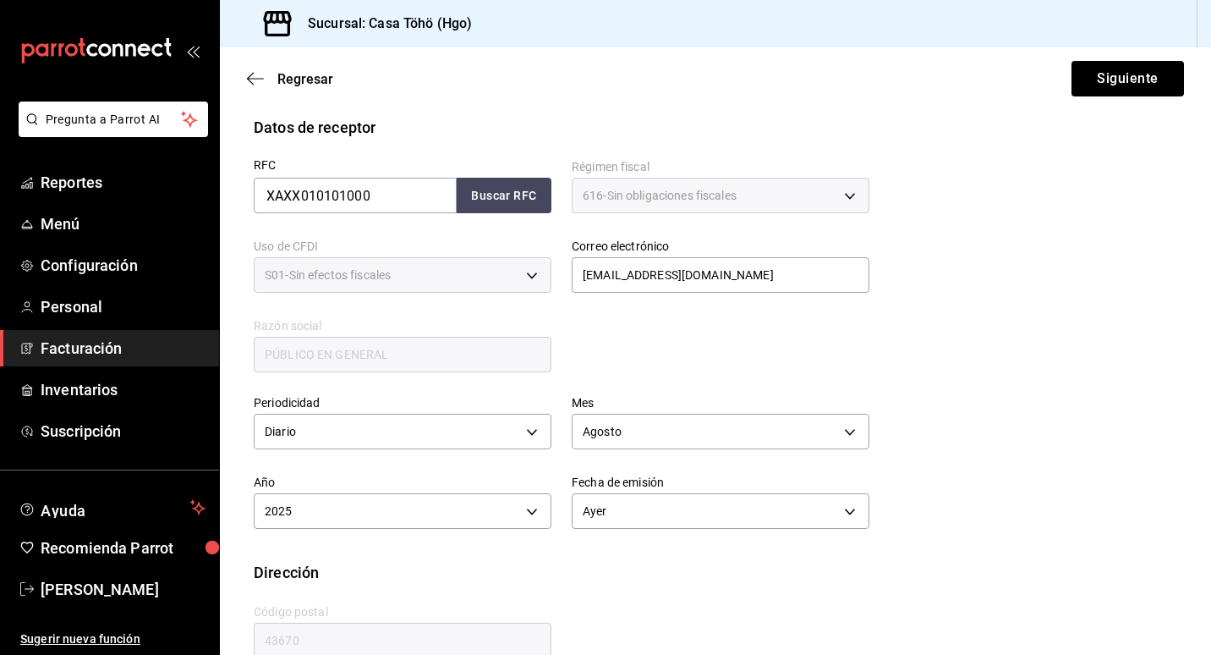
scroll to position [320, 0]
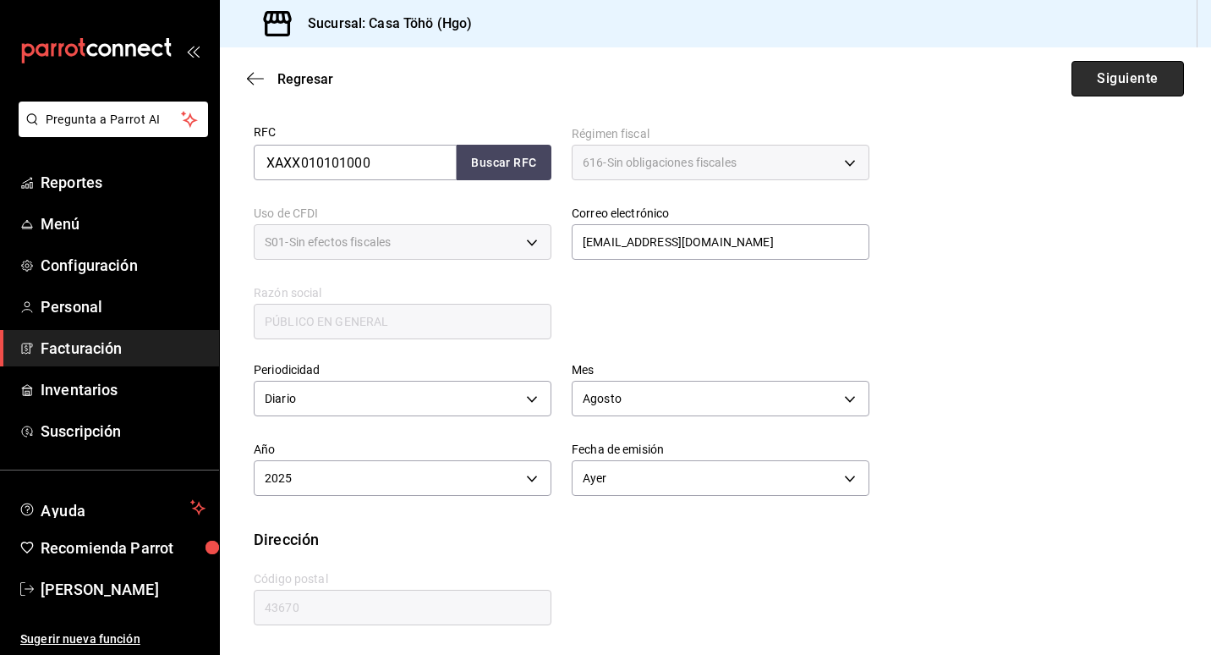
click at [1109, 85] on button "Siguiente" at bounding box center [1127, 79] width 112 height 36
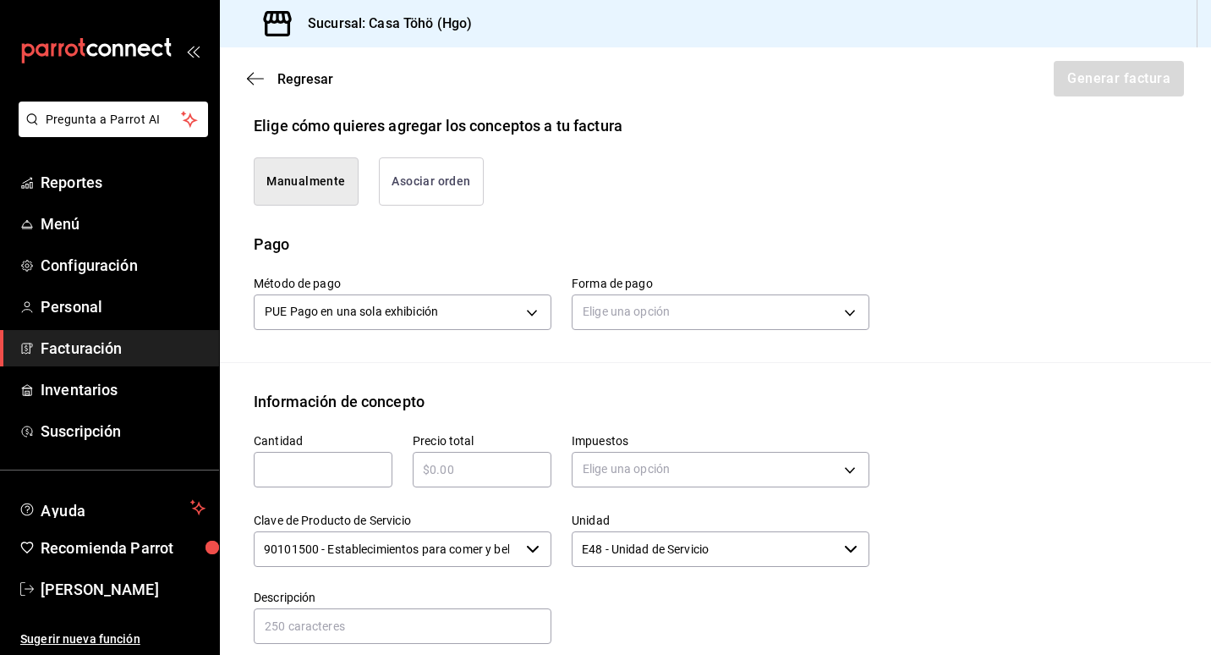
scroll to position [404, 0]
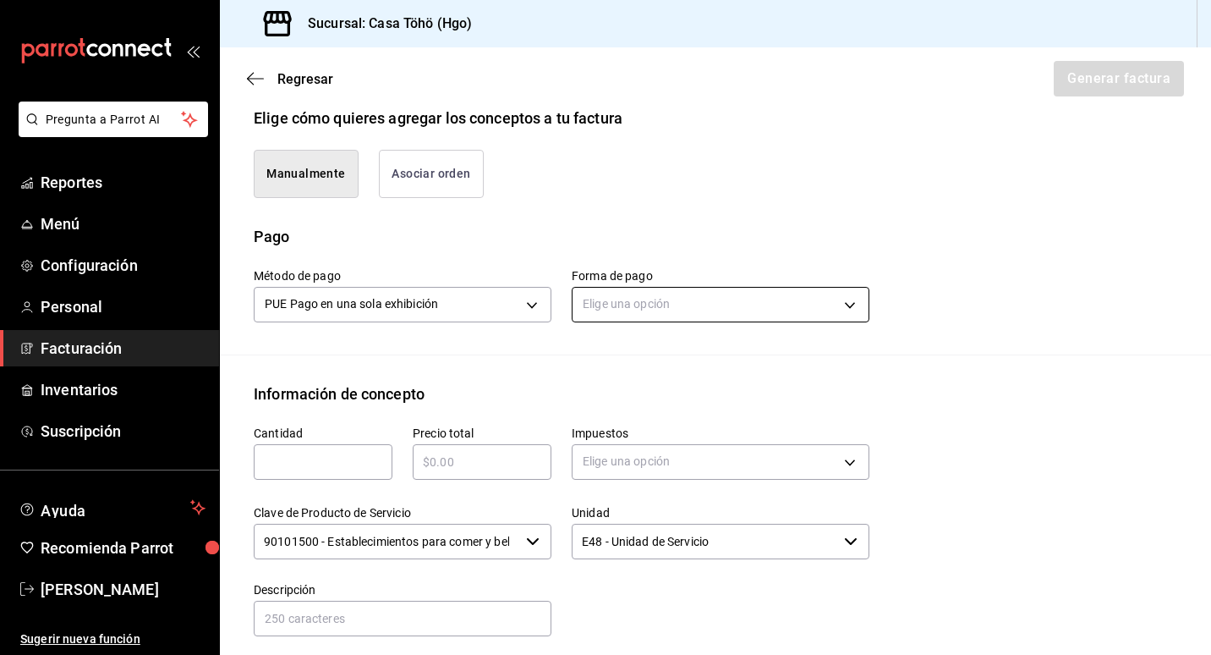
click at [644, 310] on body "Pregunta a Parrot AI Reportes Menú Configuración Personal Facturación Inventari…" at bounding box center [605, 327] width 1211 height 655
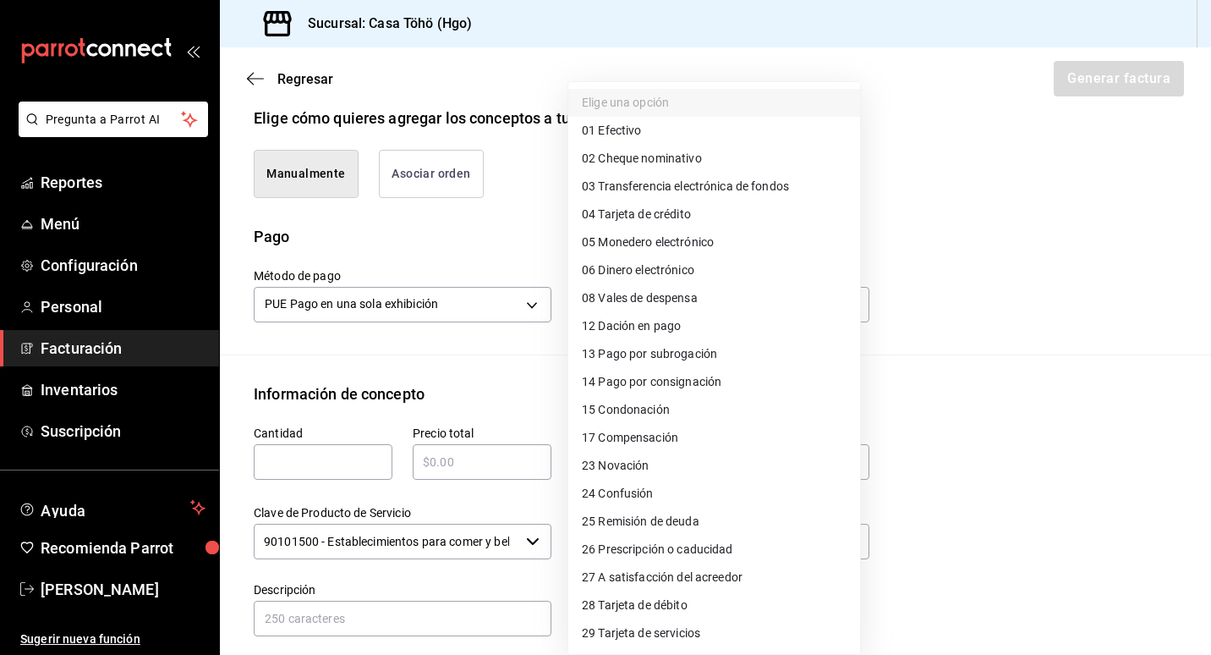
click at [470, 357] on div at bounding box center [605, 327] width 1211 height 655
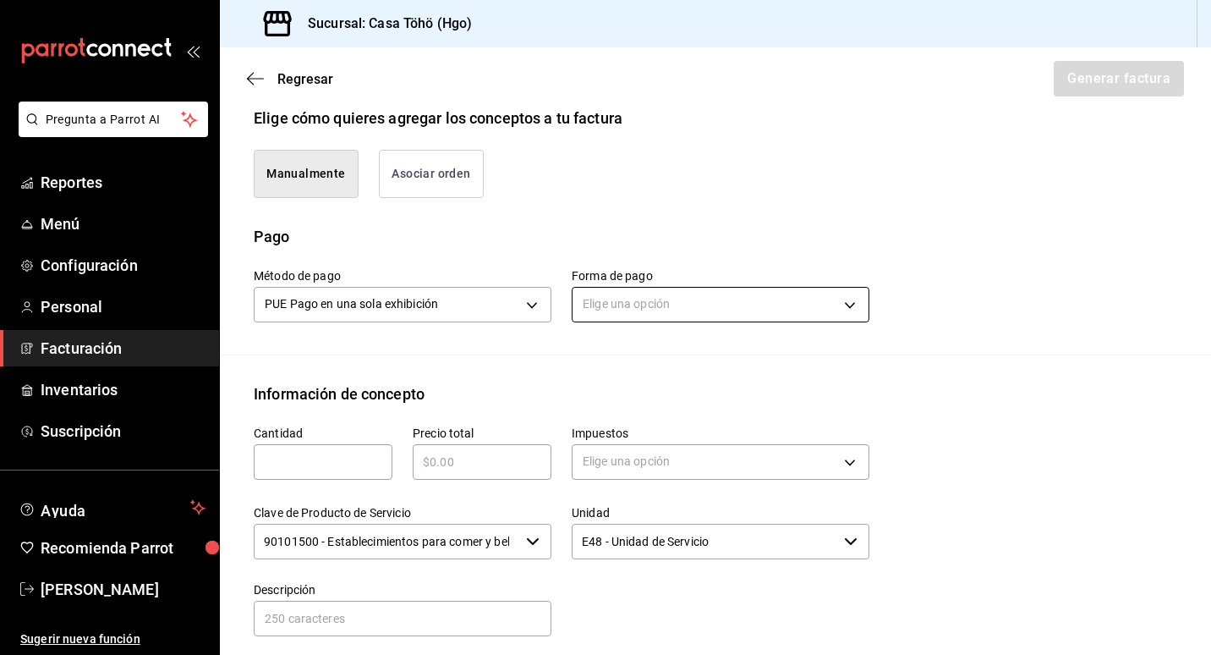
click at [705, 300] on body "Pregunta a Parrot AI Reportes Menú Configuración Personal Facturación Inventari…" at bounding box center [605, 327] width 1211 height 655
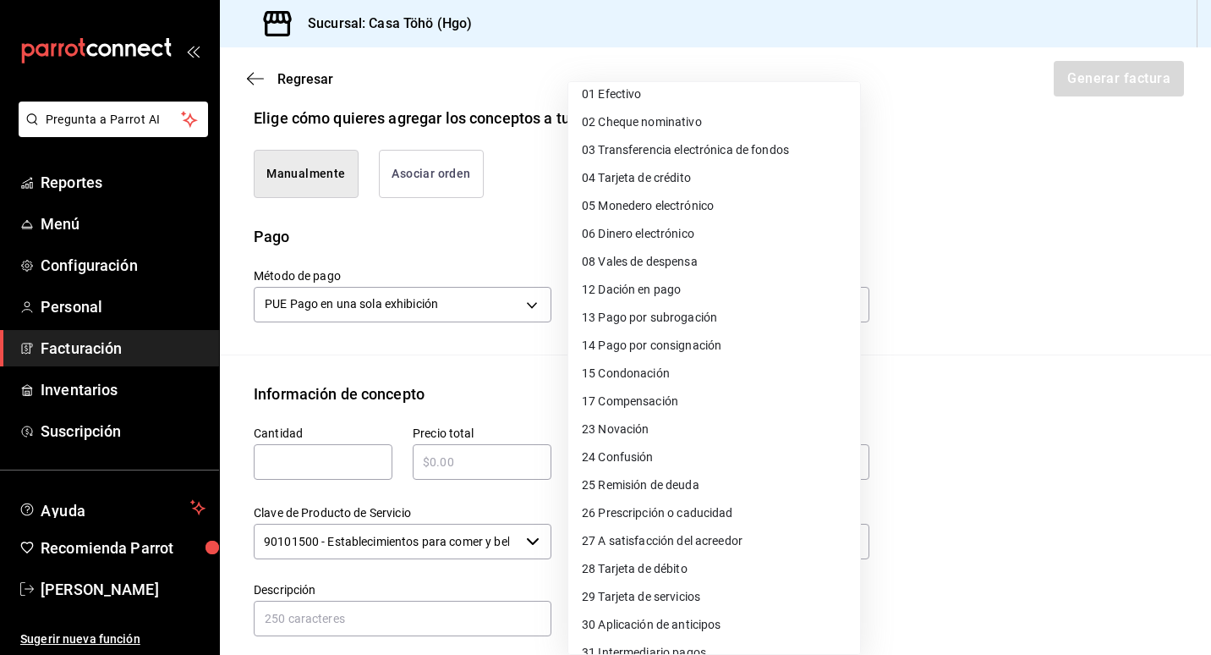
scroll to position [0, 0]
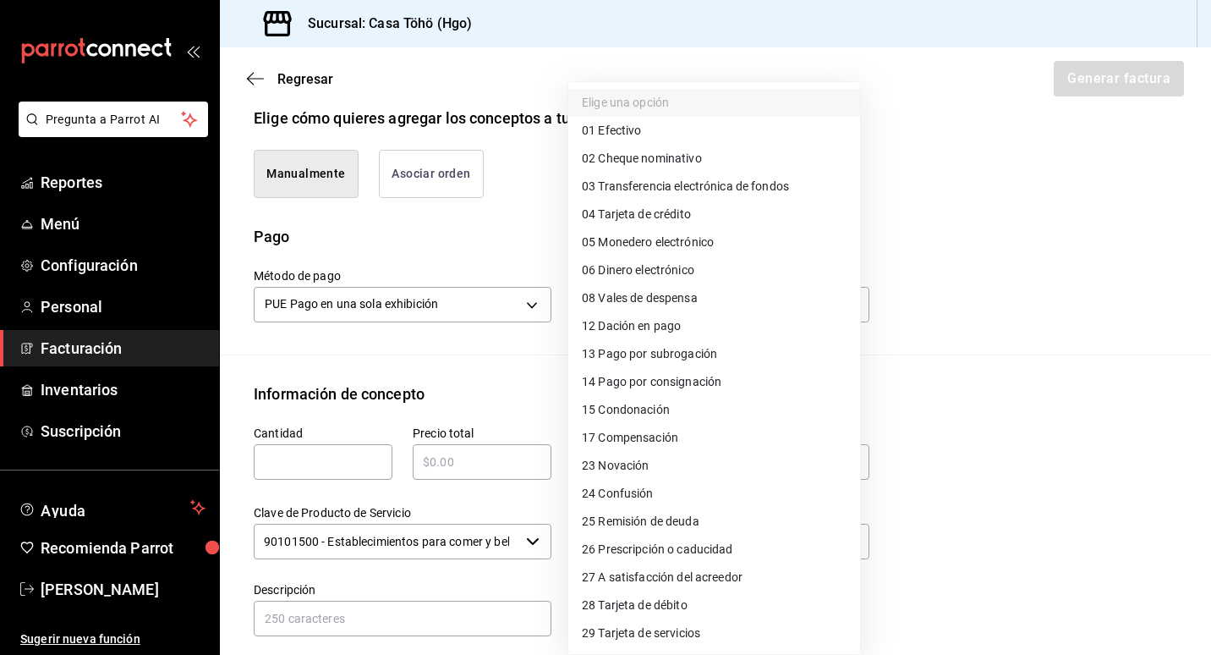
click at [653, 220] on span "04 Tarjeta de crédito" at bounding box center [636, 214] width 109 height 18
type input "04"
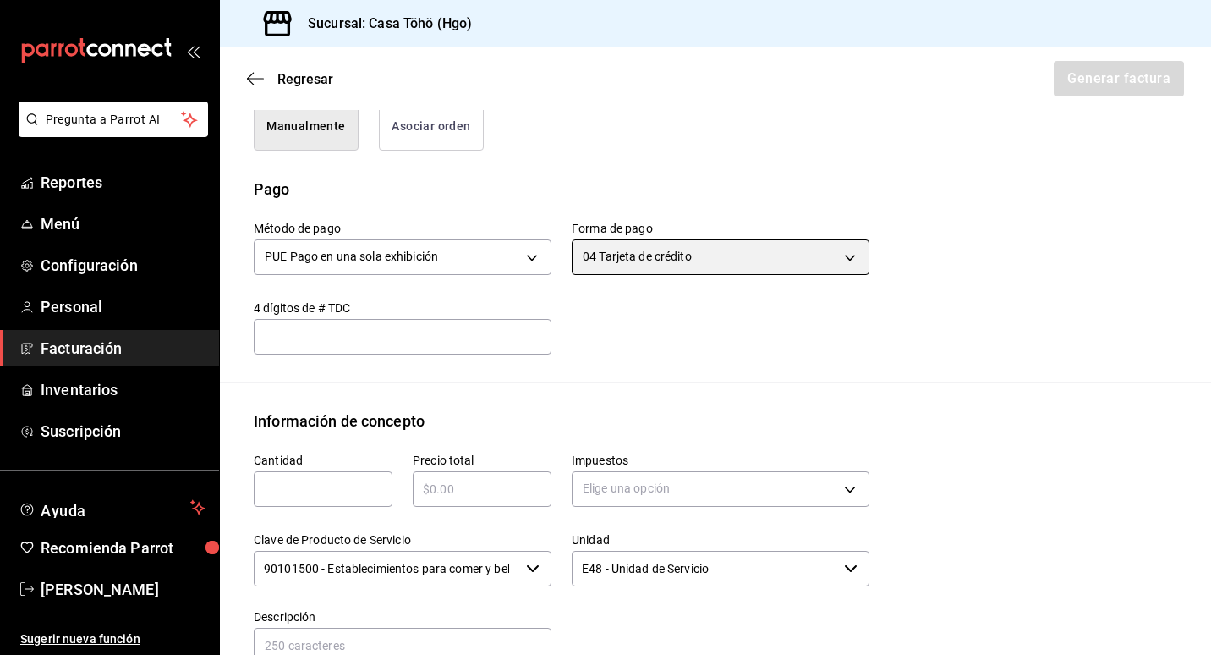
scroll to position [489, 0]
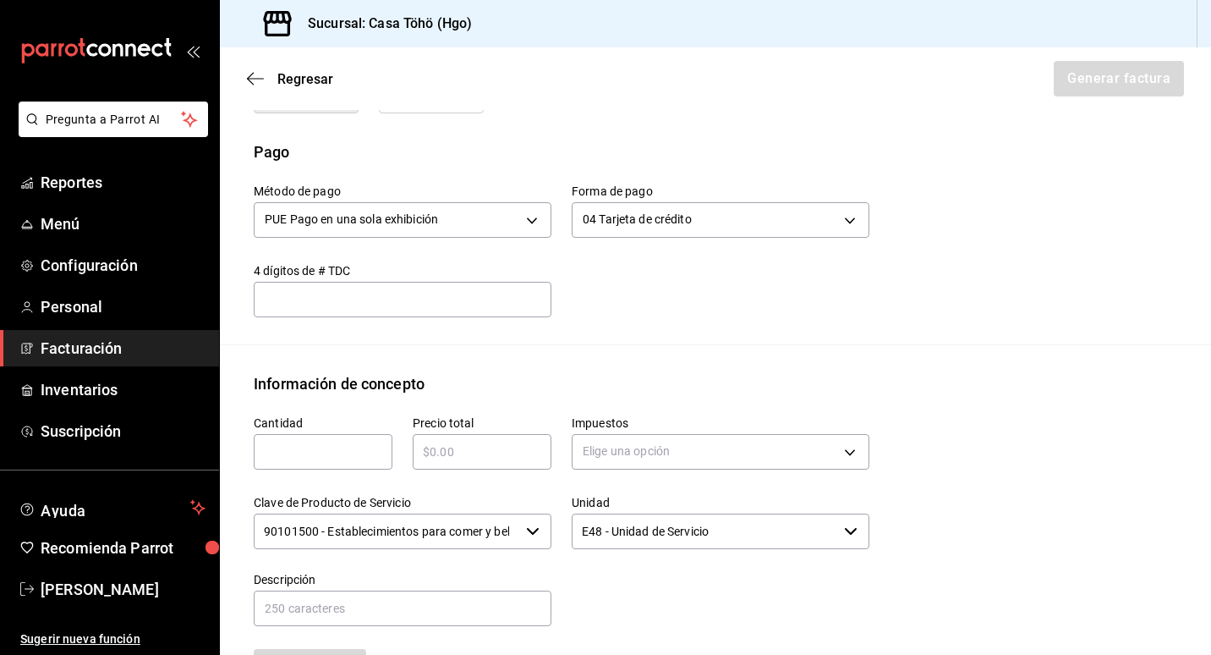
click at [373, 307] on input "text" at bounding box center [403, 299] width 298 height 20
type input "1"
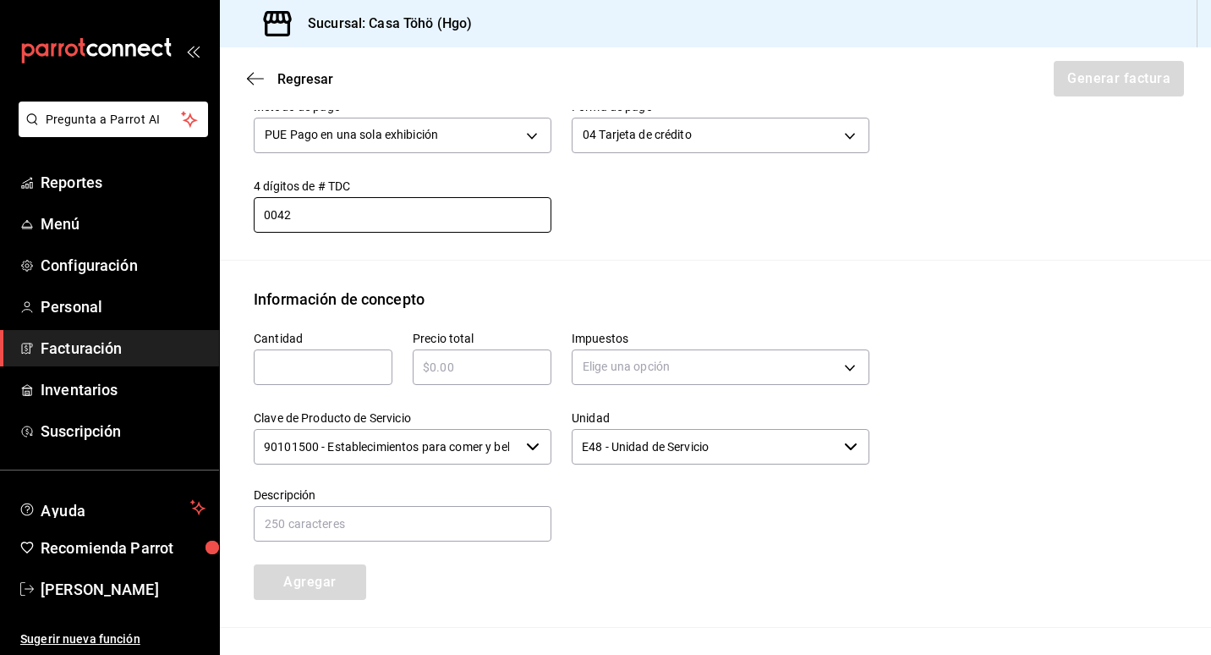
scroll to position [658, 0]
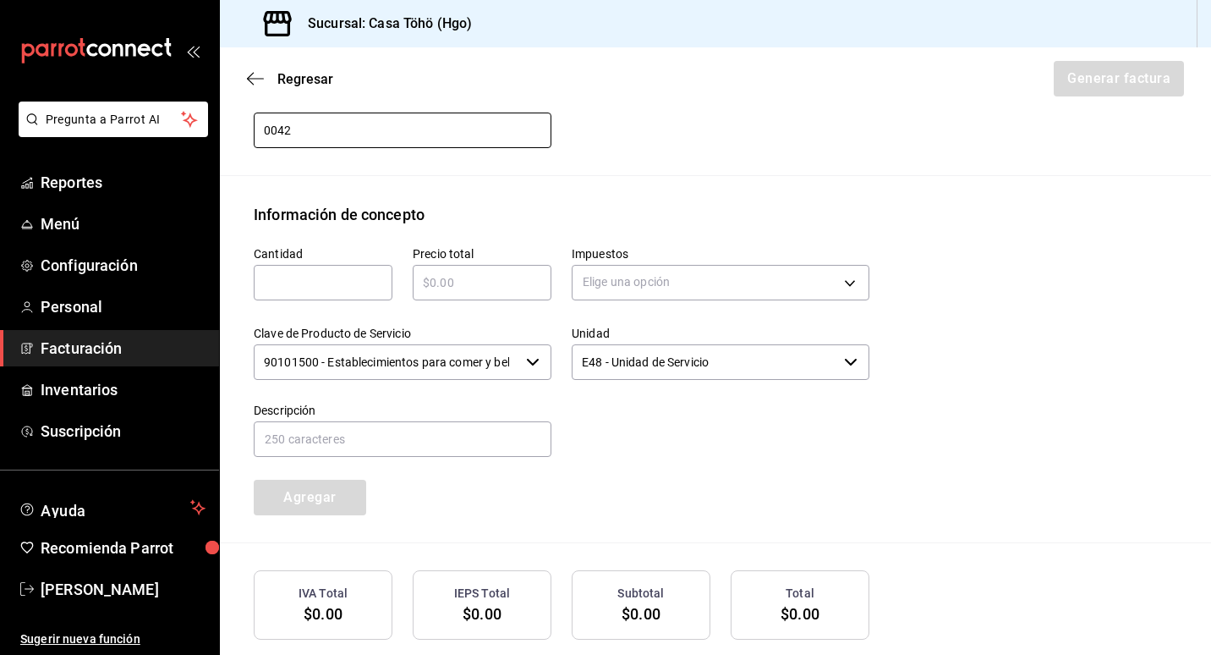
type input "42"
click at [361, 290] on input "text" at bounding box center [323, 282] width 139 height 20
click at [344, 282] on input "text" at bounding box center [323, 282] width 139 height 20
click at [363, 275] on input "text" at bounding box center [323, 282] width 139 height 20
type input "315"
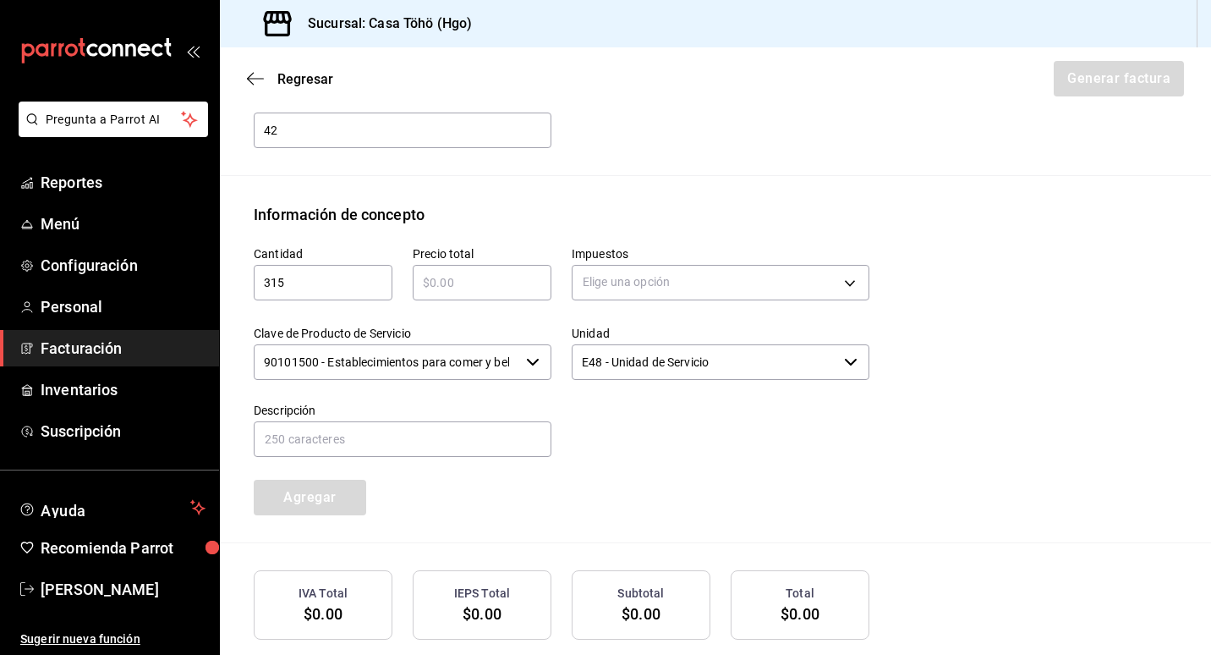
click at [525, 289] on input "text" at bounding box center [482, 282] width 139 height 20
drag, startPoint x: 335, startPoint y: 277, endPoint x: 250, endPoint y: 278, distance: 84.6
click at [250, 278] on div "Cantidad 315 ​" at bounding box center [312, 265] width 159 height 79
click at [507, 145] on div "42 ​" at bounding box center [403, 130] width 298 height 36
click at [461, 288] on input "text" at bounding box center [482, 282] width 139 height 20
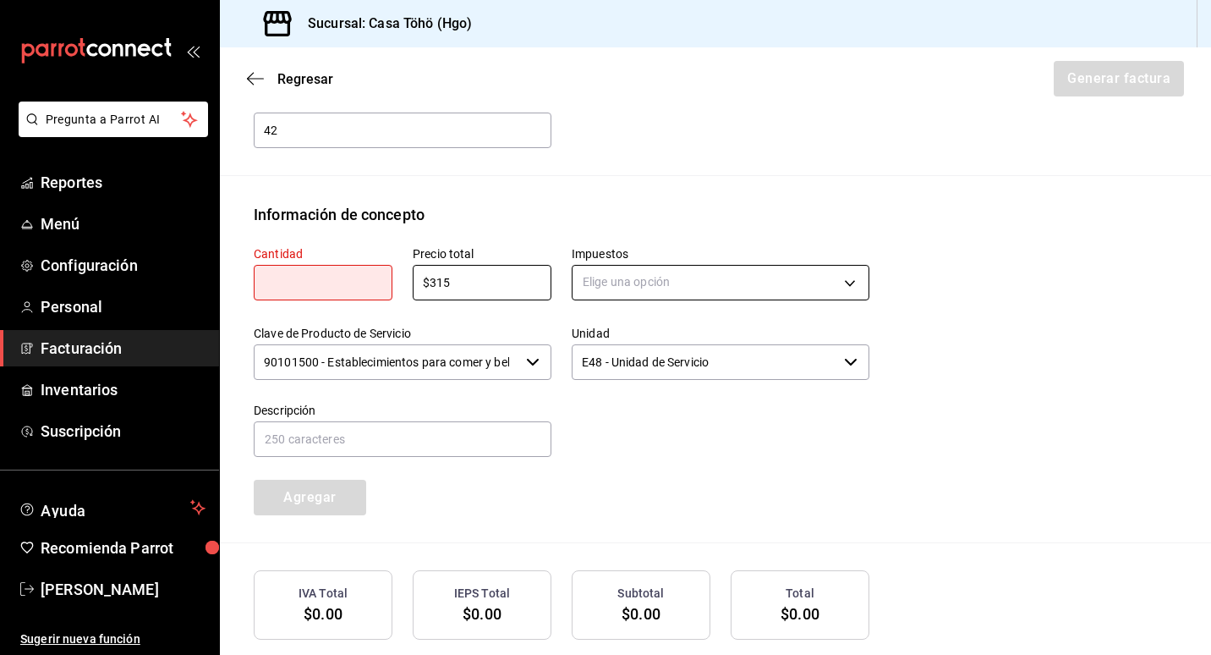
type input "$315"
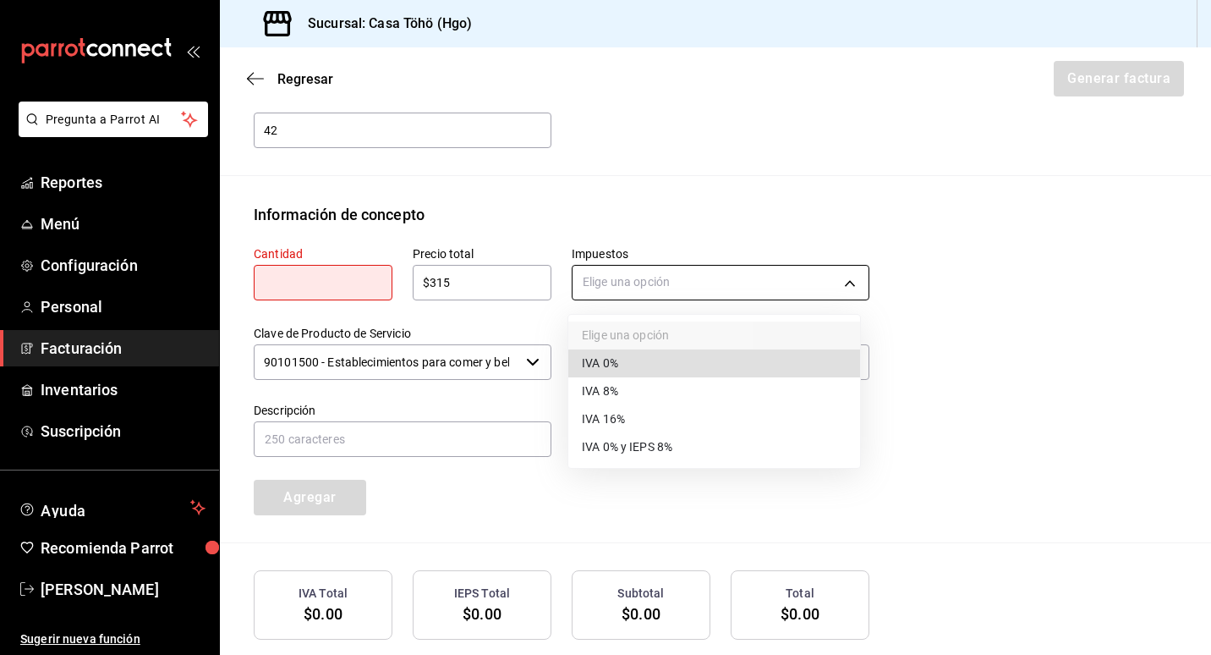
click at [611, 286] on body "Pregunta a Parrot AI Reportes Menú Configuración Personal Facturación Inventari…" at bounding box center [605, 327] width 1211 height 655
click at [623, 425] on span "IVA 16%" at bounding box center [603, 419] width 43 height 18
type input "IVA_16"
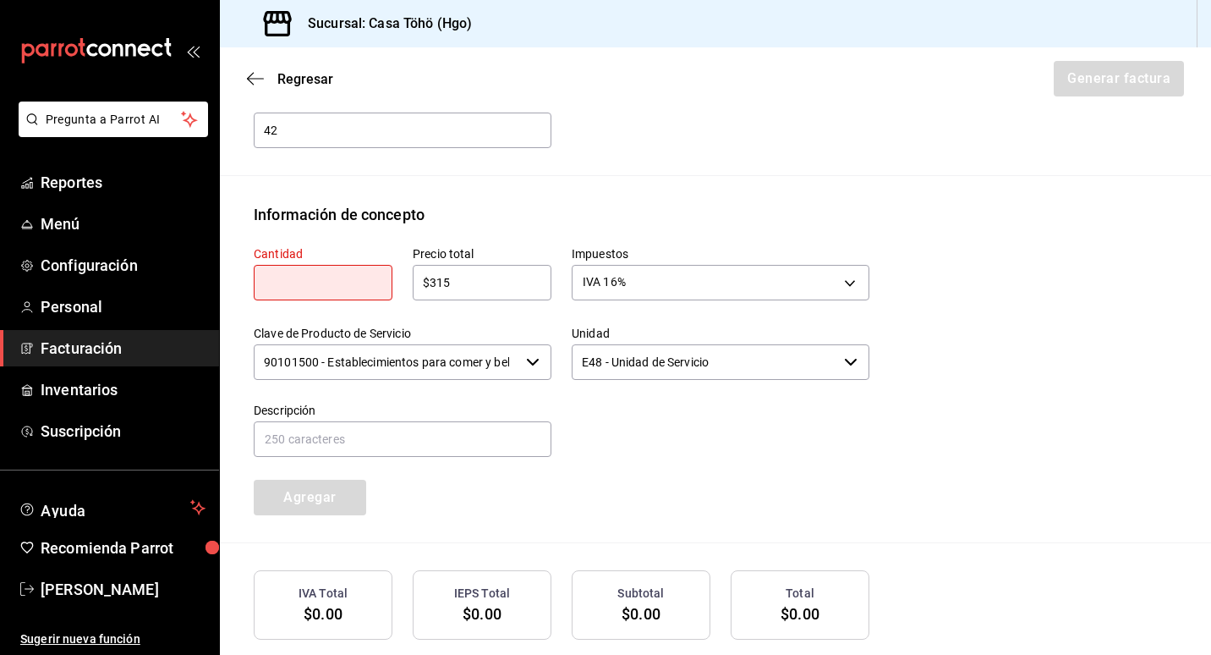
click at [332, 280] on input "text" at bounding box center [323, 282] width 139 height 20
type input "1"
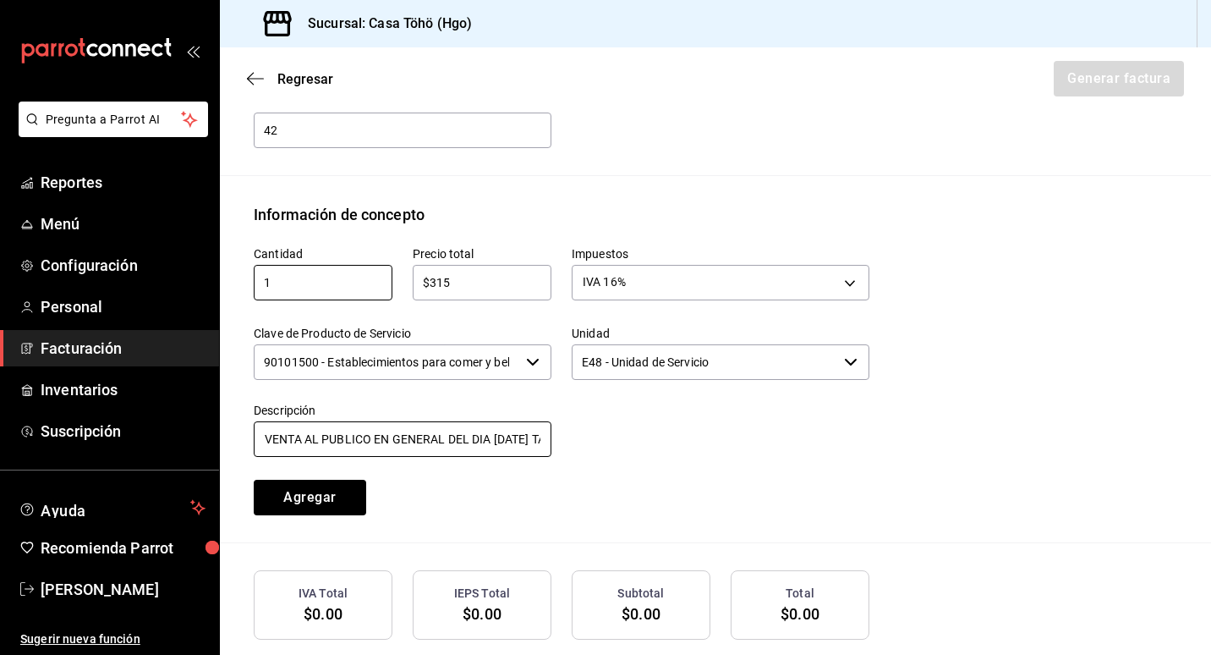
click at [332, 439] on input "VENTA AL PUBLICO EN GENERAL DEL DIA [DATE] TARJETA credito" at bounding box center [403, 439] width 298 height 36
type input "VENTA AL PUBLICO EN GENERAL DEL DIA [DATE] TARJETA credito"
click at [637, 458] on div at bounding box center [710, 420] width 318 height 77
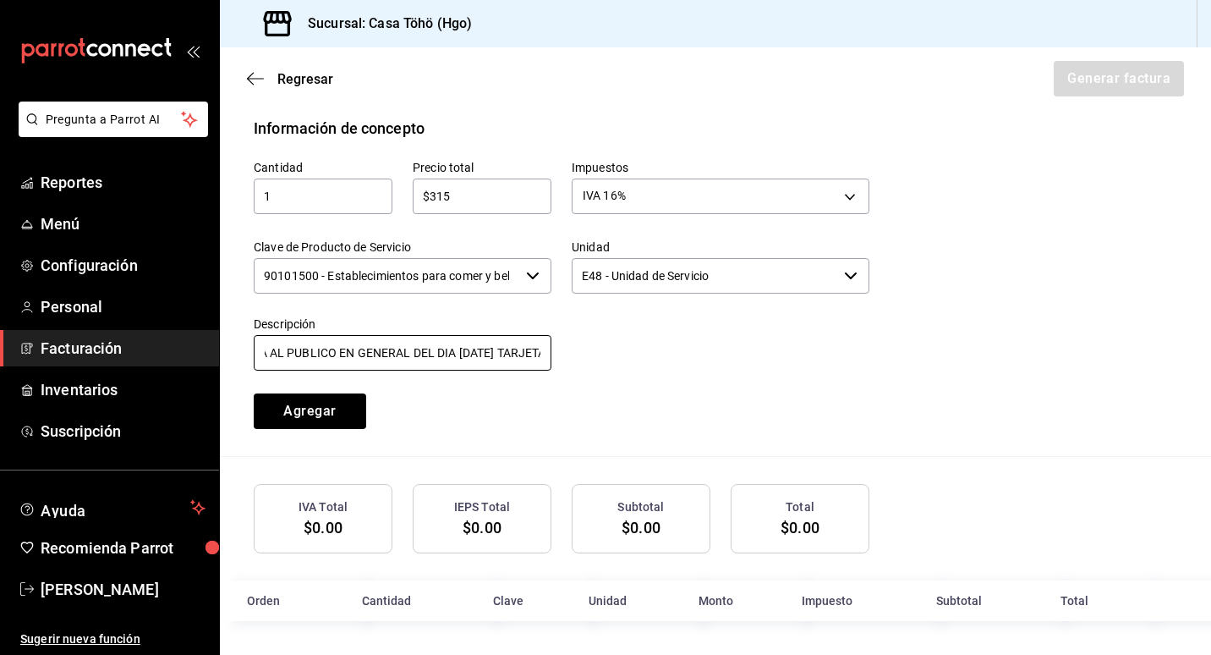
scroll to position [0, 162]
drag, startPoint x: 482, startPoint y: 352, endPoint x: 589, endPoint y: 359, distance: 107.6
click at [589, 359] on div "Cantidad 1 ​ Precio total $315 ​ Impuestos IVA 16% IVA_16 Clave de Producto de …" at bounding box center [551, 284] width 636 height 289
click at [485, 351] on input "VENTA AL PUBLICO EN GENERAL DEL DIA [DATE] TARJETA credito" at bounding box center [403, 353] width 298 height 36
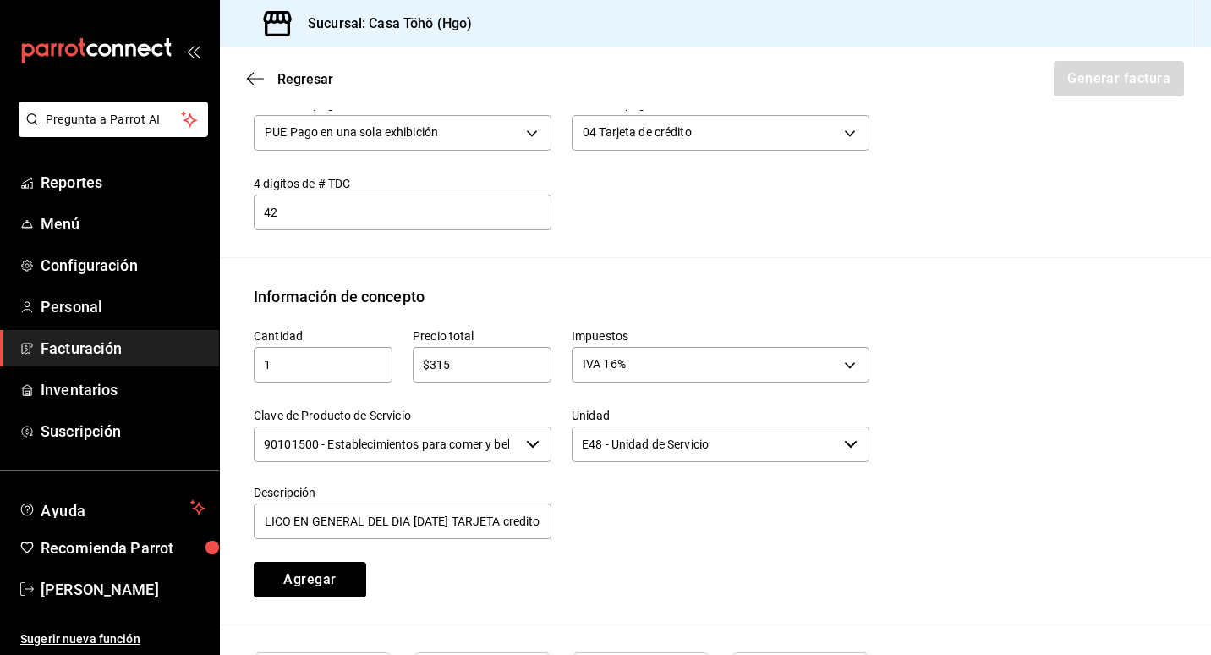
scroll to position [0, 0]
click at [320, 217] on input "42" at bounding box center [403, 212] width 298 height 20
type input "4"
click at [638, 515] on div at bounding box center [710, 502] width 318 height 77
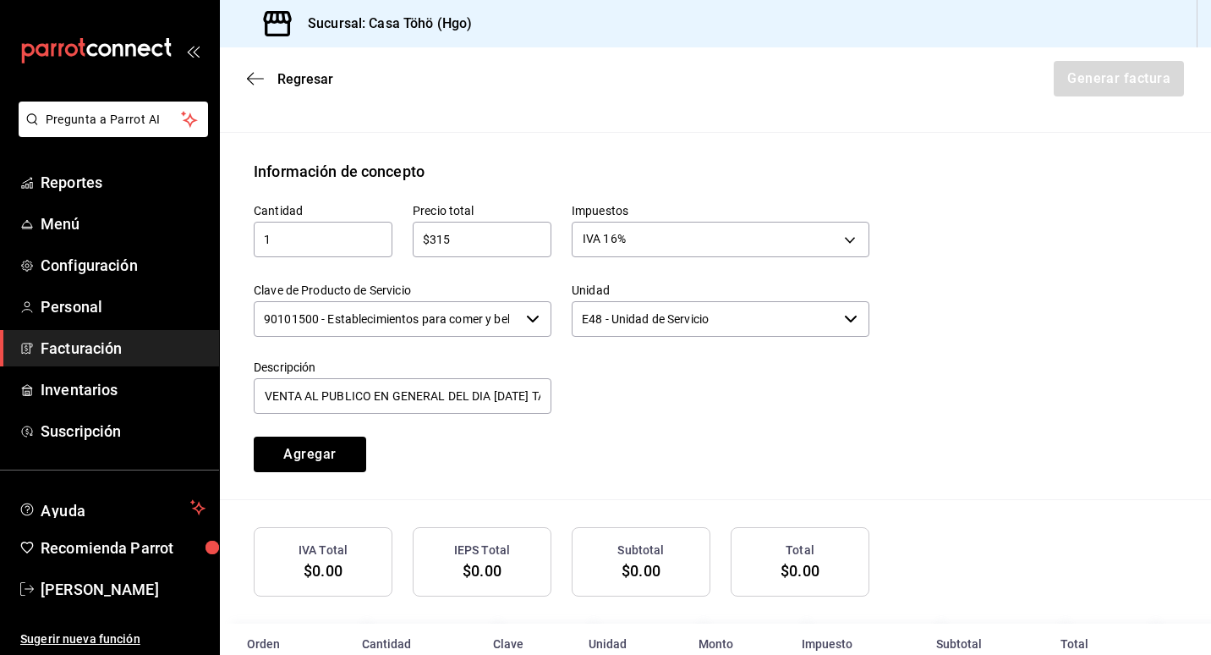
scroll to position [745, 0]
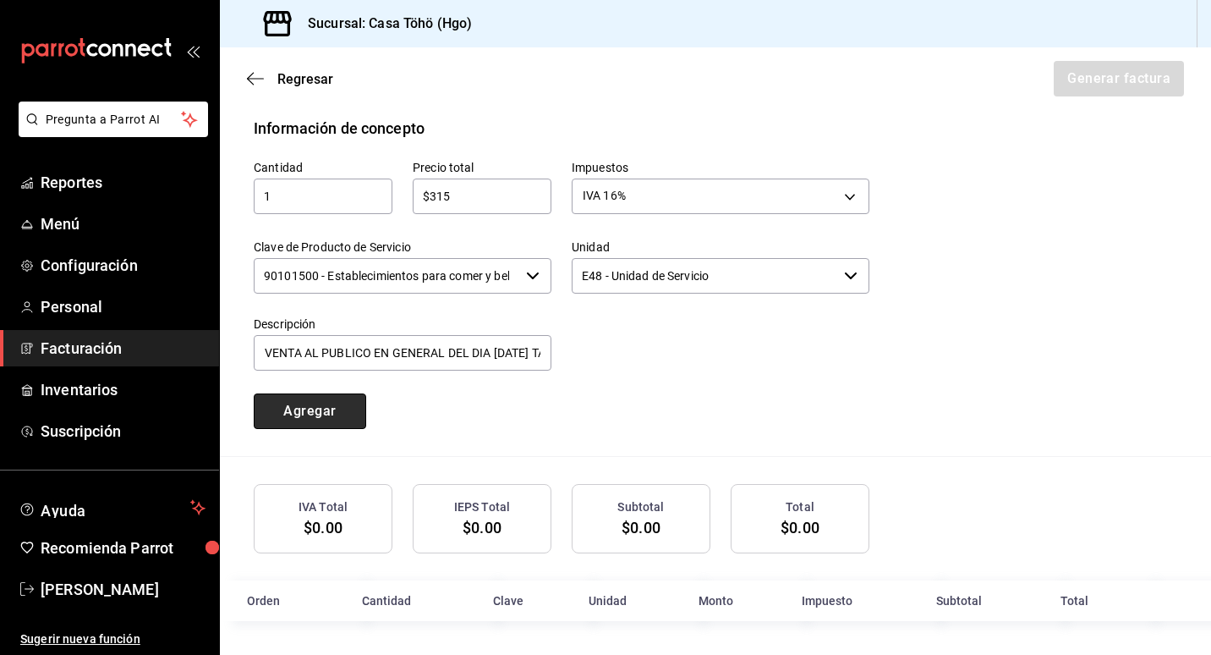
click at [300, 414] on button "Agregar" at bounding box center [310, 411] width 112 height 36
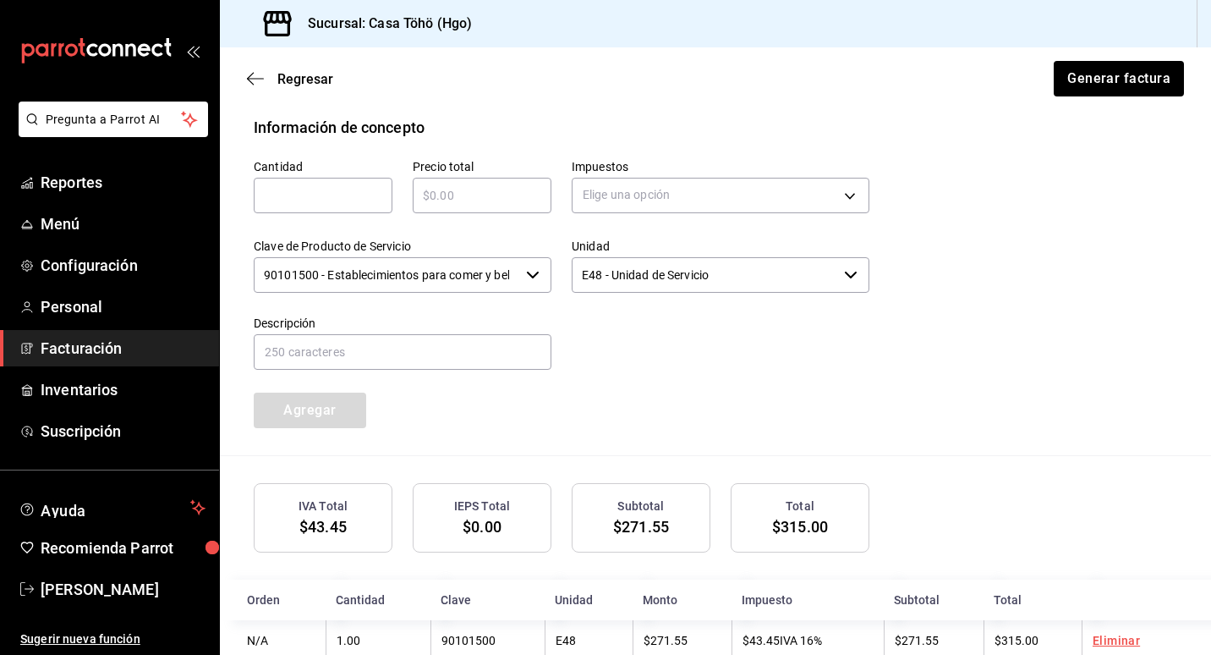
scroll to position [787, 0]
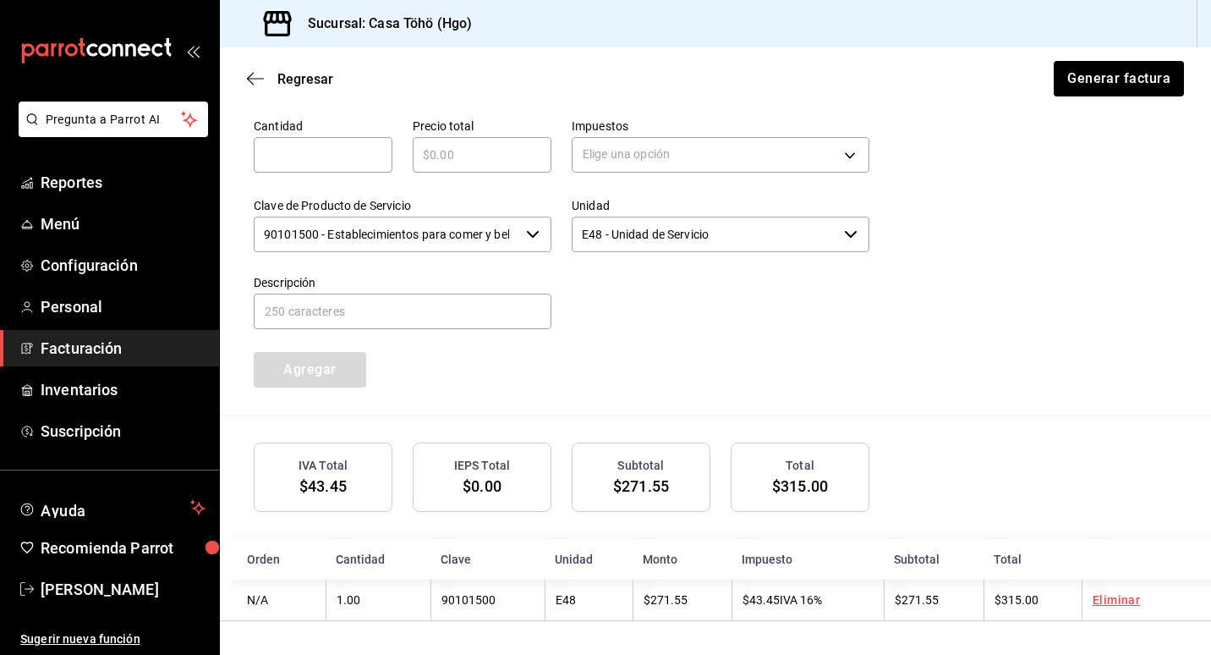
click at [864, 345] on div "Cantidad ​ Precio total ​ Impuestos Elige una opción Clave de Producto de Servi…" at bounding box center [715, 256] width 923 height 316
click at [1088, 82] on button "Generar factura" at bounding box center [1118, 79] width 132 height 36
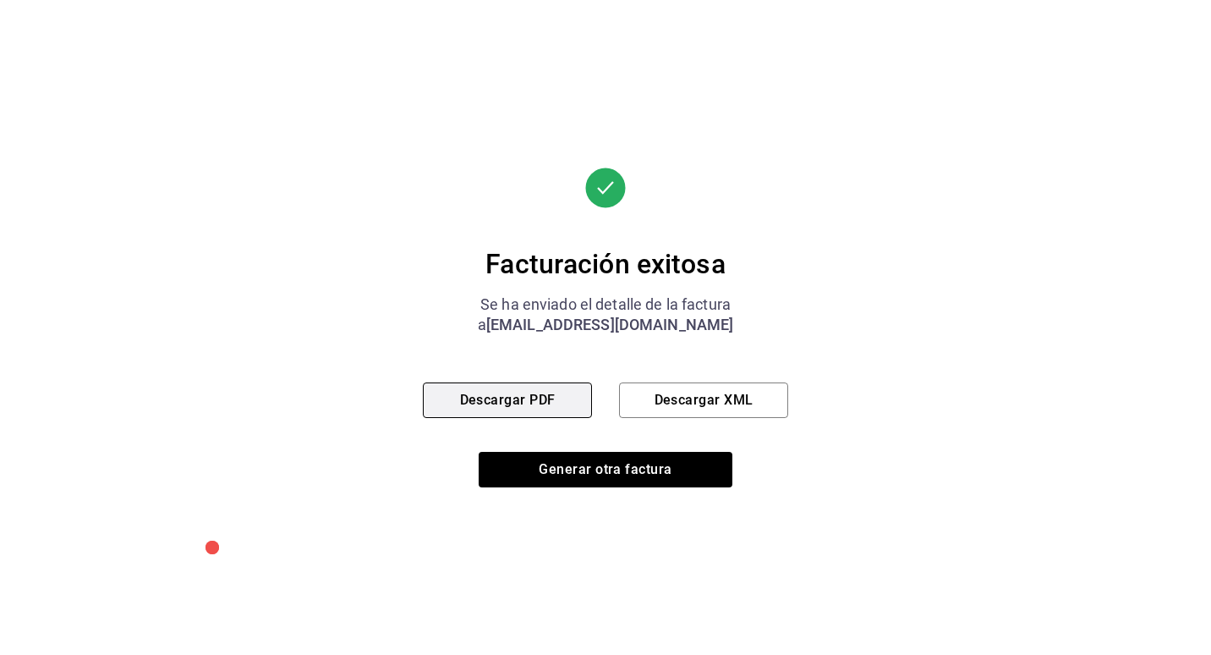
click at [530, 404] on button "Descargar PDF" at bounding box center [507, 400] width 169 height 36
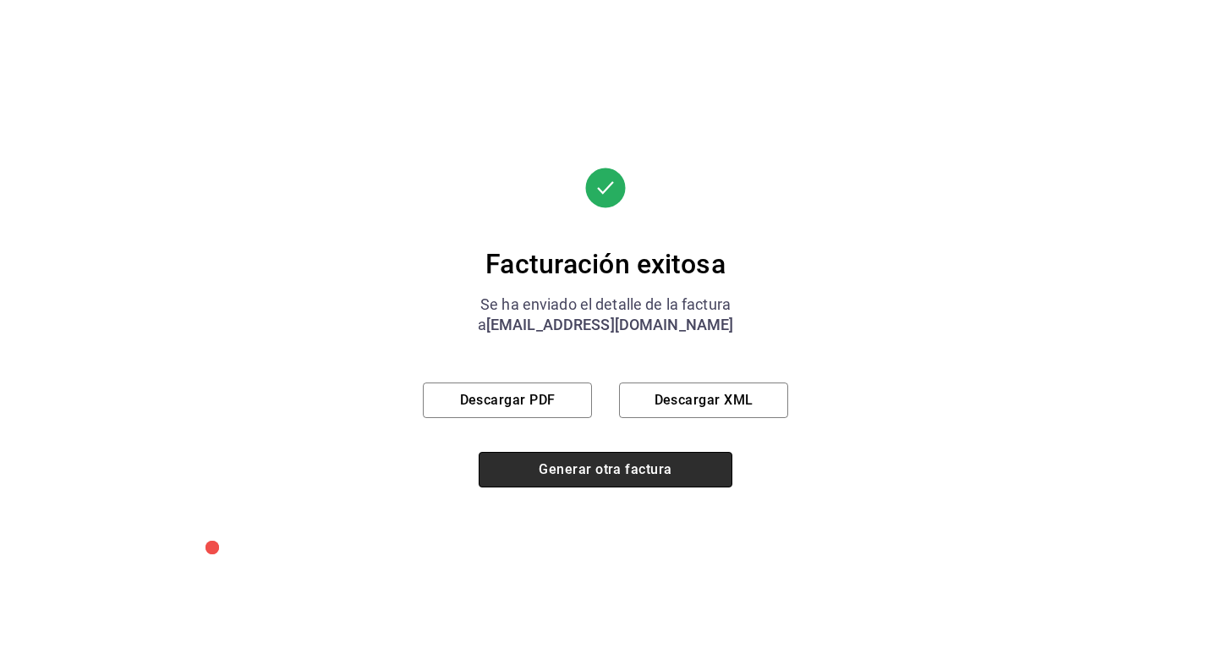
click at [614, 479] on button "Generar otra factura" at bounding box center [606, 470] width 254 height 36
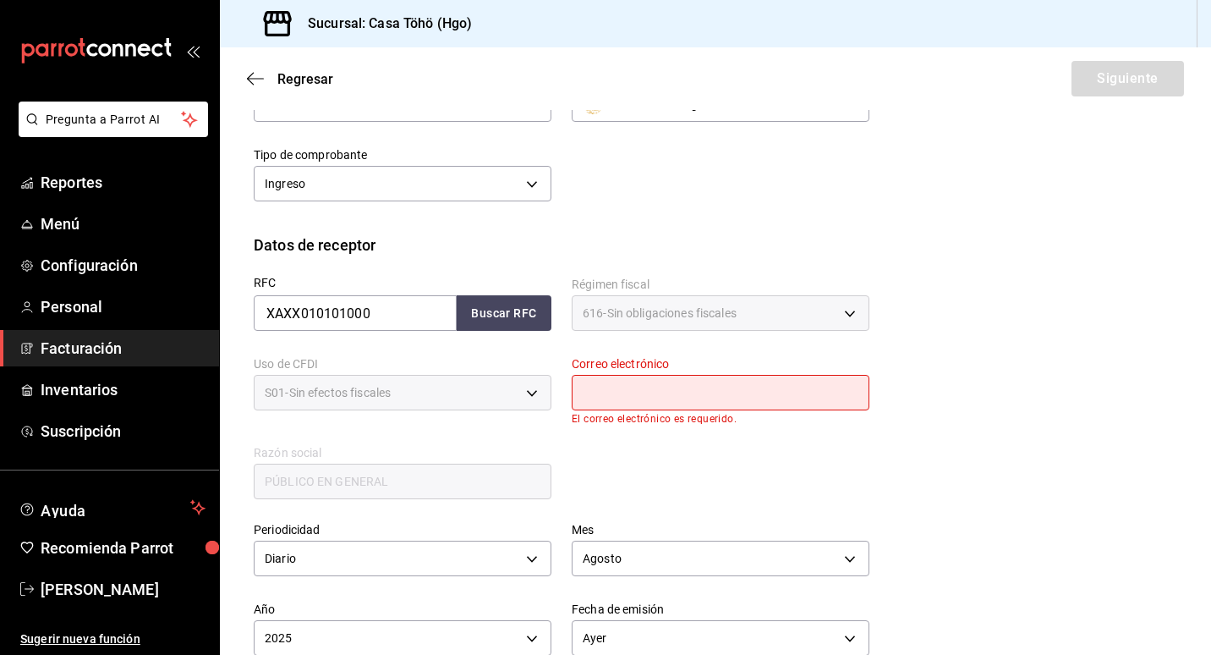
scroll to position [254, 0]
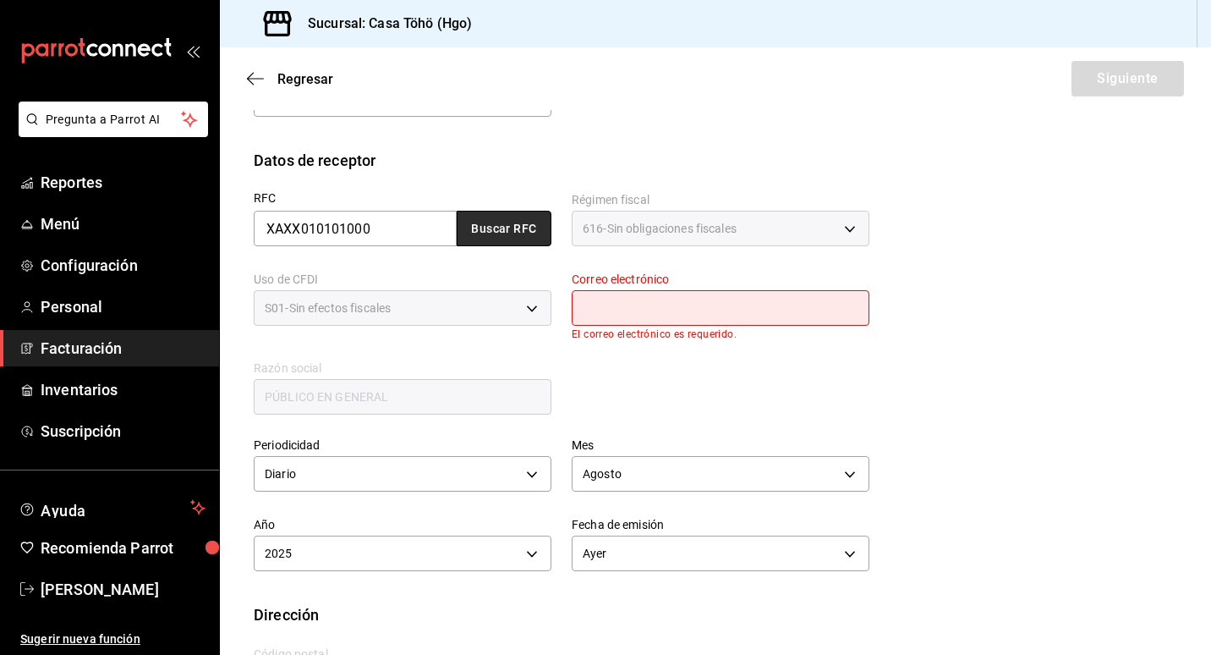
click at [504, 222] on button "Buscar RFC" at bounding box center [504, 229] width 95 height 36
type input "[EMAIL_ADDRESS][DOMAIN_NAME]"
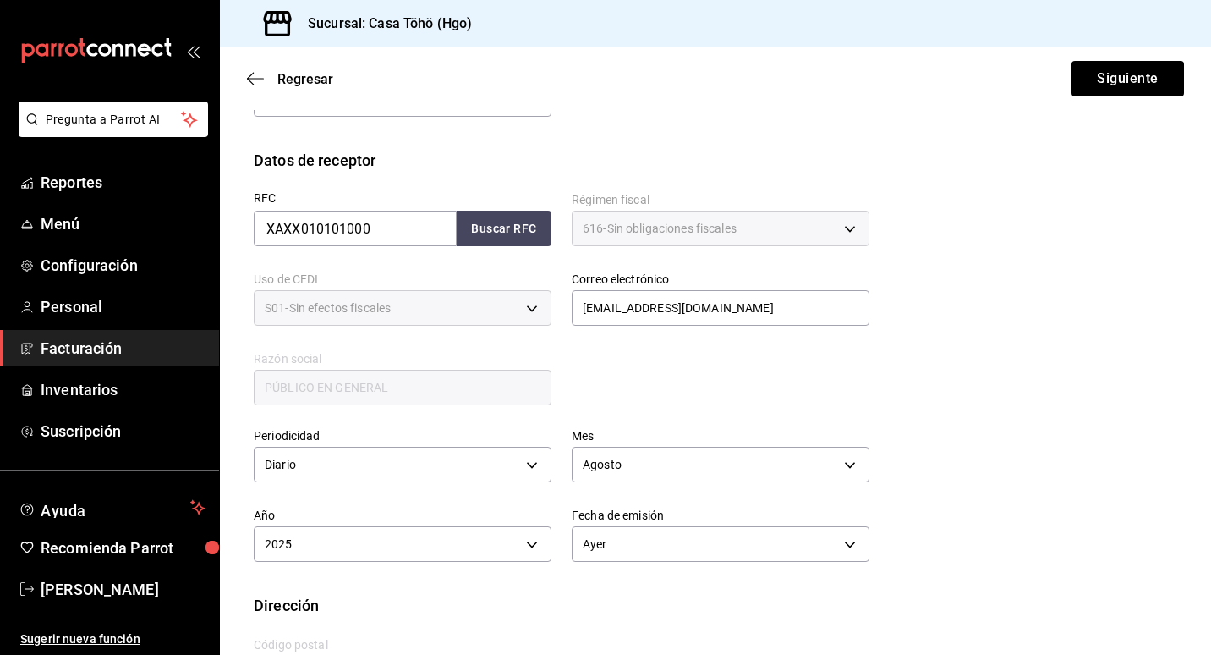
scroll to position [320, 0]
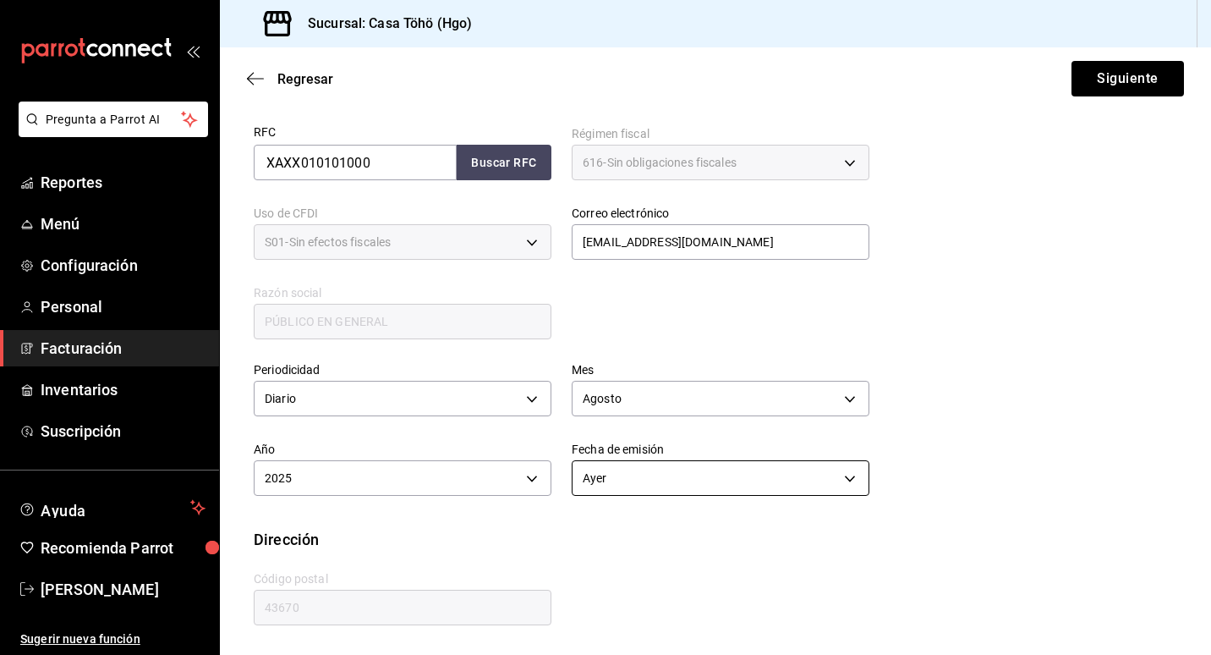
click at [852, 479] on body "Pregunta a Parrot AI Reportes Menú Configuración Personal Facturación Inventari…" at bounding box center [605, 327] width 1211 height 655
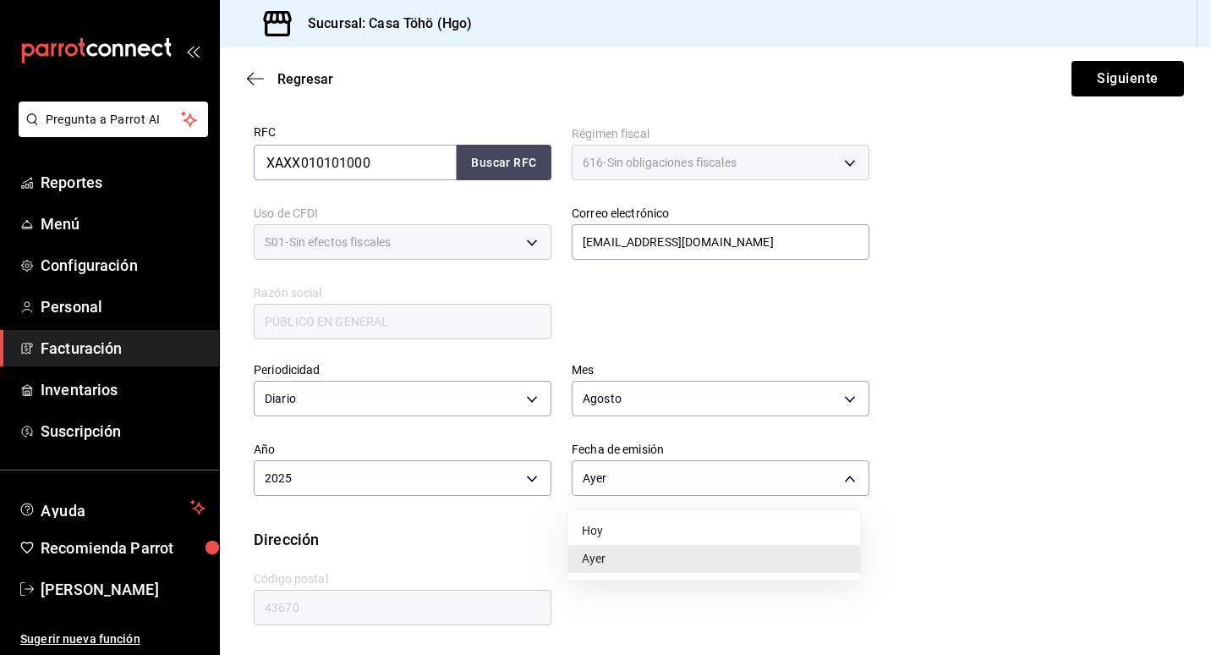
click at [803, 565] on li "Ayer" at bounding box center [714, 559] width 292 height 28
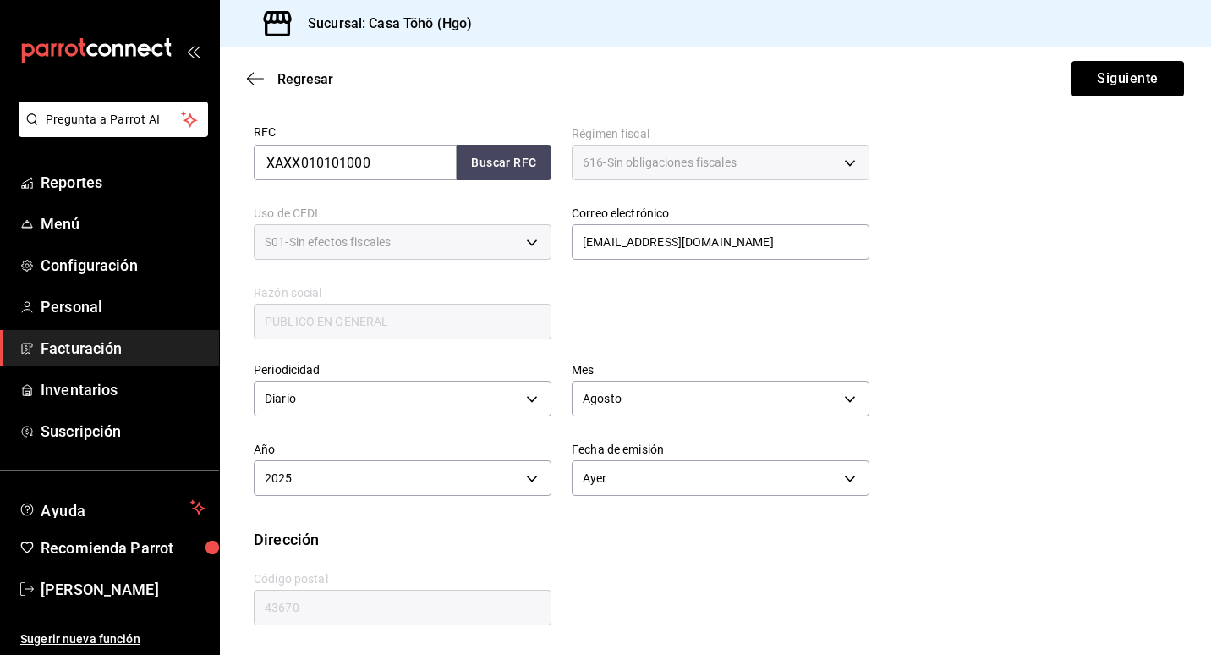
click at [919, 514] on div "Periodicidad Diario DAILY Mes [DATE] Año 2025 2025 Fecha de emisión Ayer [DATE]" at bounding box center [715, 435] width 923 height 186
click at [1103, 80] on button "Siguiente" at bounding box center [1127, 79] width 112 height 36
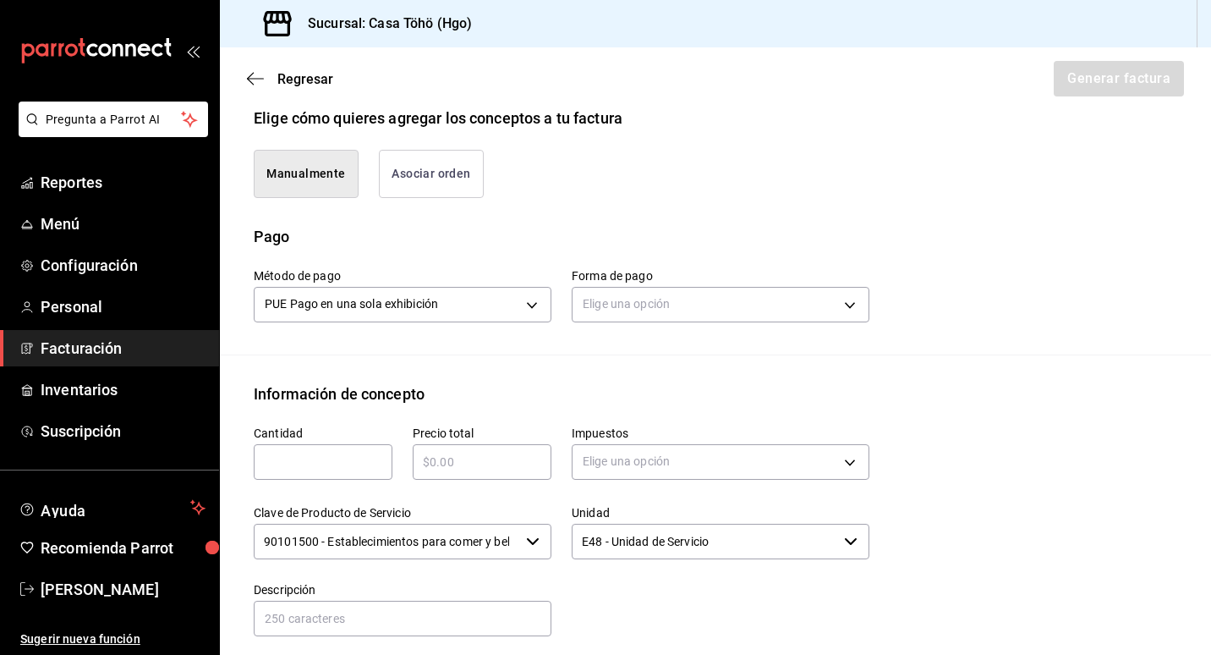
scroll to position [489, 0]
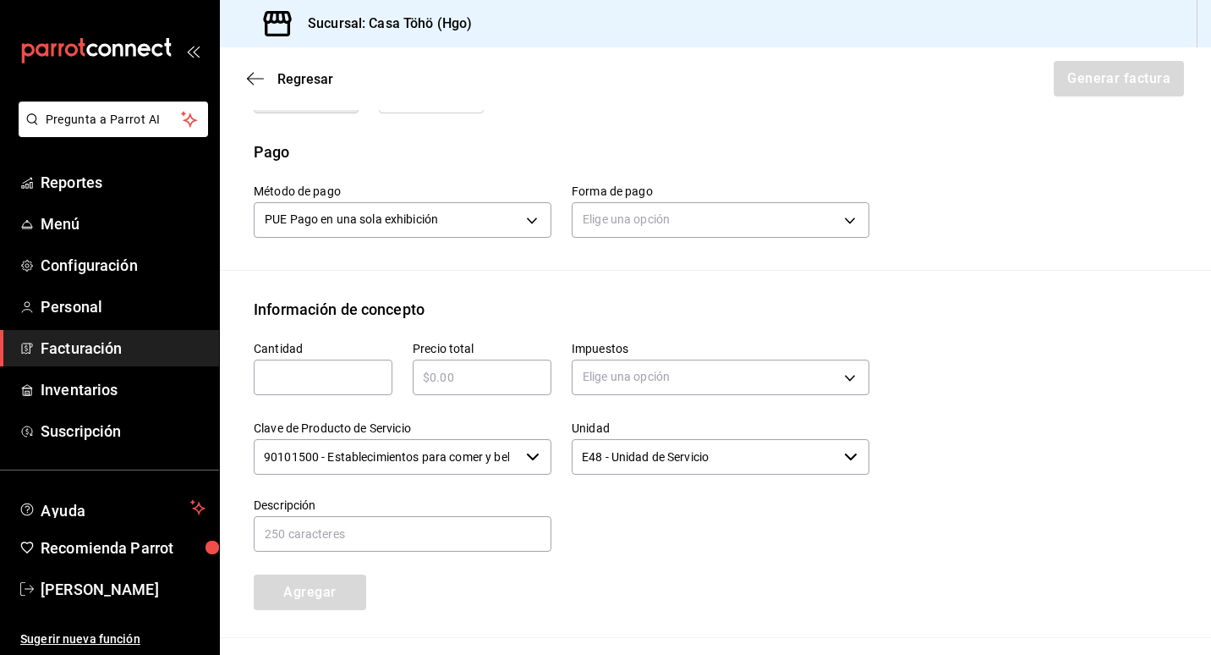
click at [443, 388] on div "​" at bounding box center [482, 377] width 139 height 36
paste input "$363.25"
type input "$363.25"
click at [353, 375] on input "text" at bounding box center [323, 377] width 139 height 20
type input "1"
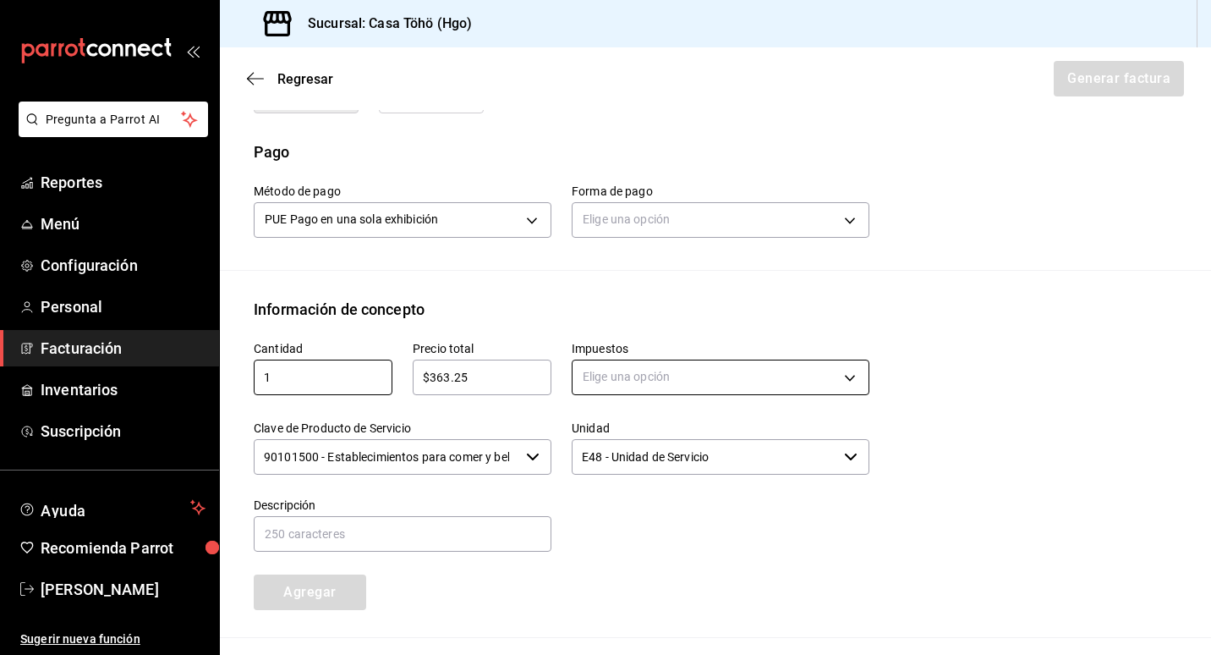
click at [696, 372] on body "Pregunta a Parrot AI Reportes Menú Configuración Personal Facturación Inventari…" at bounding box center [605, 327] width 1211 height 655
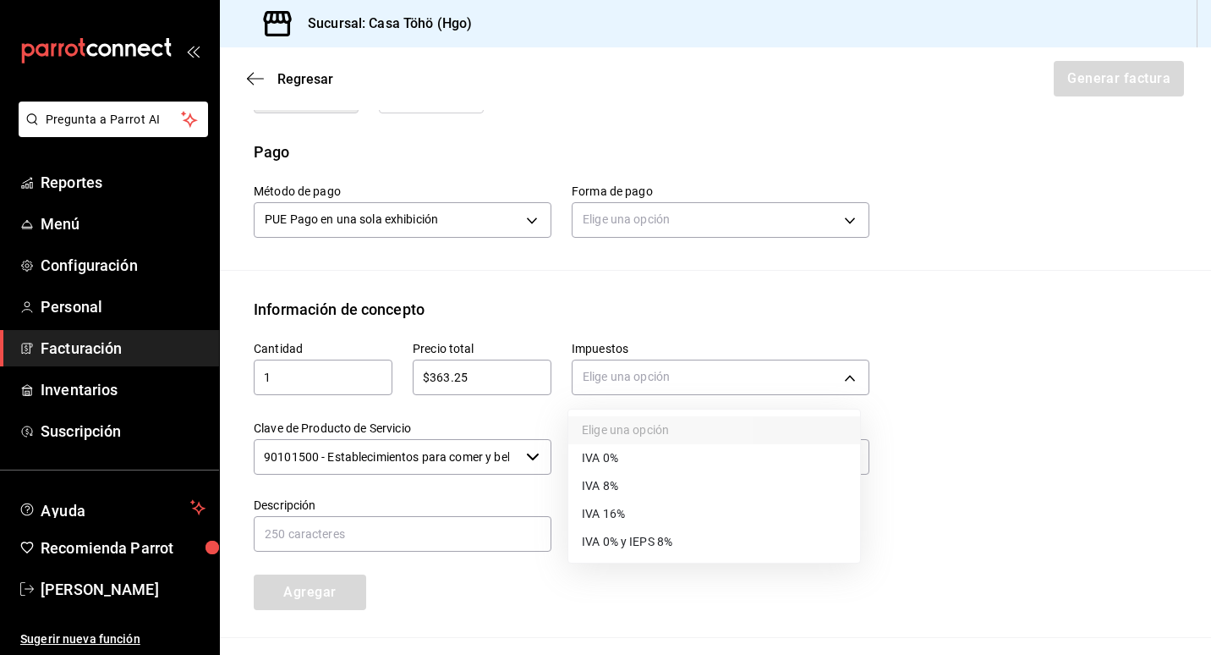
click at [638, 222] on div at bounding box center [605, 327] width 1211 height 655
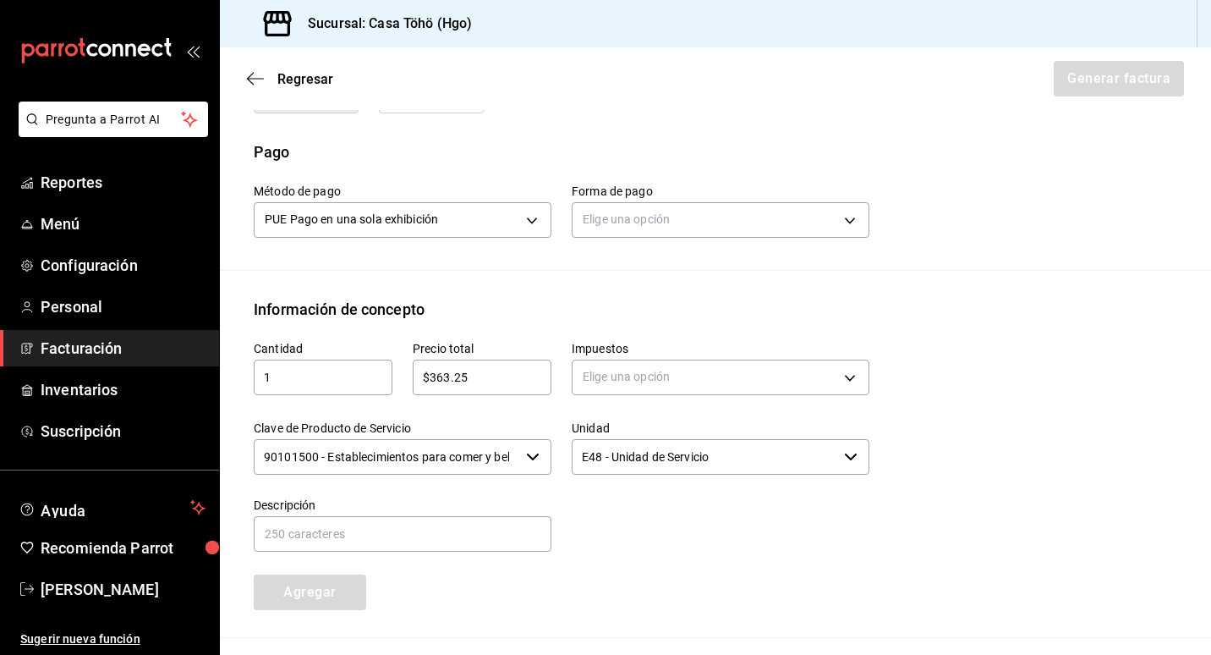
click at [638, 222] on body "Pregunta a Parrot AI Reportes Menú Configuración Personal Facturación Inventari…" at bounding box center [605, 327] width 1211 height 655
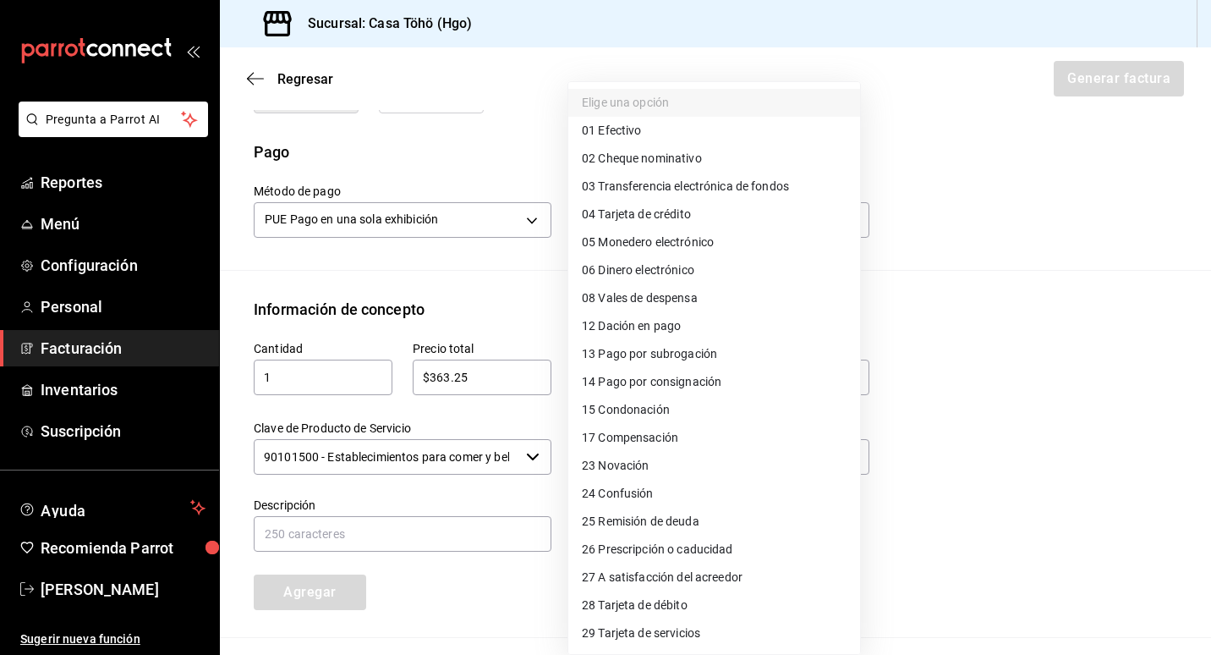
click at [676, 218] on span "04 Tarjeta de crédito" at bounding box center [636, 214] width 109 height 18
type input "04"
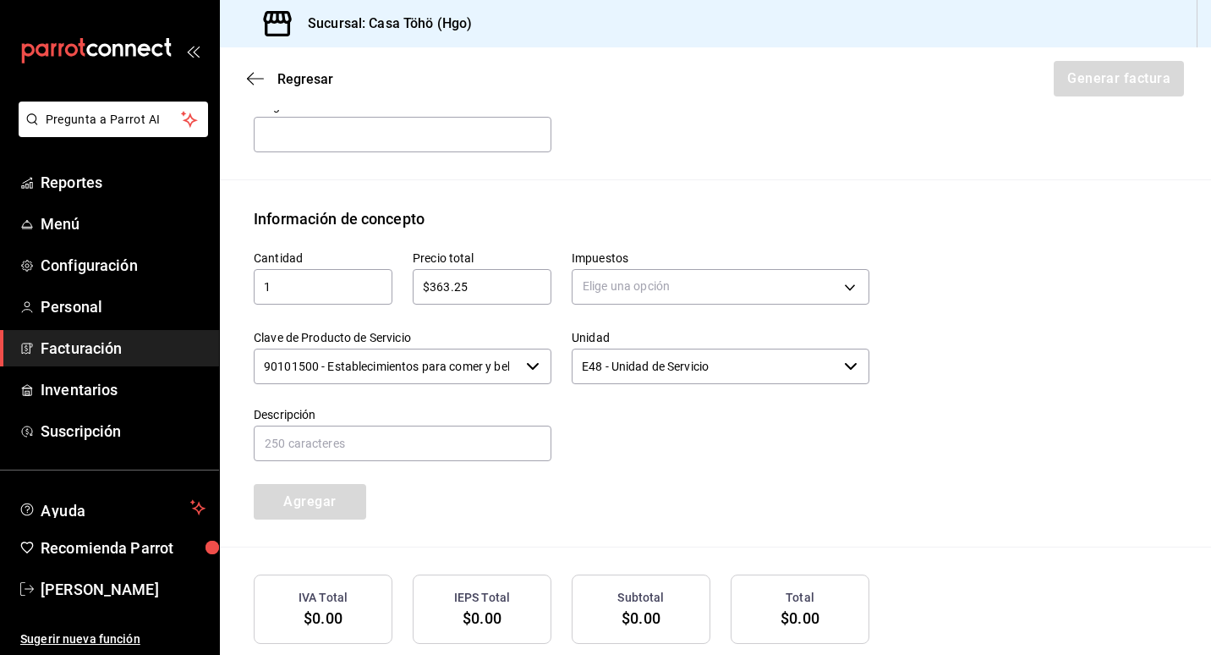
scroll to position [688, 0]
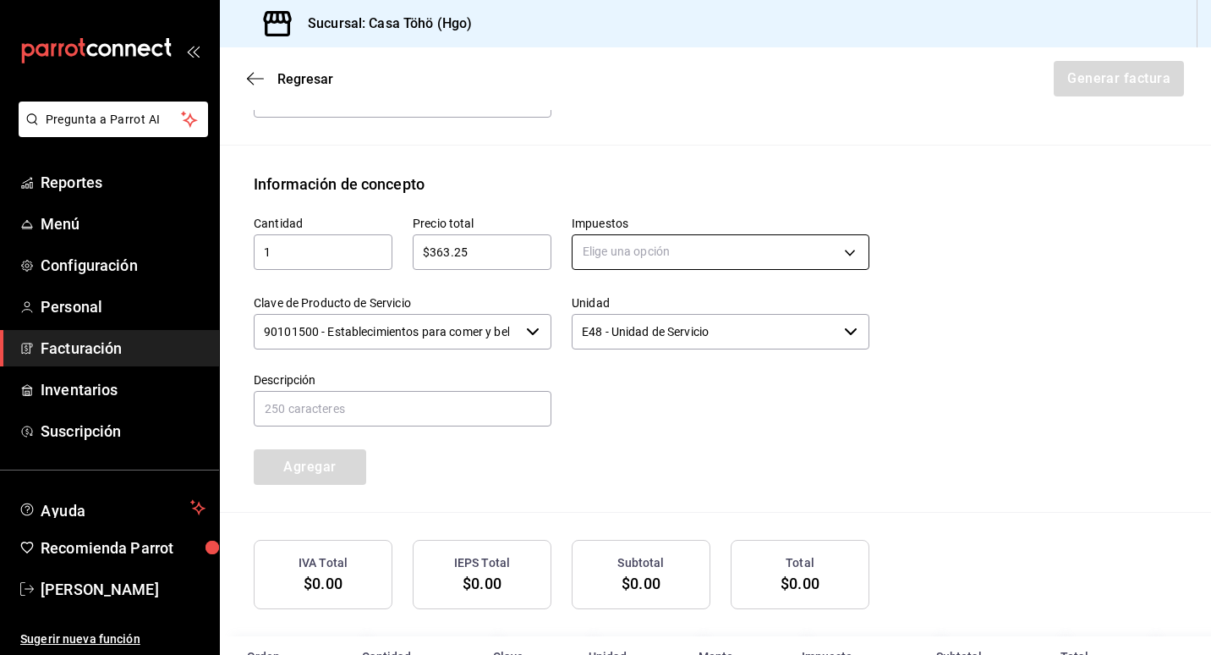
click at [635, 260] on body "Pregunta a Parrot AI Reportes Menú Configuración Personal Facturación Inventari…" at bounding box center [605, 327] width 1211 height 655
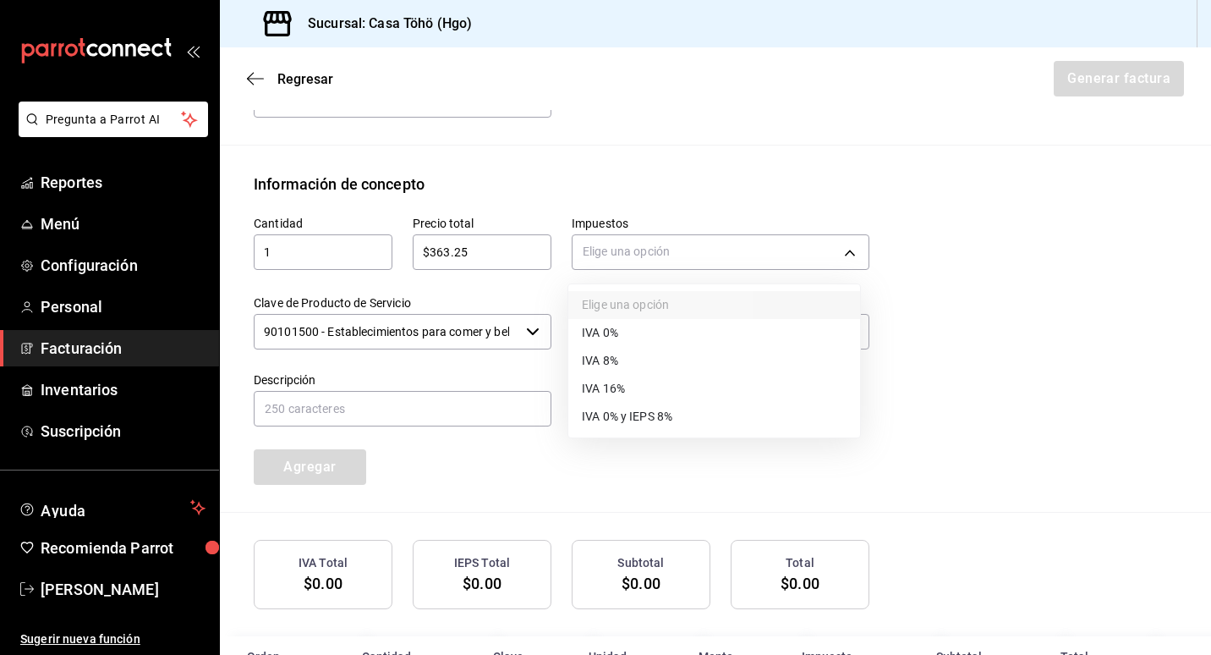
click at [637, 388] on li "IVA 16%" at bounding box center [714, 389] width 292 height 28
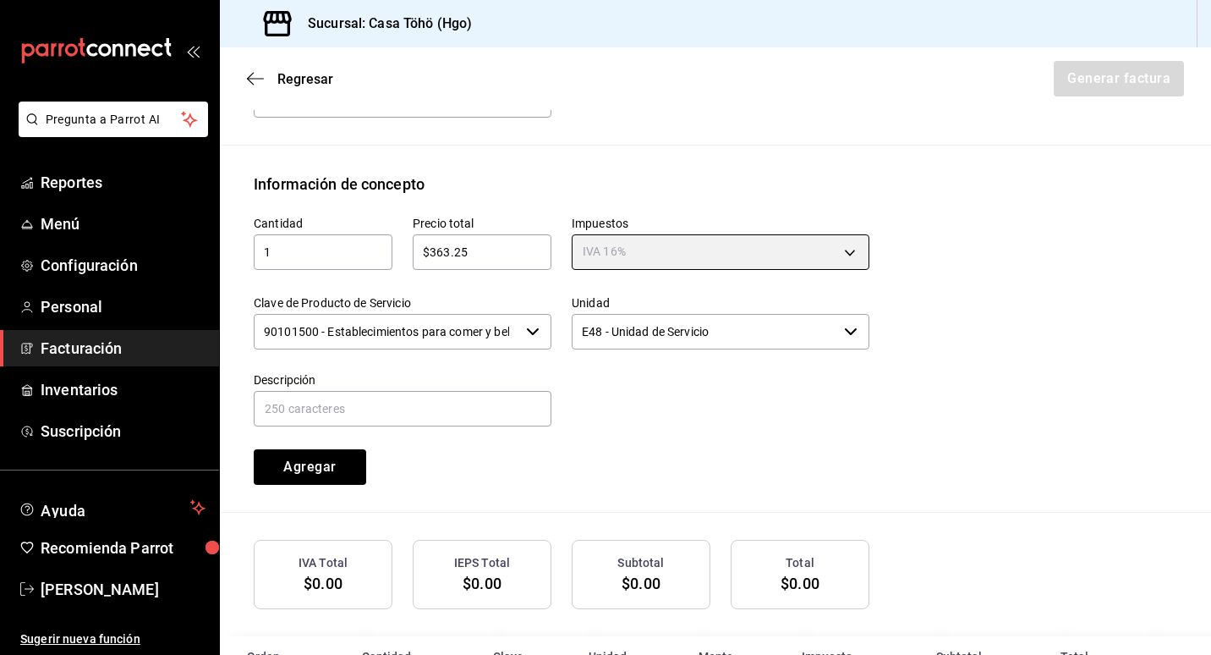
type input "IVA_16"
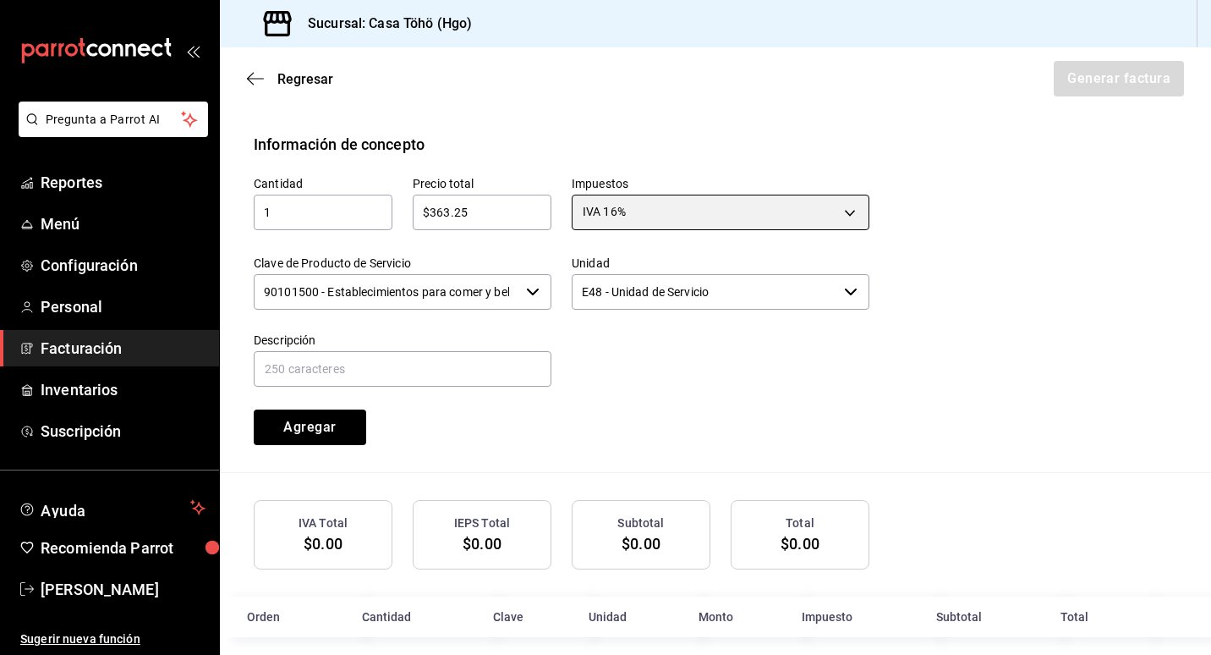
scroll to position [745, 0]
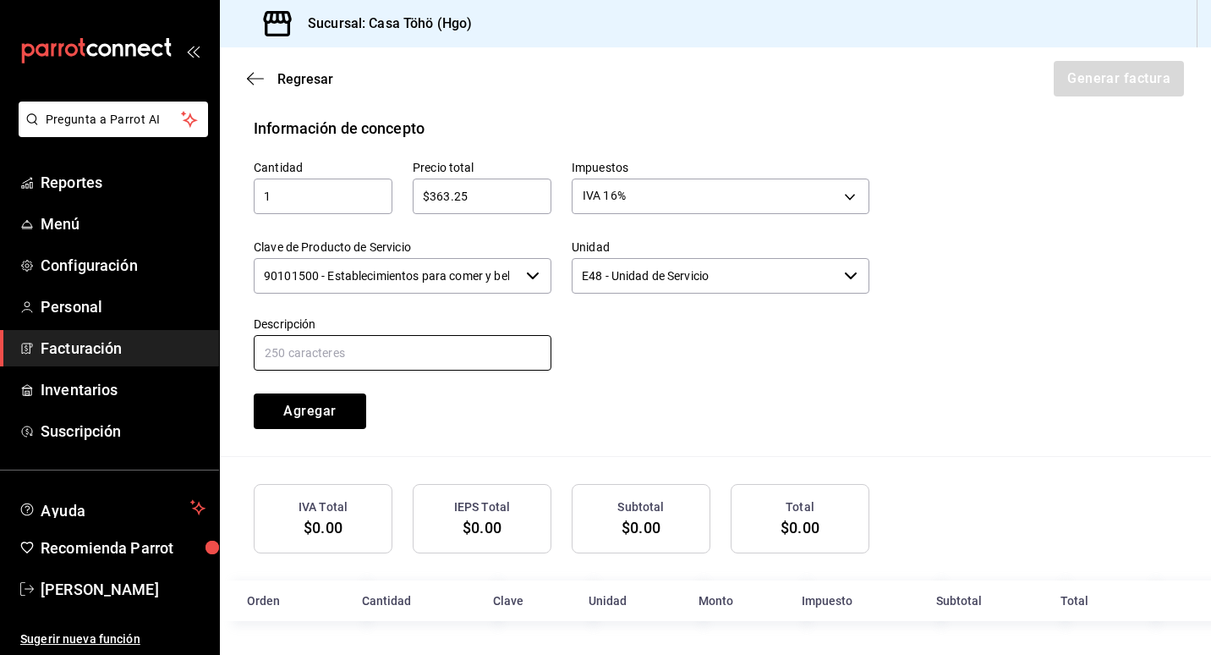
click at [385, 359] on input "text" at bounding box center [403, 353] width 298 height 36
drag, startPoint x: 332, startPoint y: 348, endPoint x: 634, endPoint y: 349, distance: 301.9
click at [634, 349] on div "Cantidad 1 ​ Precio total $363.25 ​ Impuestos IVA 16% IVA_16 Clave de Producto …" at bounding box center [551, 284] width 636 height 289
click at [436, 358] on input "VENTA AL PUBLICO EN GENERAL DEL DIA [DATE] [PERSON_NAME]" at bounding box center [403, 353] width 298 height 36
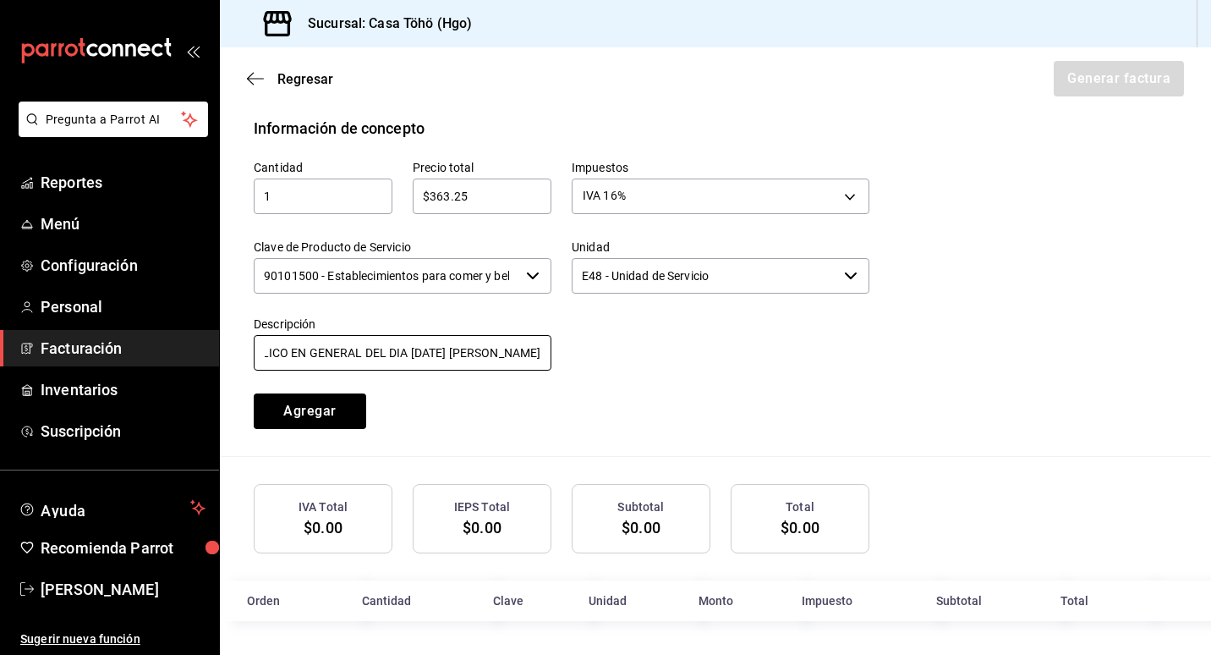
click at [356, 350] on input "VENTA AL PUBLICO EN GENERAL DEL DIA [DATE] [PERSON_NAME]" at bounding box center [403, 353] width 298 height 36
type input "VENTA AL PUBLICO EN GENERAL DEL DIA [DATE] TARJETA DE CREDITO"
click at [585, 377] on div "Cantidad 1 ​ Precio total $363.25 ​ Impuestos IVA 16% IVA_16 Clave de Producto …" at bounding box center [551, 284] width 636 height 289
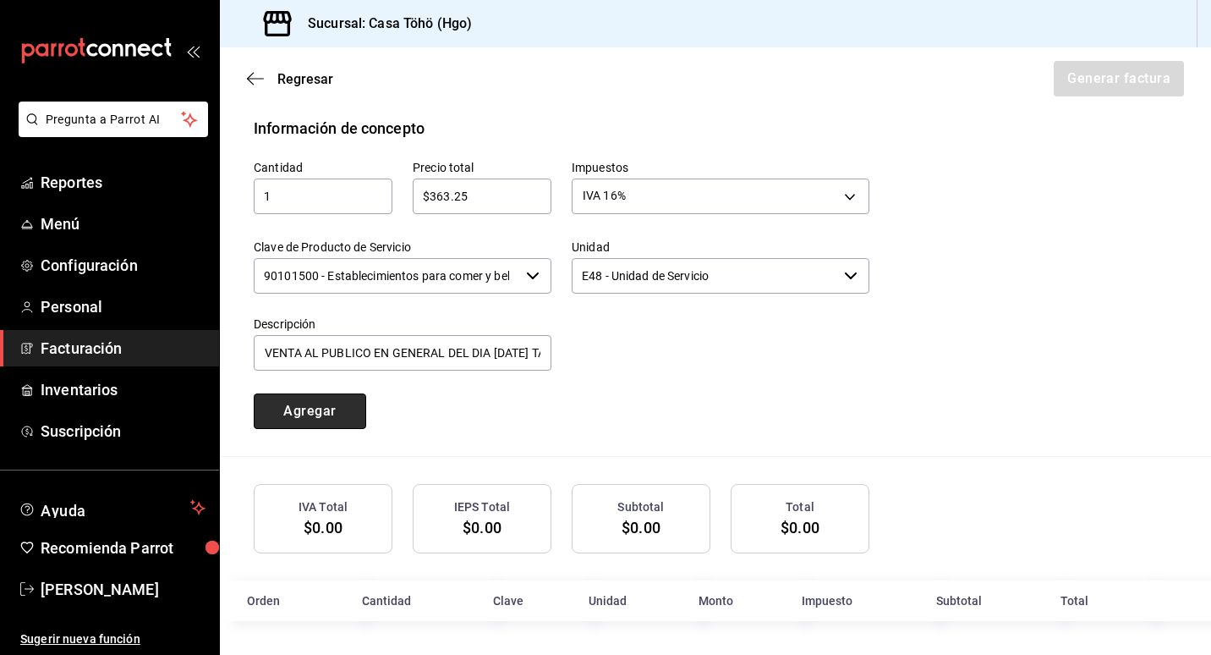
click at [302, 414] on button "Agregar" at bounding box center [310, 411] width 112 height 36
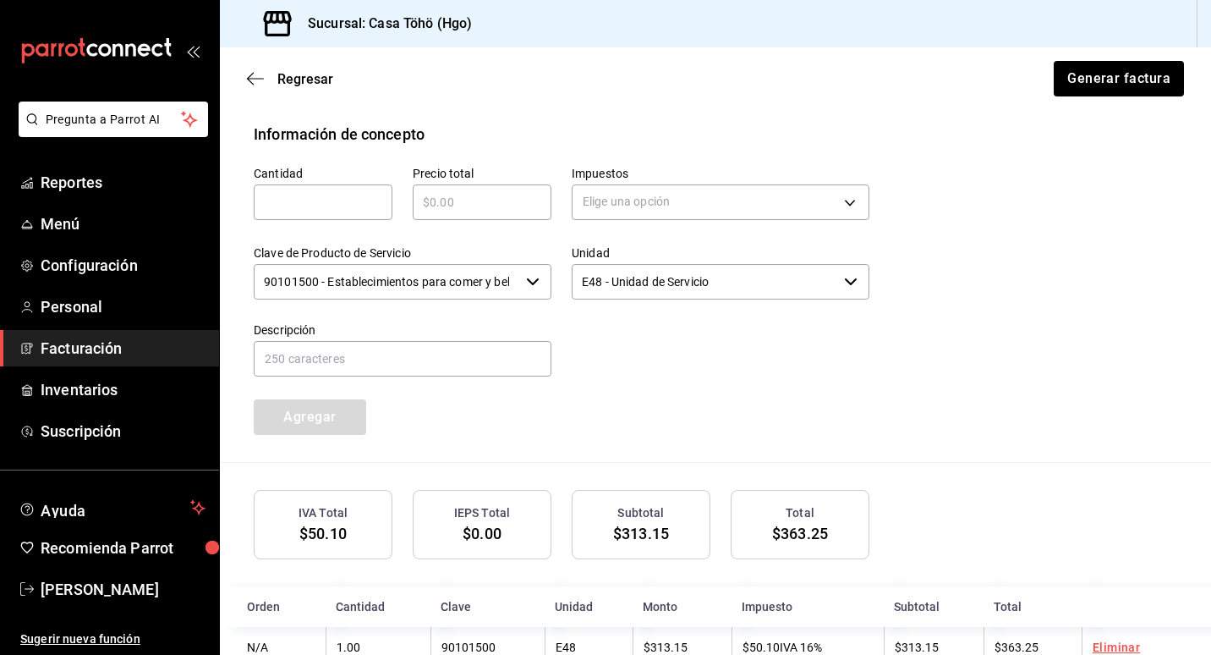
scroll to position [787, 0]
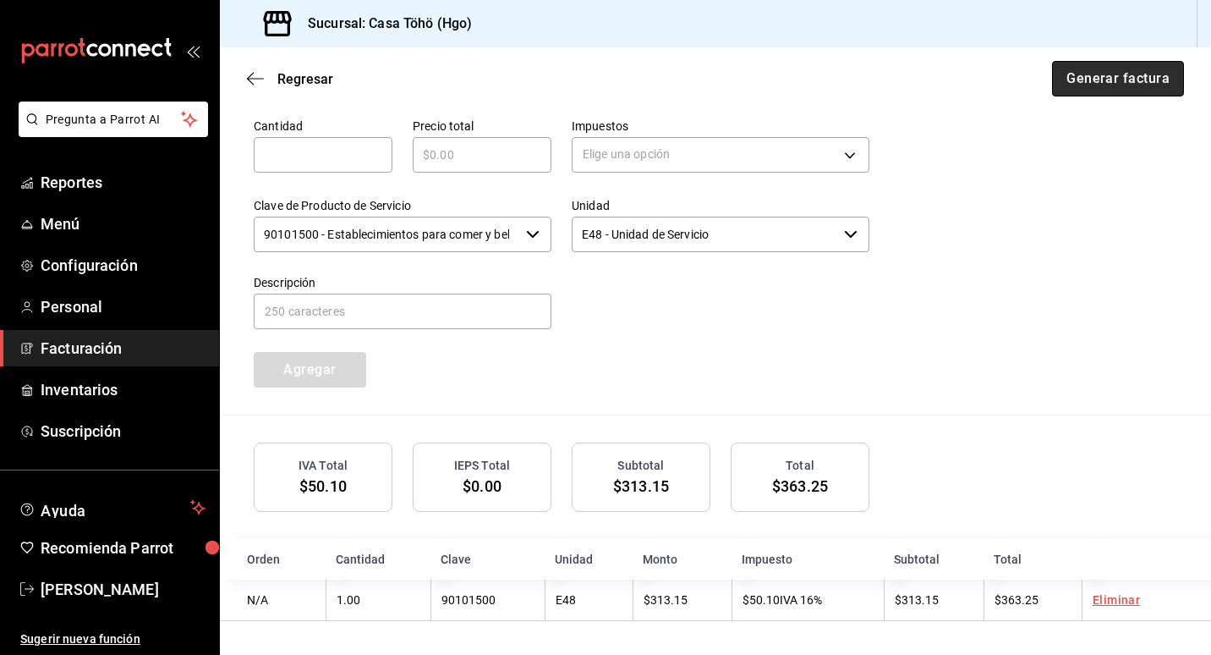
click at [1138, 81] on button "Generar factura" at bounding box center [1118, 79] width 132 height 36
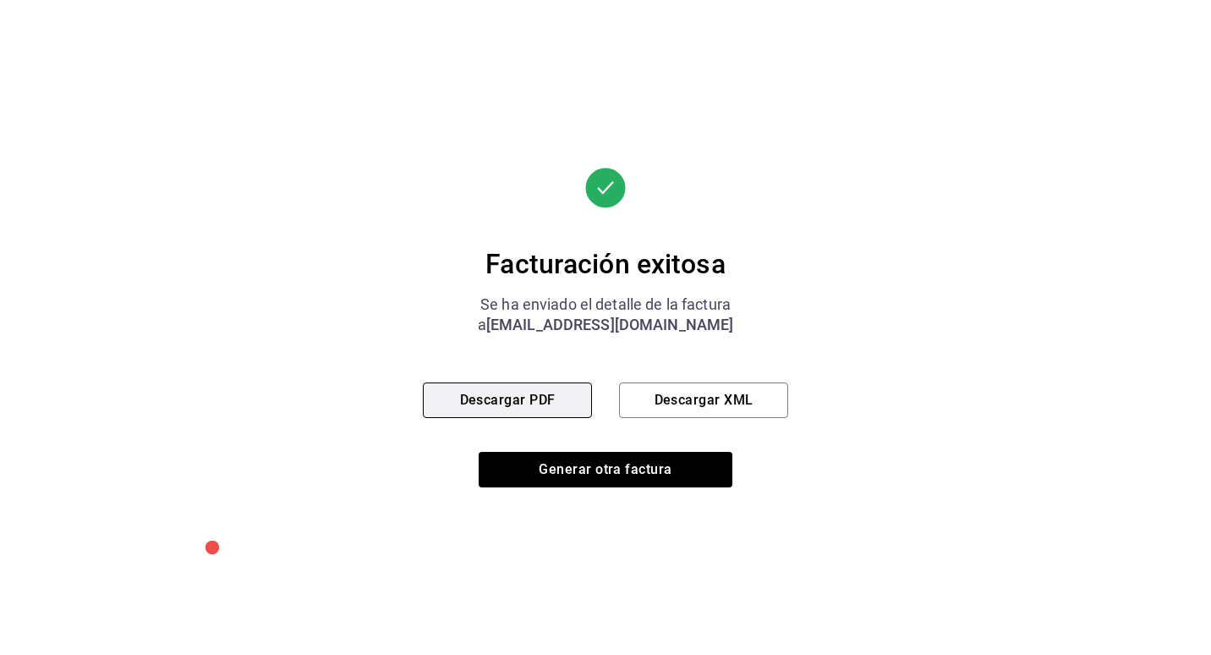
click at [550, 391] on button "Descargar PDF" at bounding box center [507, 400] width 169 height 36
